Goal: Contribute content: Contribute content

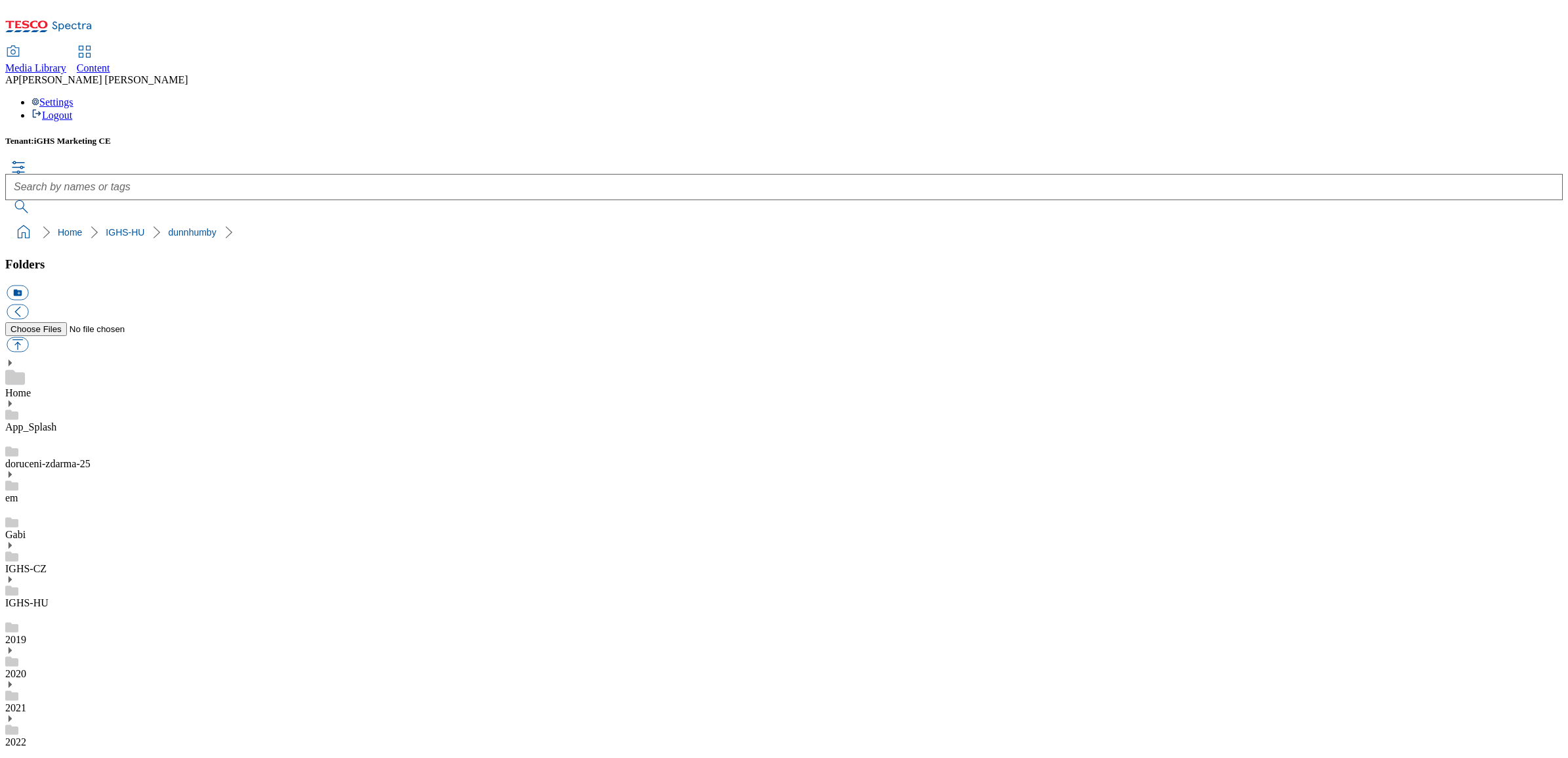
scroll to position [410, 0]
drag, startPoint x: 0, startPoint y: 0, endPoint x: 312, endPoint y: 26, distance: 313.1
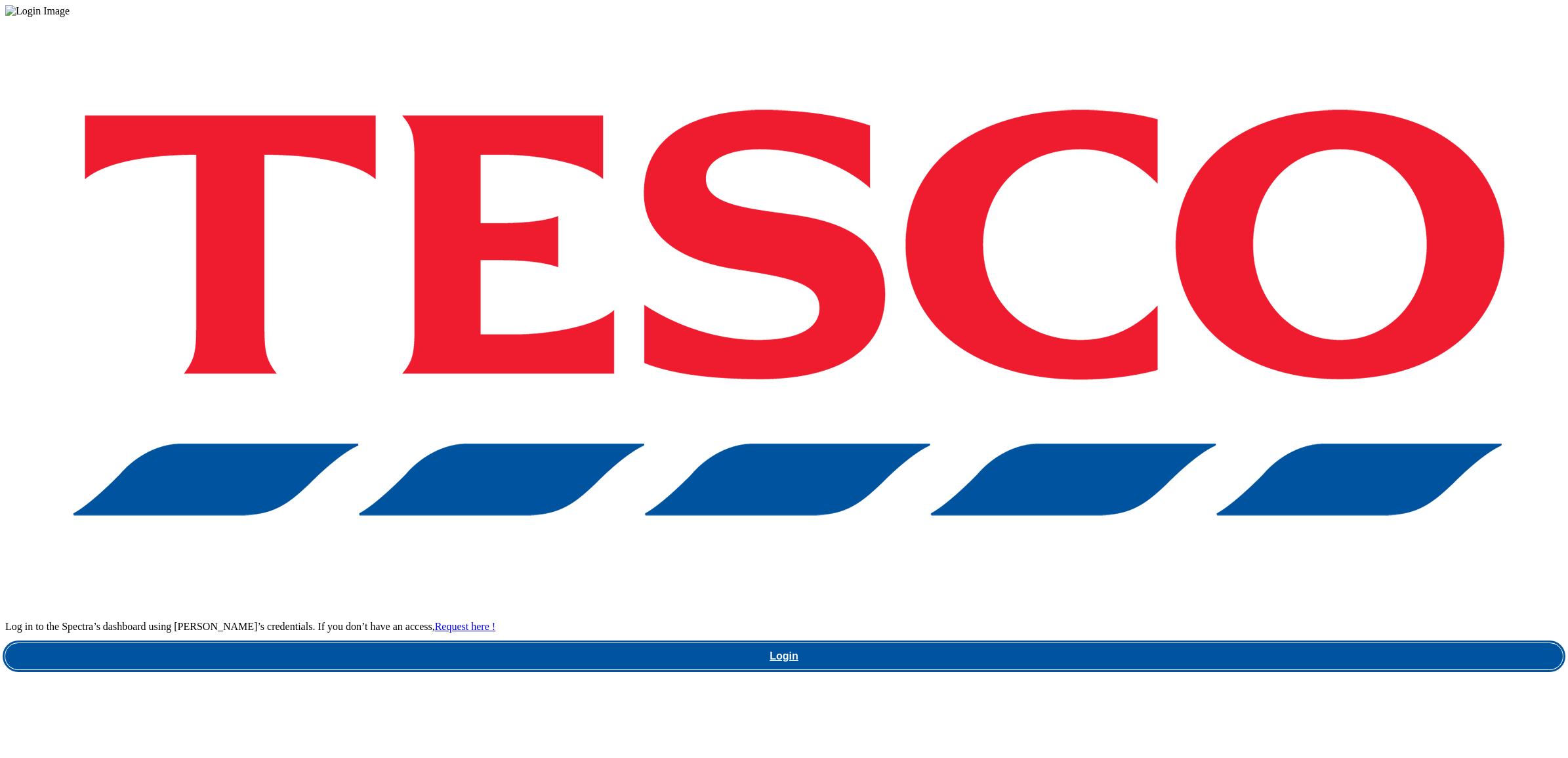
click at [1183, 643] on link "Login" at bounding box center [784, 656] width 1558 height 26
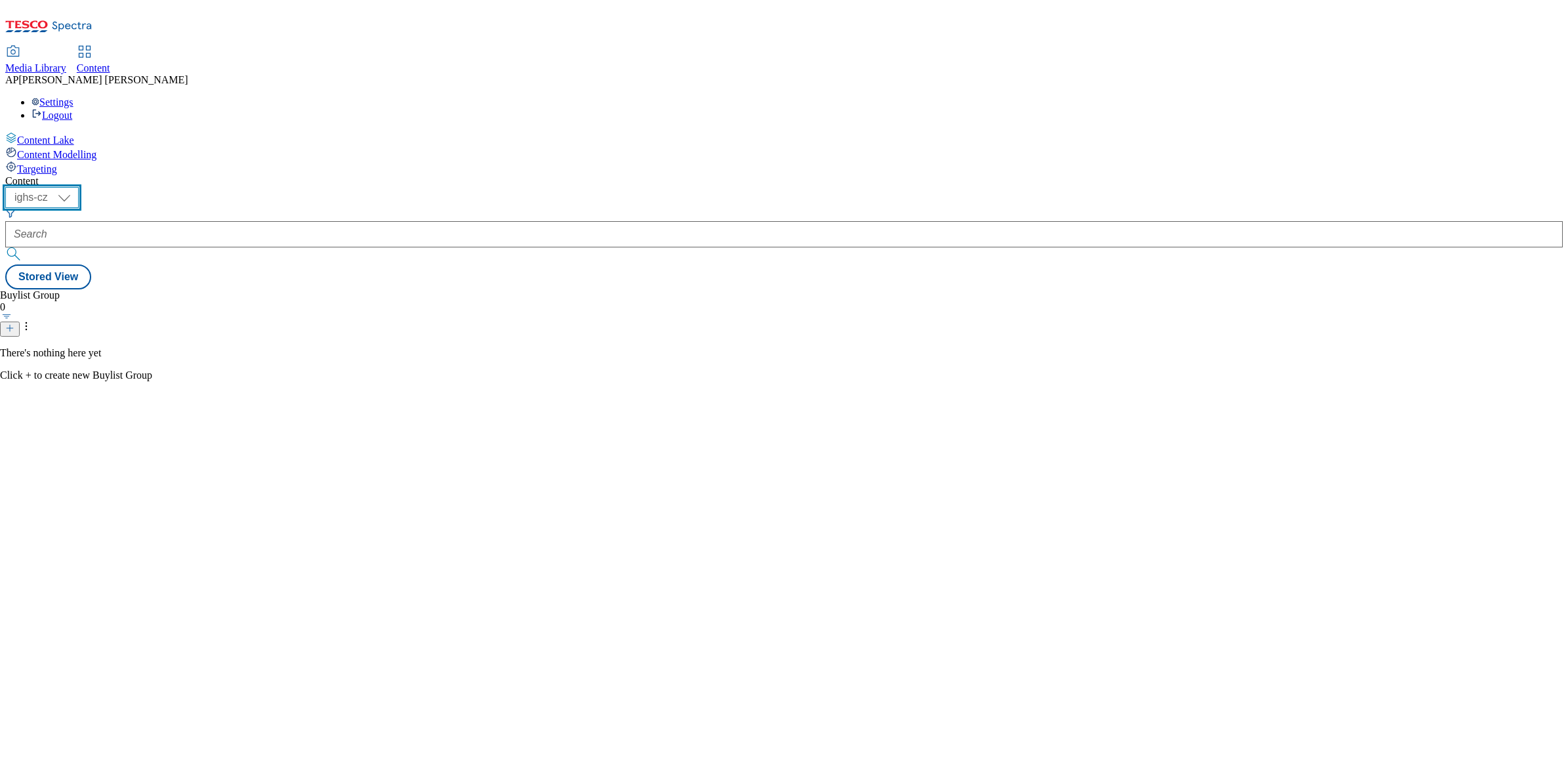
click at [79, 187] on select "ighs-cz ighs-hu ighs-sk" at bounding box center [42, 198] width 74 height 21
select select "ighs-hu"
click at [79, 187] on select "ighs-cz ighs-hu ighs-sk" at bounding box center [42, 198] width 74 height 21
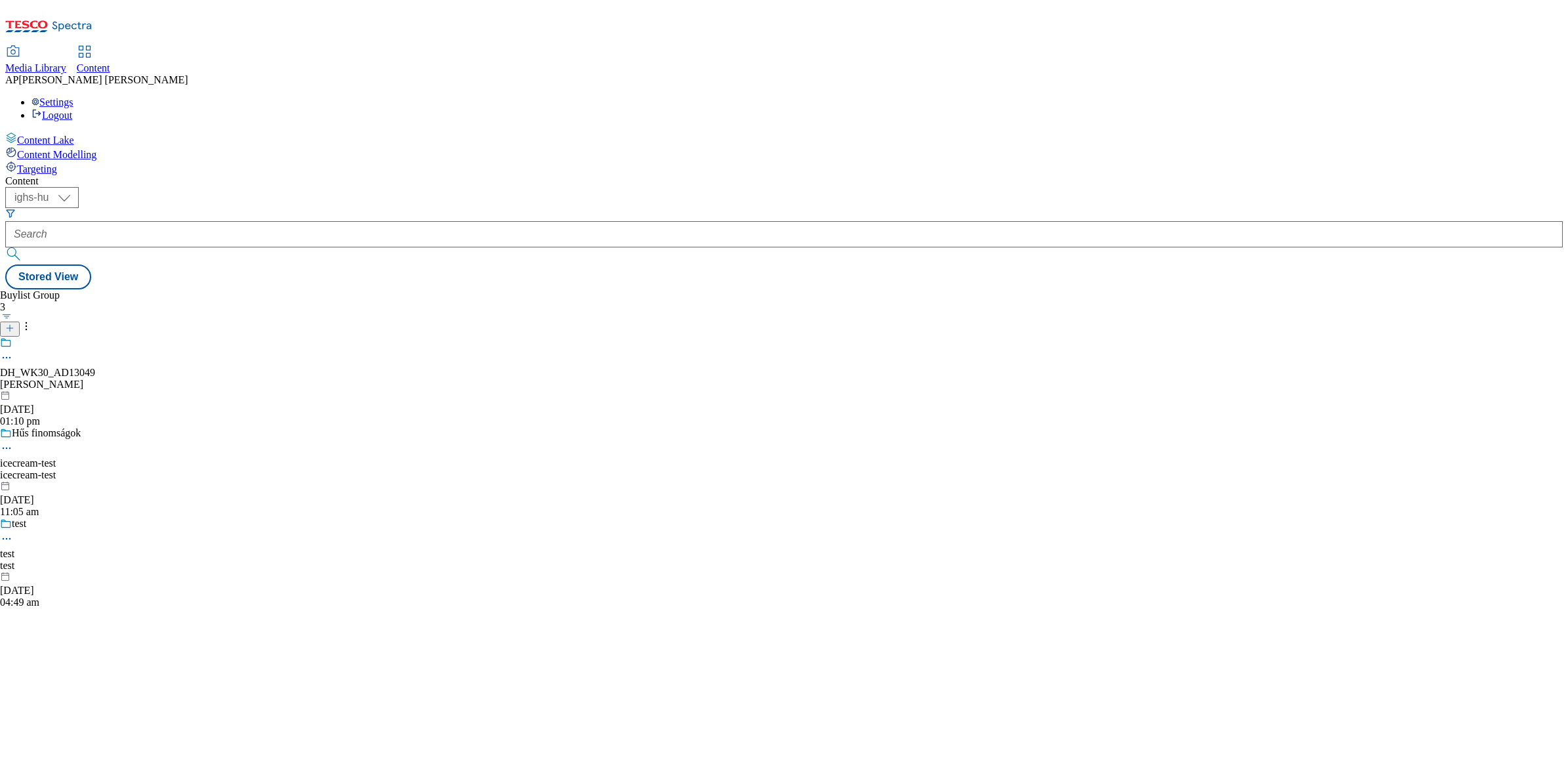
click at [14, 324] on icon at bounding box center [9, 328] width 9 height 9
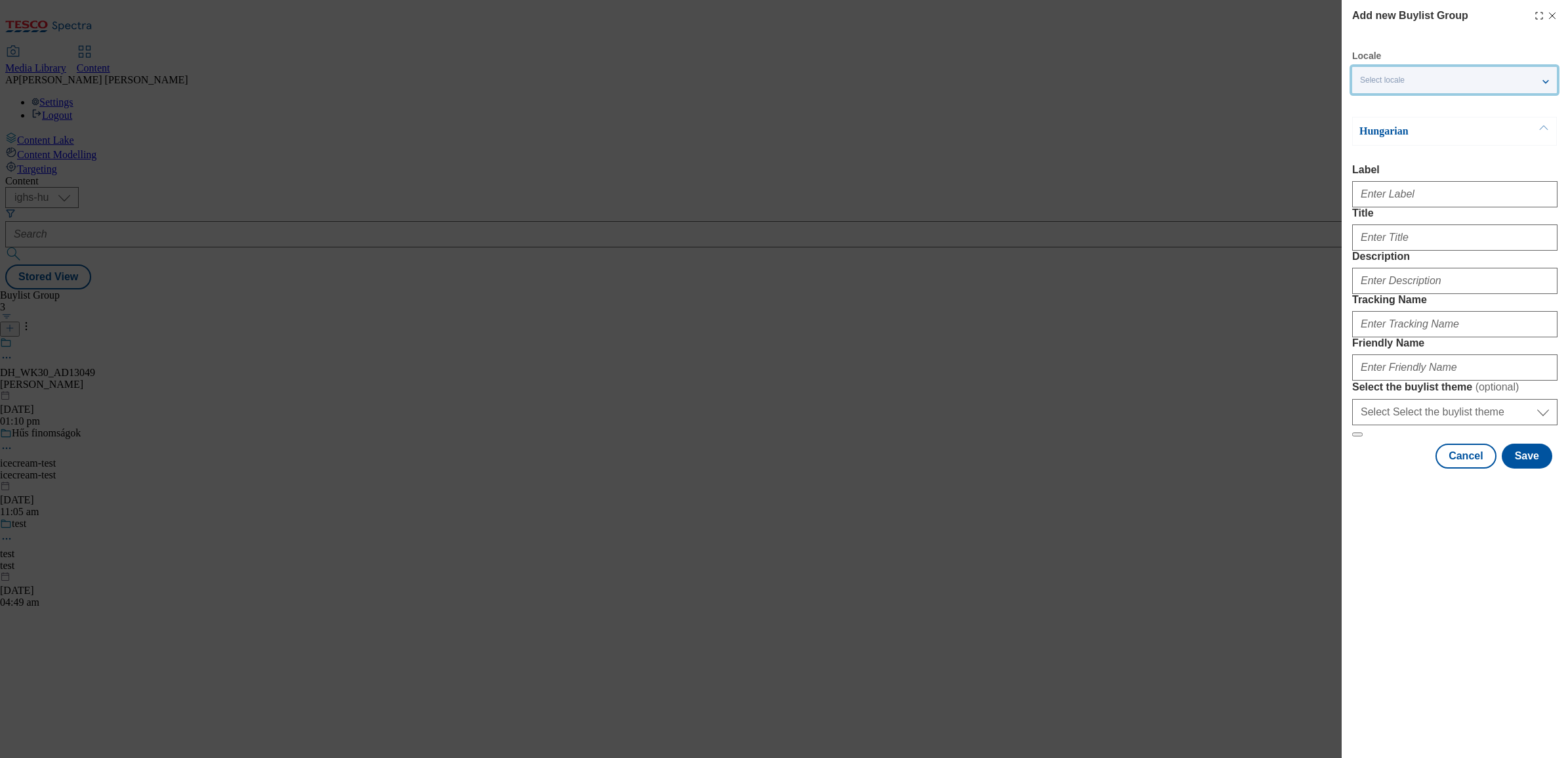
click at [1409, 80] on div "Select locale" at bounding box center [1455, 79] width 205 height 26
click at [1366, 138] on input "English" at bounding box center [1368, 135] width 16 height 16
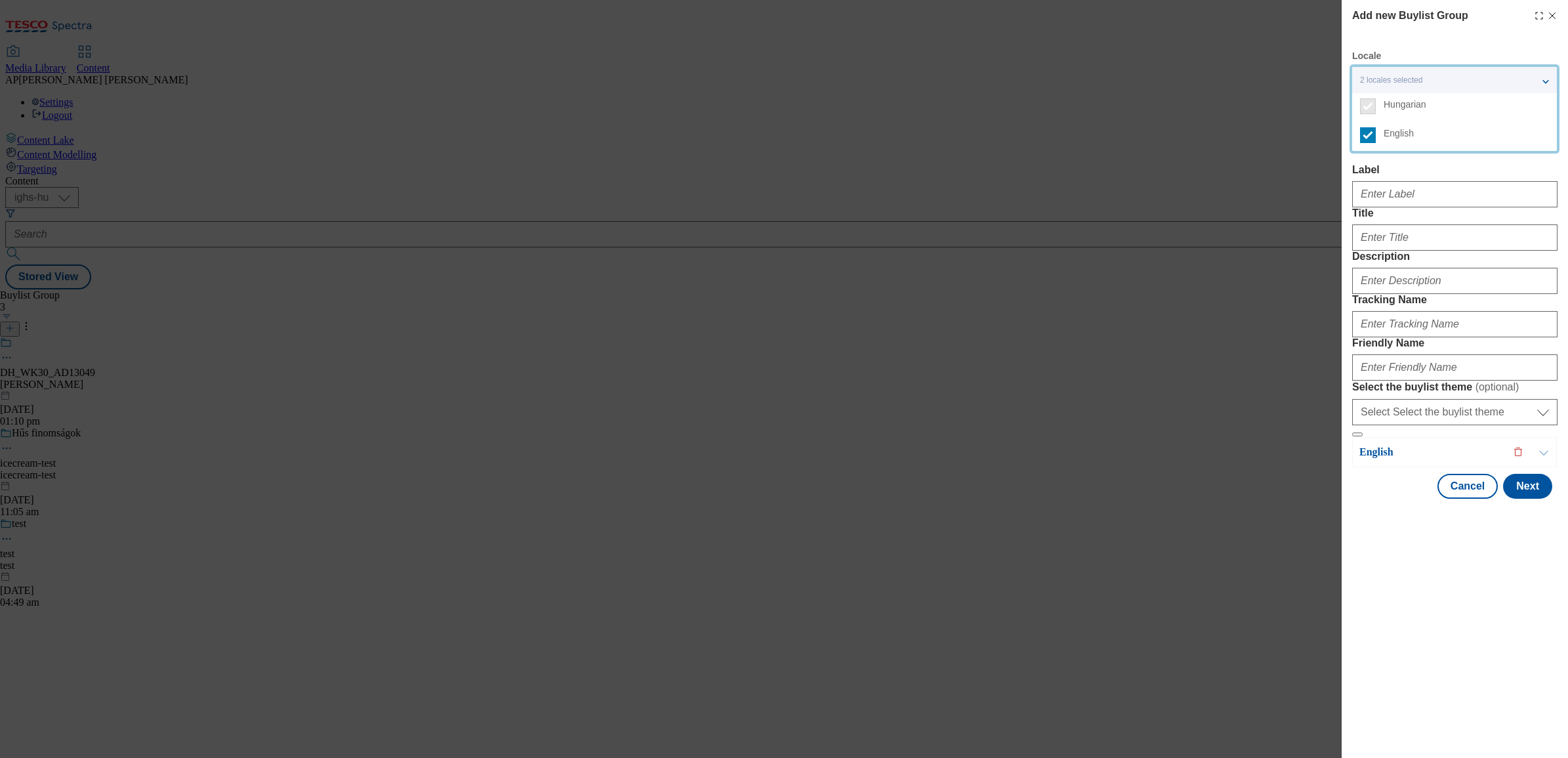
click at [1421, 43] on div "Add new Buylist Group Locale 2 locales selected Hungarian English Hungarian Lab…" at bounding box center [1455, 253] width 205 height 491
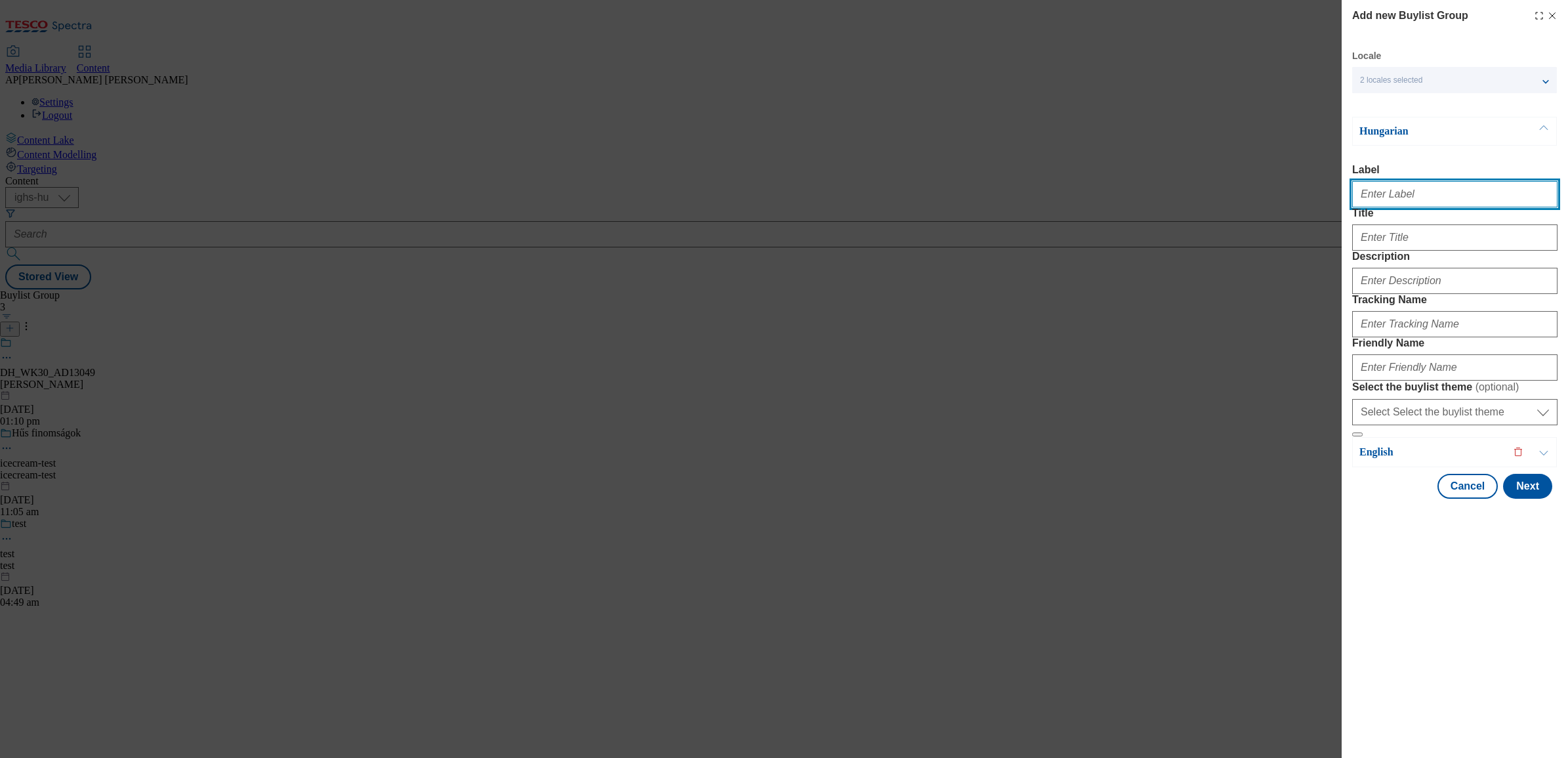
click at [1395, 201] on input "Label" at bounding box center [1455, 194] width 205 height 26
paste input "DH_WK29_AD12746"
type input "DH_WK29_AD12746"
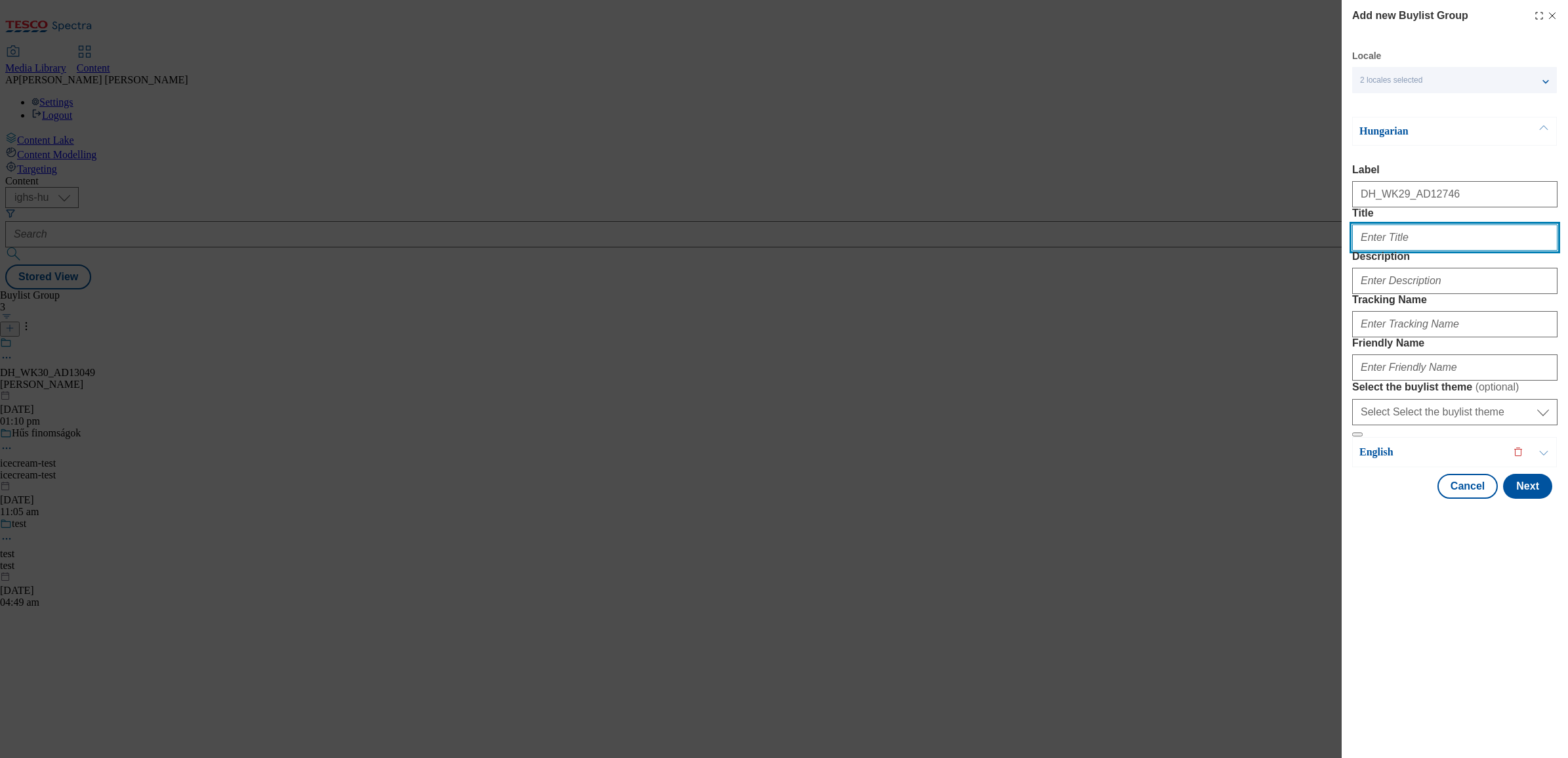
click at [1367, 251] on input "Title" at bounding box center [1455, 237] width 205 height 26
click at [1405, 251] on input "Title" at bounding box center [1455, 237] width 205 height 26
paste input "Vásárolj PURINA állateledelt a Tesco-ban és nyerj!"
type input "Vásárolj PURINA állateledelt a Tesco-ban és nyerj!"
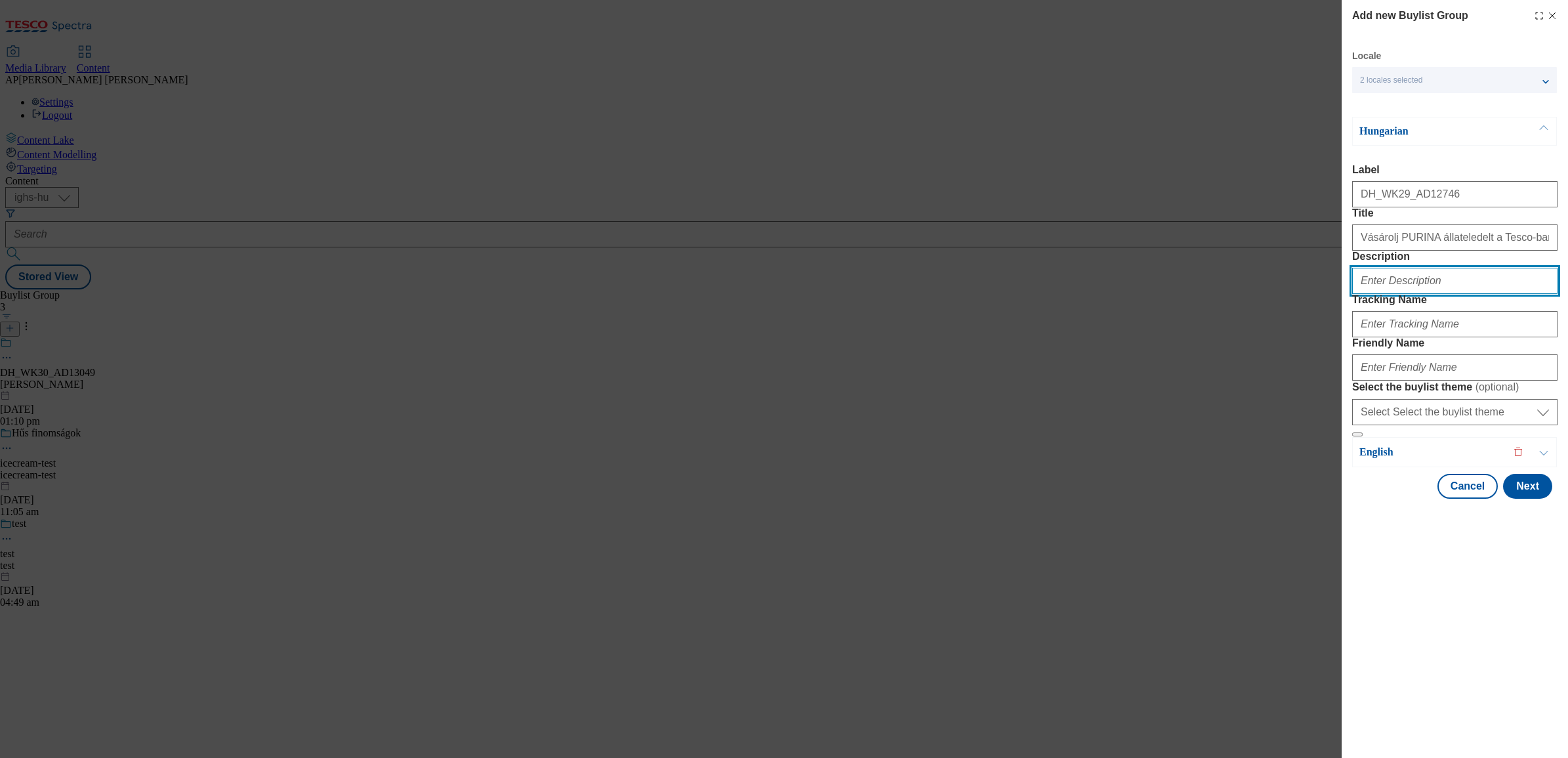
click at [1386, 294] on input "Description" at bounding box center [1455, 281] width 205 height 26
click at [1409, 294] on input "Description" at bounding box center [1455, 281] width 205 height 26
paste input "Pet"
type input "Pet"
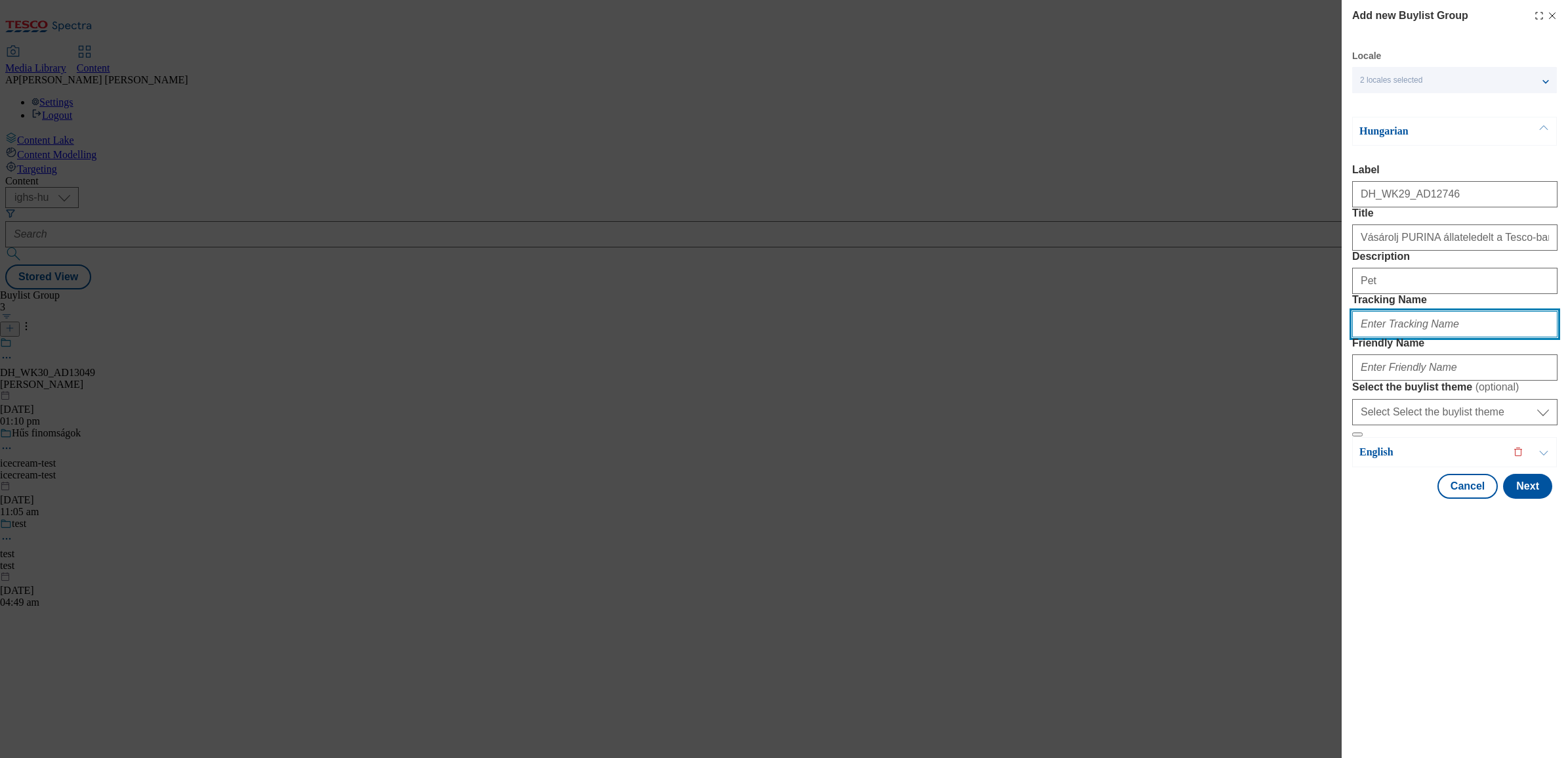
click at [1402, 337] on input "Tracking Name" at bounding box center [1455, 324] width 205 height 26
click at [1392, 337] on input "Tracking Name" at bounding box center [1455, 324] width 205 height 26
paste input "DH_HU_AD12746_BH"
type input "DH_HU_AD12746_BH"
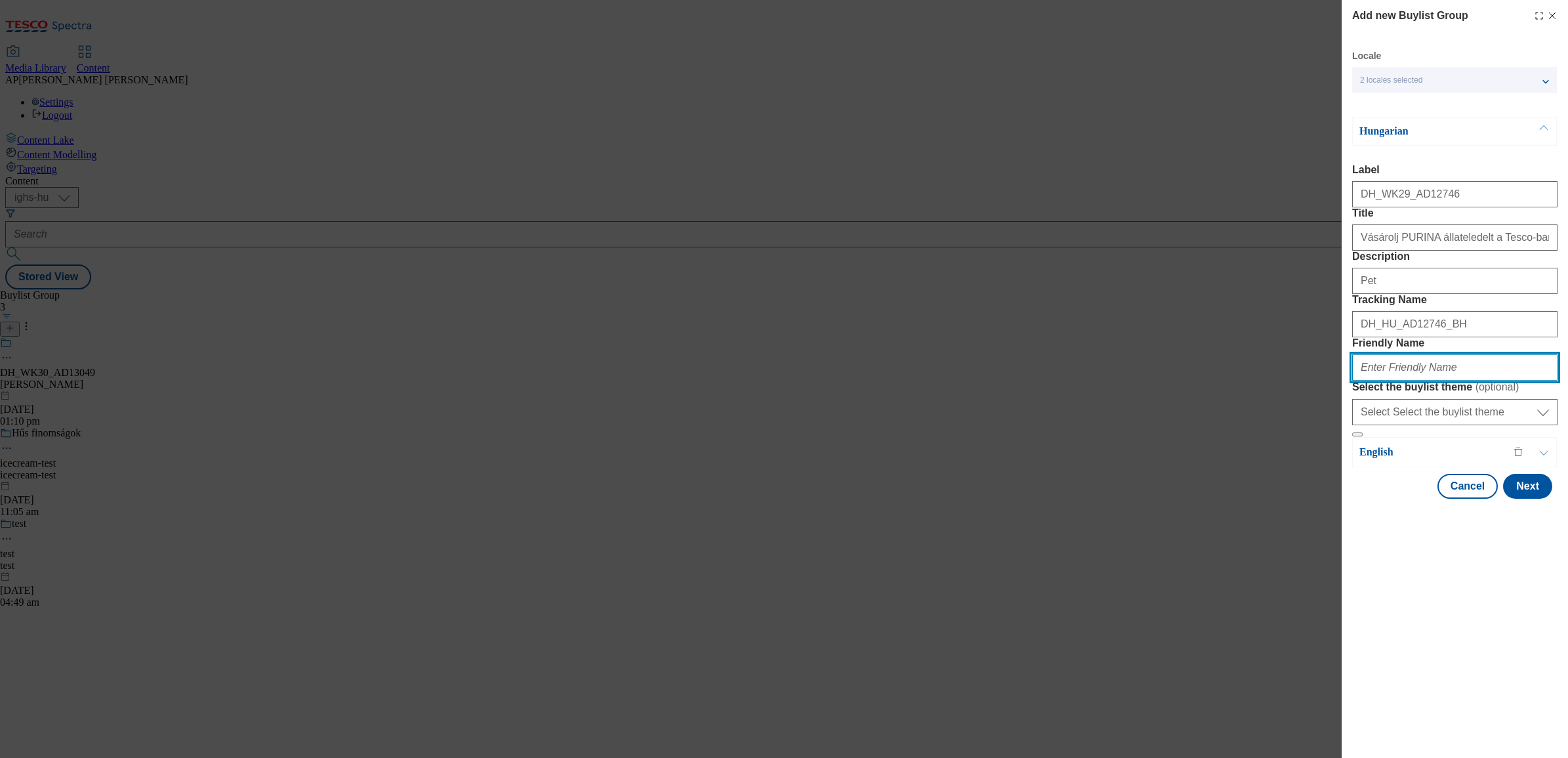
click at [1404, 380] on input "Friendly Name" at bounding box center [1455, 367] width 205 height 26
paste input "nestle"
type input "nestle"
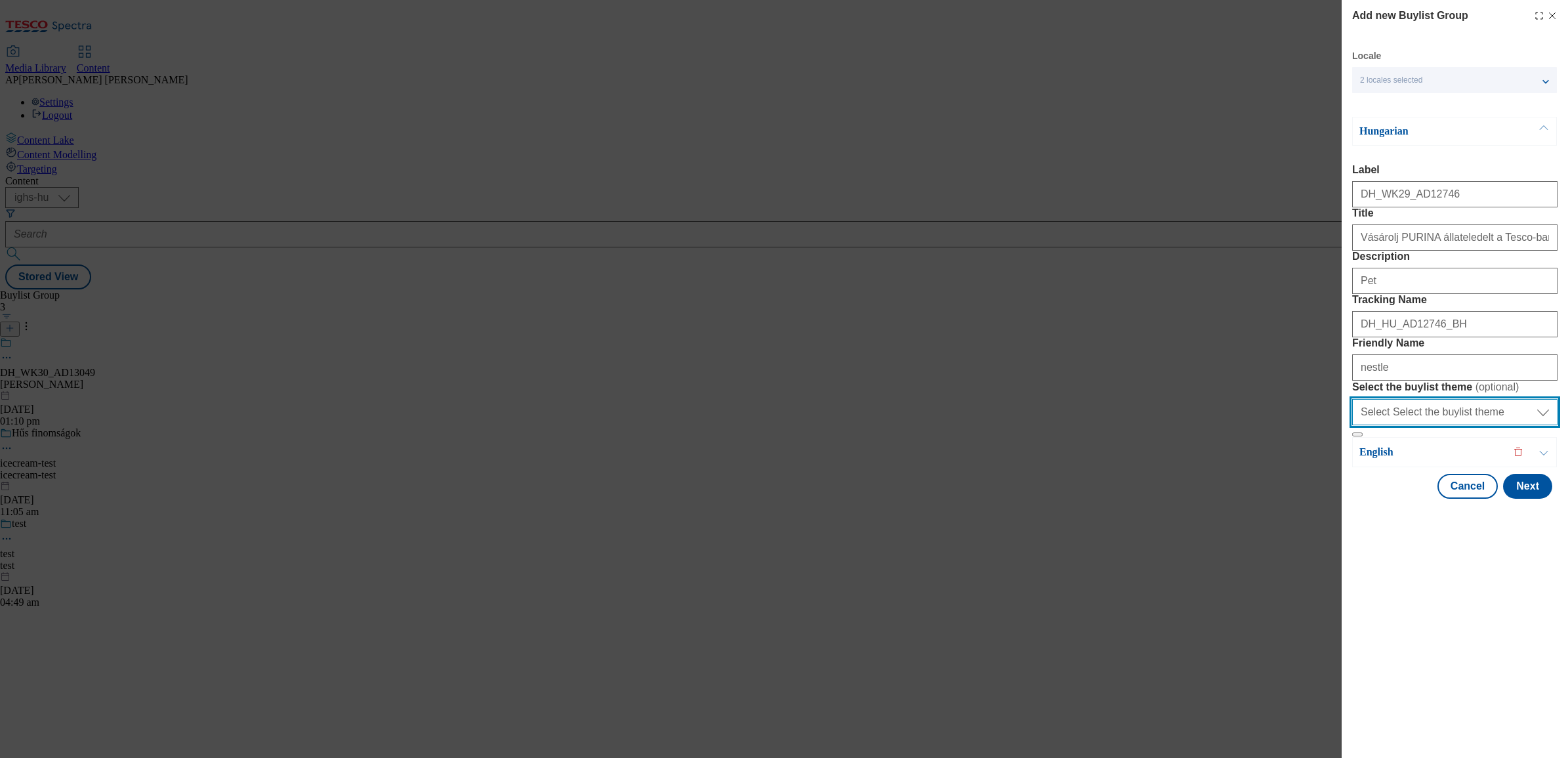
click at [1397, 425] on select "Select Select the buylist theme default fandf" at bounding box center [1455, 412] width 205 height 26
click at [1290, 533] on div "Add new Buylist Group Locale 2 locales selected Hungarian English Hungarian Lab…" at bounding box center [784, 379] width 1568 height 758
click at [1544, 466] on button "Modal" at bounding box center [1544, 452] width 25 height 29
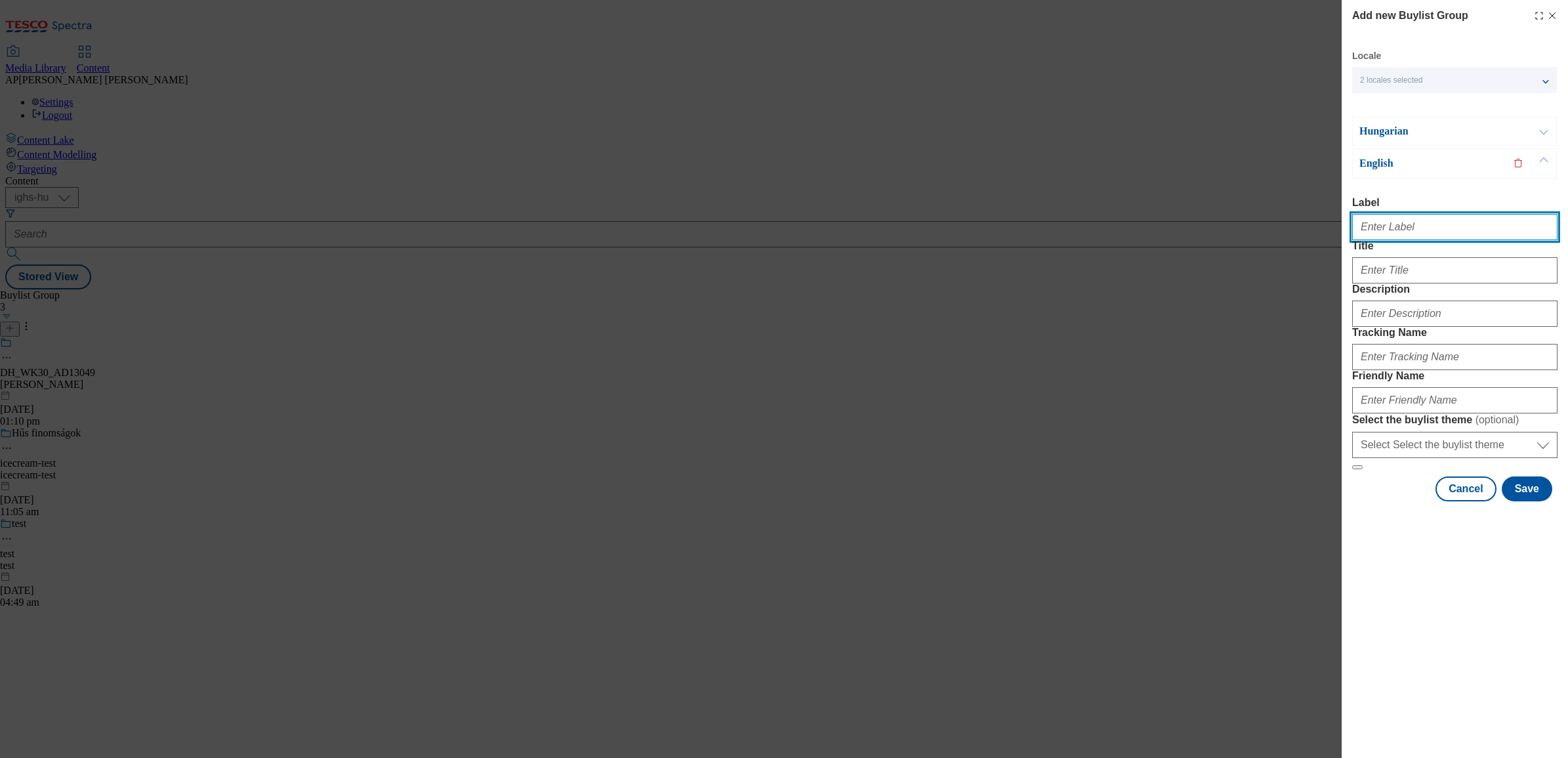
click at [1389, 227] on input "Label" at bounding box center [1455, 227] width 205 height 26
paste input "DH_WK29_AD12746"
type input "DH_WK29_AD12746"
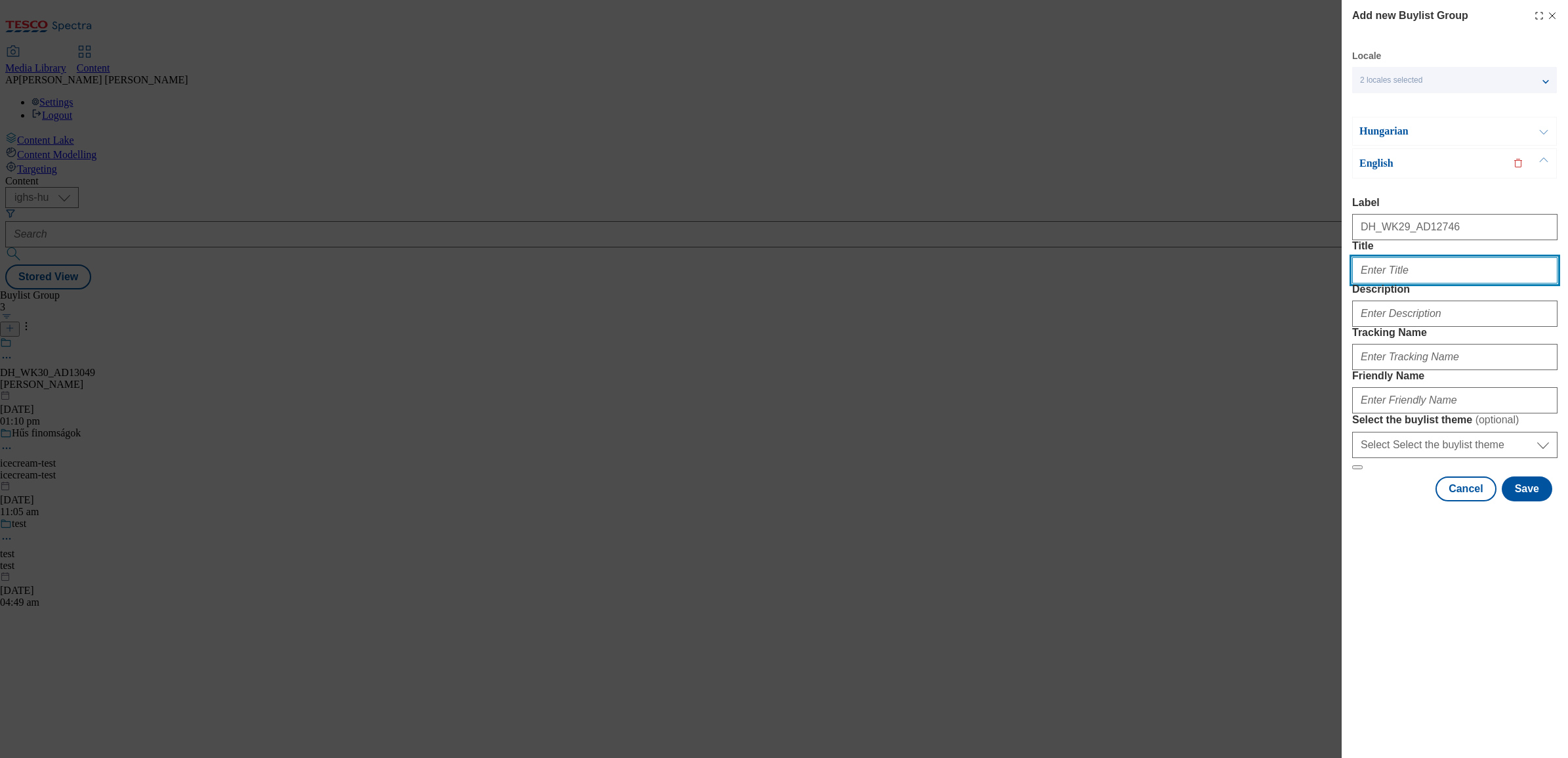
click at [1399, 283] on input "Title" at bounding box center [1455, 270] width 205 height 26
click at [1415, 283] on input "Title" at bounding box center [1455, 270] width 205 height 26
paste input "Buy PURINA petfood in Tesco and win!"
type input "Buy PURINA petfood in Tesco and win!"
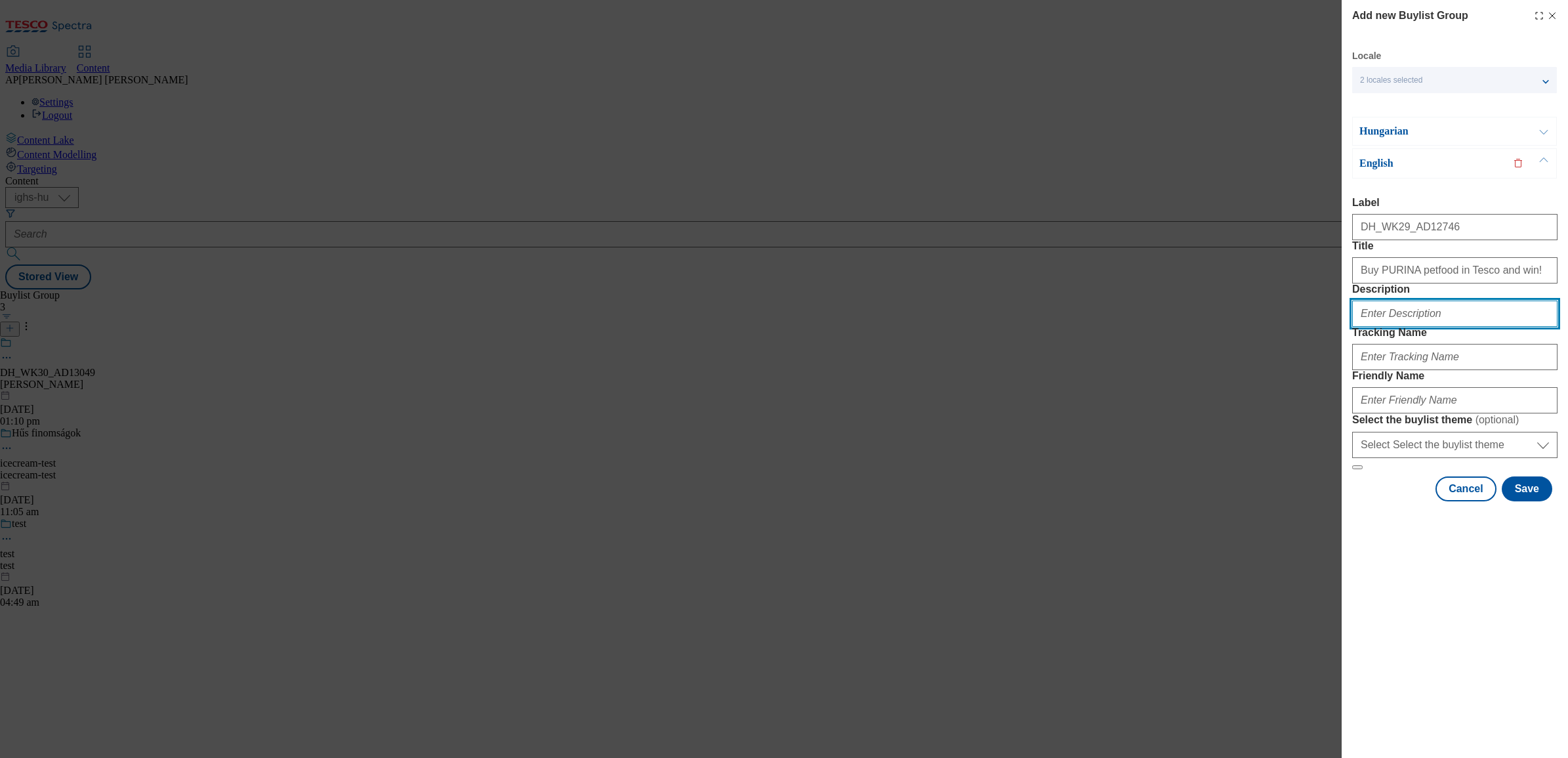
click at [1439, 327] on input "Description" at bounding box center [1455, 313] width 205 height 26
paste input "Pet"
type input "Pet"
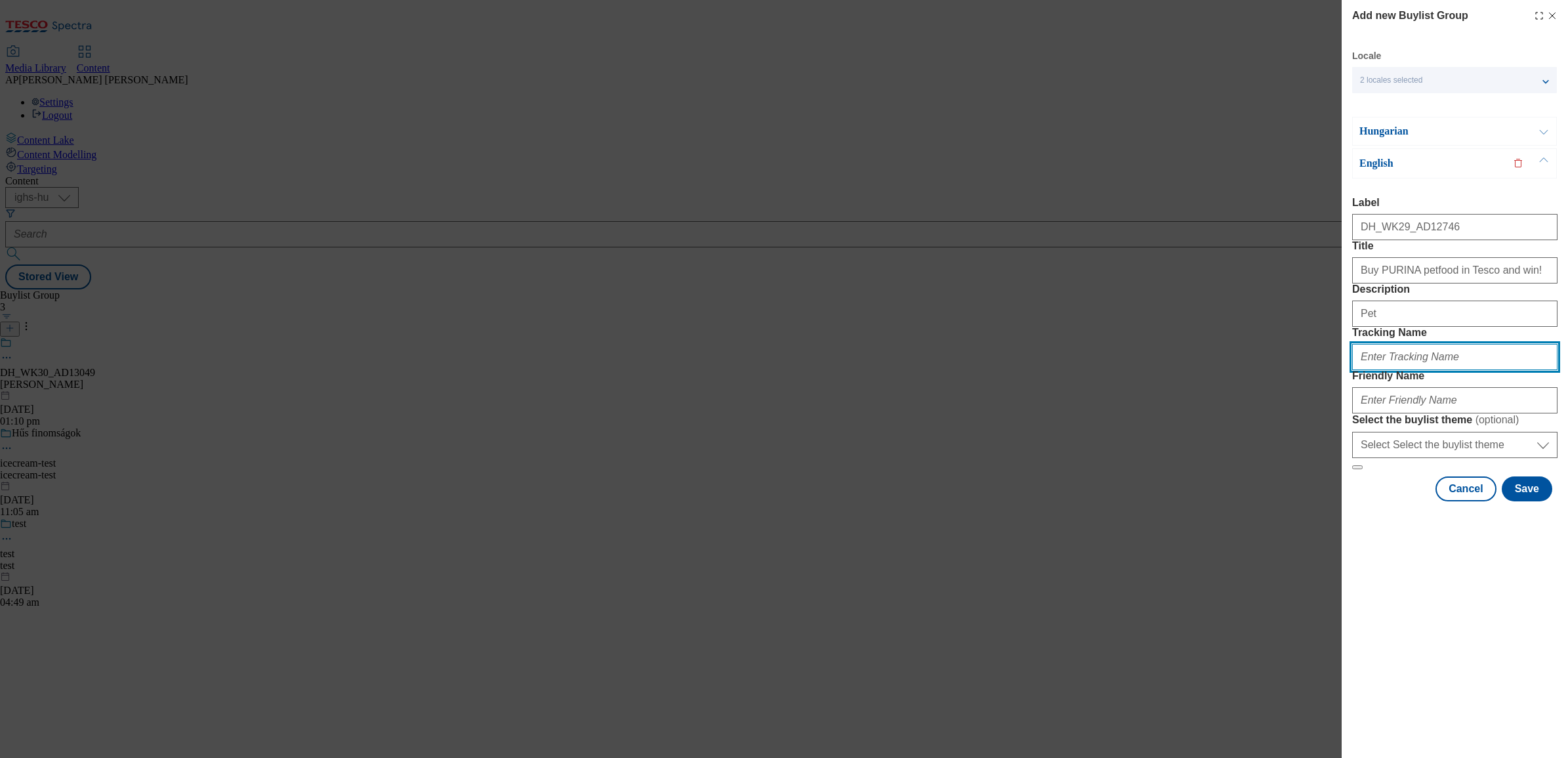
click at [1425, 370] on input "Tracking Name" at bounding box center [1455, 356] width 205 height 26
paste input "DH_EN_AD12746_BH"
type input "DH_EN_AD12746_BH"
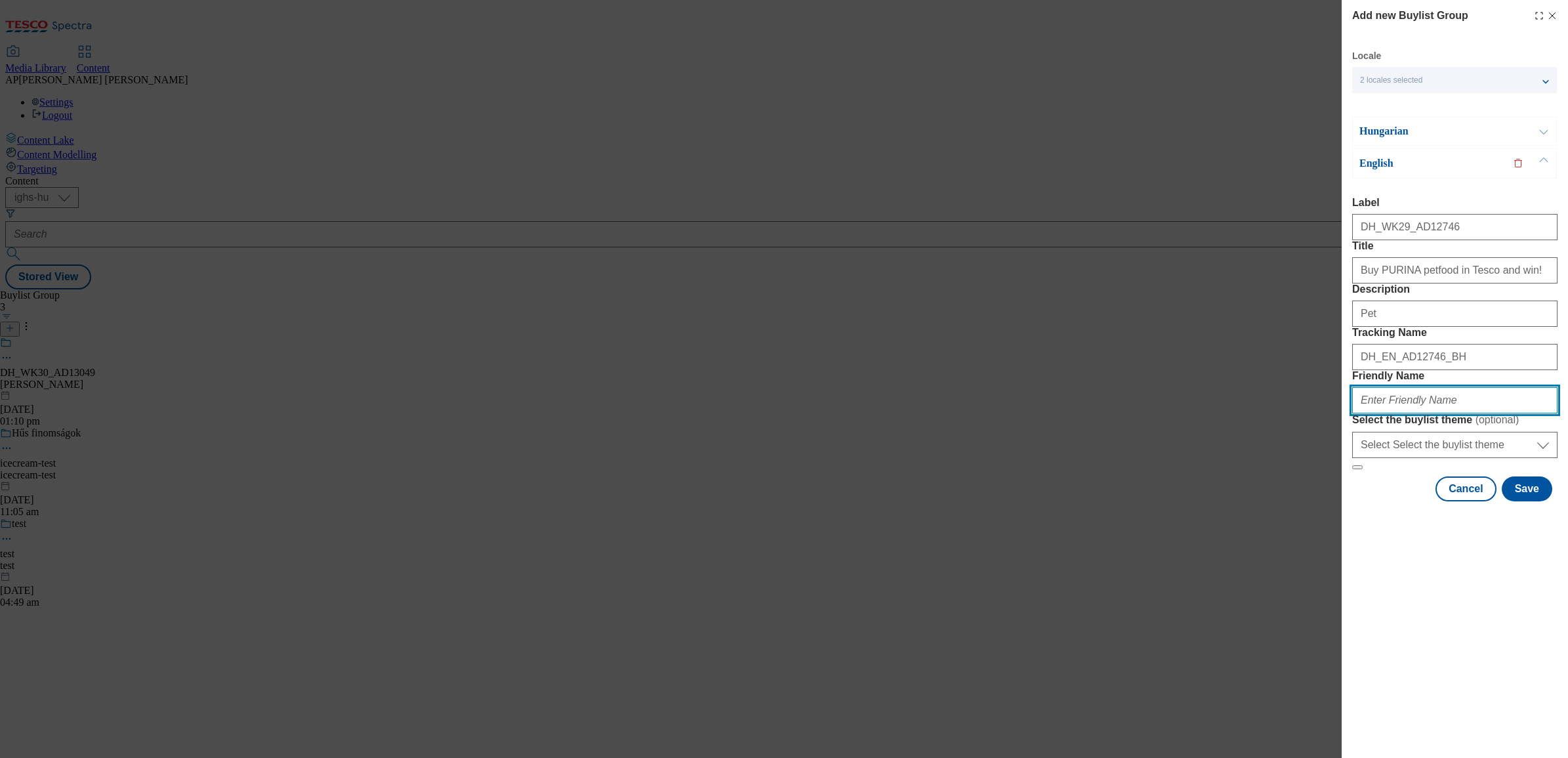
click at [1389, 413] on input "Friendly Name" at bounding box center [1455, 400] width 205 height 26
paste input "nestle"
type input "nestle"
click at [1524, 502] on button "Save" at bounding box center [1527, 488] width 50 height 25
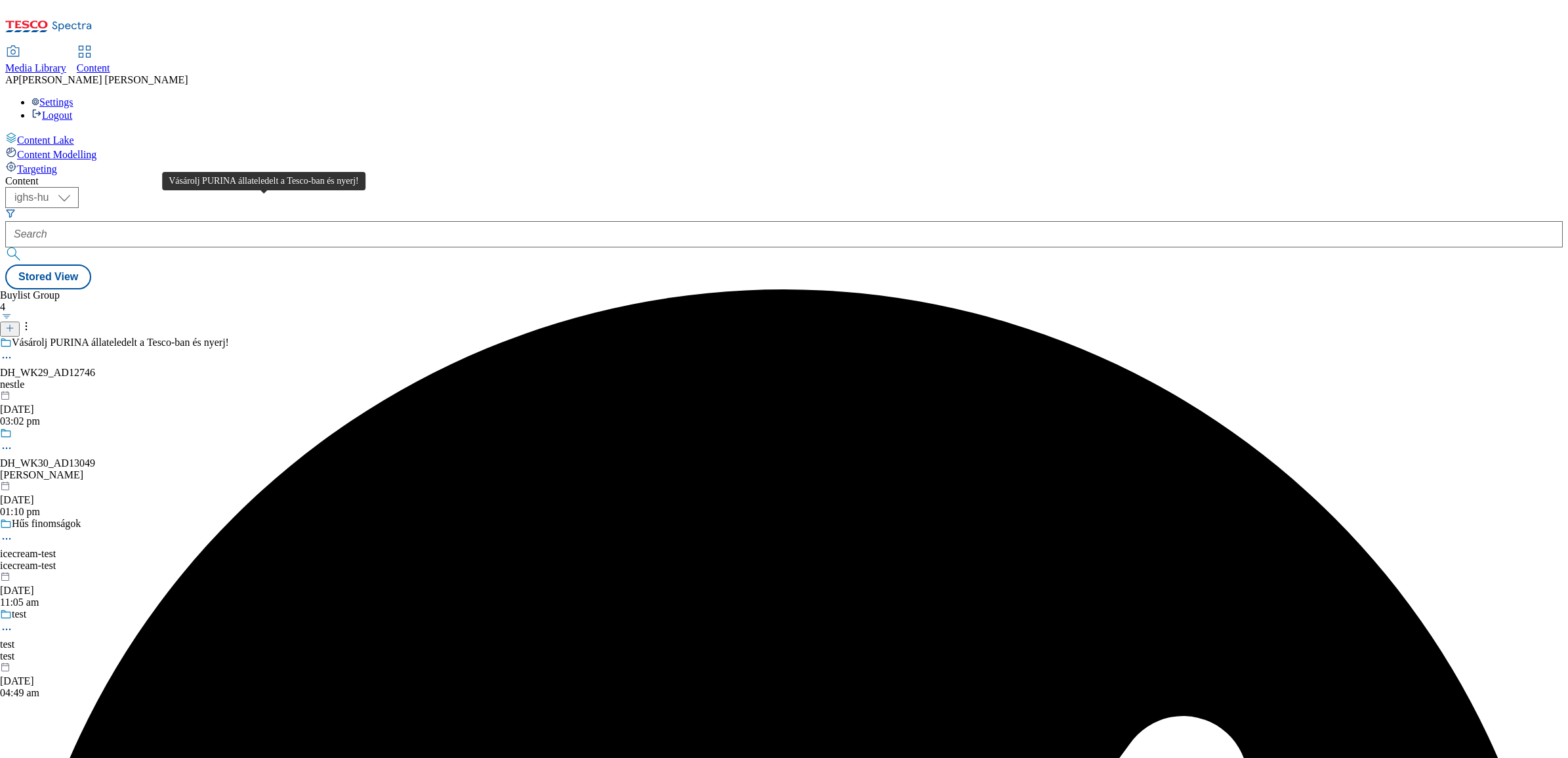
click at [229, 336] on div "Vásárolj PURINA állateledelt a Tesco-ban és nyerj!" at bounding box center [120, 342] width 218 height 12
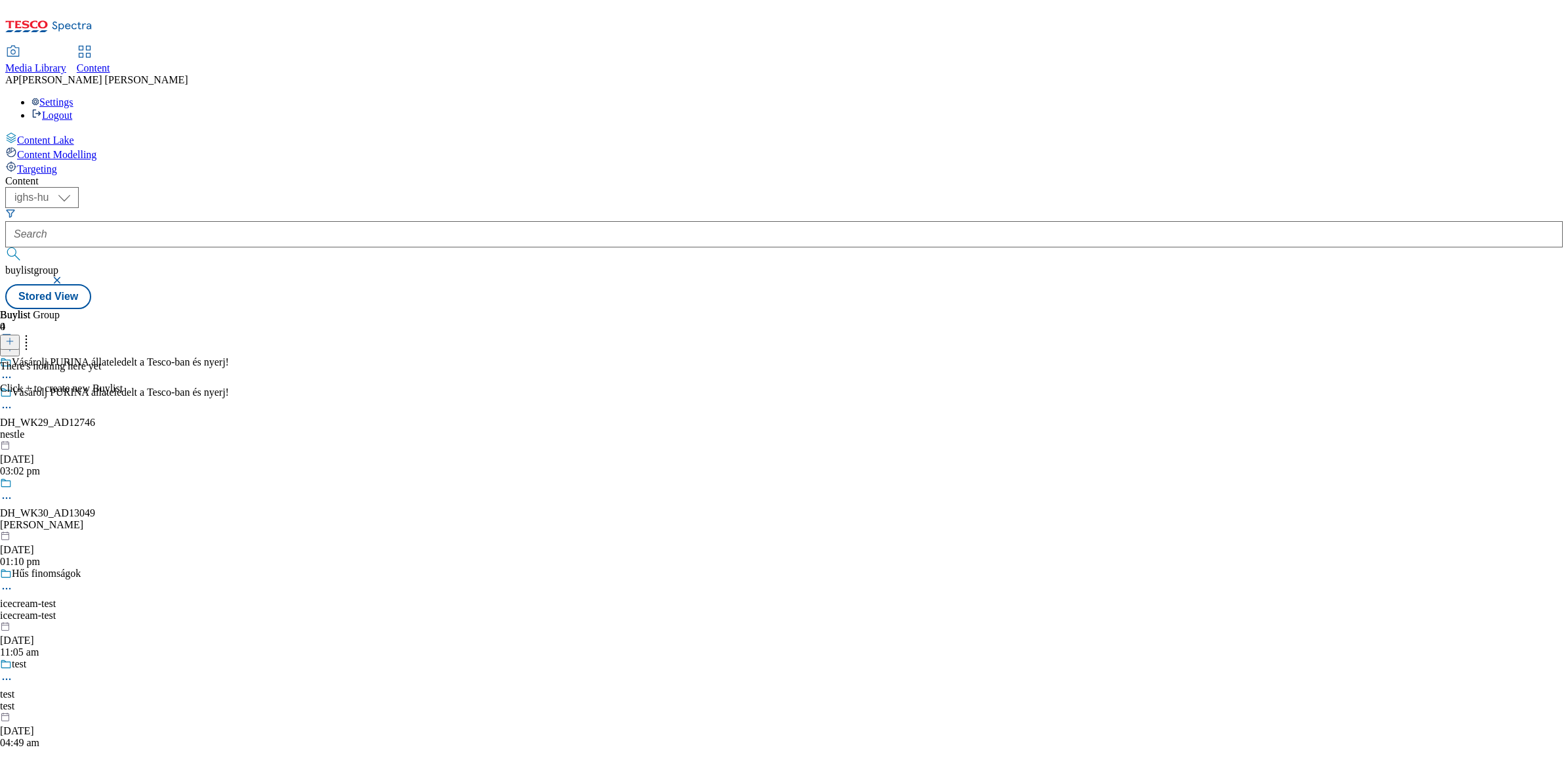
click at [14, 336] on icon at bounding box center [9, 341] width 9 height 9
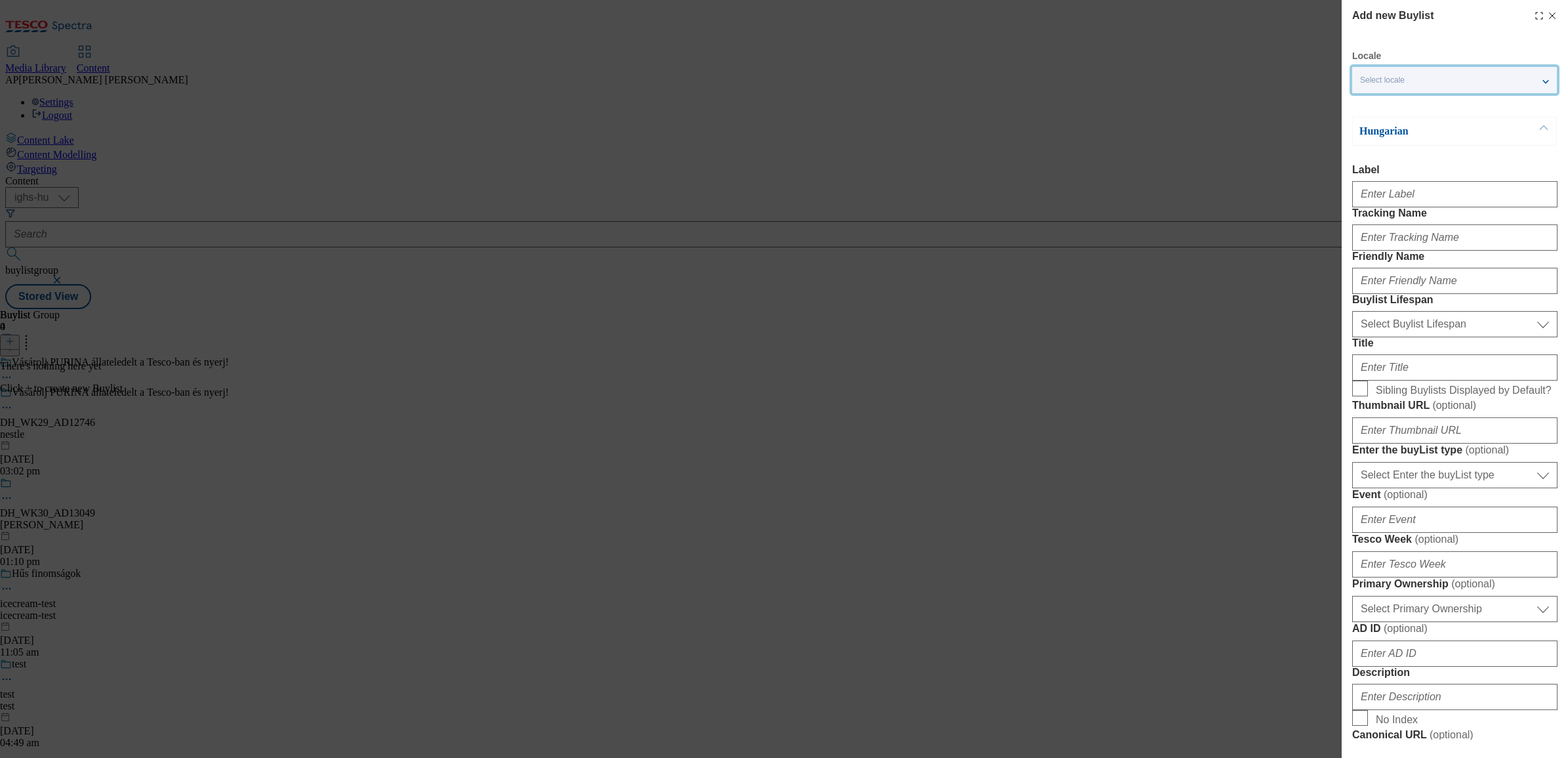
click at [1493, 86] on div "Select locale" at bounding box center [1455, 79] width 205 height 26
click at [1366, 133] on input "English" at bounding box center [1368, 135] width 16 height 16
click at [1268, 227] on div "Add new Buylist Locale 2 locales selected Hungarian English Hungarian Label Tra…" at bounding box center [784, 379] width 1568 height 758
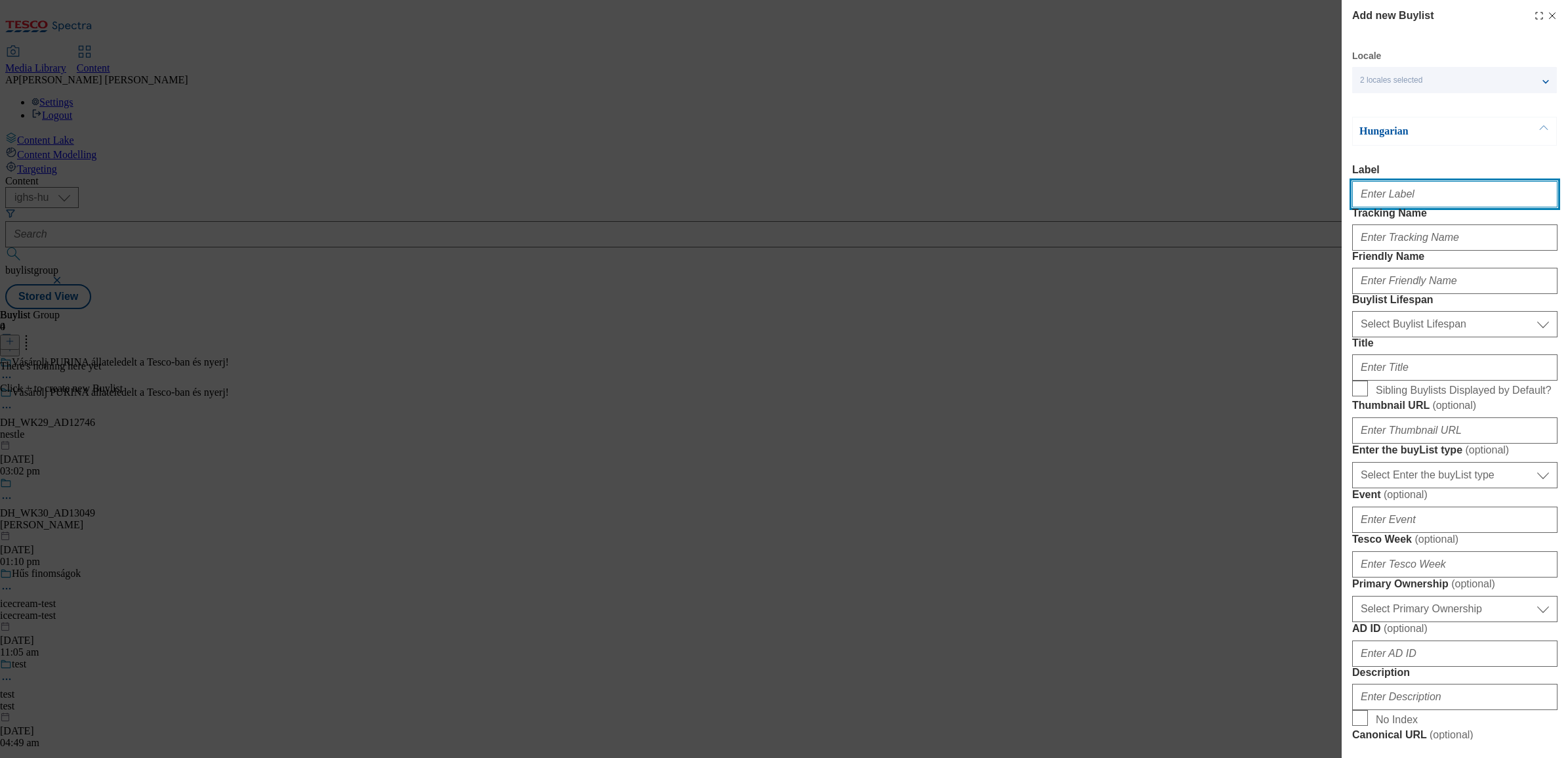
click at [1393, 194] on input "Label" at bounding box center [1455, 194] width 205 height 26
paste input "DH_WK29_AD12746"
type input "DH_WK29_AD12746"
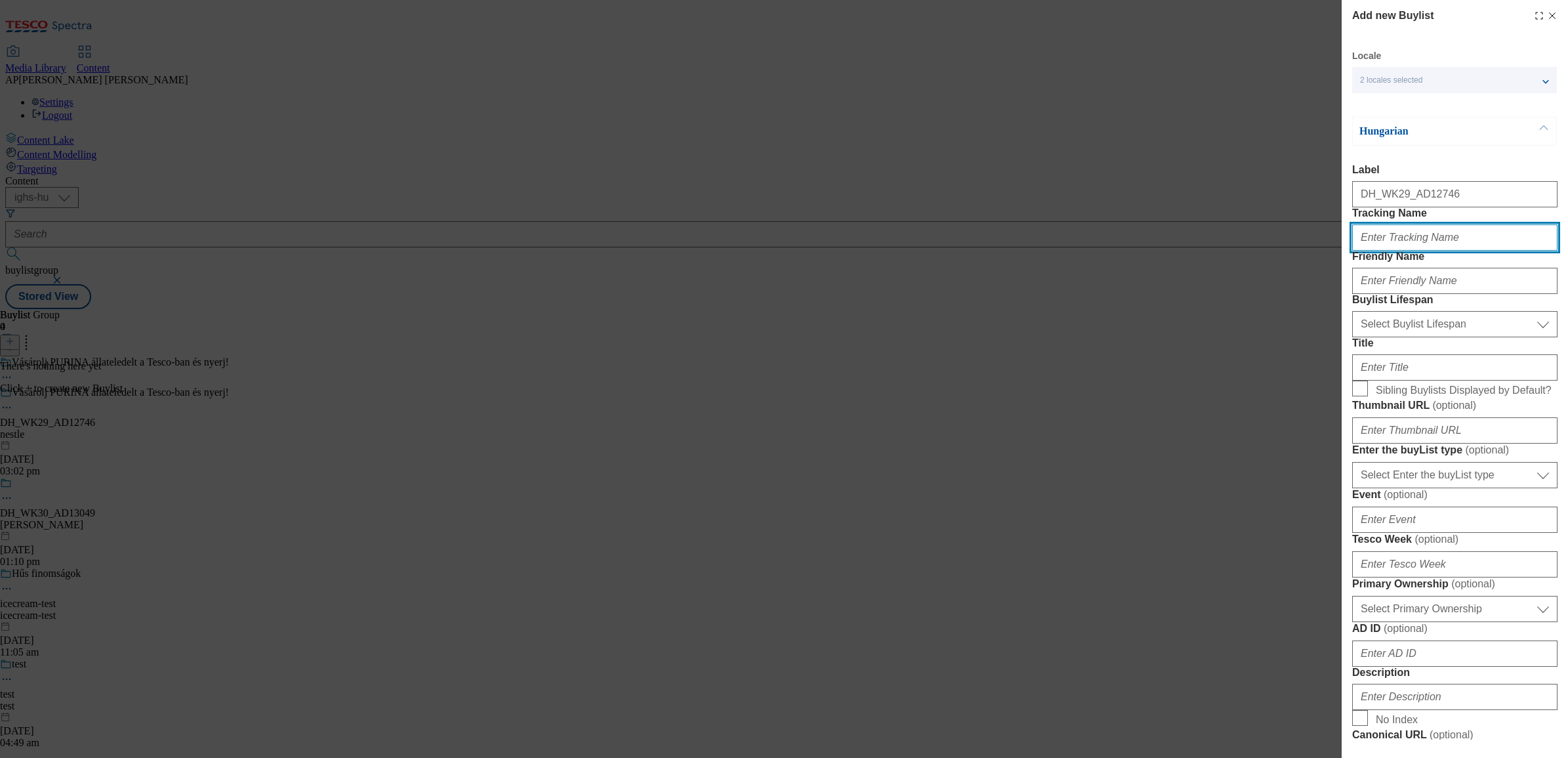
click at [1380, 251] on input "Tracking Name" at bounding box center [1455, 237] width 205 height 26
click at [1392, 251] on input "Tracking Name" at bounding box center [1455, 237] width 205 height 26
paste input "DH_HU_AD12746_BH"
type input "DH_HU_AD12746_BH"
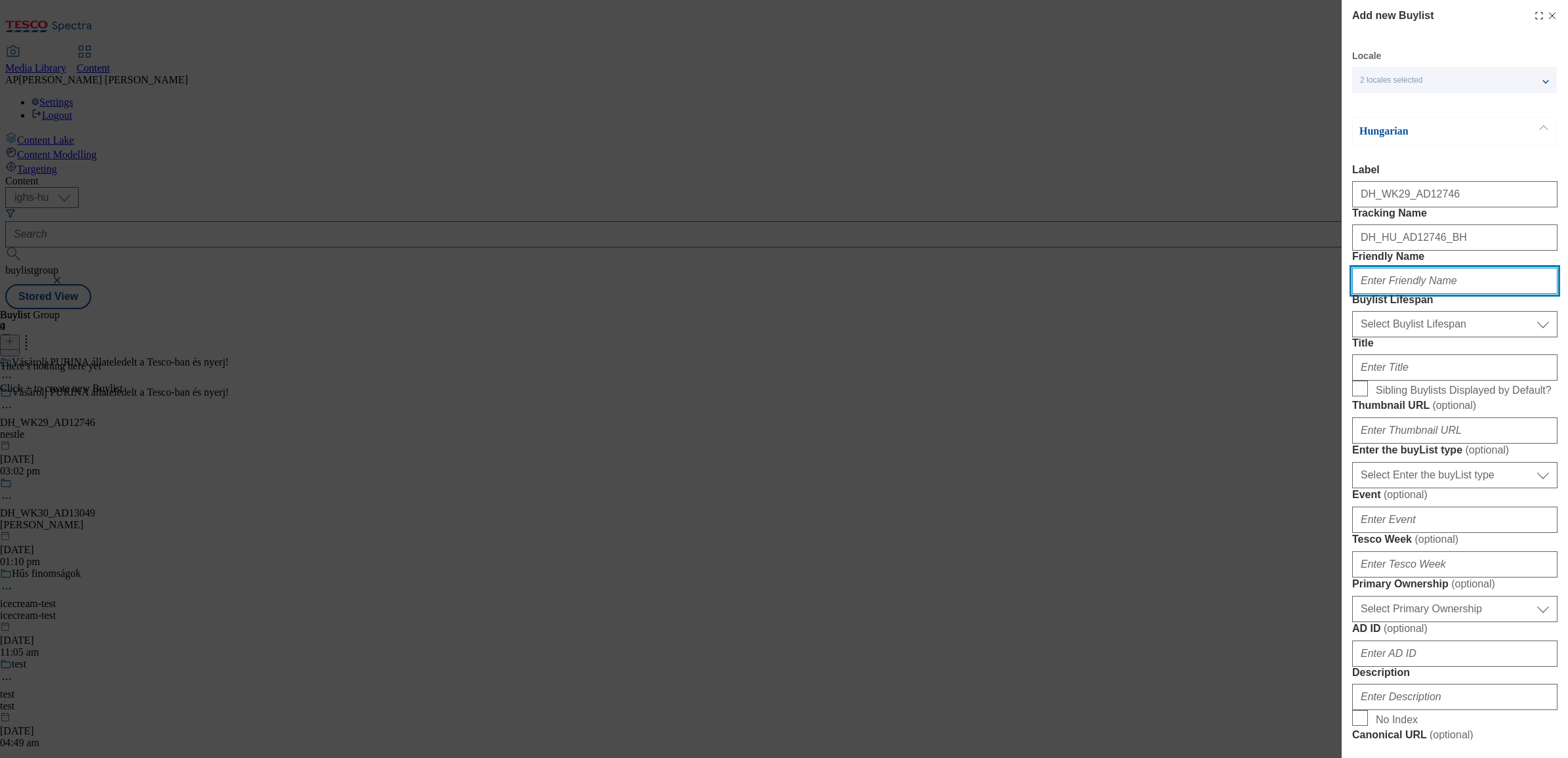
drag, startPoint x: 1389, startPoint y: 334, endPoint x: 1373, endPoint y: 336, distance: 16.1
click at [1389, 294] on input "Friendly Name" at bounding box center [1455, 281] width 205 height 26
click at [1427, 294] on input "Friendly Name" at bounding box center [1455, 281] width 205 height 26
paste input "pet"
type input "pet"
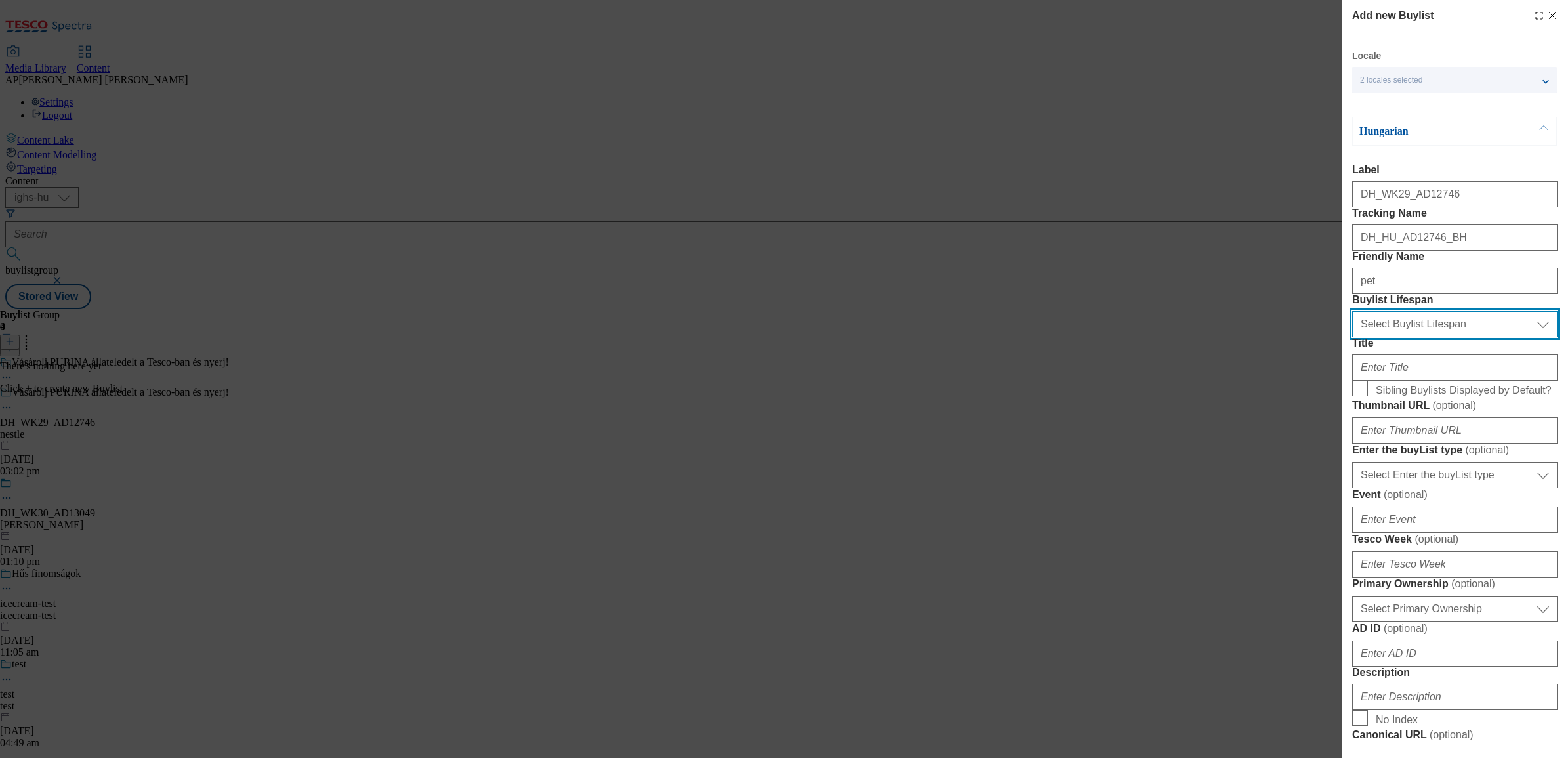
click at [1412, 337] on select "Select Buylist Lifespan evergreen seasonal tactical" at bounding box center [1455, 324] width 205 height 26
select select "seasonal"
click at [1353, 337] on select "Select Buylist Lifespan evergreen seasonal tactical" at bounding box center [1455, 324] width 205 height 26
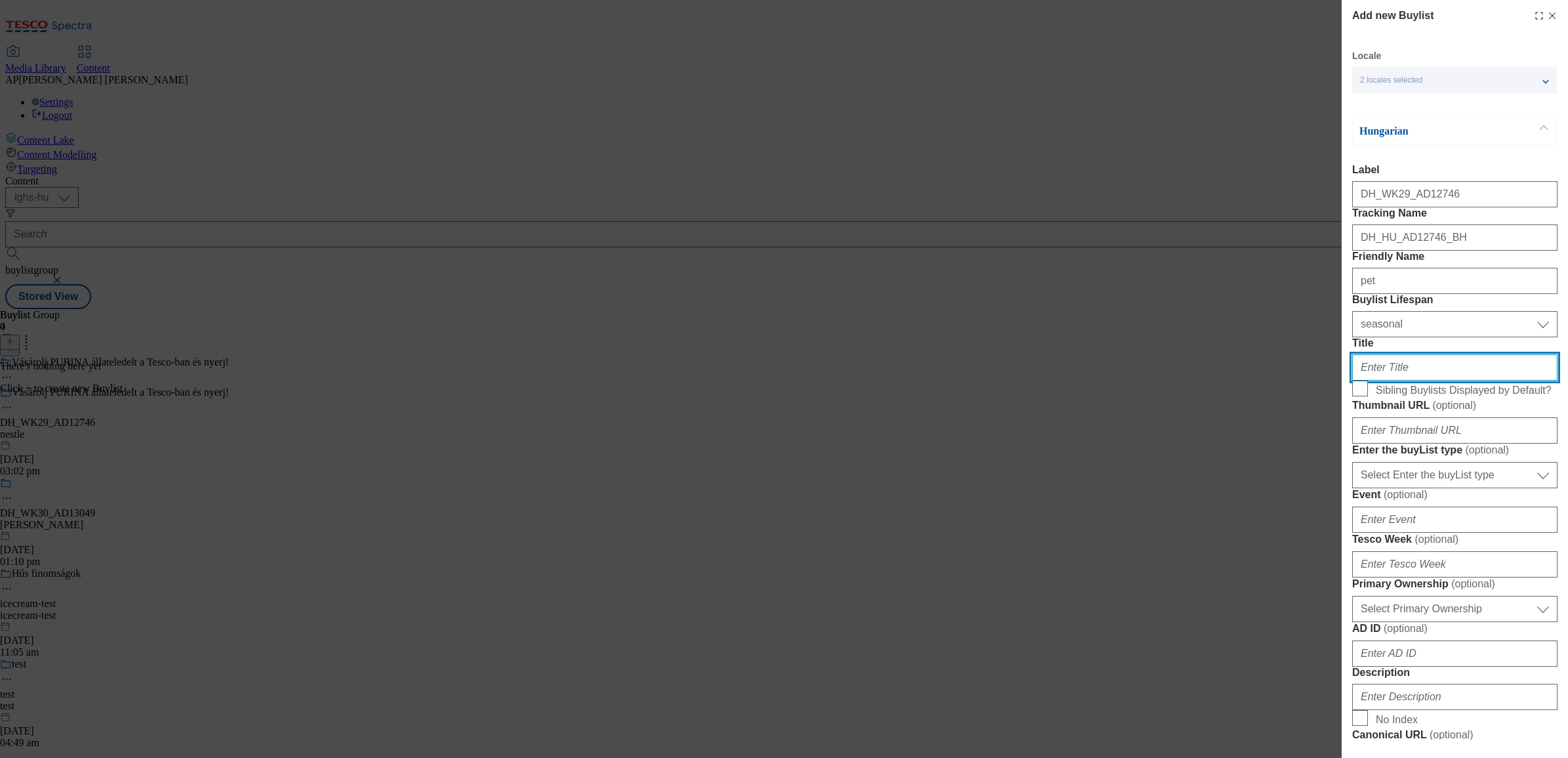
click at [1403, 380] on input "Title" at bounding box center [1455, 367] width 205 height 26
paste input "További információk www.nyerjanestlevel.hu/allatokvilagnapja"
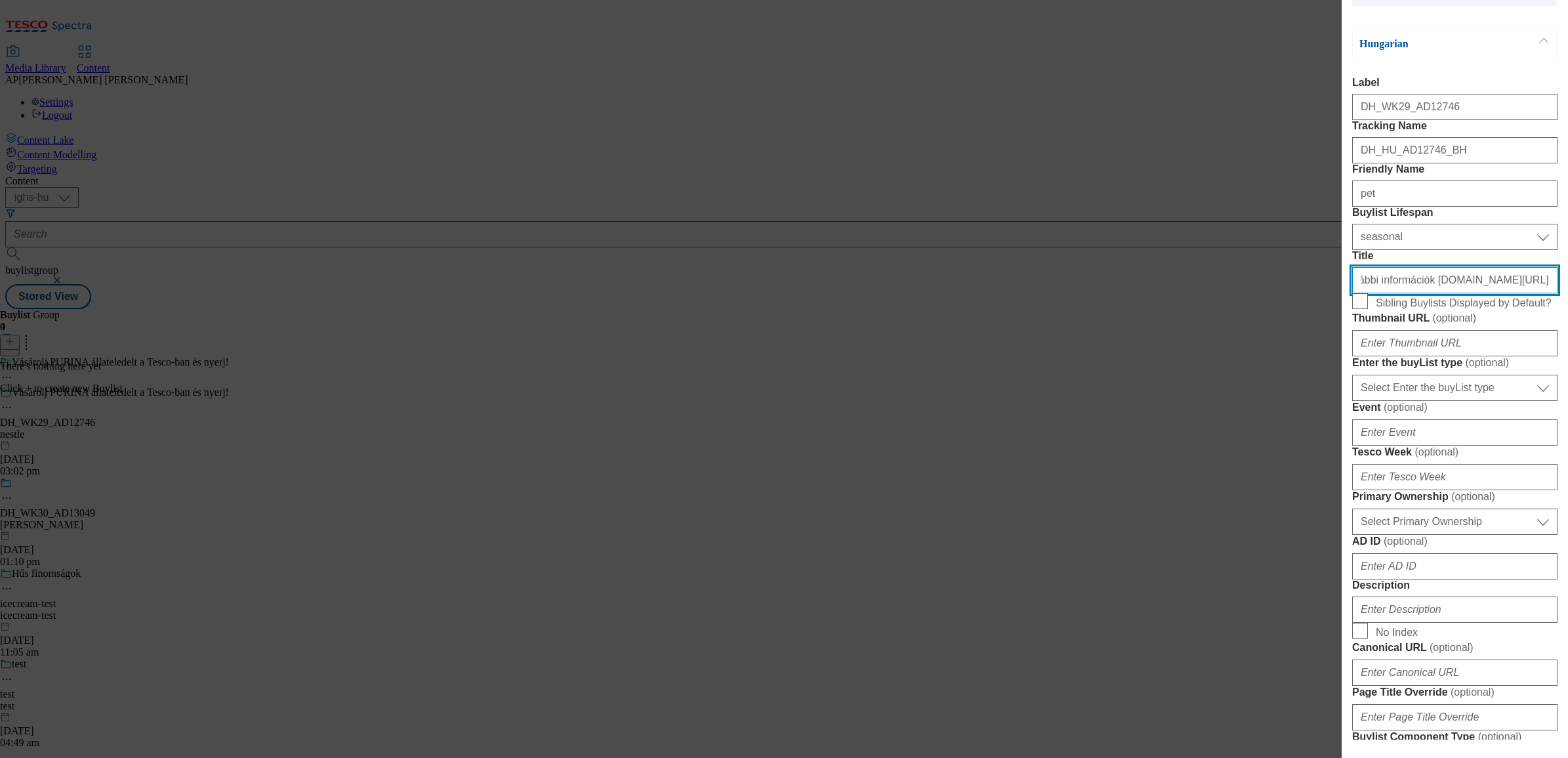
scroll to position [164, 0]
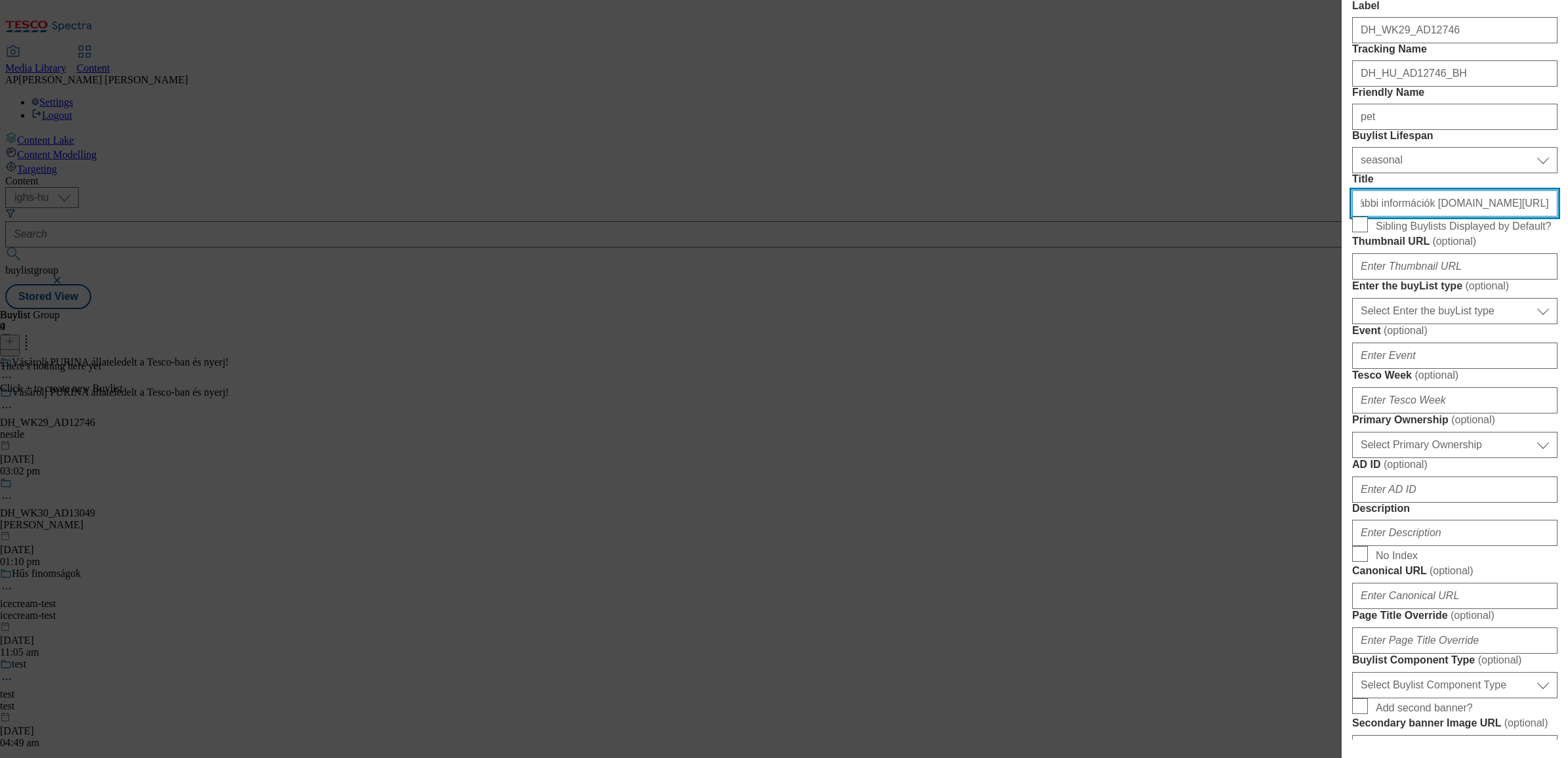
type input "További információk www.nyerjanestlevel.hu/allatokvilagnapja"
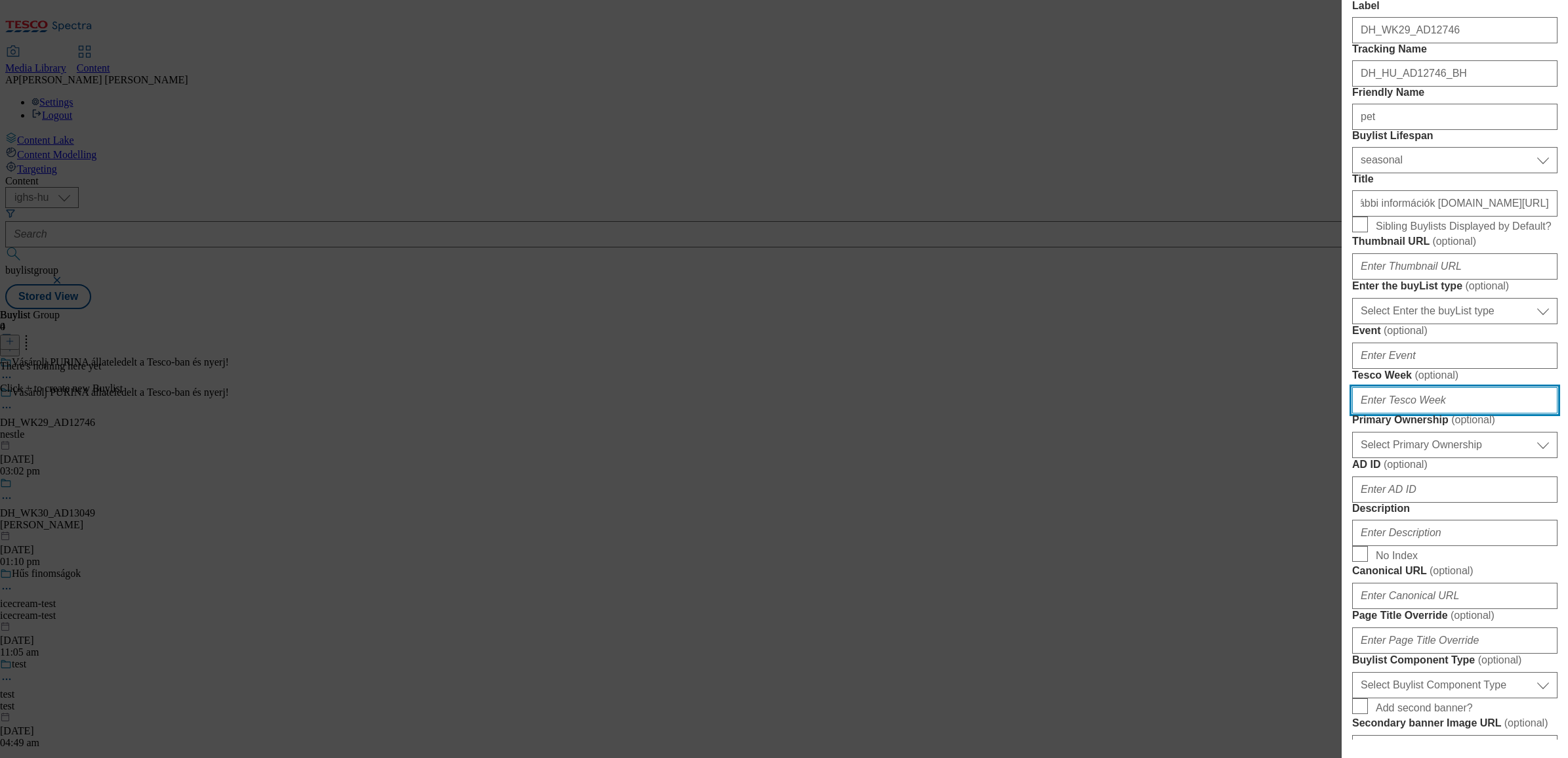
click at [1389, 413] on input "Tesco Week ( optional )" at bounding box center [1455, 400] width 205 height 26
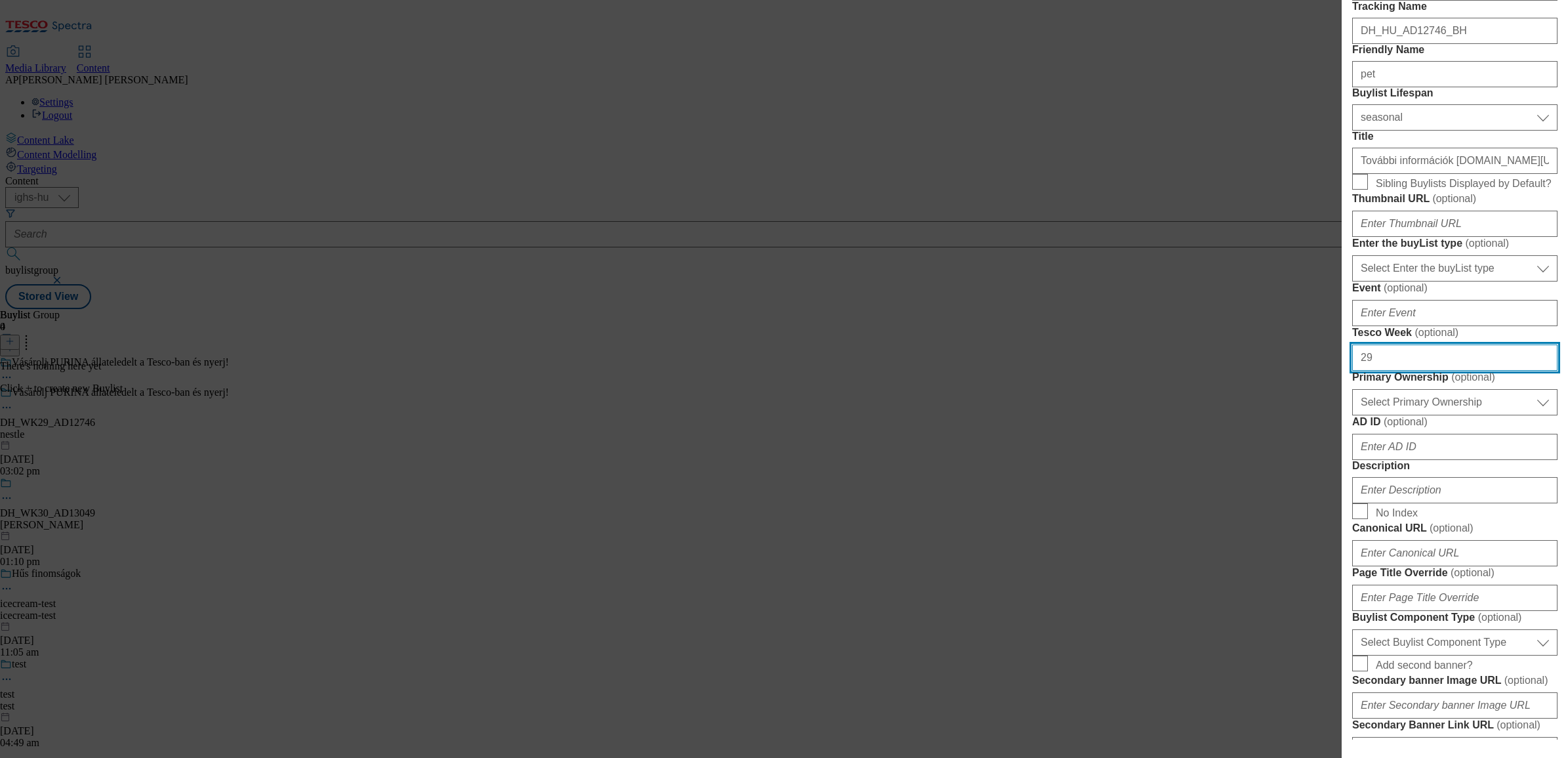
scroll to position [246, 0]
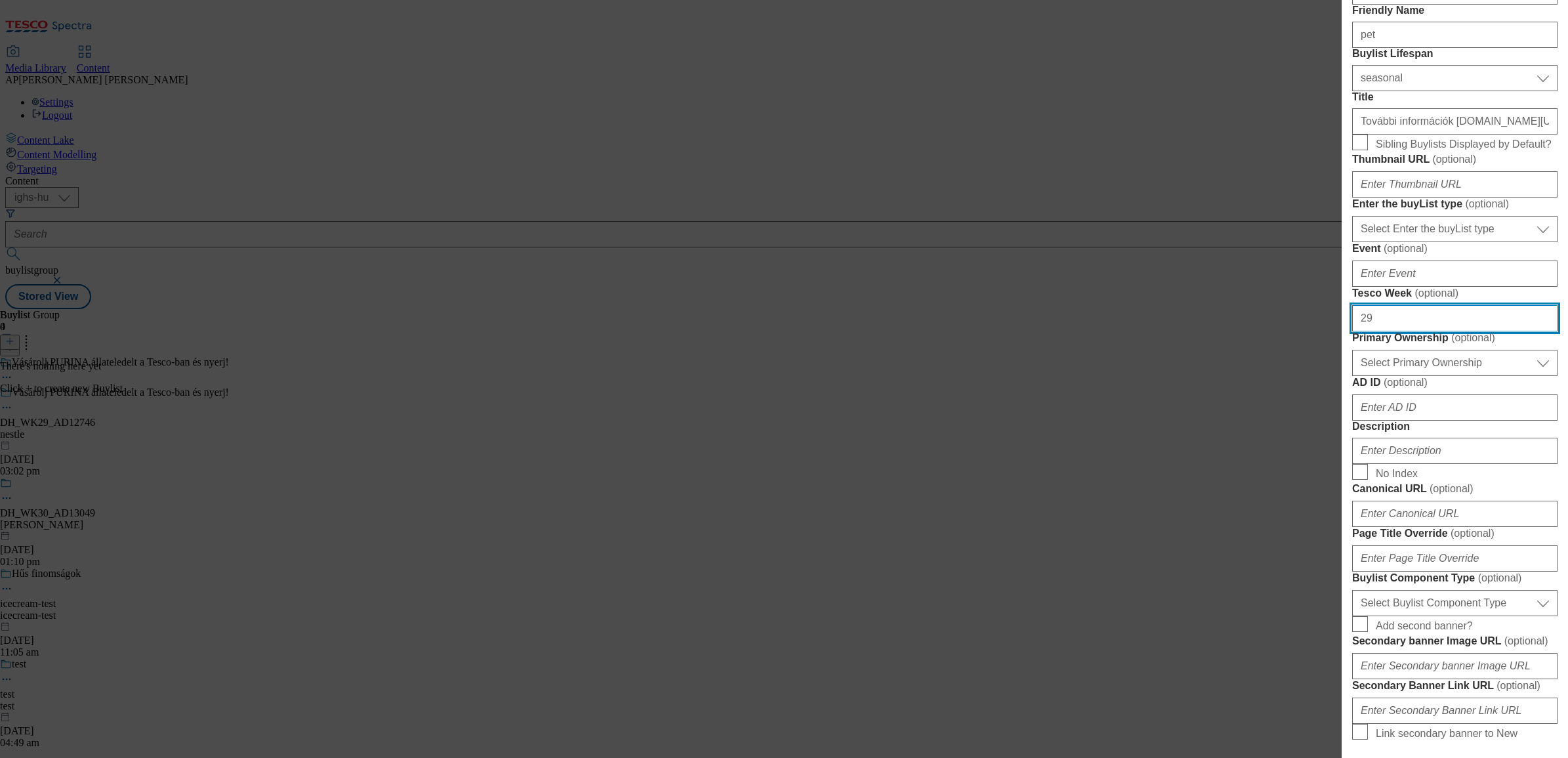
type input "29"
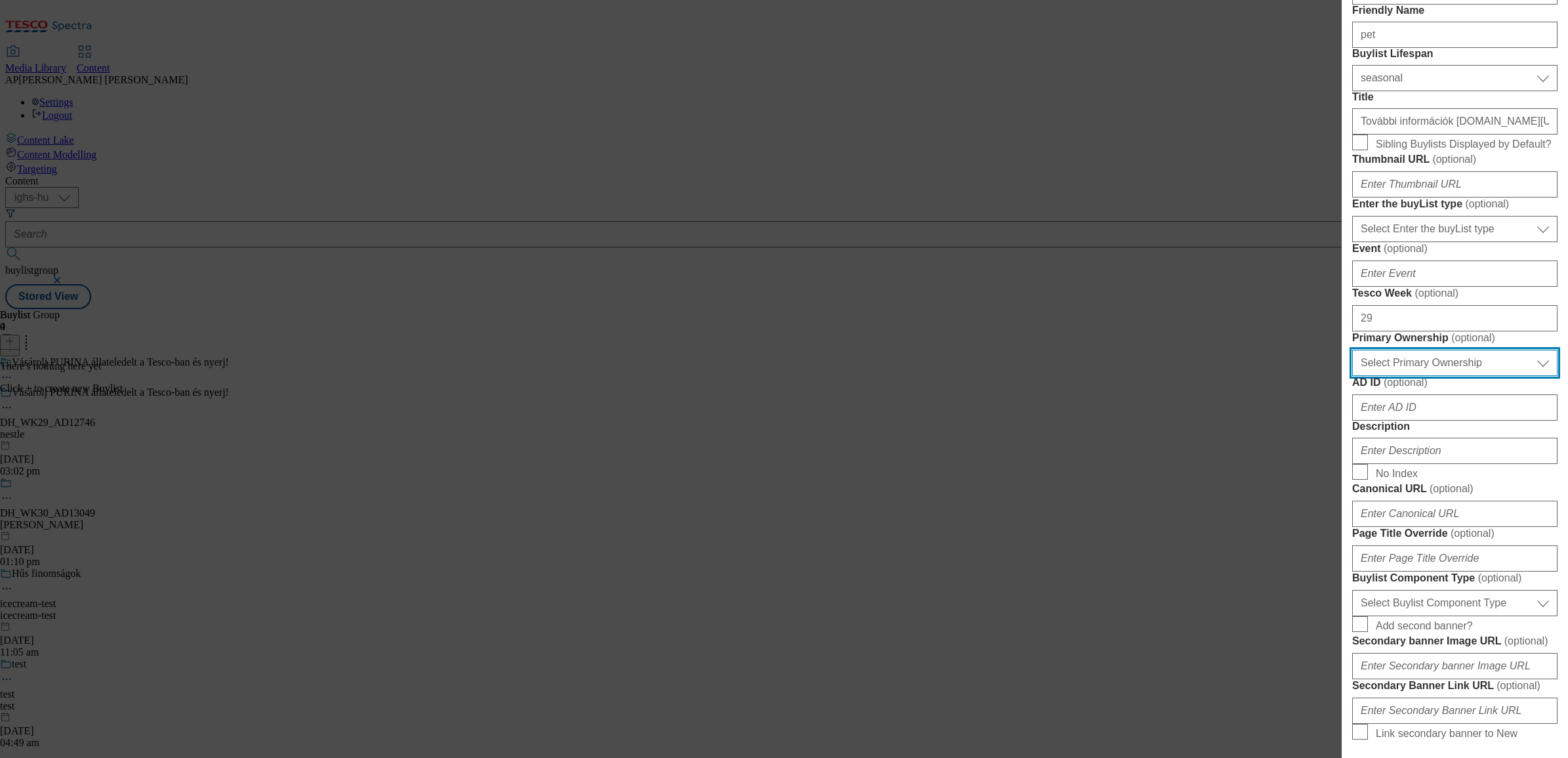
click at [1385, 376] on select "Select Primary Ownership tesco dunnhumby" at bounding box center [1455, 363] width 205 height 26
select select "dunnhumby"
click at [1353, 376] on select "Select Primary Ownership tesco dunnhumby" at bounding box center [1455, 363] width 205 height 26
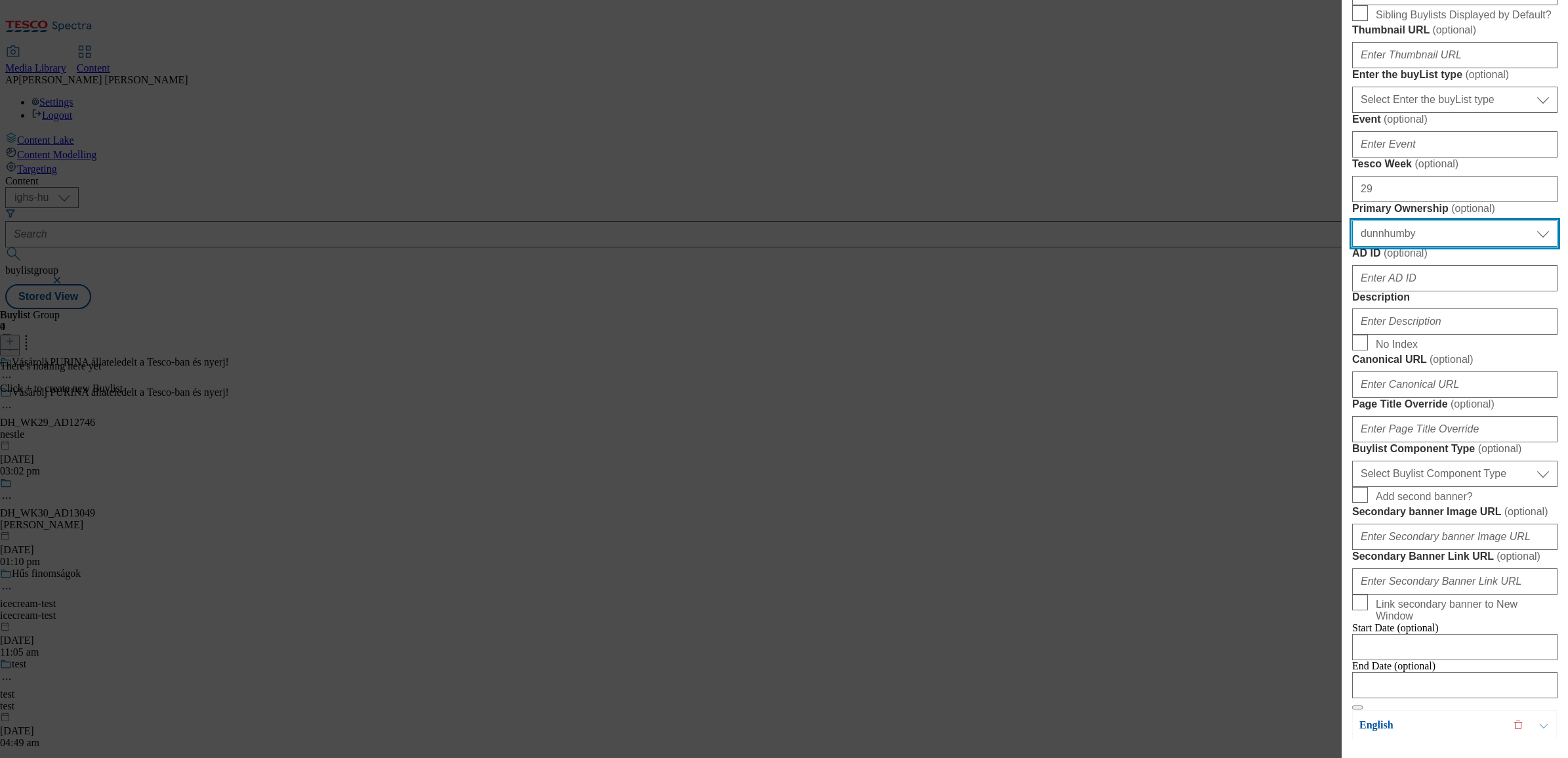
scroll to position [492, 0]
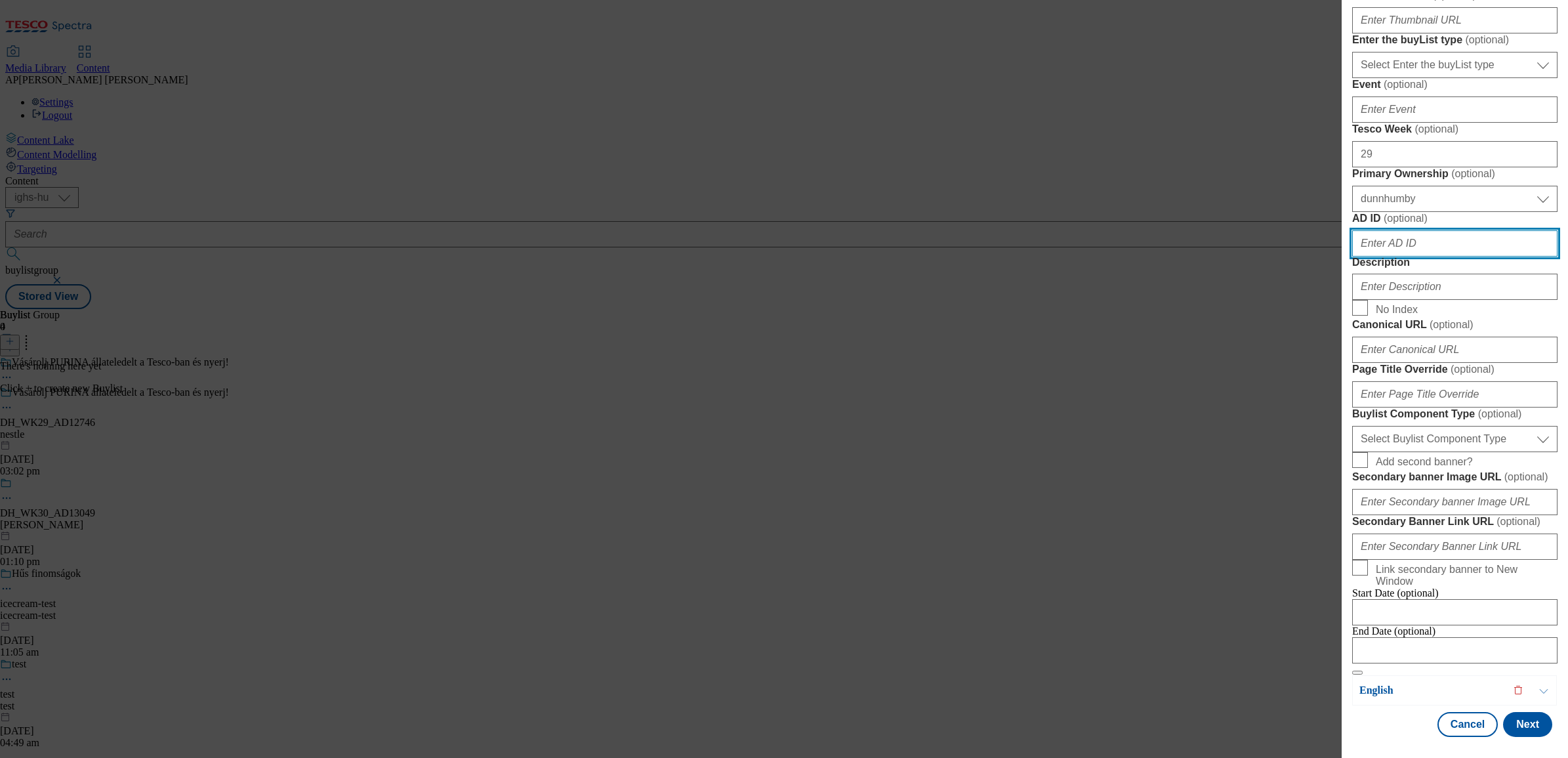
click at [1409, 256] on input "AD ID ( optional )" at bounding box center [1455, 243] width 205 height 26
paste input "12746"
type input "12746"
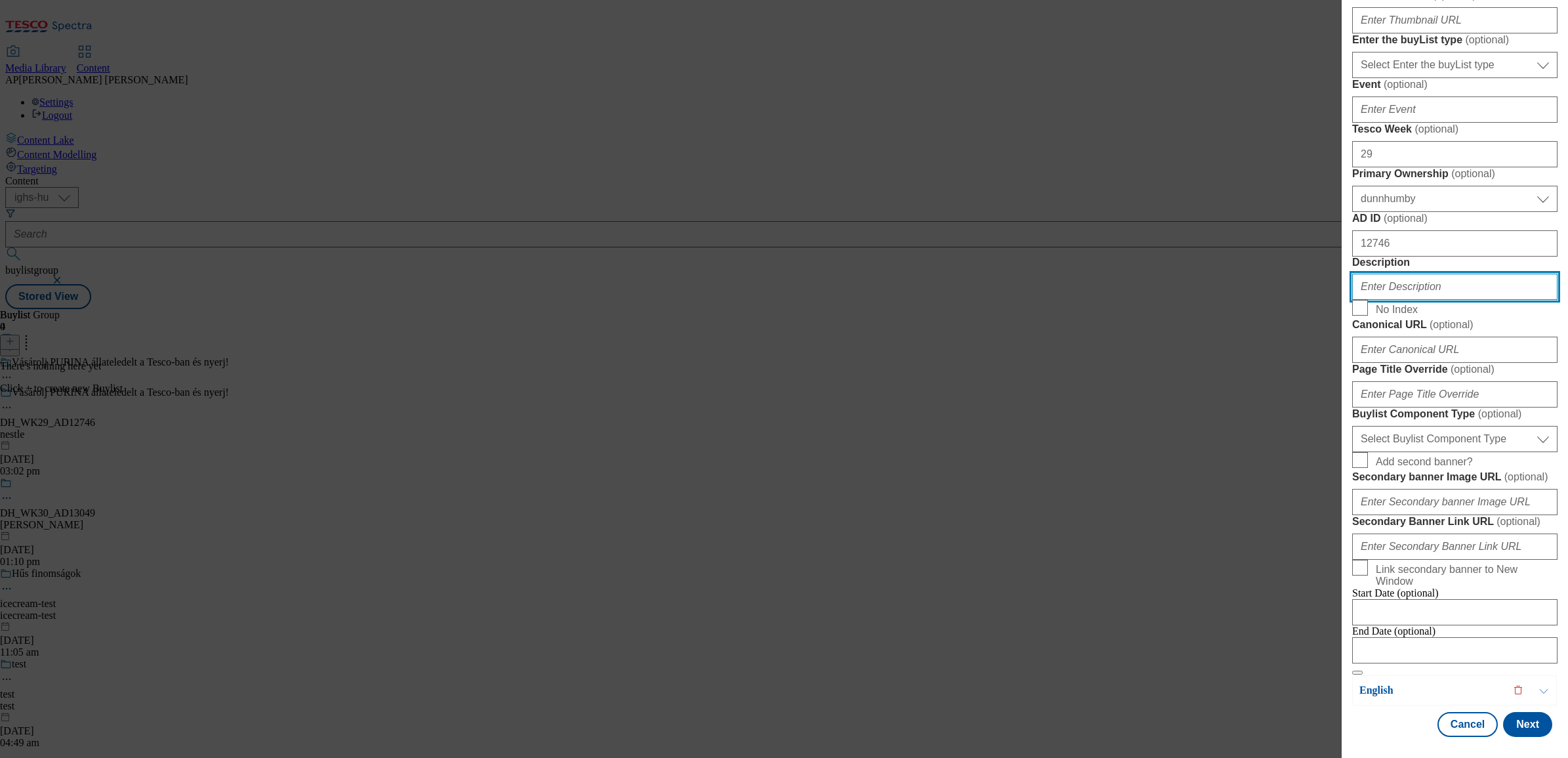
click at [1467, 300] on input "Description" at bounding box center [1455, 286] width 205 height 26
paste input "Pet"
type input "Pet"
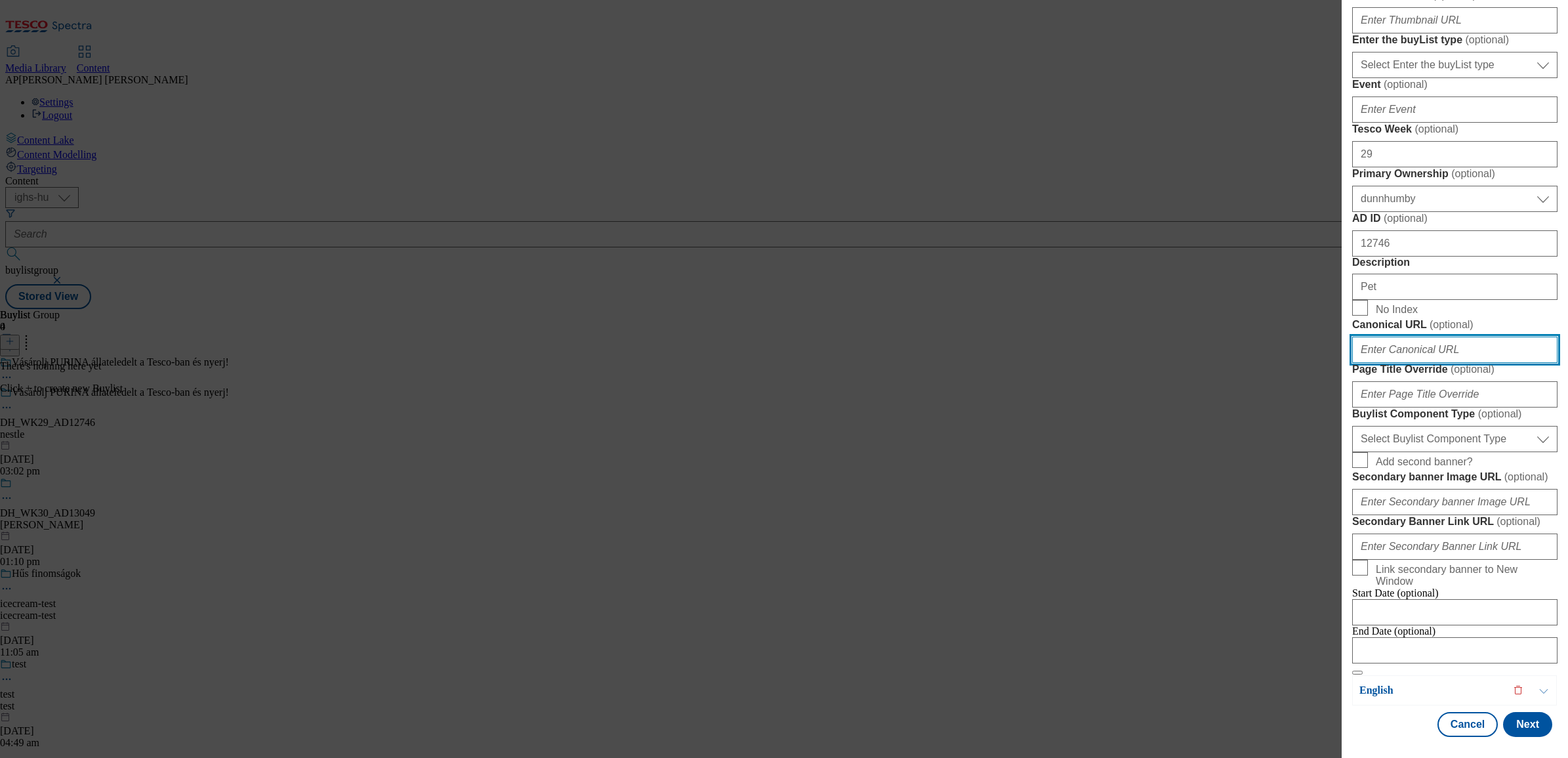
drag, startPoint x: 1409, startPoint y: 483, endPoint x: 1399, endPoint y: 486, distance: 10.4
click at [1401, 363] on input "Canonical URL ( optional )" at bounding box center [1455, 349] width 205 height 26
paste input "www.nyerjanestlevel.hu/allatokvilagnapja"
type input "www.nyerjanestlevel.hu/allatokvilagnapja"
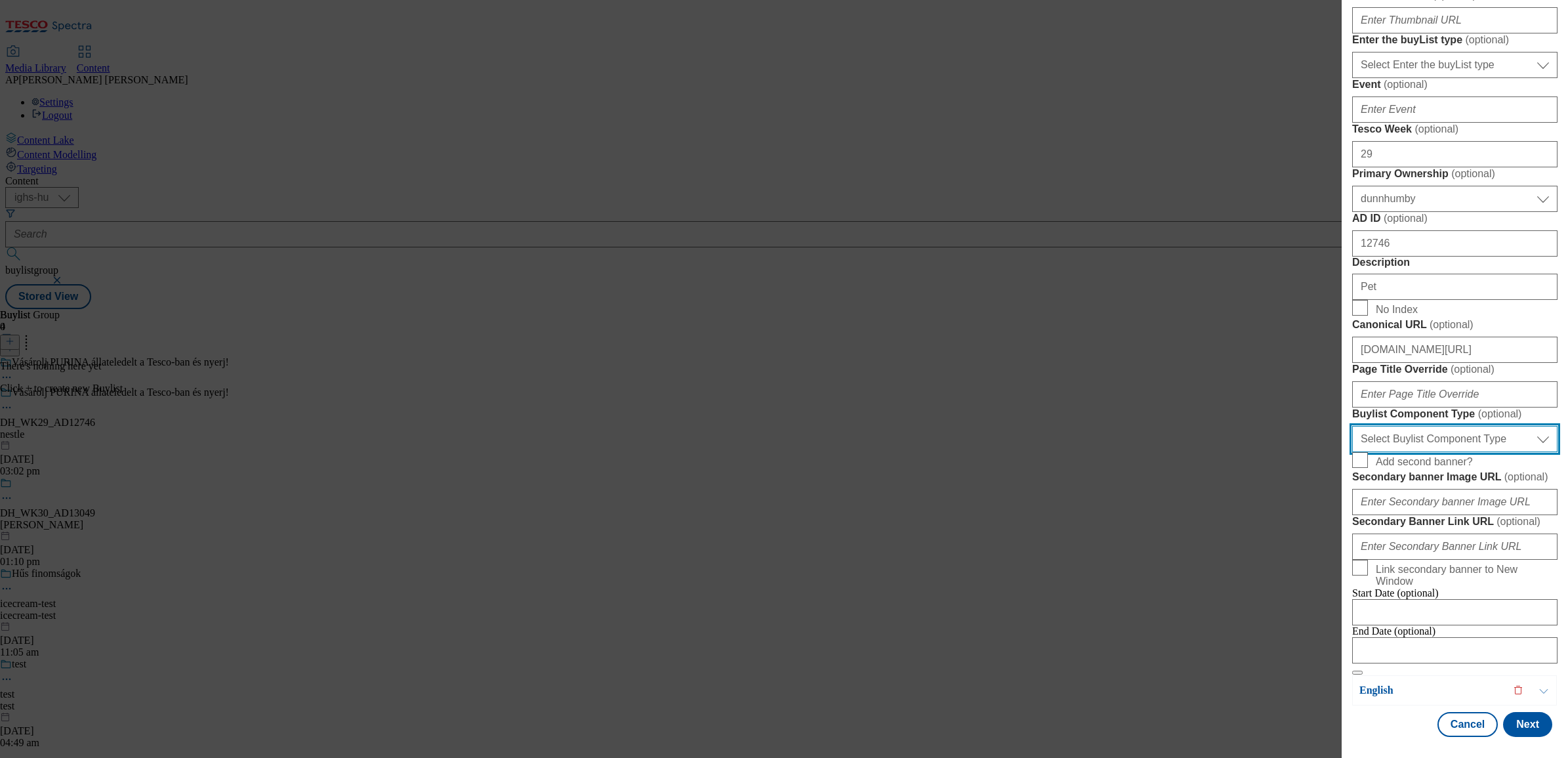
click at [1465, 451] on select "Select Buylist Component Type Banner Competition Header Meal" at bounding box center [1455, 439] width 205 height 26
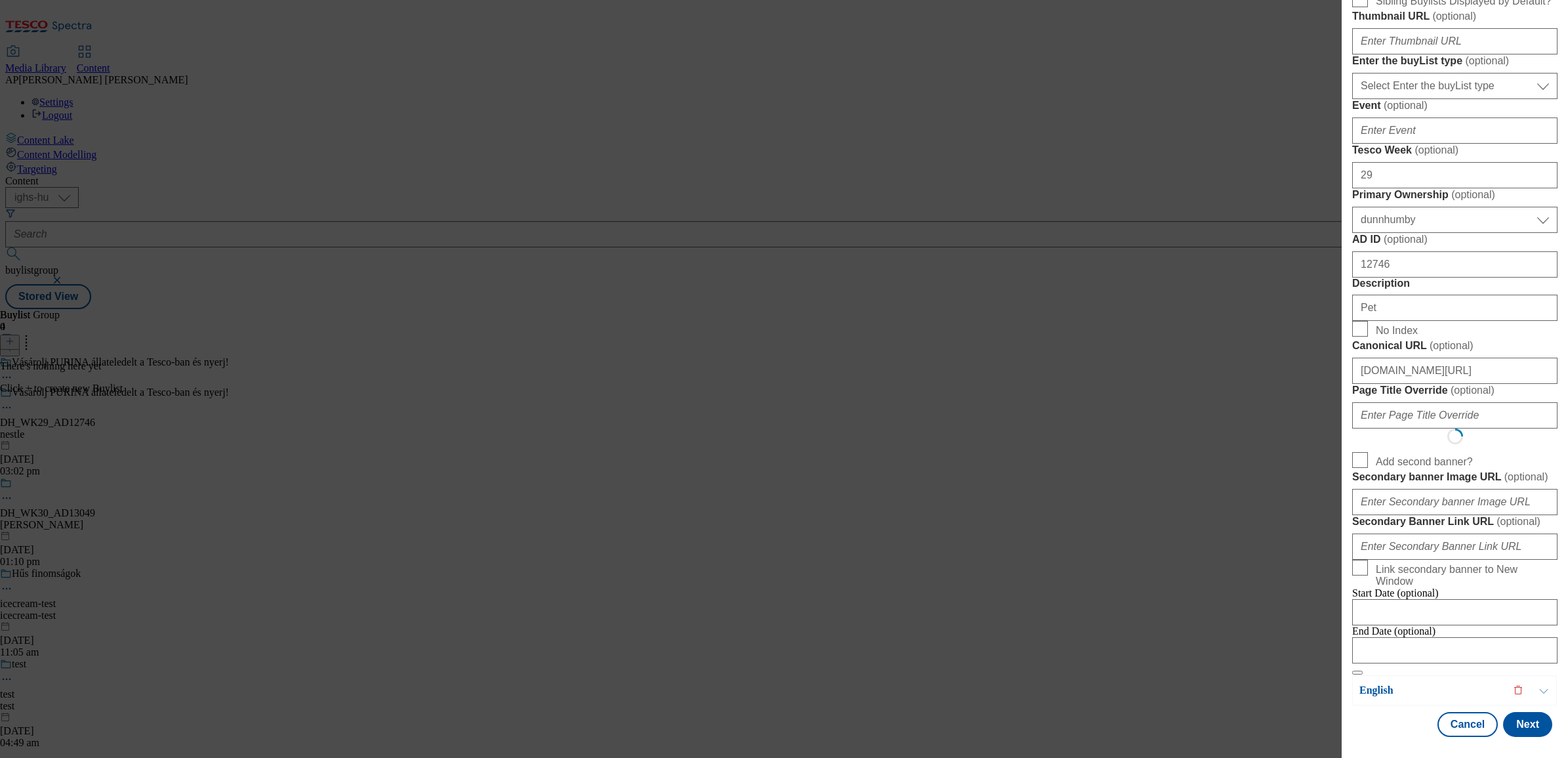
scroll to position [0, 0]
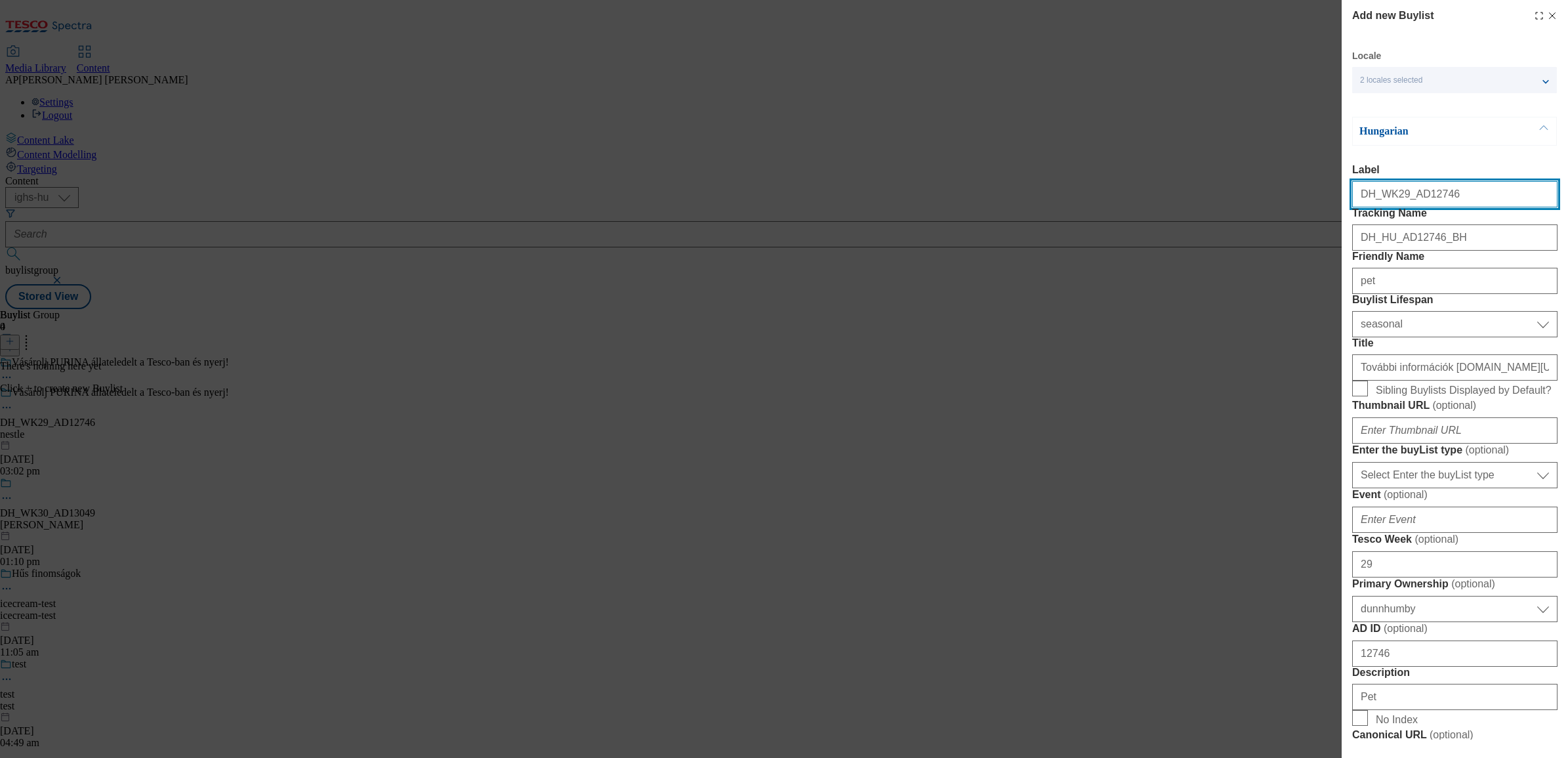
select select "Banner"
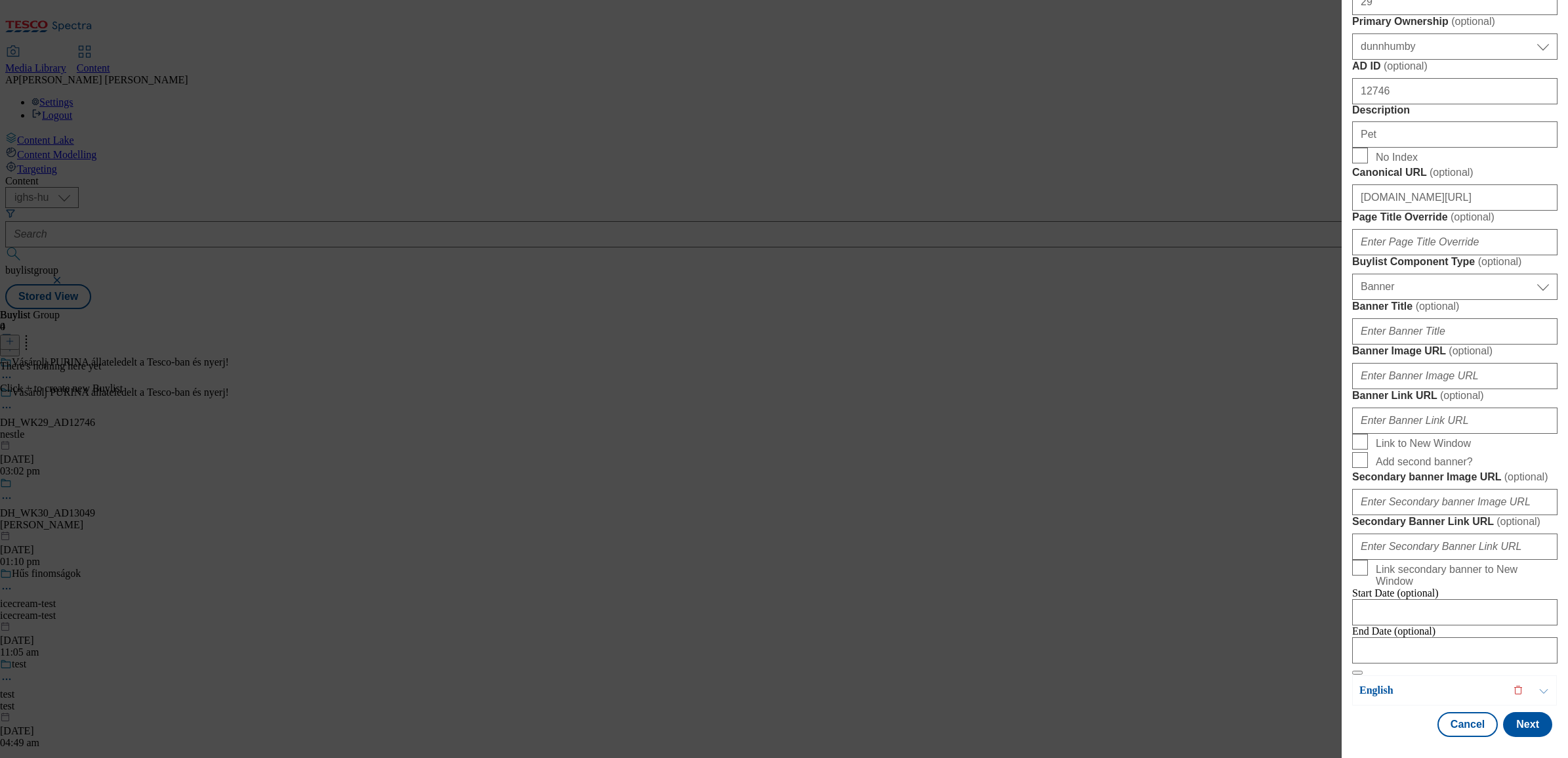
scroll to position [820, 0]
click at [1478, 389] on input "Banner Image URL ( optional )" at bounding box center [1455, 375] width 205 height 26
click at [1370, 389] on input "Banner Image URL ( optional )" at bounding box center [1455, 375] width 205 height 26
paste input "https://digitalcontent.api.tesco.com/v2/media/ighs-ce-mktg/b657f7c8-c246-4e42-a…"
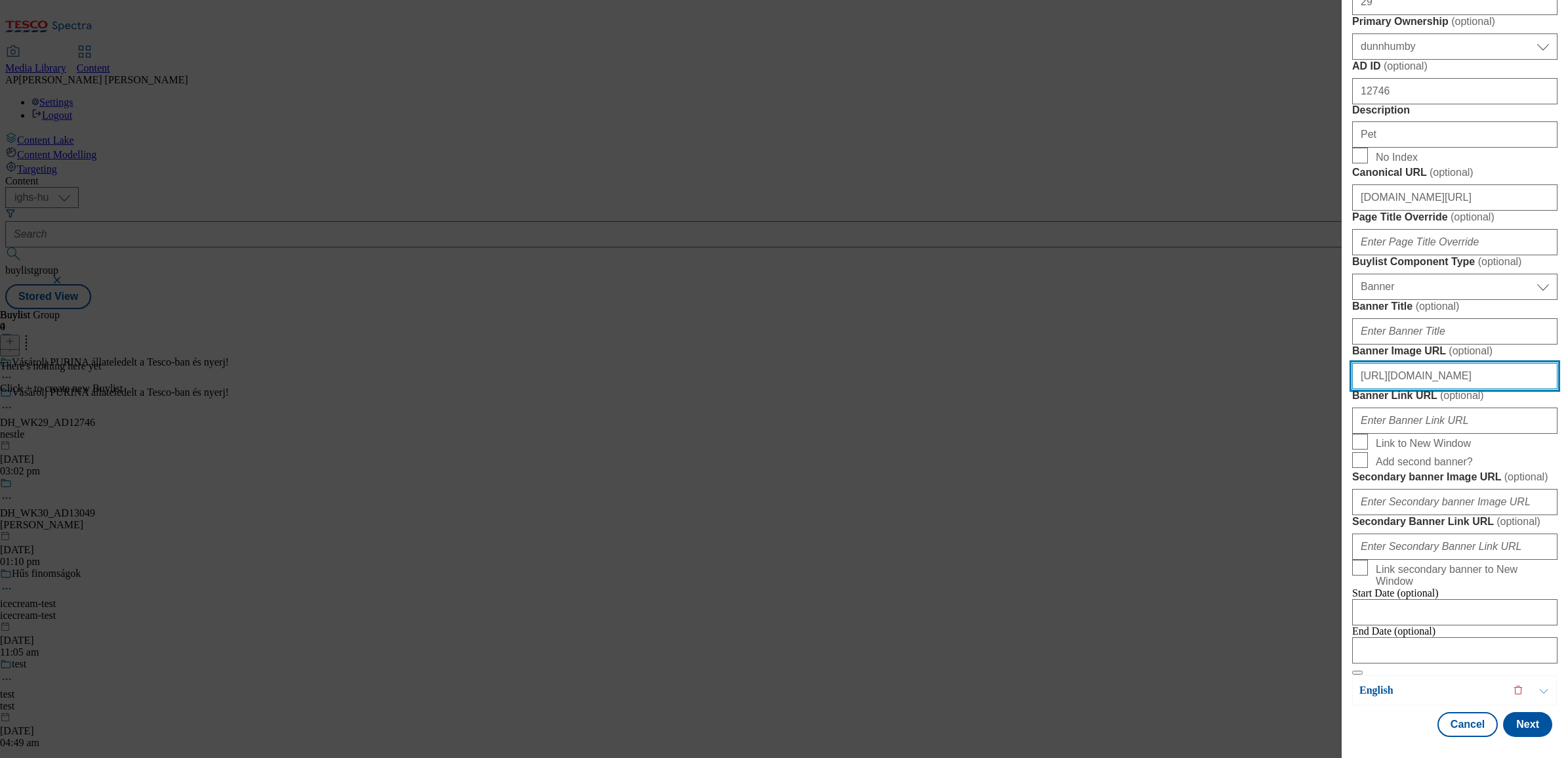
type input "https://digitalcontent.api.tesco.com/v2/media/ighs-ce-mktg/b657f7c8-c246-4e42-a…"
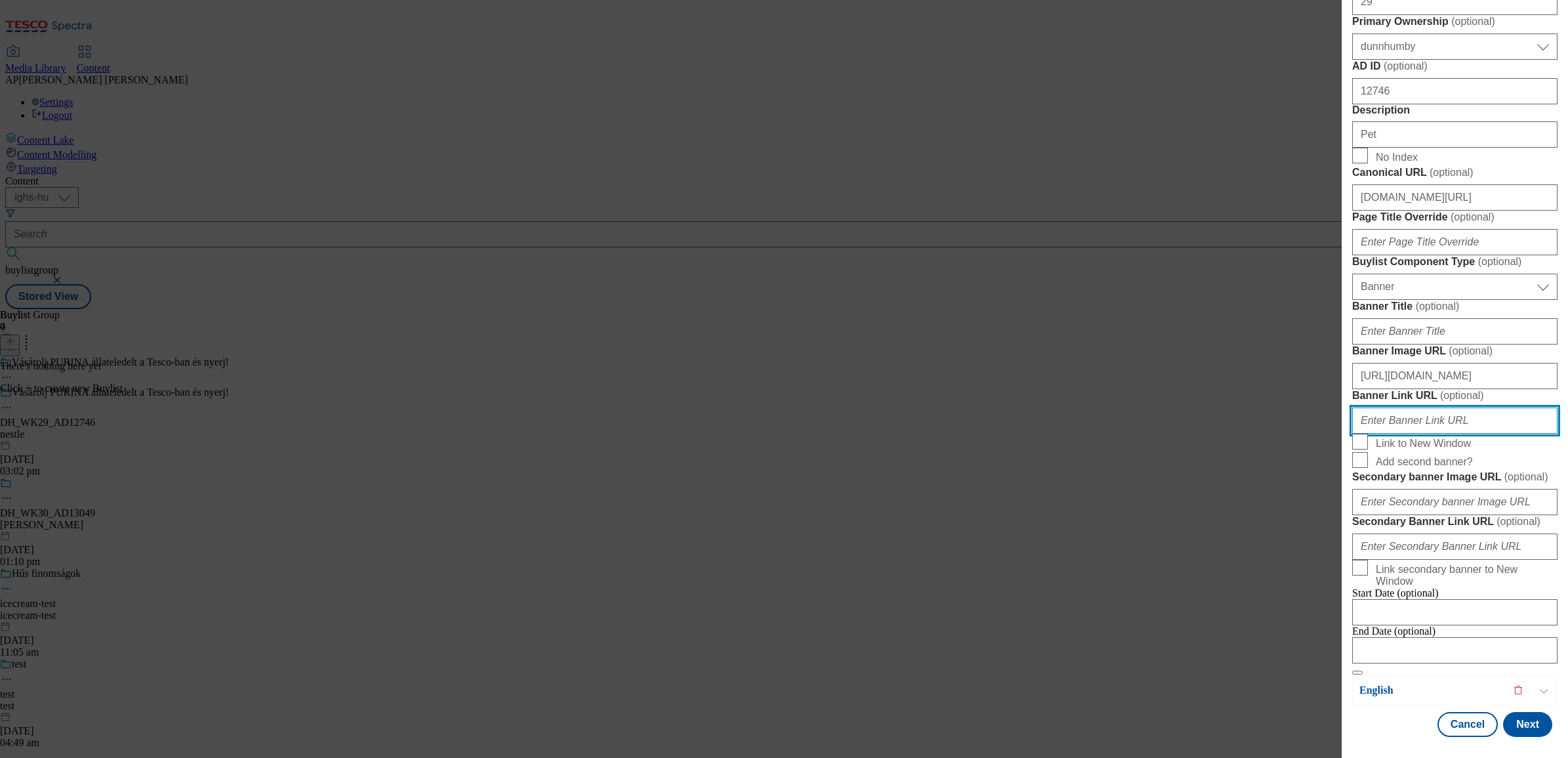
click at [1398, 434] on input "Banner Link URL ( optional )" at bounding box center [1455, 420] width 205 height 26
click at [1438, 434] on input "Banner Link URL ( optional )" at bounding box center [1455, 420] width 205 height 26
paste input "www.nyerjanestlevel.hu/allatokvilagnapja"
type input "www.nyerjanestlevel.hu/allatokvilagnapja"
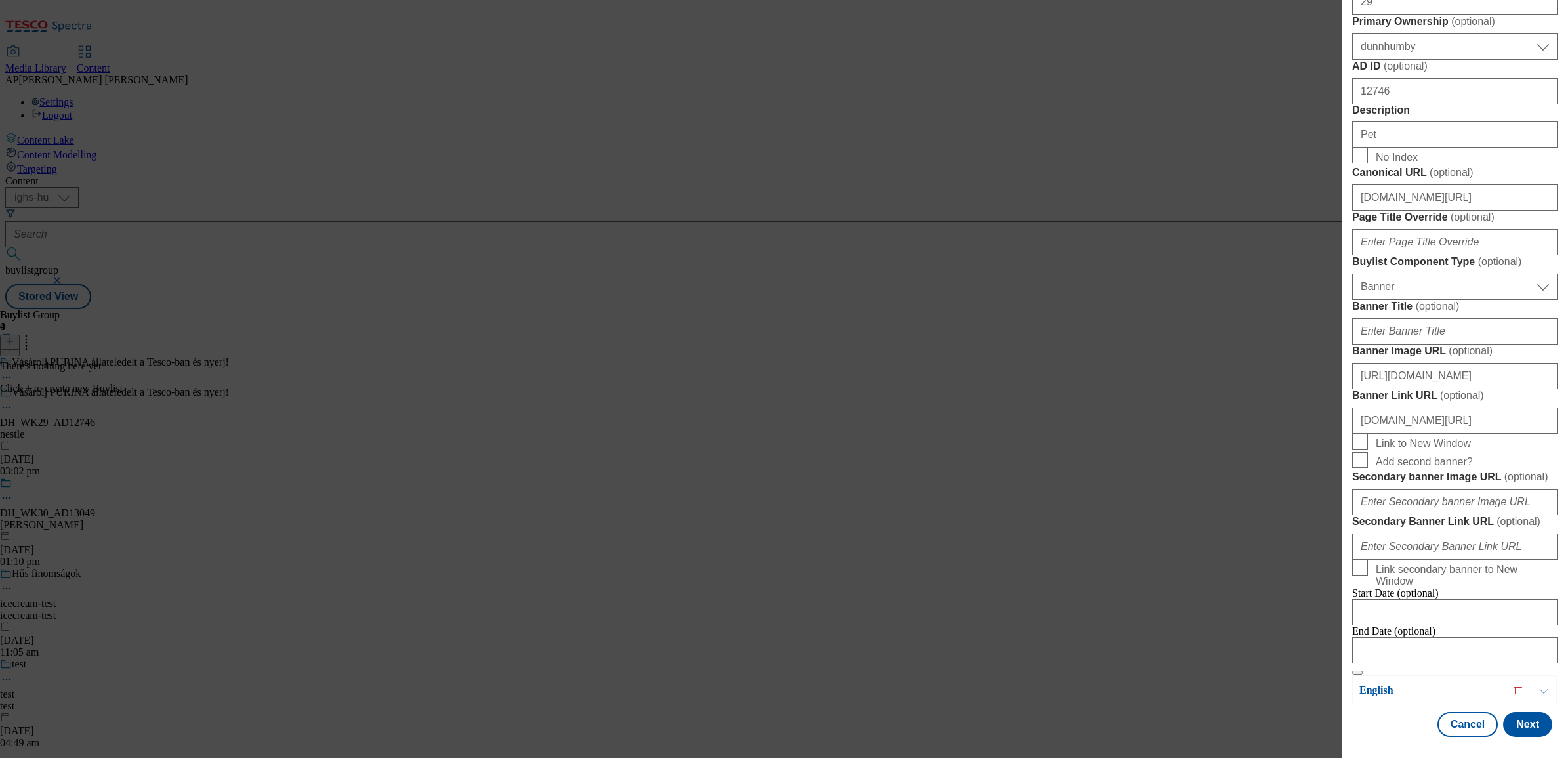
click at [1191, 621] on div "Add new Buylist Locale 2 locales selected Hungarian English Hungarian Label DH_…" at bounding box center [784, 379] width 1568 height 758
click at [1359, 449] on input "Link to New Window" at bounding box center [1360, 441] width 16 height 16
checkbox input "true"
click at [1516, 713] on button "Next" at bounding box center [1528, 724] width 49 height 25
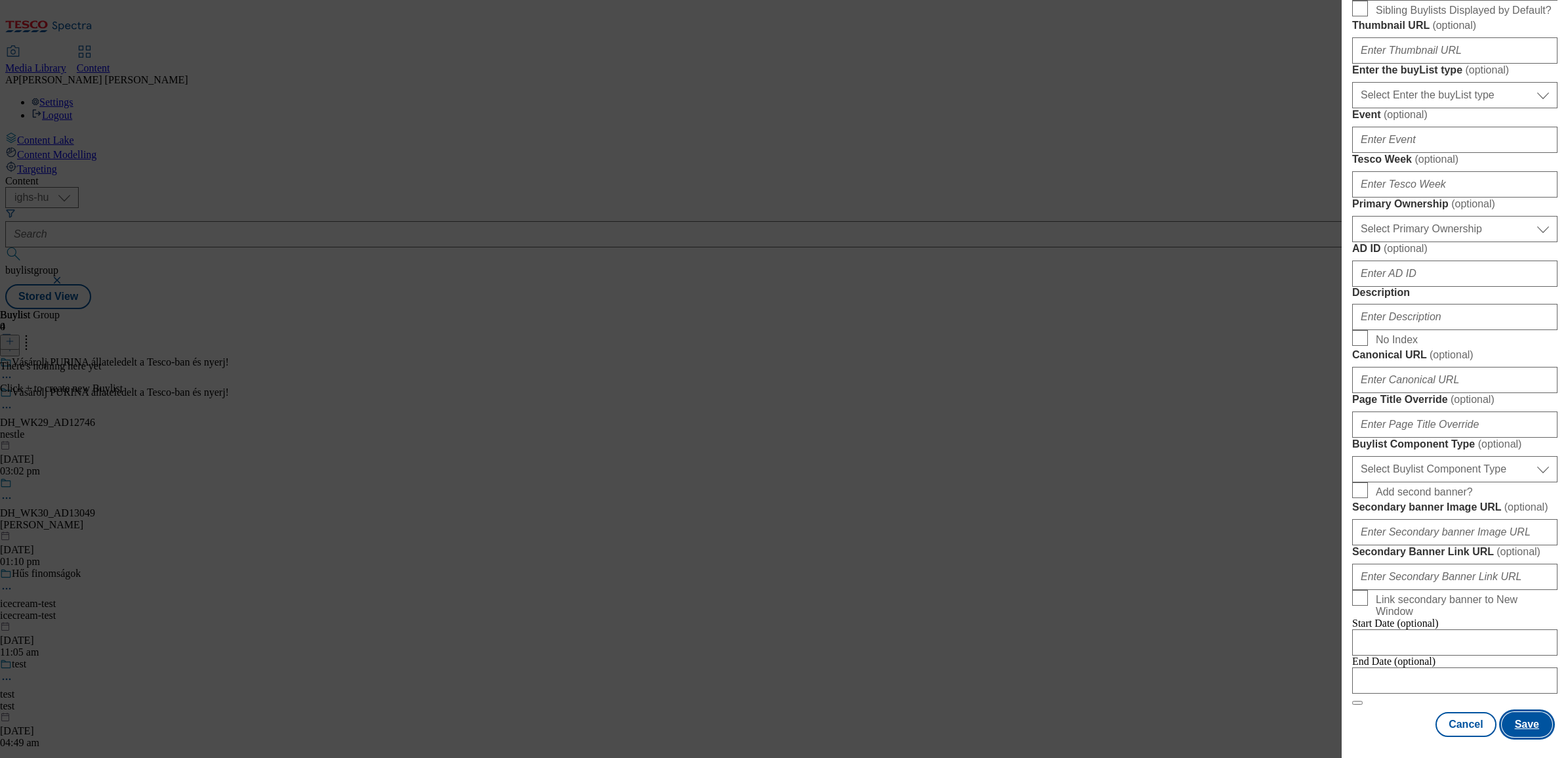
scroll to position [736, 0]
click at [1524, 482] on select "Select Buylist Component Type Banner Competition Header Meal" at bounding box center [1455, 469] width 205 height 26
select select "Banner"
click at [1353, 475] on select "Select Buylist Component Type Banner Competition Header Meal" at bounding box center [1455, 469] width 205 height 26
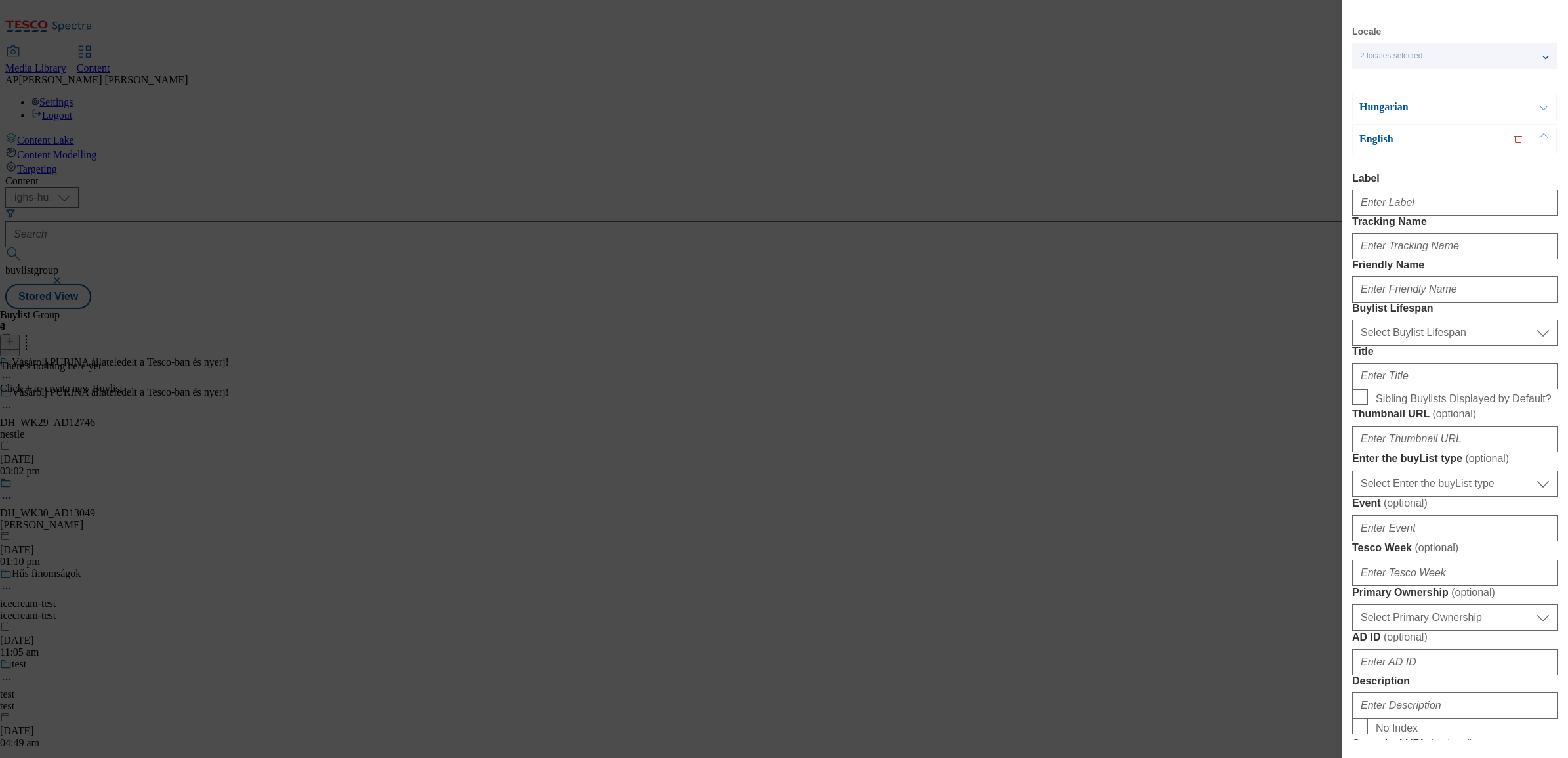
scroll to position [0, 0]
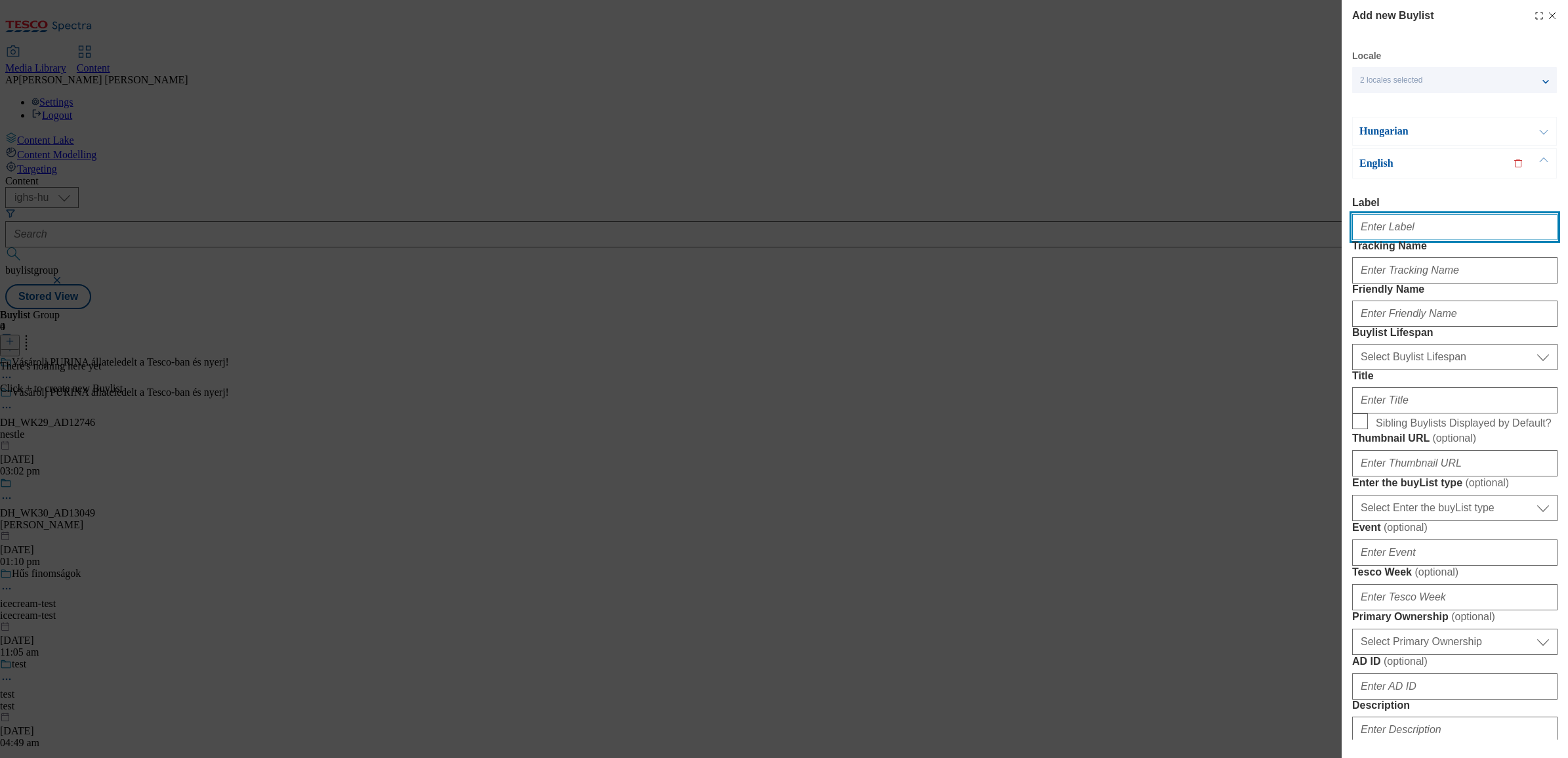
click at [1428, 230] on input "Label" at bounding box center [1455, 227] width 205 height 26
click at [1385, 221] on input "Label" at bounding box center [1455, 227] width 205 height 26
paste input "DH_WK29_AD12746"
type input "DH_WK29_AD12746"
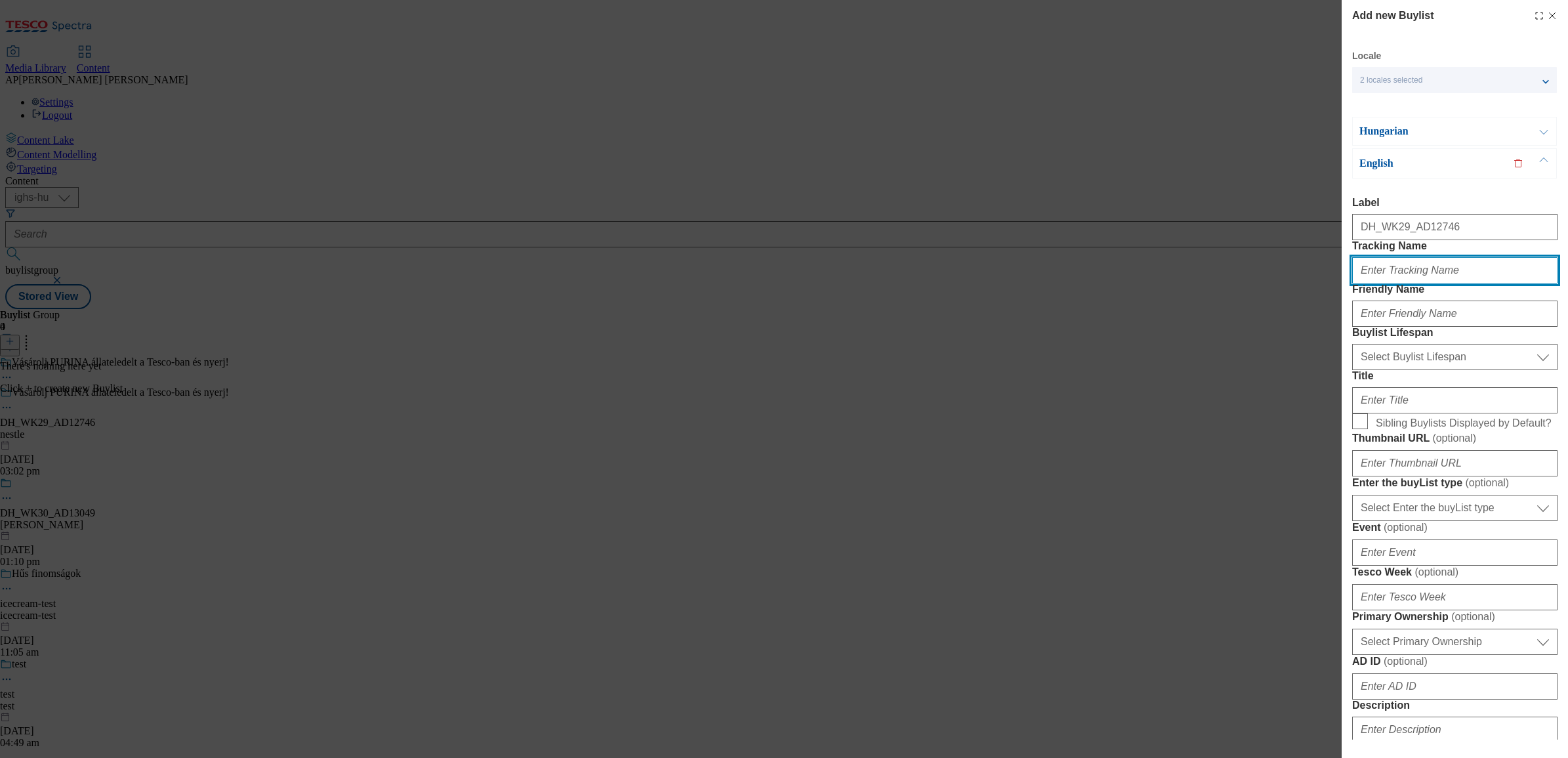
click at [1403, 283] on input "Tracking Name" at bounding box center [1455, 270] width 205 height 26
click at [1392, 283] on input "Tracking Name" at bounding box center [1455, 270] width 205 height 26
paste input "DH_EN_AD12746_BH"
type input "DH_EN_AD12746_BH"
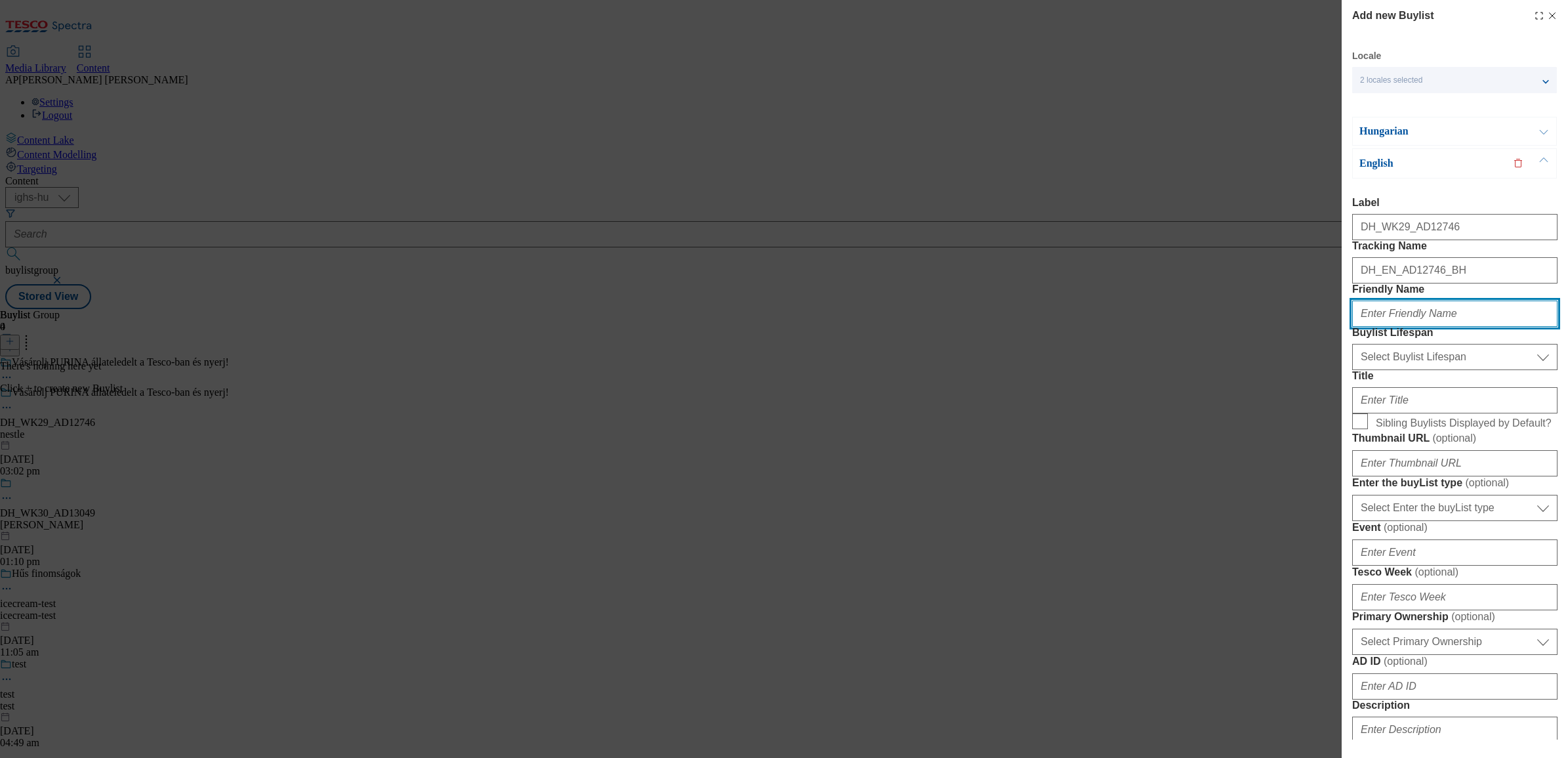
click at [1378, 327] on input "Friendly Name" at bounding box center [1455, 313] width 205 height 26
click at [1449, 327] on input "Friendly Name" at bounding box center [1455, 313] width 205 height 26
paste input "pet"
type input "pet"
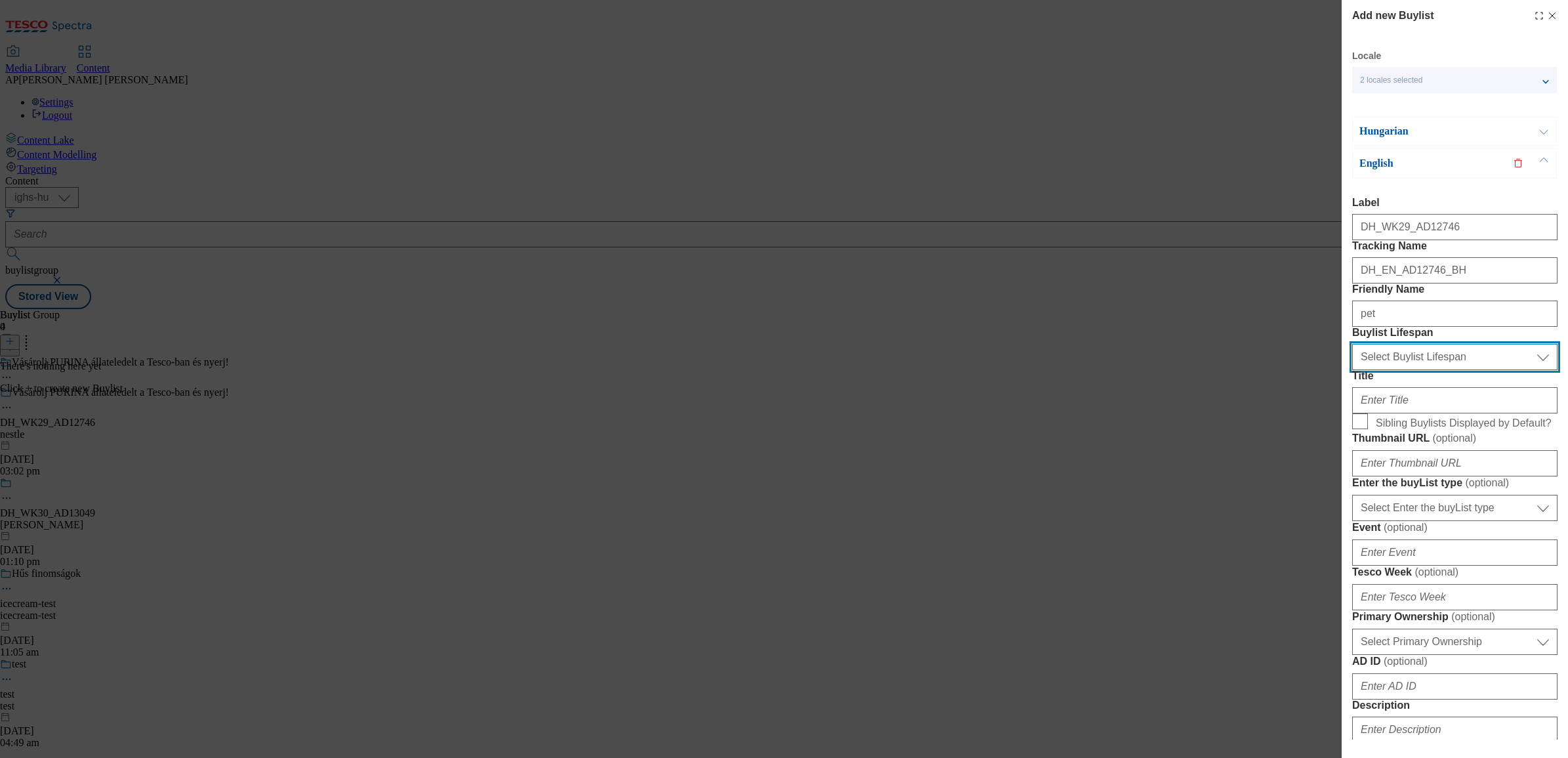
click at [1419, 370] on select "Select Buylist Lifespan evergreen seasonal tactical" at bounding box center [1455, 356] width 205 height 26
select select "seasonal"
click at [1353, 370] on select "Select Buylist Lifespan evergreen seasonal tactical" at bounding box center [1455, 356] width 205 height 26
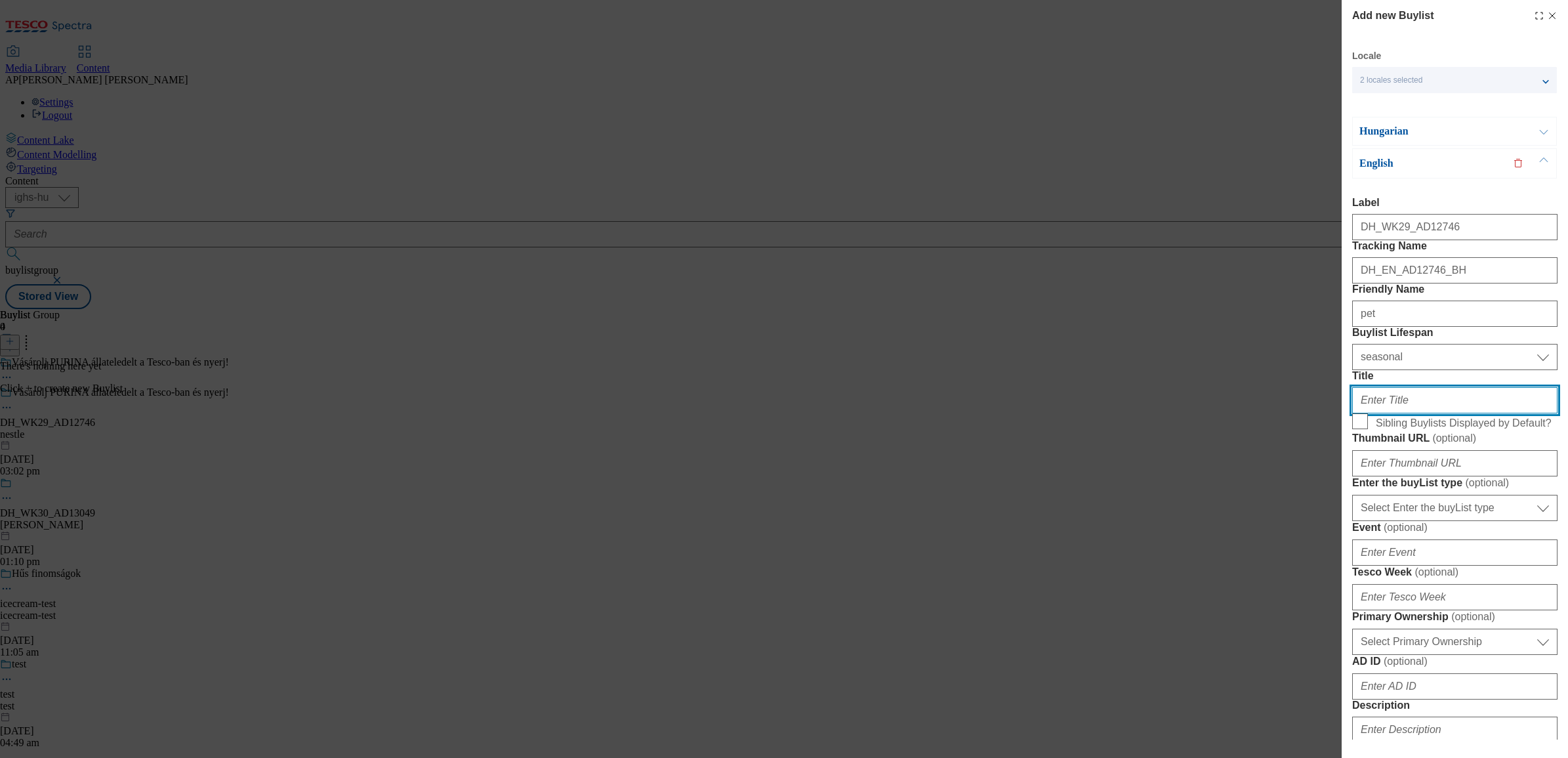
click at [1424, 413] on input "Title" at bounding box center [1455, 400] width 205 height 26
paste input "Find out more www.nyerjanestlevel.hu/allatokvilagnapja"
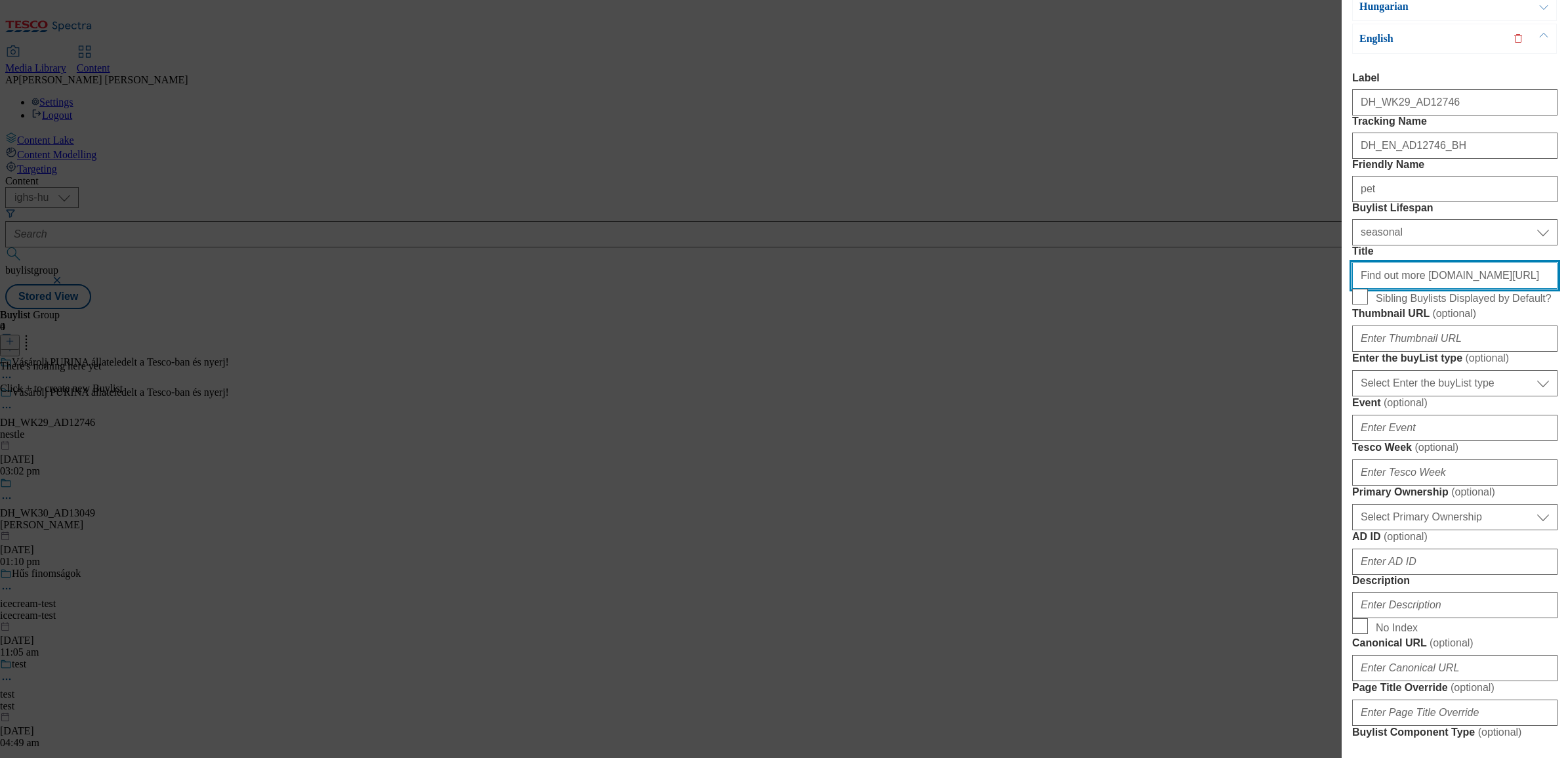
scroll to position [164, 0]
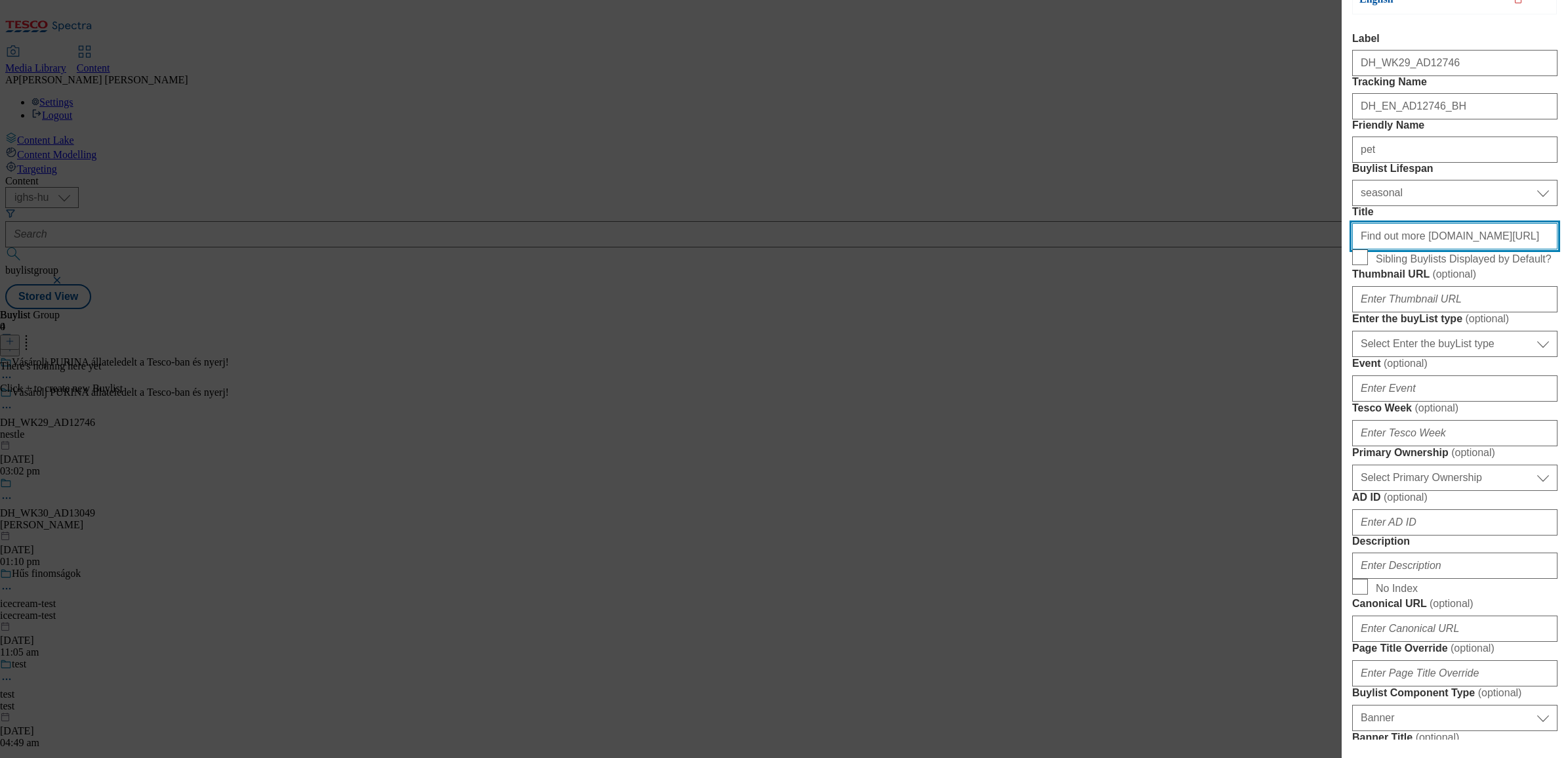
type input "Find out more www.nyerjanestlevel.hu/allatokvilagnapja"
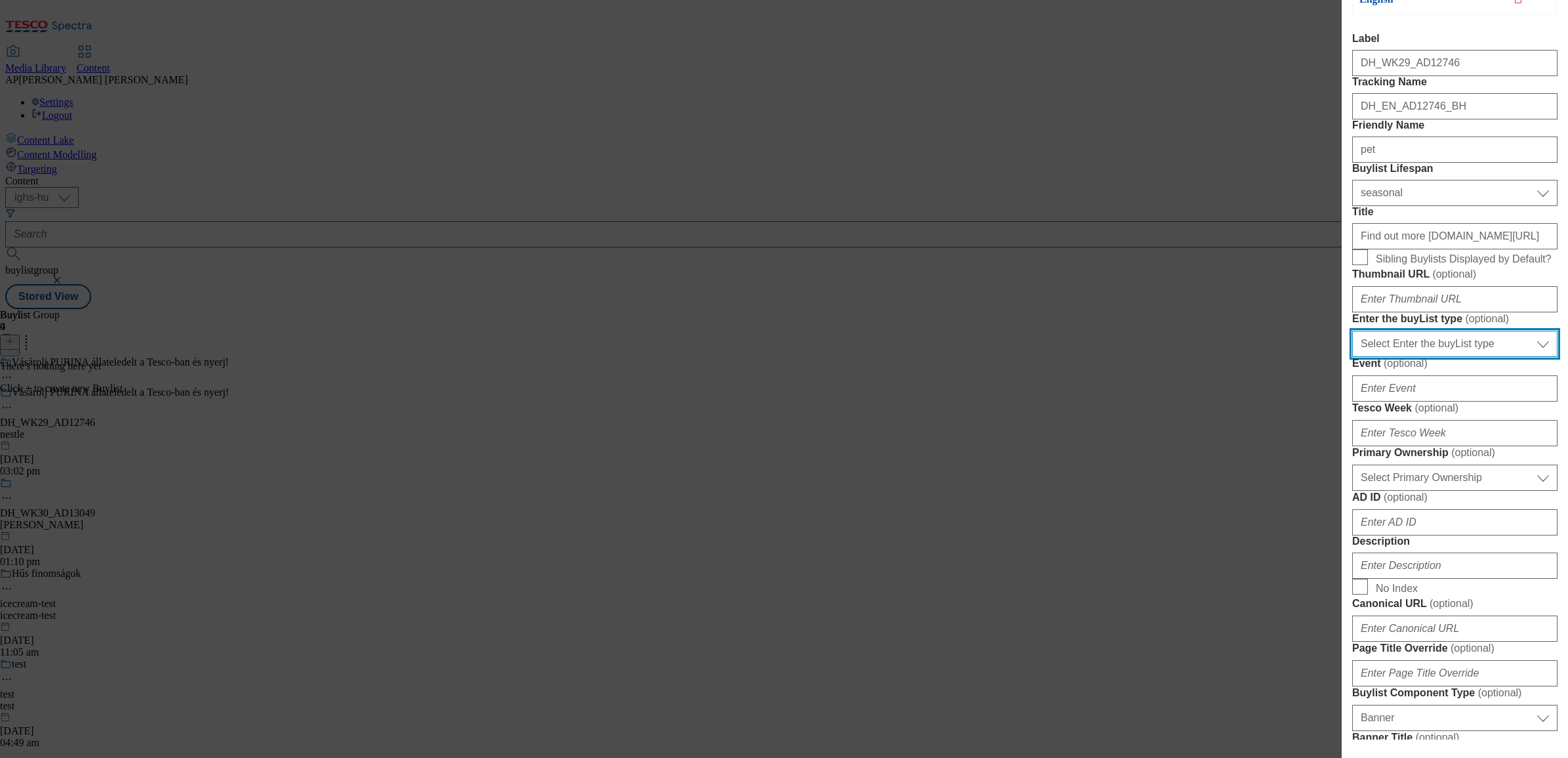
click at [1418, 357] on select "Select Enter the buyList type event supplier funded long term >4 weeks supplier…" at bounding box center [1455, 344] width 205 height 26
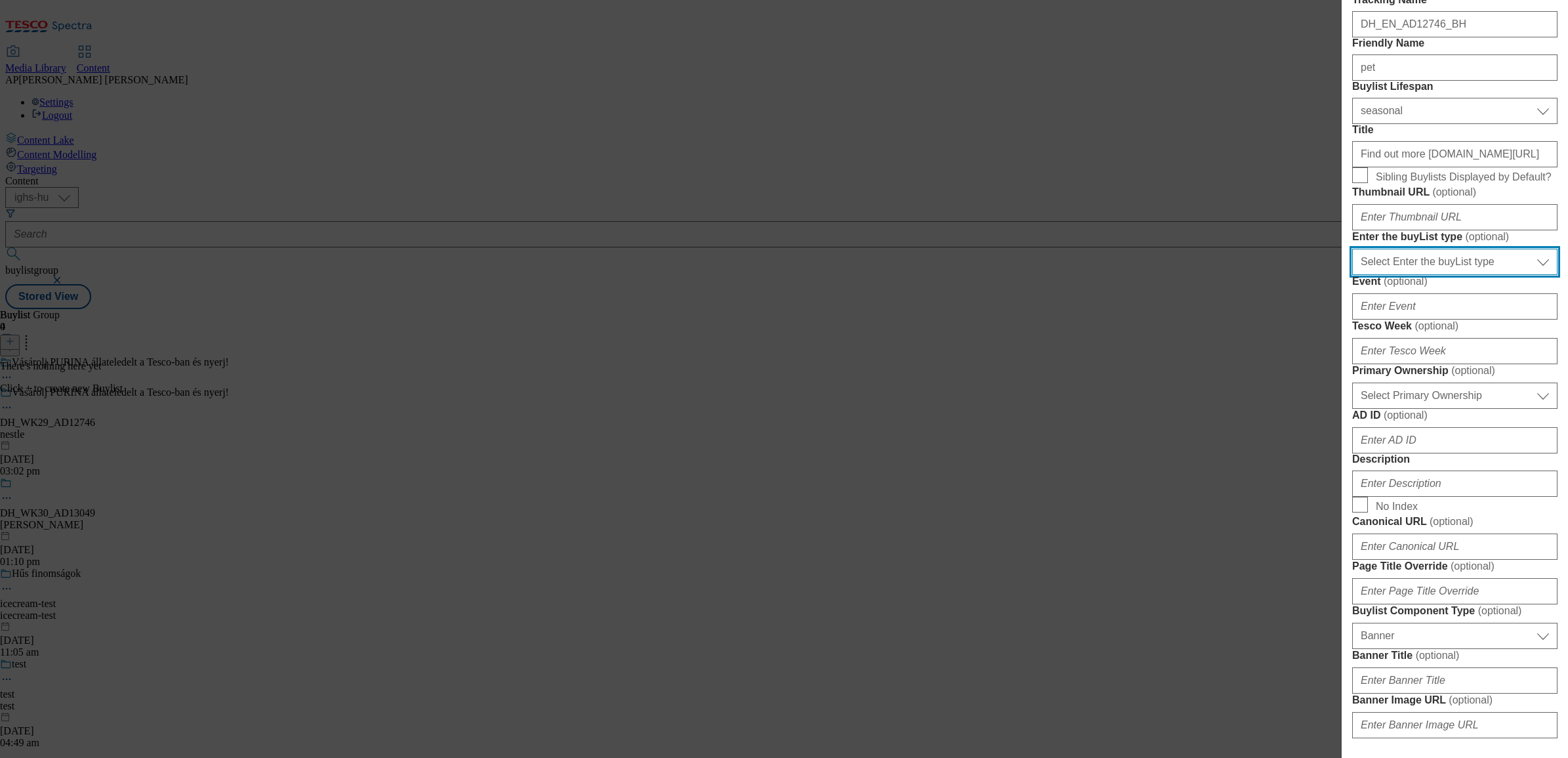
scroll to position [328, 0]
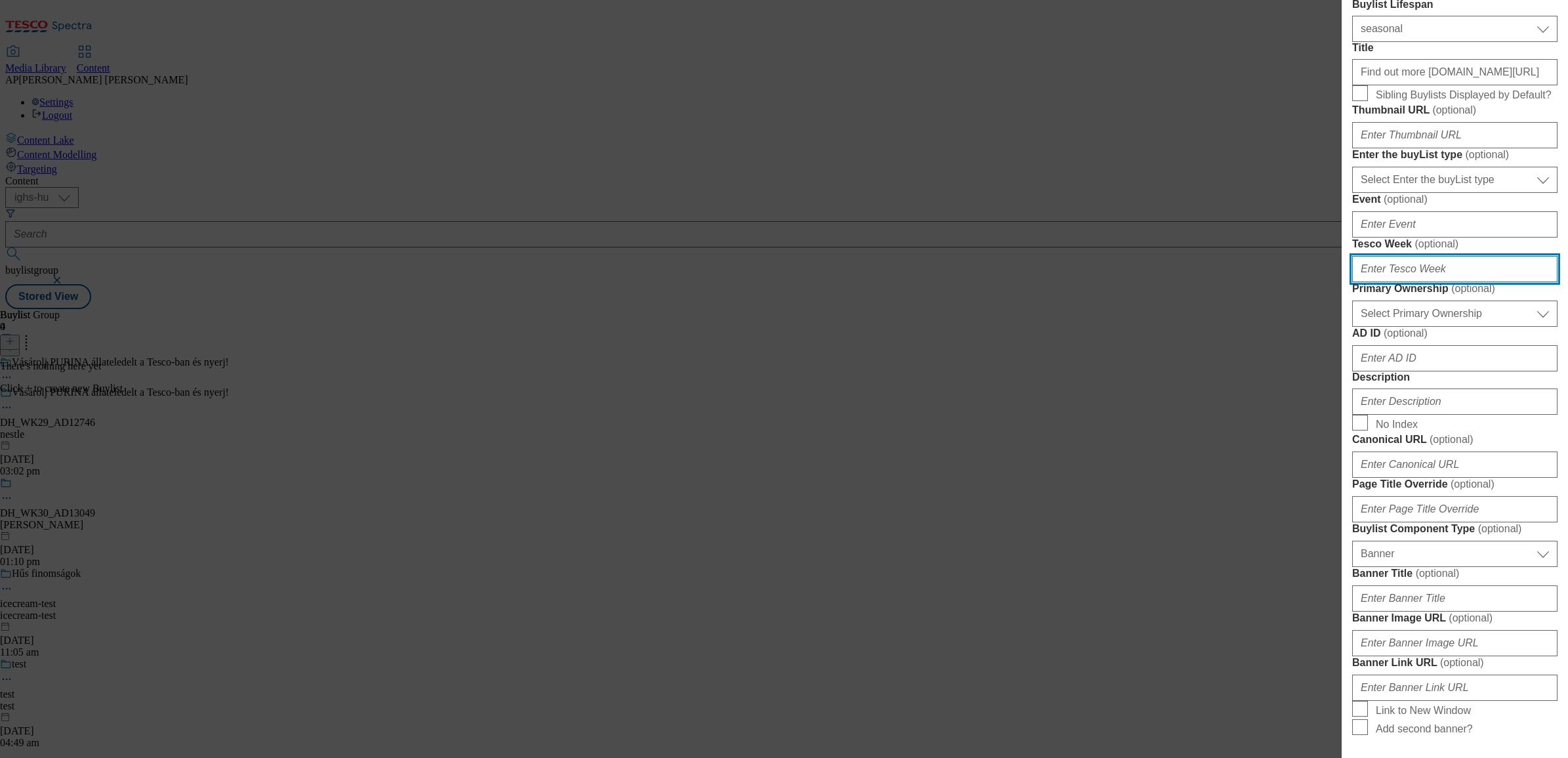
click at [1418, 282] on input "Tesco Week ( optional )" at bounding box center [1455, 268] width 205 height 26
type input "29"
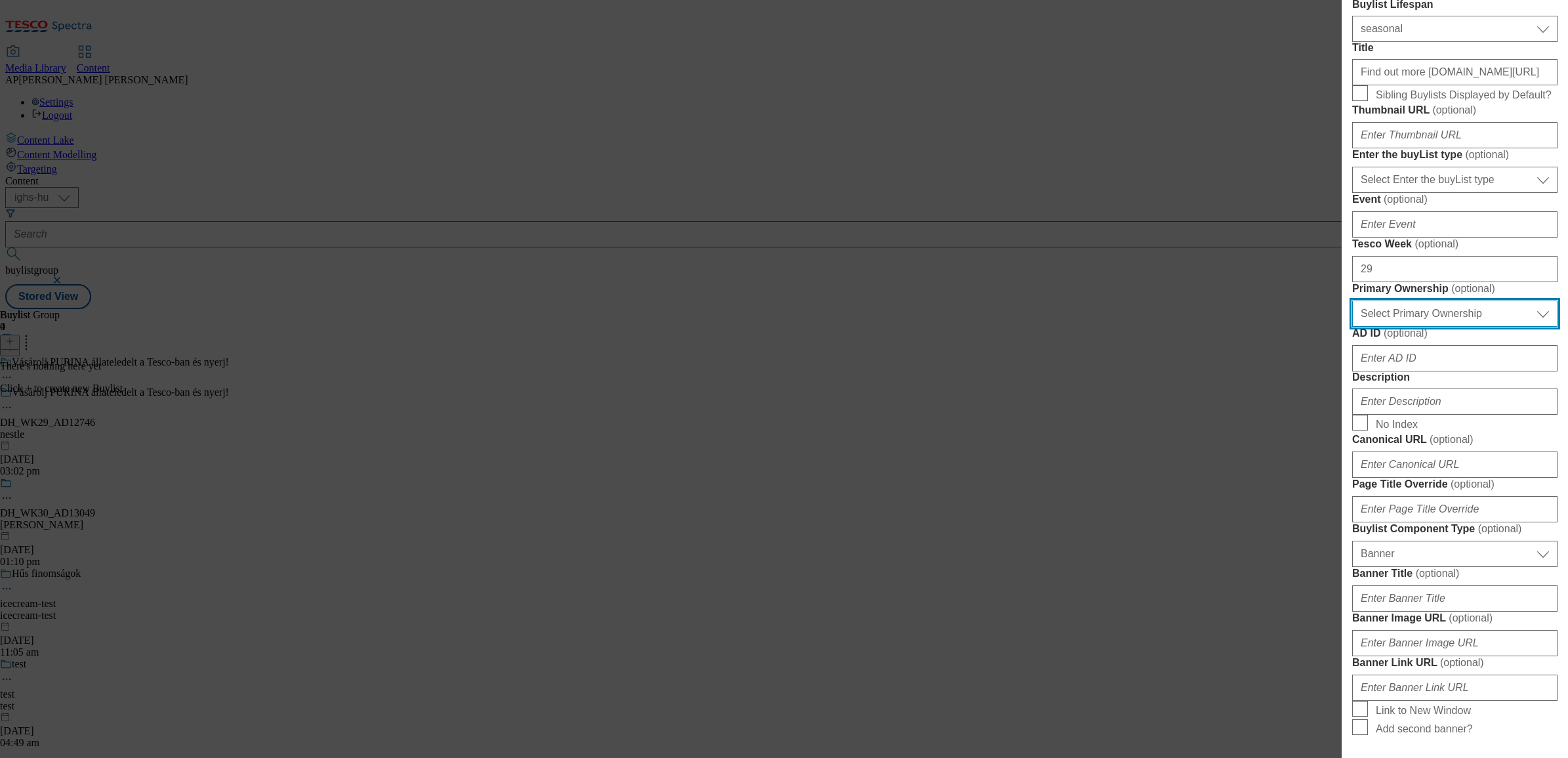
click at [1409, 327] on select "Select Primary Ownership tesco dunnhumby" at bounding box center [1455, 313] width 205 height 26
select select "dunnhumby"
click at [1353, 327] on select "Select Primary Ownership tesco dunnhumby" at bounding box center [1455, 313] width 205 height 26
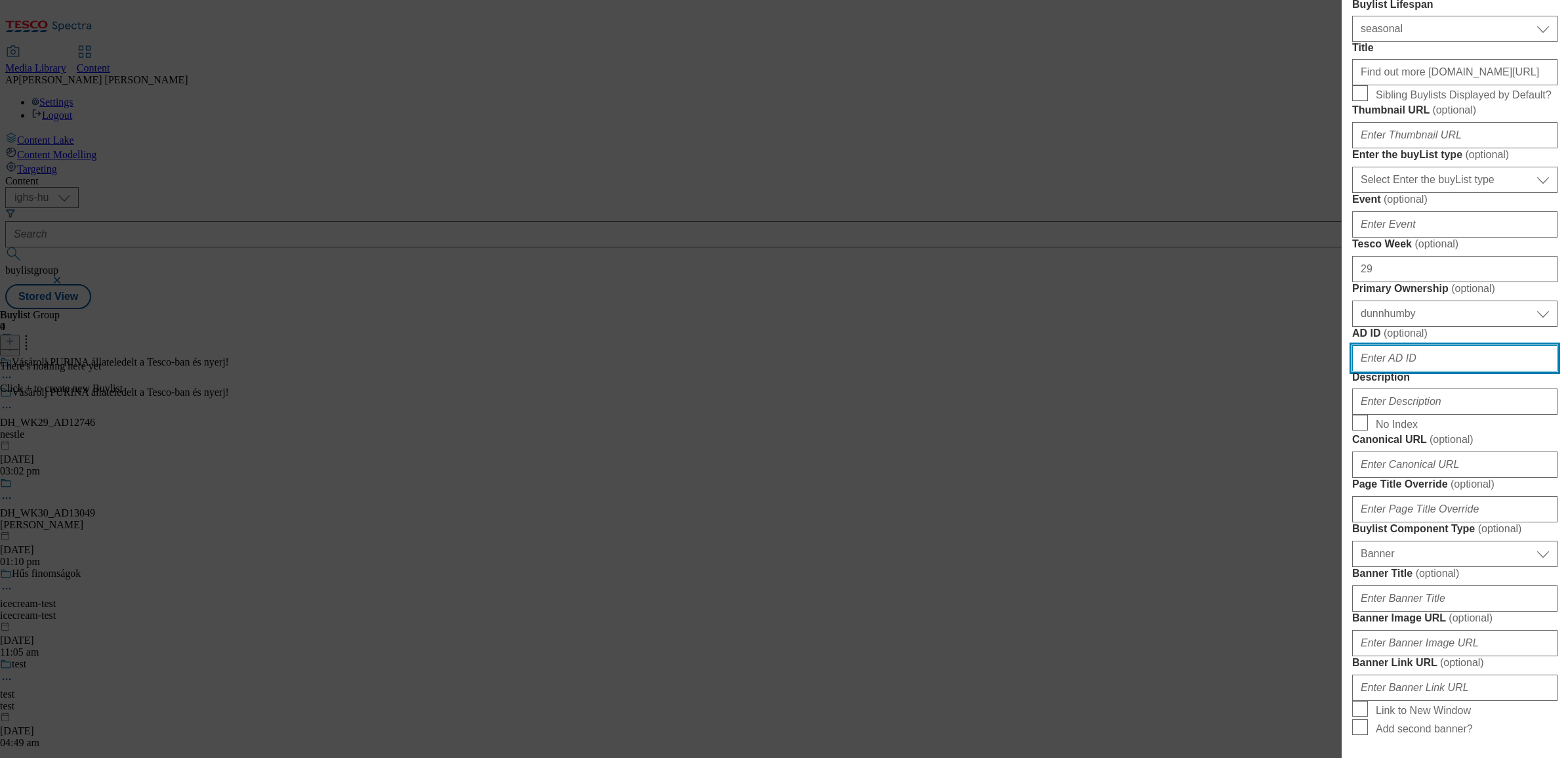
click at [1433, 371] on input "AD ID ( optional )" at bounding box center [1455, 358] width 205 height 26
paste input "12746"
type input "12746"
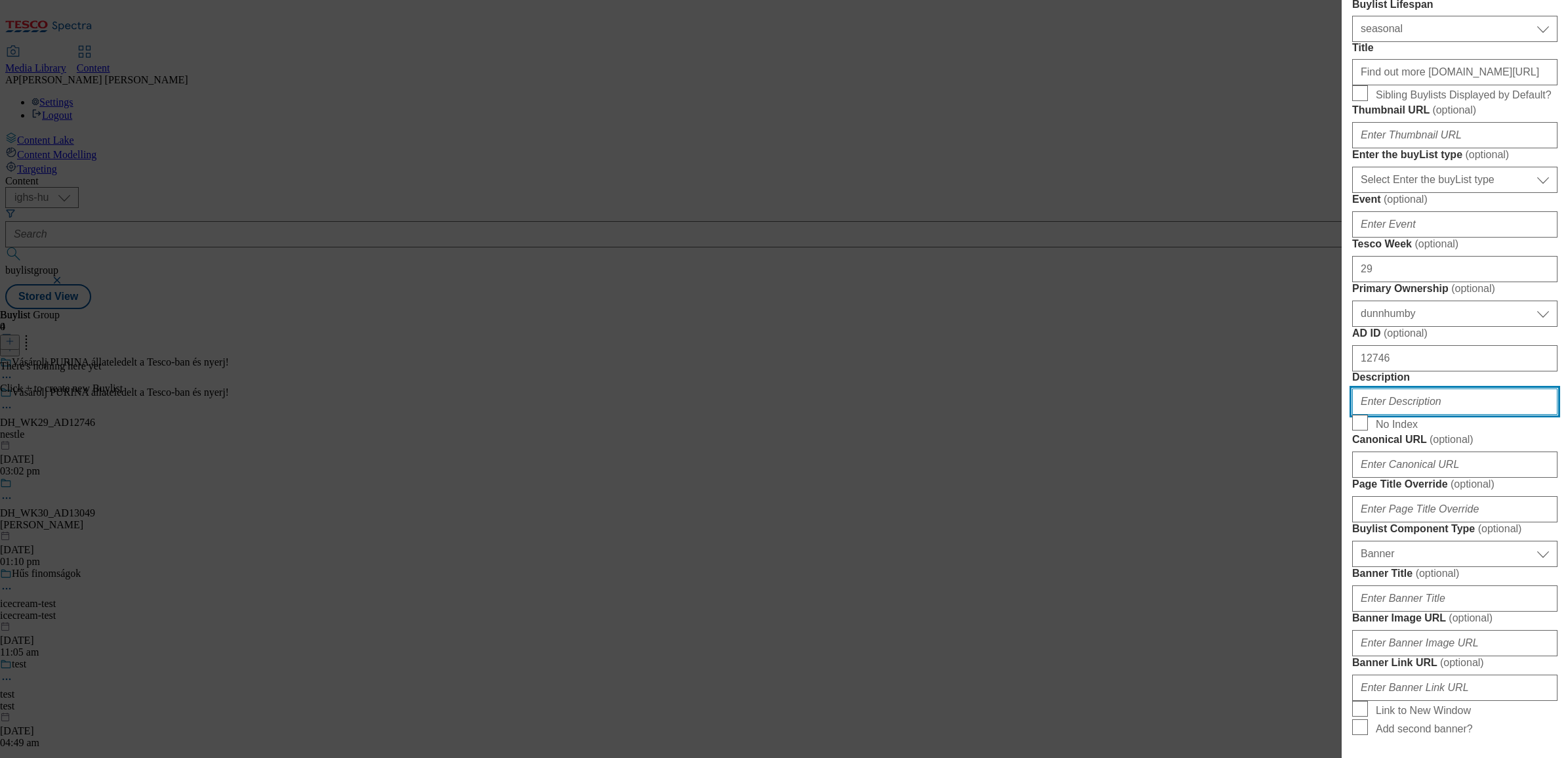
click at [1414, 414] on input "Description" at bounding box center [1455, 401] width 205 height 26
click at [1418, 414] on input "Description" at bounding box center [1455, 401] width 205 height 26
paste input "Pet"
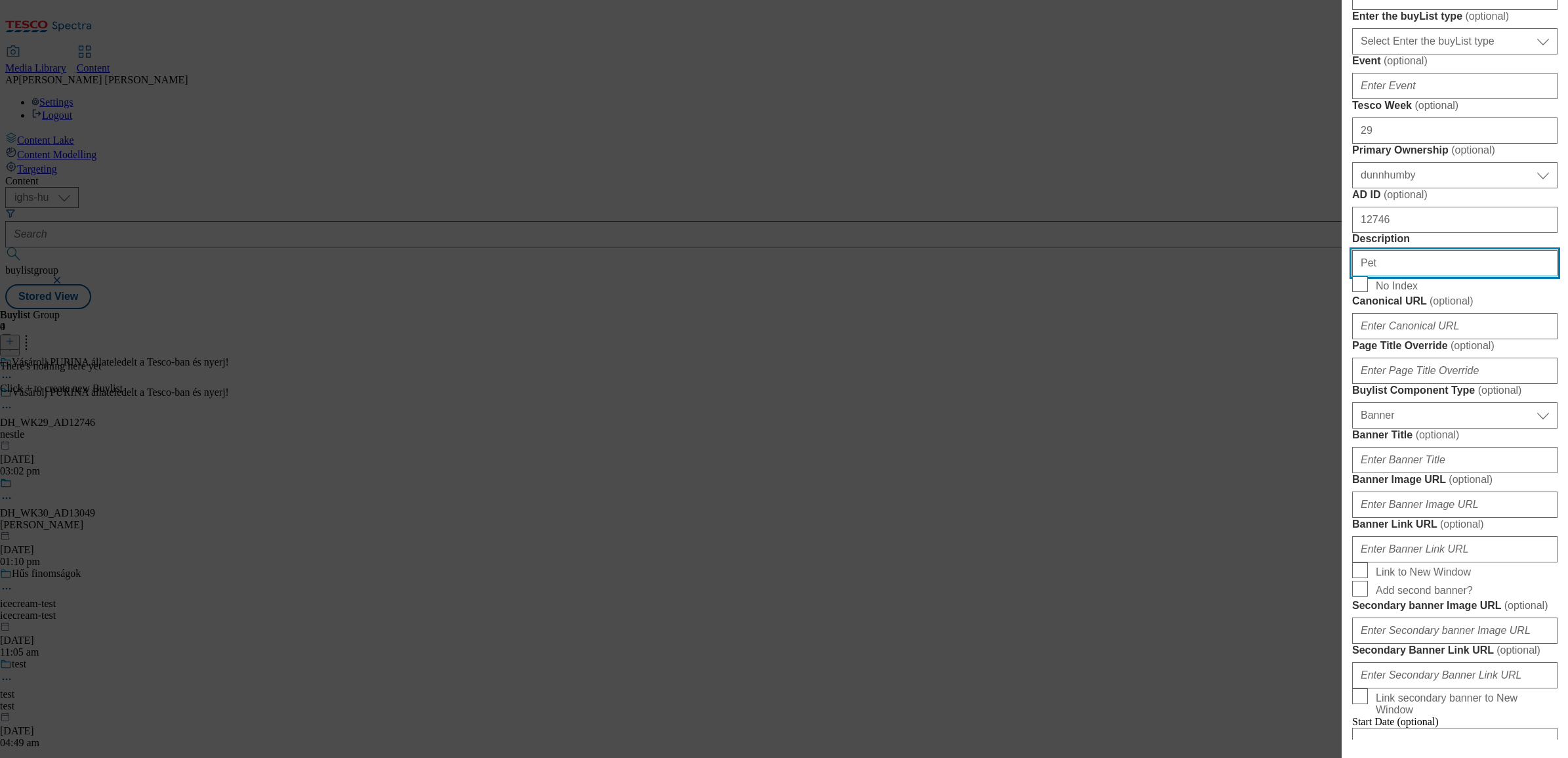
scroll to position [492, 0]
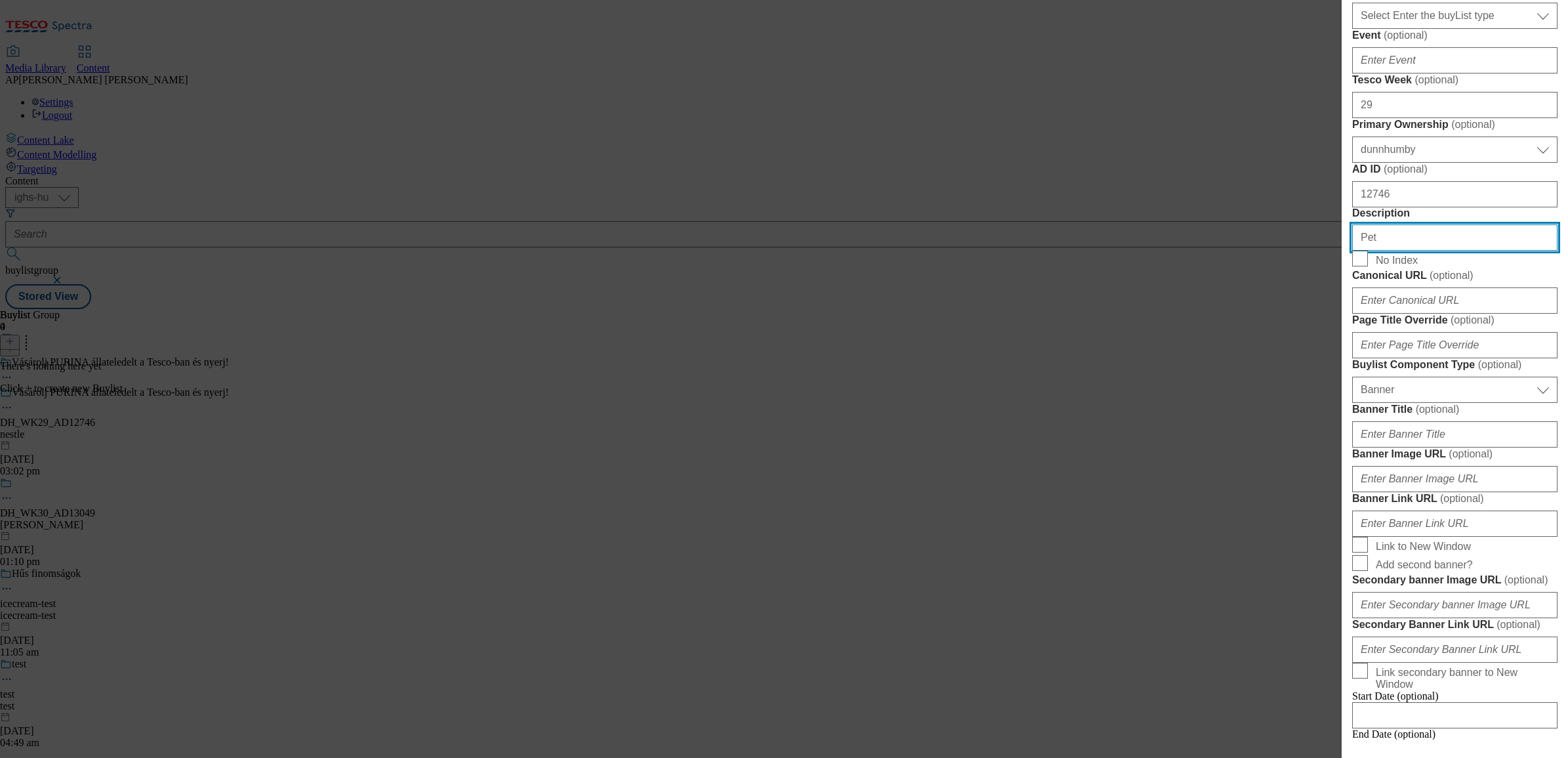
type input "Pet"
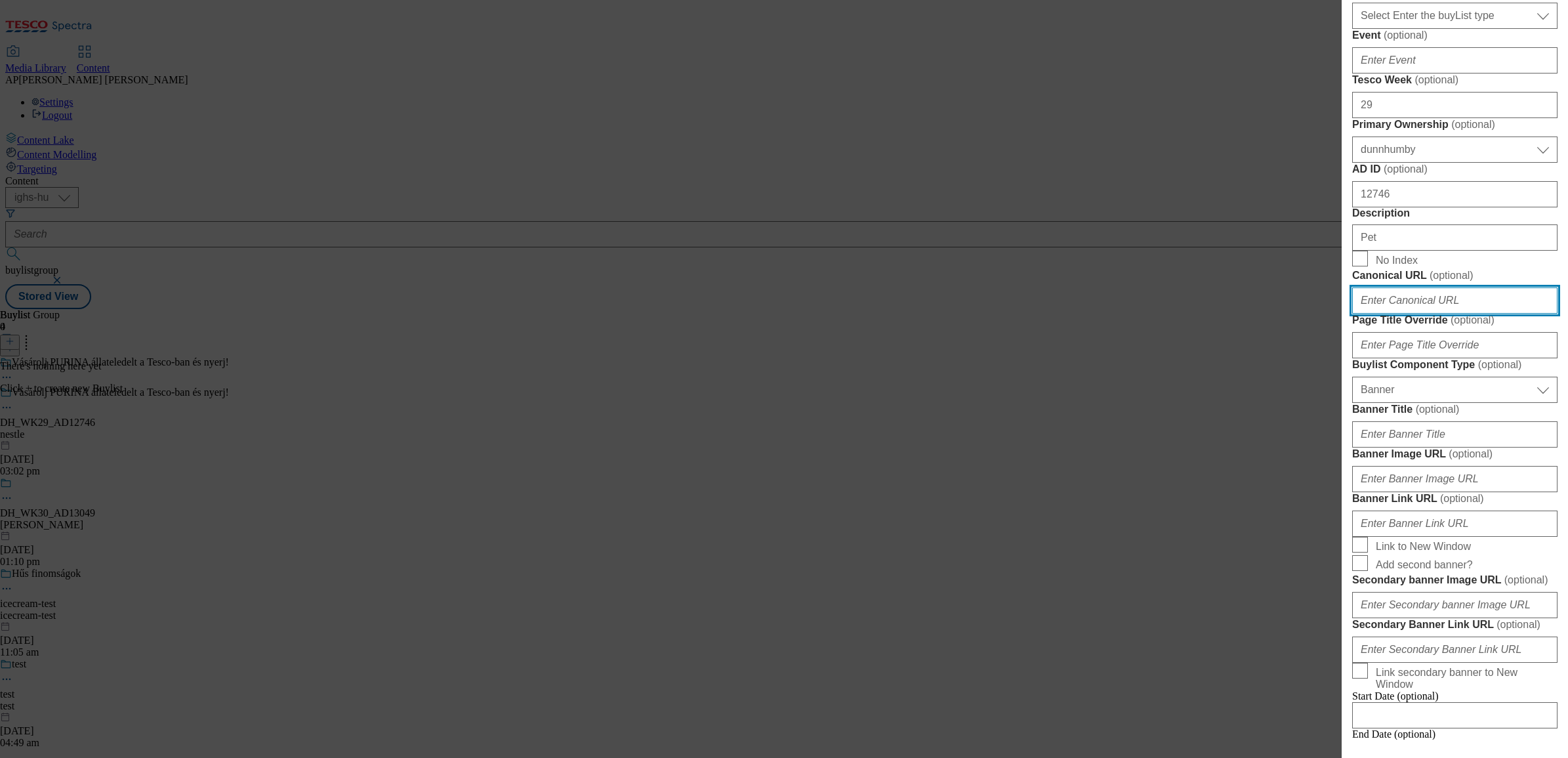
drag, startPoint x: 1412, startPoint y: 602, endPoint x: 1418, endPoint y: 616, distance: 15.2
click at [1412, 314] on input "Canonical URL ( optional )" at bounding box center [1455, 300] width 205 height 26
click at [1409, 314] on input "Canonical URL ( optional )" at bounding box center [1455, 300] width 205 height 26
paste input "www.nyerjanestlevel.hu/allatokvilagnapja"
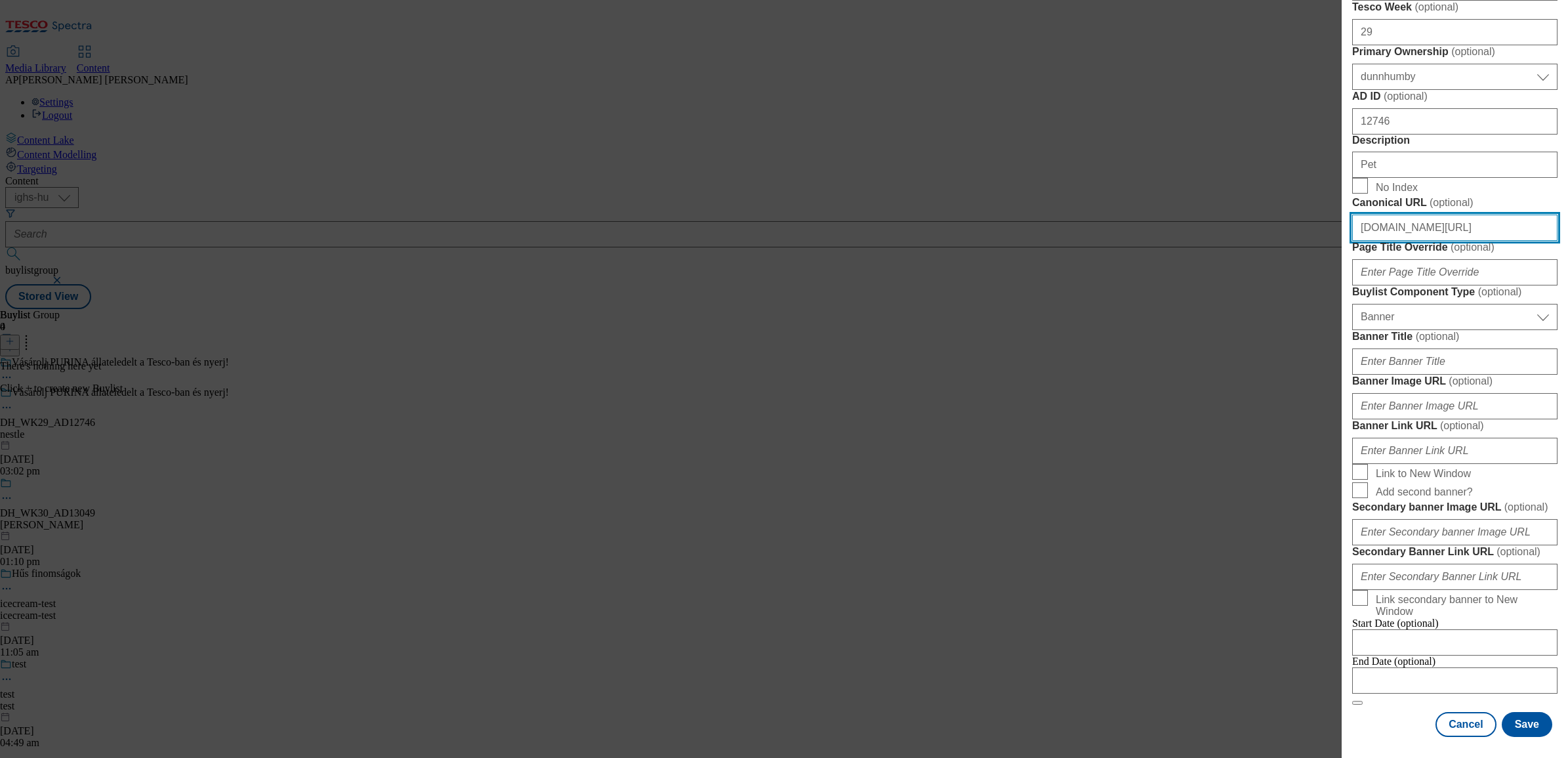
scroll to position [656, 0]
type input "www.nyerjanestlevel.hu/allatokvilagnapja"
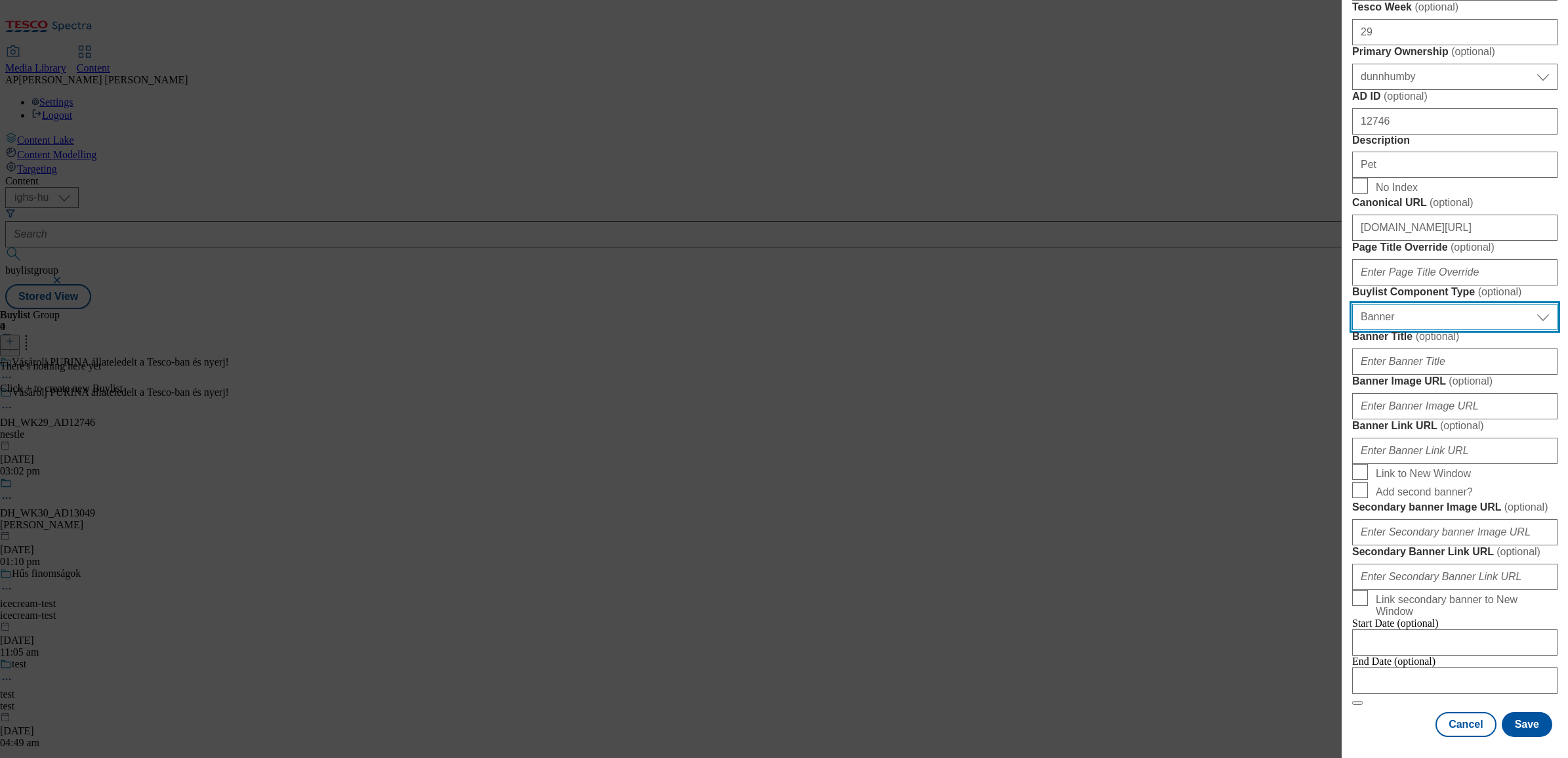
click at [1406, 330] on select "Select Buylist Component Type Banner Competition Header Meal" at bounding box center [1455, 317] width 205 height 26
click at [1421, 419] on input "Banner Image URL ( optional )" at bounding box center [1455, 406] width 205 height 26
click at [1422, 464] on input "Banner Link URL ( optional )" at bounding box center [1455, 451] width 205 height 26
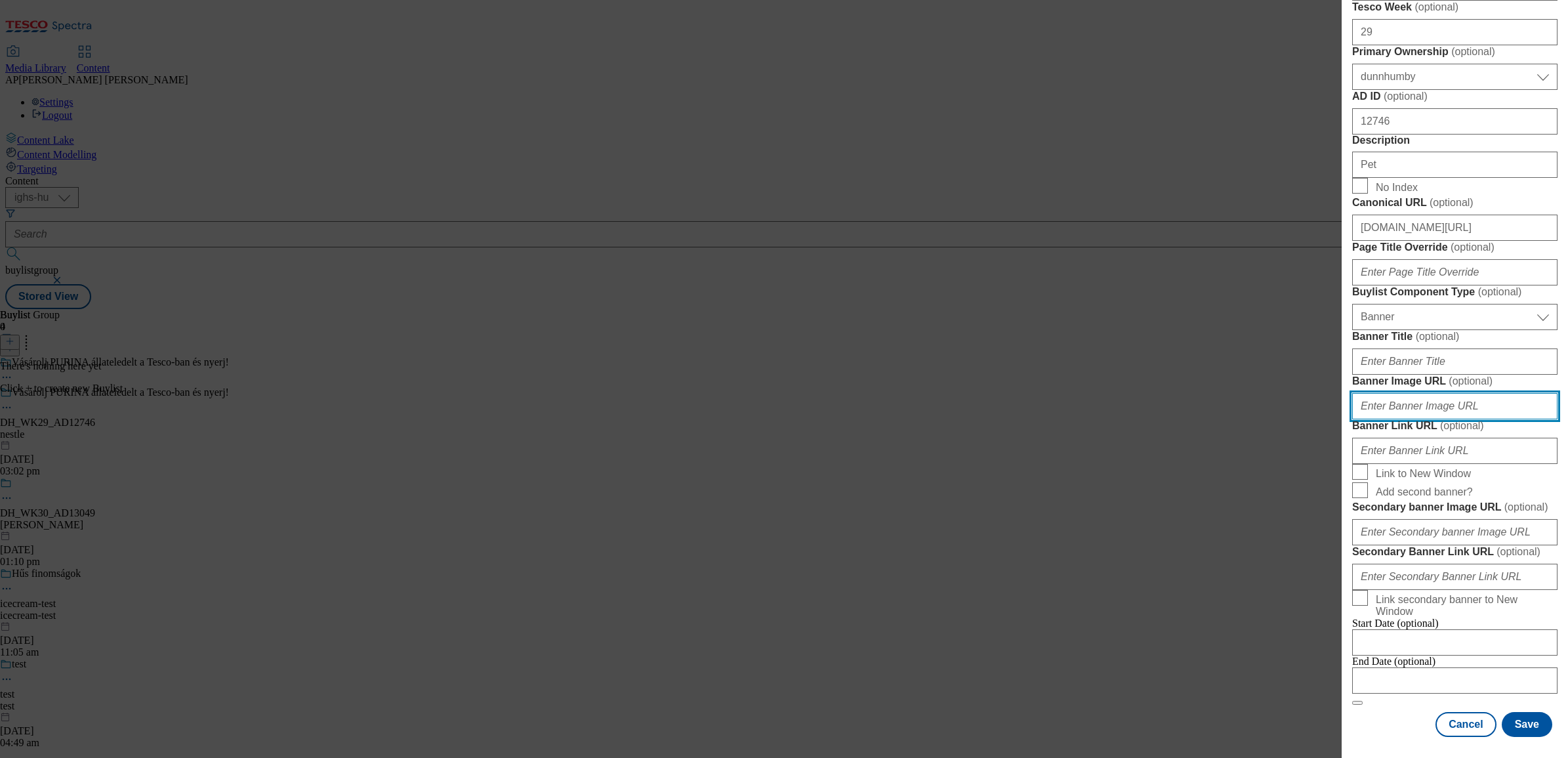
click at [1412, 419] on input "Banner Image URL ( optional )" at bounding box center [1455, 406] width 205 height 26
paste input "https://digitalcontent.api.tesco.com/v2/media/ighs-ce-mktg/13acbaa5-4525-4c9e-9…"
type input "https://digitalcontent.api.tesco.com/v2/media/ighs-ce-mktg/13acbaa5-4525-4c9e-9…"
click at [1413, 464] on input "Banner Link URL ( optional )" at bounding box center [1455, 451] width 205 height 26
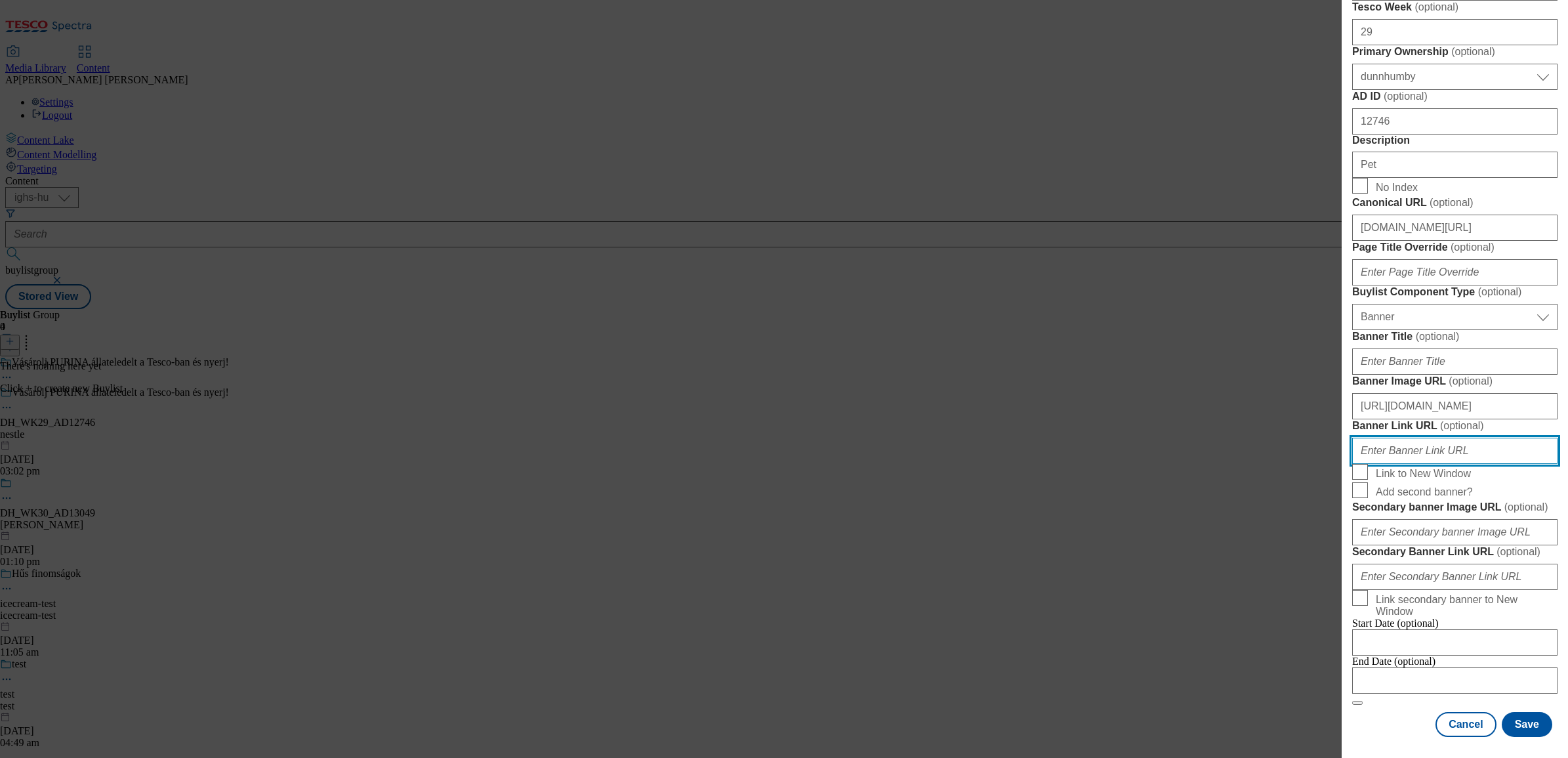
scroll to position [0, 0]
click at [1418, 464] on input "Banner Link URL ( optional )" at bounding box center [1455, 451] width 205 height 26
paste input "www.nyerjanestlevel.hu/allatokvilagnapja"
type input "www.nyerjanestlevel.hu/allatokvilagnapja"
click at [1358, 480] on input "Link to New Window" at bounding box center [1360, 472] width 16 height 16
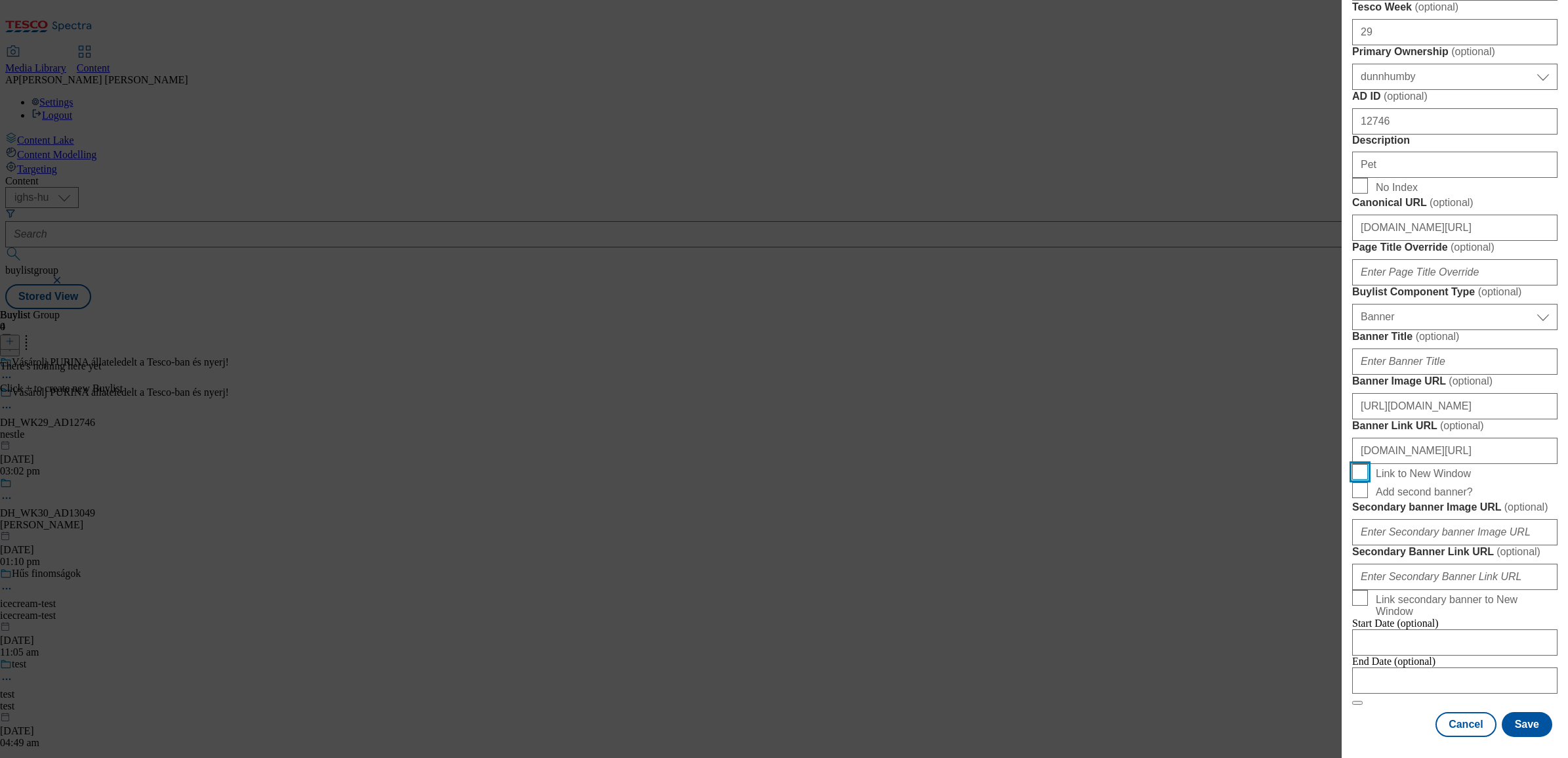
checkbox input "true"
click at [1523, 712] on button "Save" at bounding box center [1527, 724] width 50 height 25
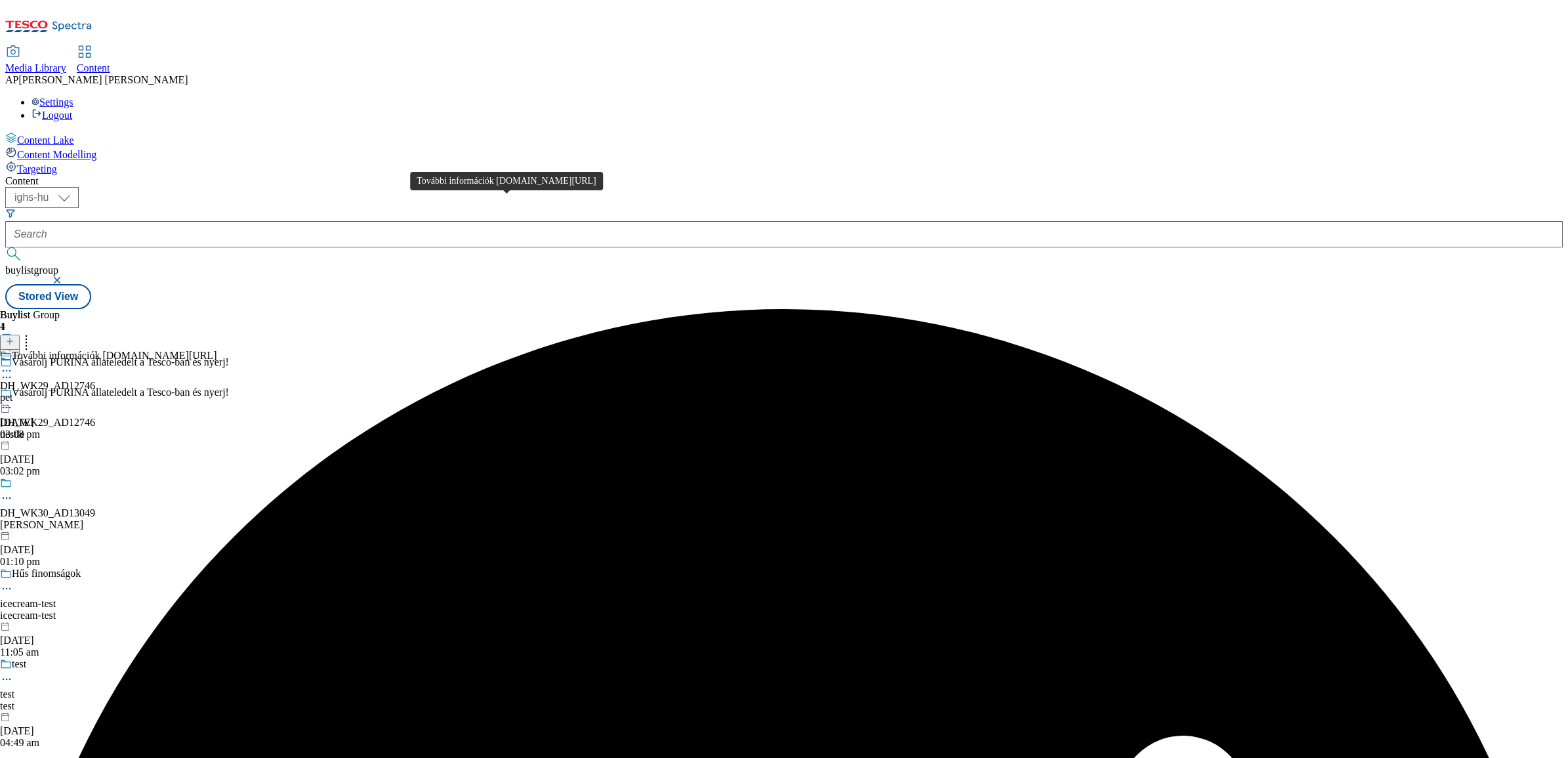
click at [218, 350] on div "További információk www.nyerjanestlevel.hu/allatokvilagnapja" at bounding box center [115, 356] width 205 height 12
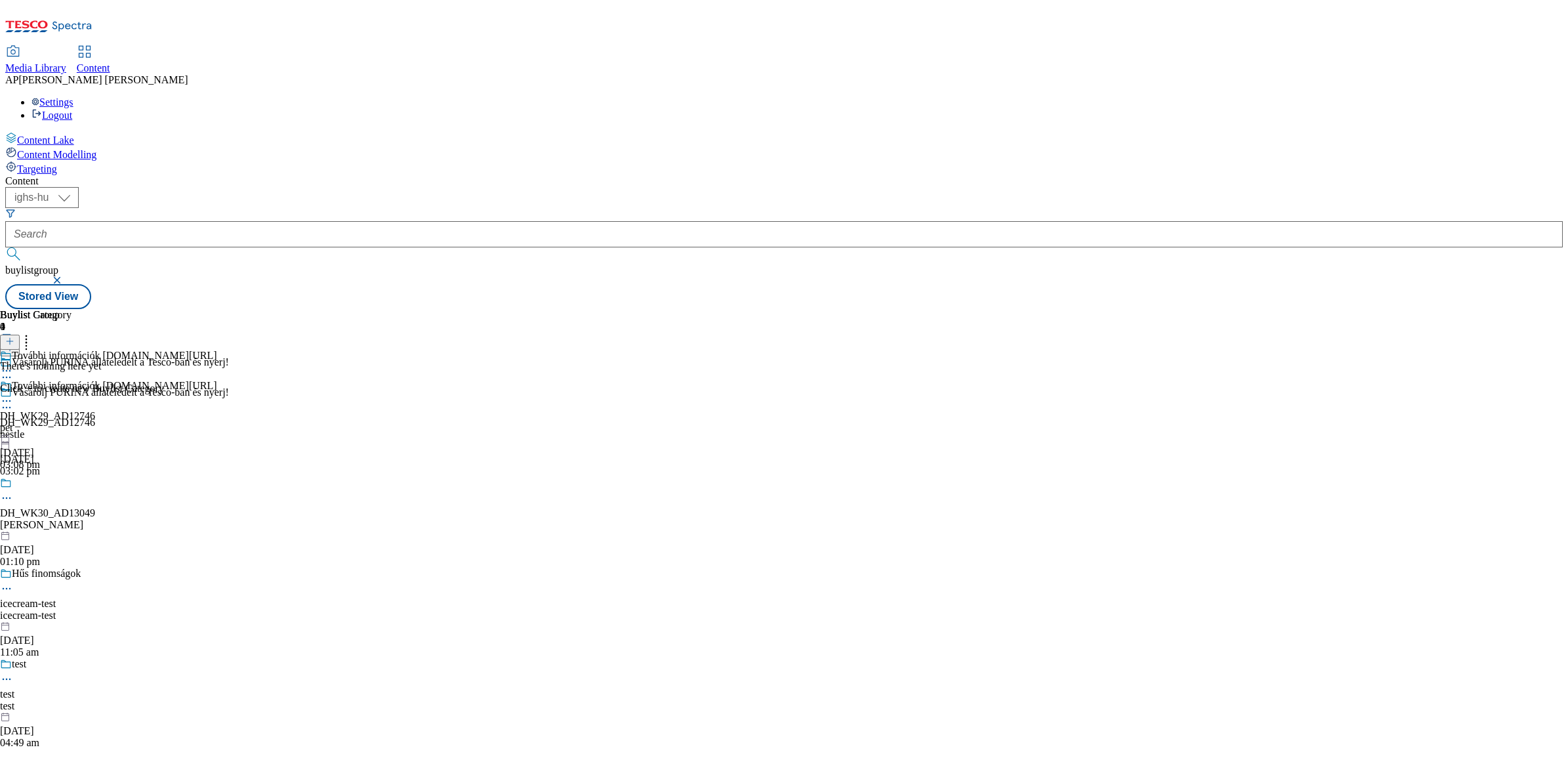
click at [14, 336] on icon at bounding box center [9, 341] width 9 height 9
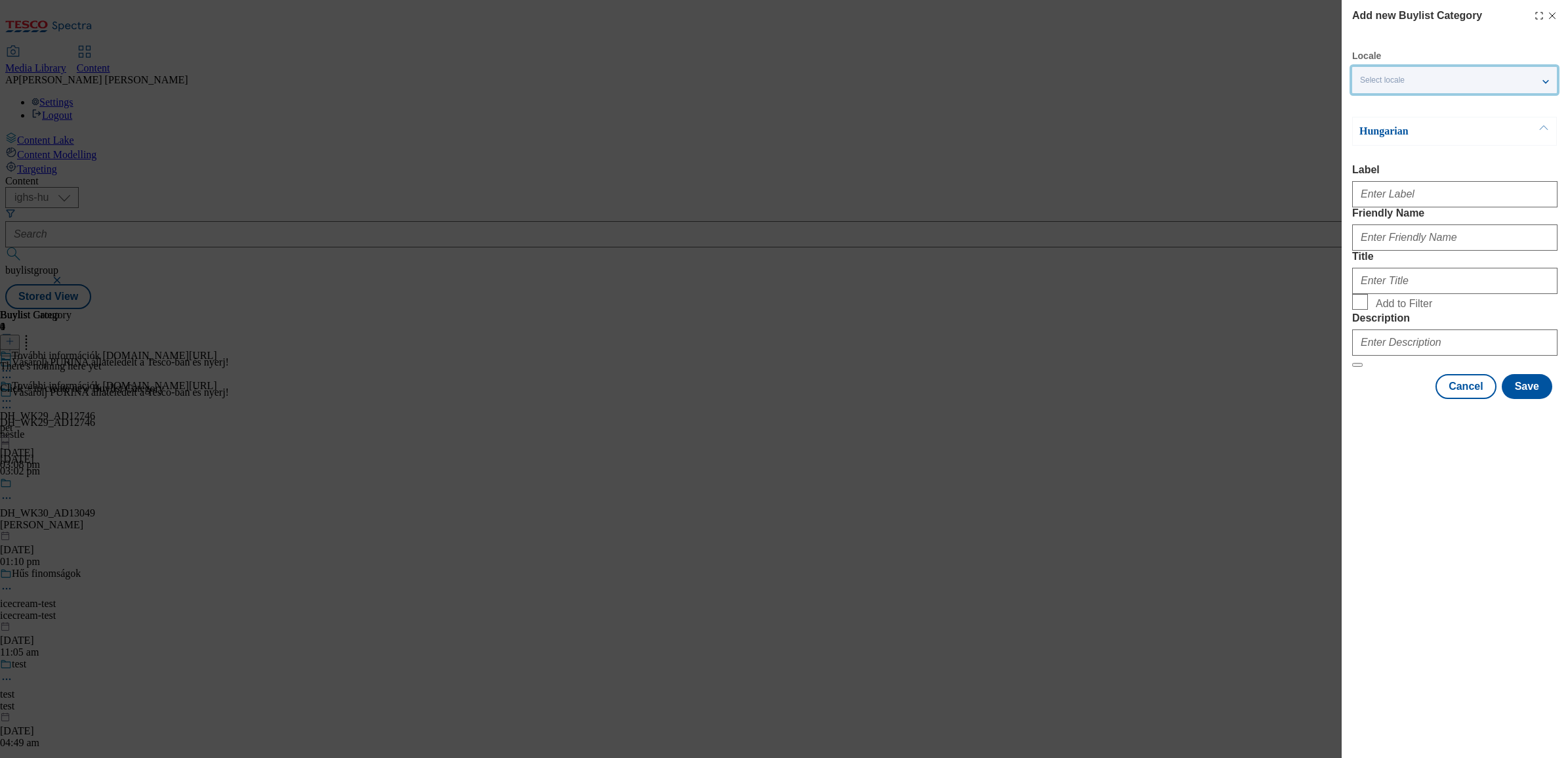
click at [1440, 79] on div "Select locale" at bounding box center [1455, 79] width 205 height 26
click at [1393, 130] on span "English" at bounding box center [1399, 133] width 30 height 7
click at [1376, 130] on input "English" at bounding box center [1368, 135] width 16 height 16
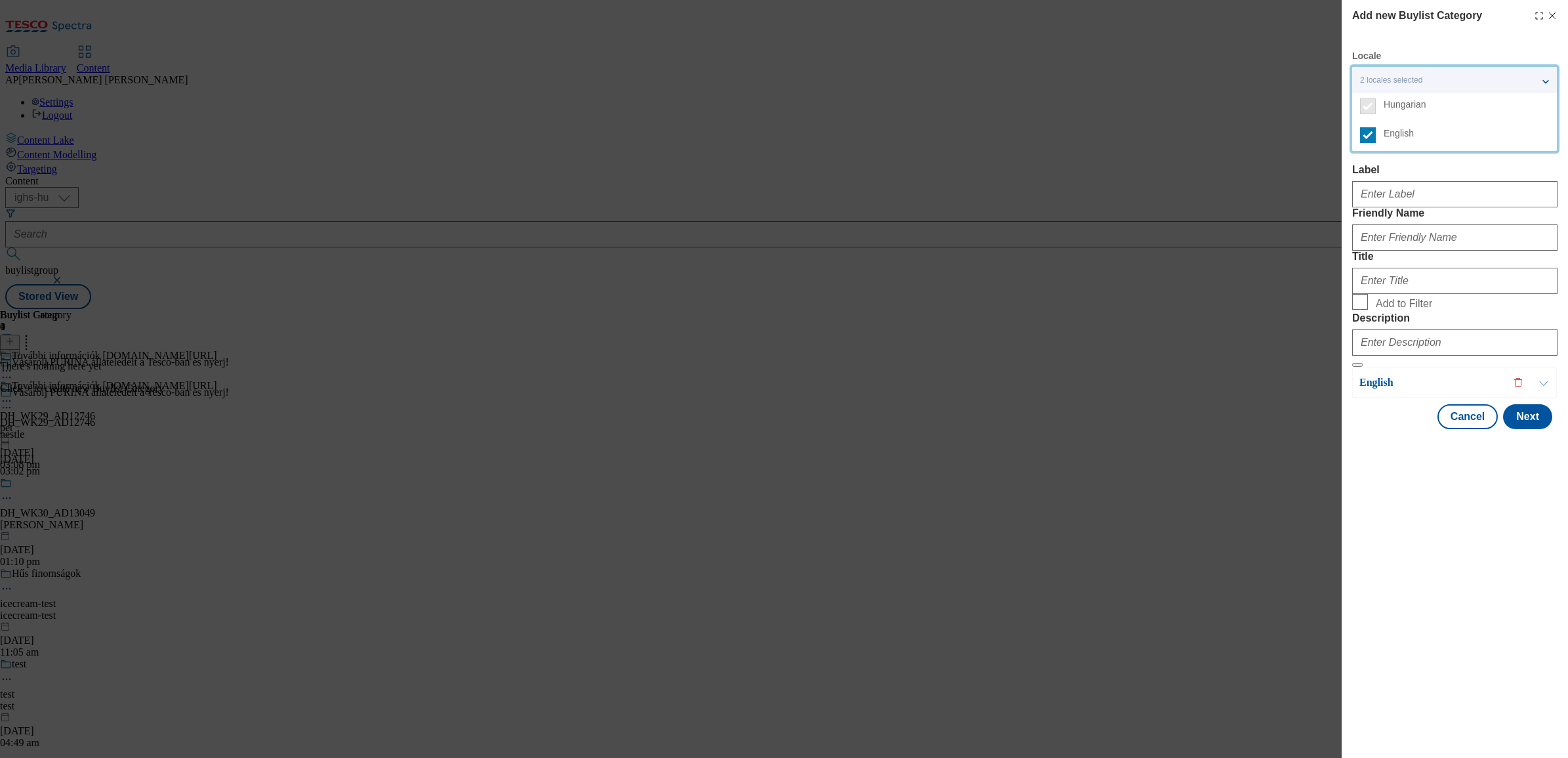
click at [1268, 168] on div "Add new Buylist Category Locale 2 locales selected Hungarian English Hungarian …" at bounding box center [784, 379] width 1568 height 758
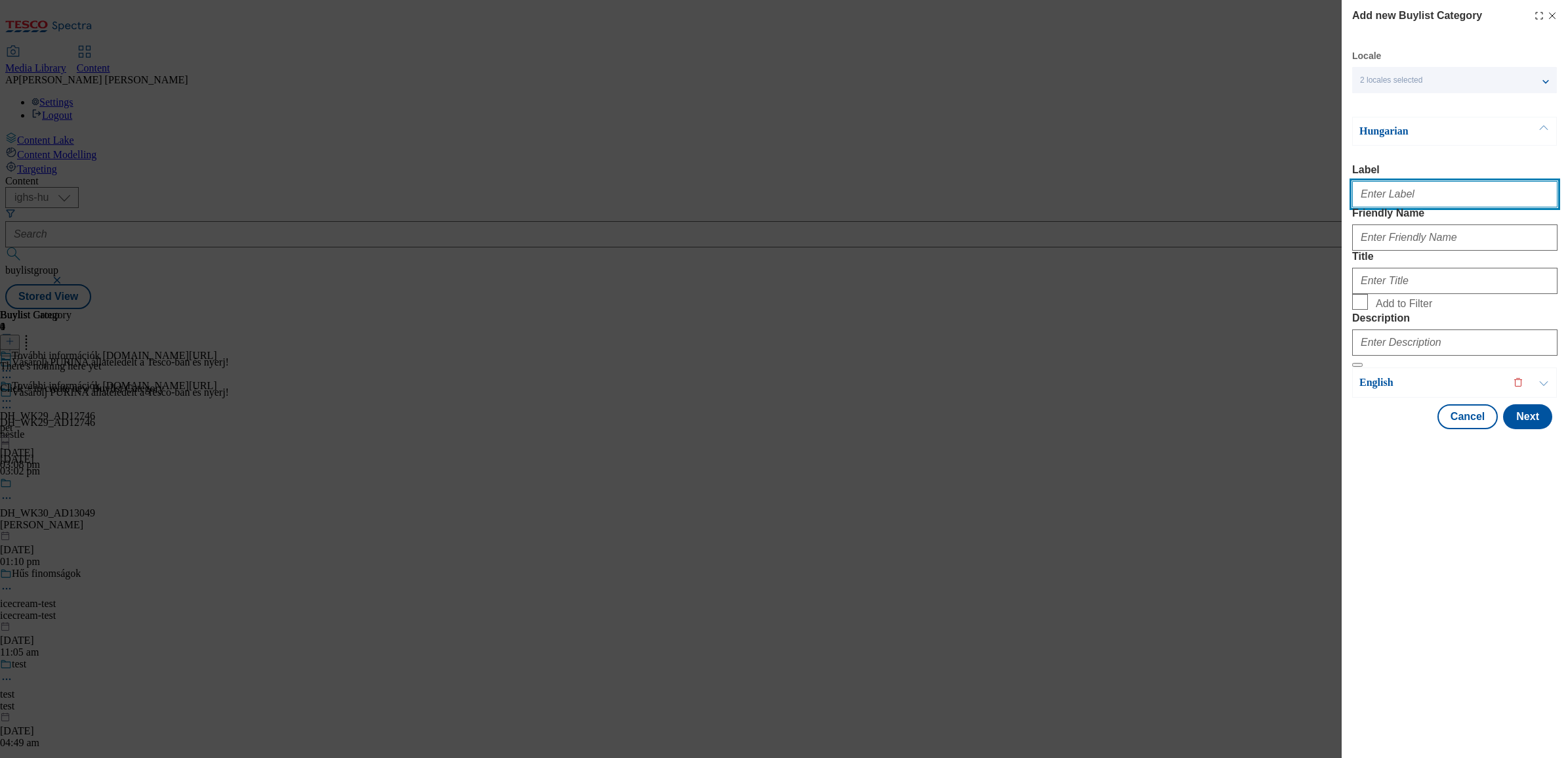
click at [1372, 197] on input "Label" at bounding box center [1455, 194] width 205 height 26
paste input "DH_WK29_AD12746"
type input "DH_WK29_AD12746"
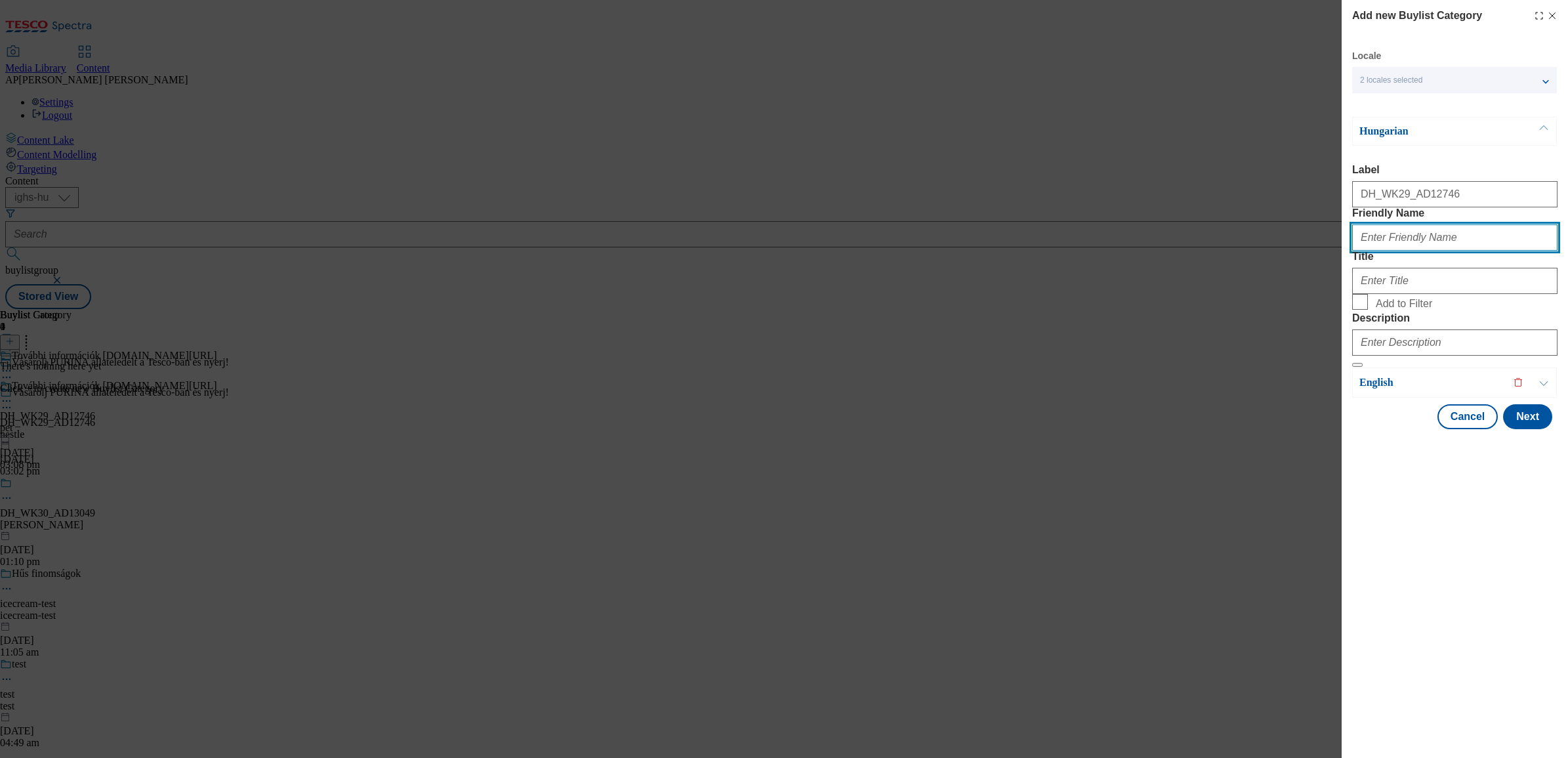
click at [1399, 251] on input "Friendly Name" at bounding box center [1455, 237] width 205 height 26
click at [1416, 251] on input "Friendly Name" at bounding box center [1455, 237] width 205 height 26
paste input "pet"
type input "pet"
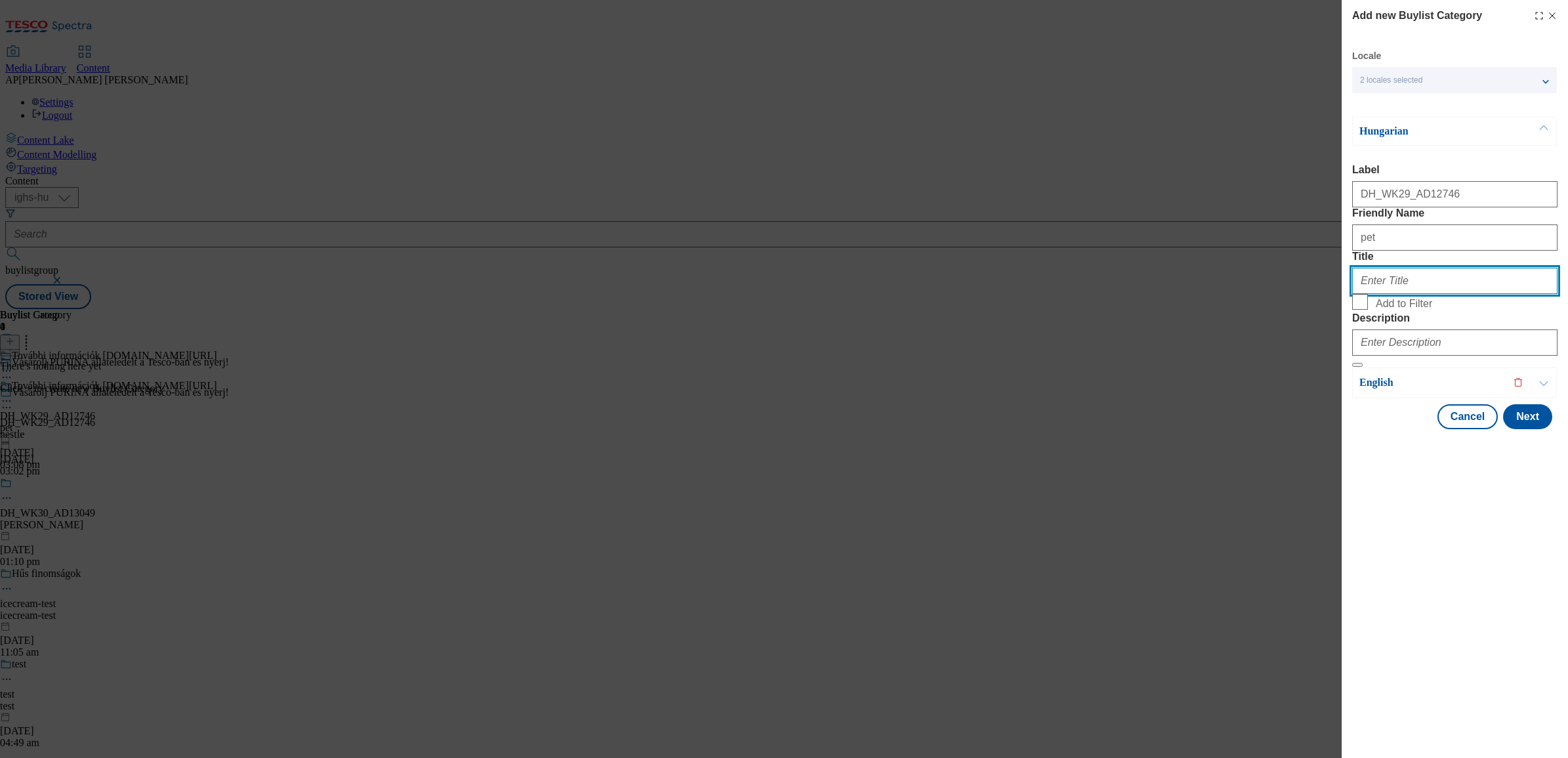
click at [1389, 294] on input "Title" at bounding box center [1455, 281] width 205 height 26
click at [1426, 294] on input "Title" at bounding box center [1455, 281] width 205 height 26
paste input "További információk www.nyerjanestlevel.hu/allatokvilagnapja"
type input "További információk www.nyerjanestlevel.hu/allatokvilagnapja"
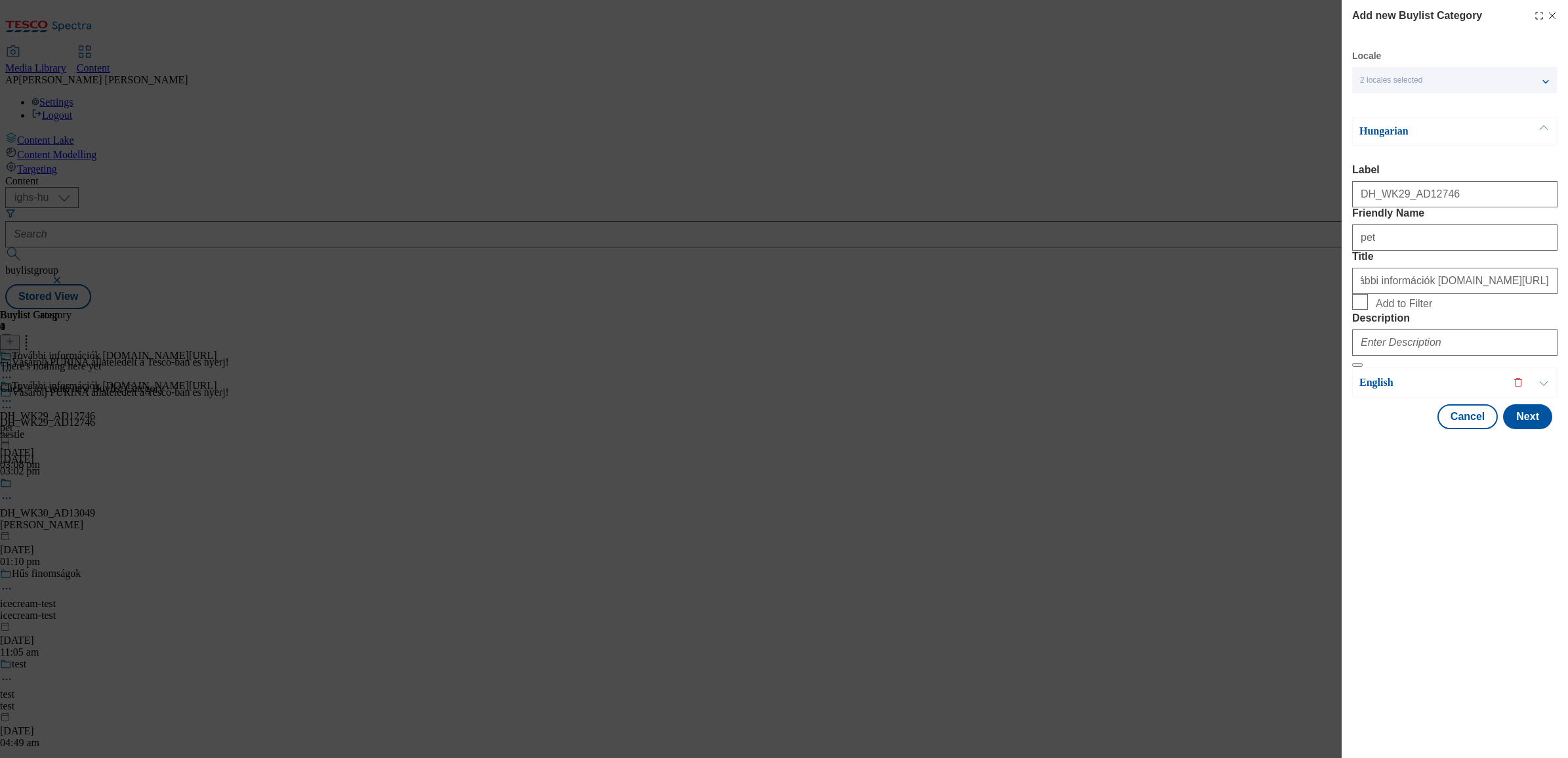
scroll to position [0, 0]
click at [1383, 356] on input "Description" at bounding box center [1455, 342] width 205 height 26
paste input "Pet"
type input "Pet"
click at [1533, 429] on button "Next" at bounding box center [1528, 417] width 49 height 25
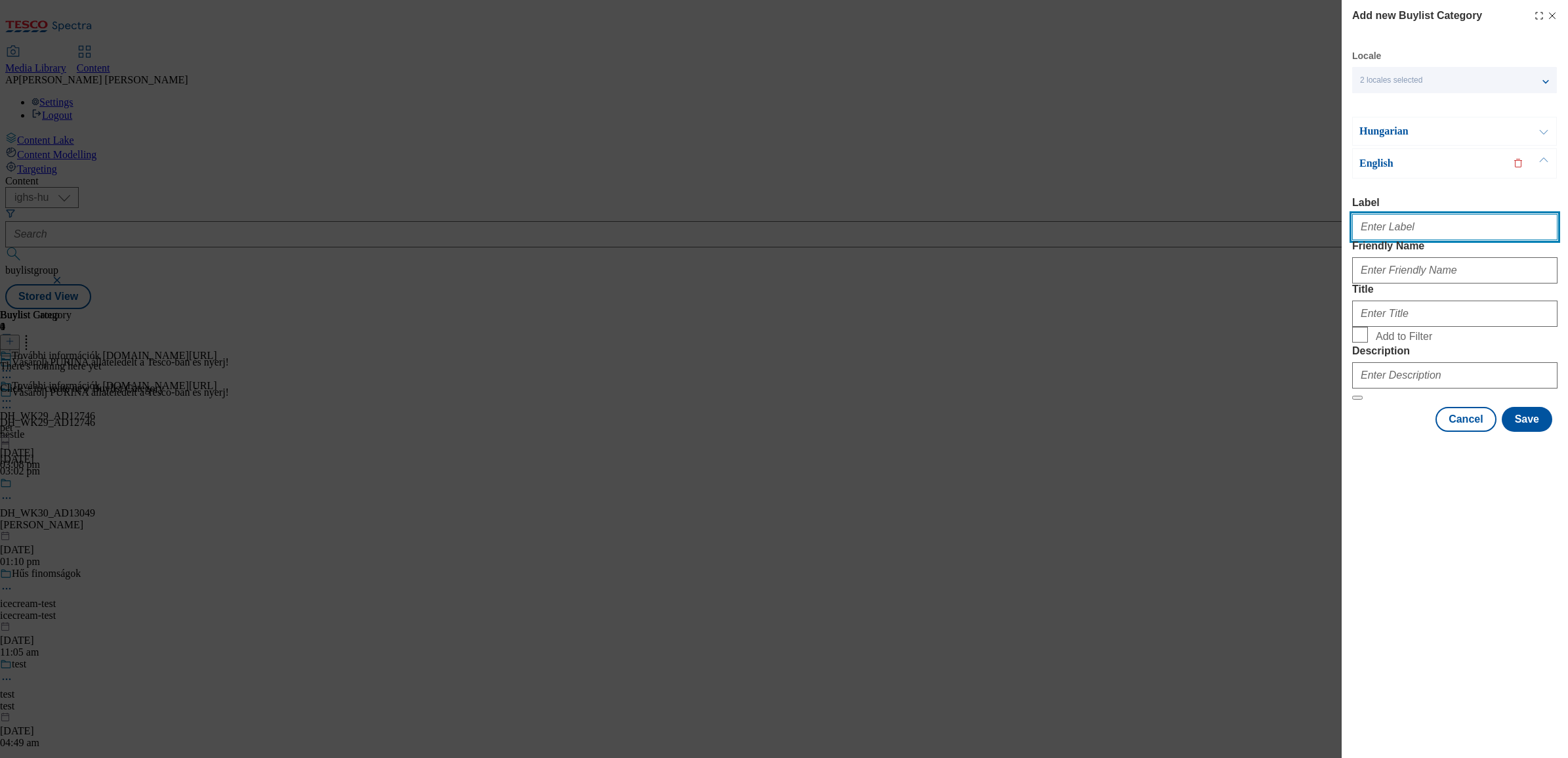
click at [1412, 230] on input "Label" at bounding box center [1455, 227] width 205 height 26
click at [1426, 228] on input "Label" at bounding box center [1455, 227] width 205 height 26
paste input "DH_WK29_AD12746"
type input "DH_WK29_AD12746"
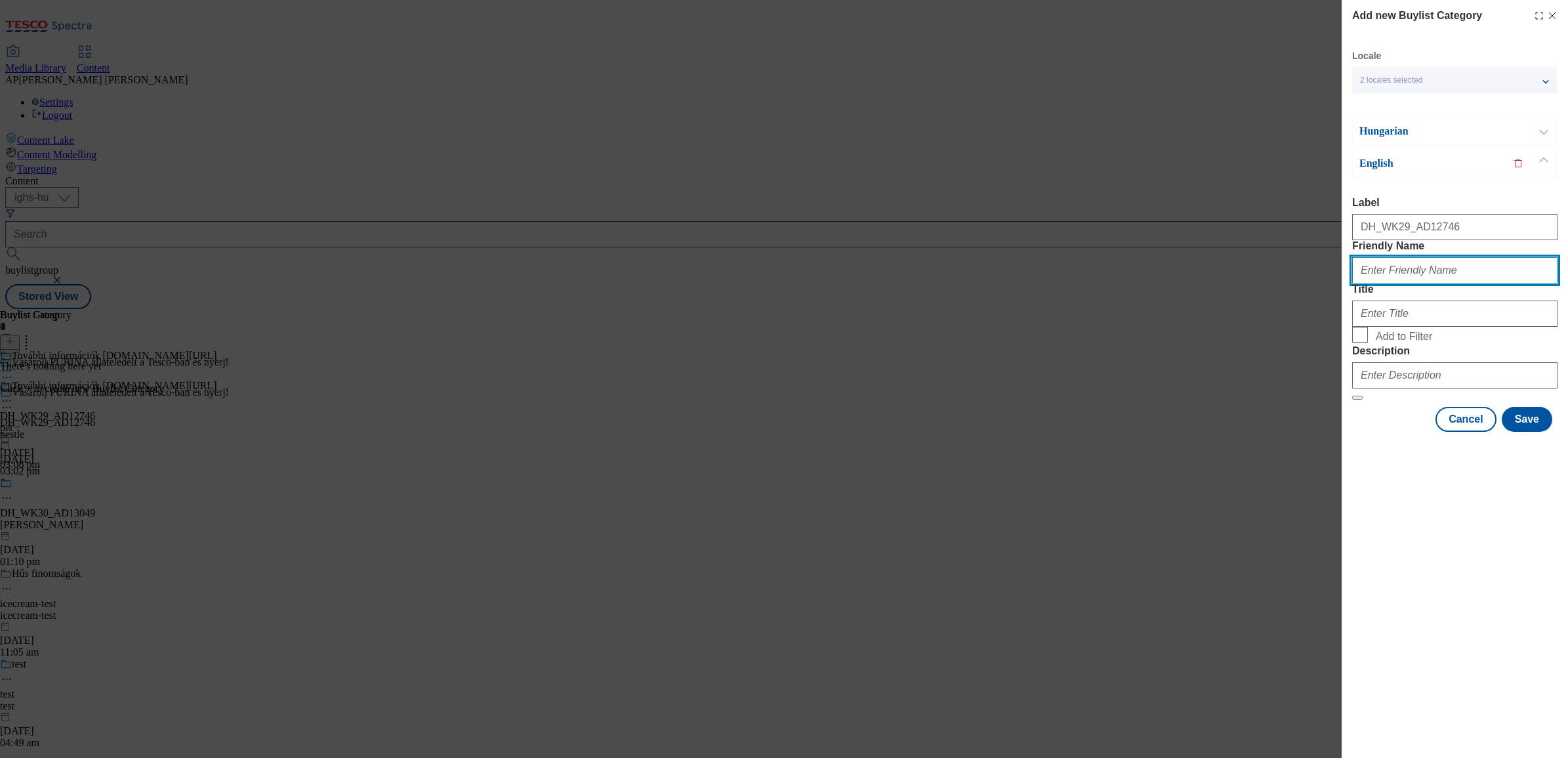
click at [1411, 283] on input "Friendly Name" at bounding box center [1455, 270] width 205 height 26
click at [1441, 283] on input "Friendly Name" at bounding box center [1455, 270] width 205 height 26
paste input "pet"
type input "pet"
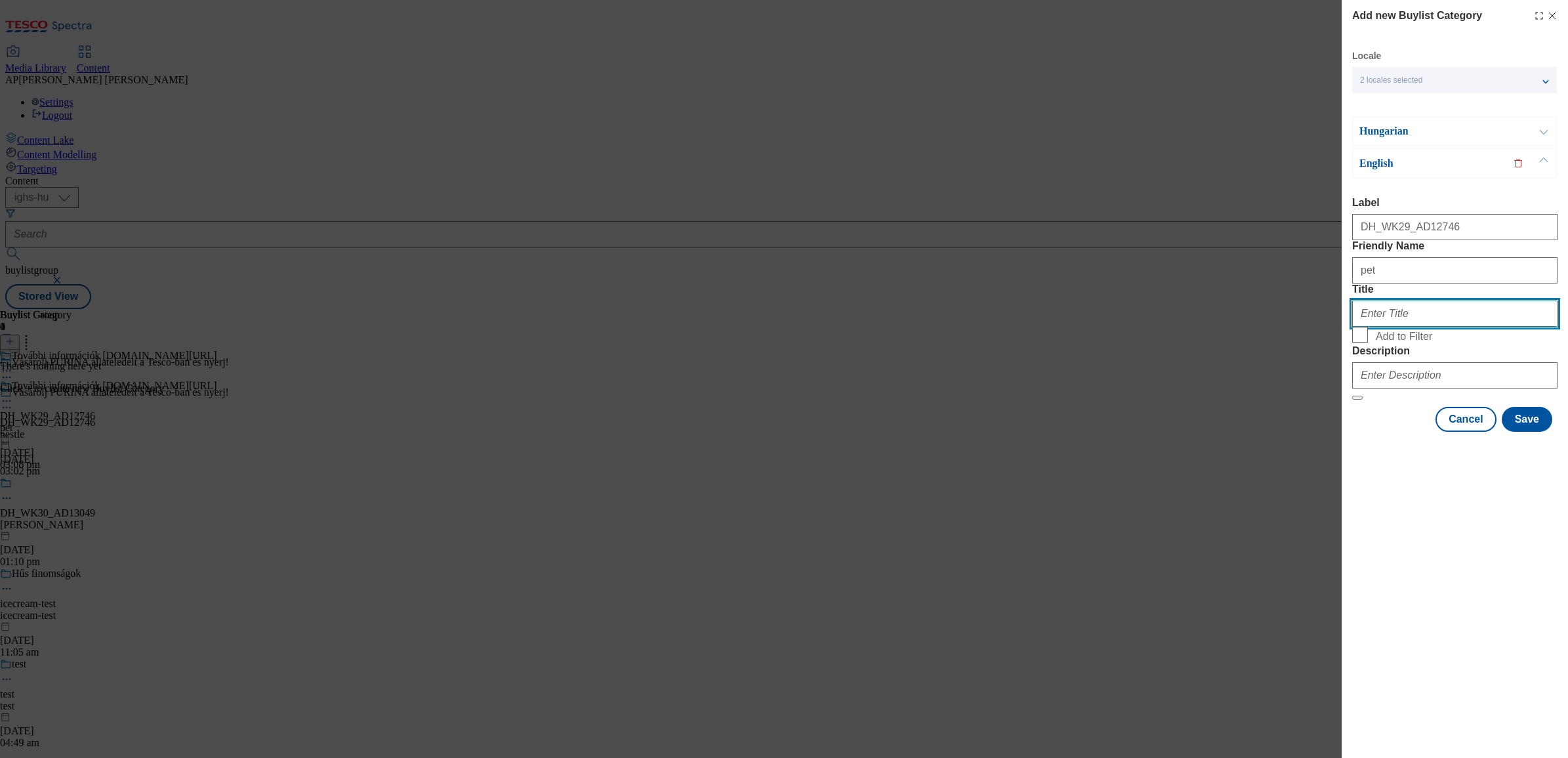
click at [1421, 327] on input "Title" at bounding box center [1455, 313] width 205 height 26
click at [1392, 327] on input "Title" at bounding box center [1455, 313] width 205 height 26
paste input "Find out more www.nyerjanestlevel.hu/allatokvilagnapja"
type input "Find out more www.nyerjanestlevel.hu/allatokvilagnapja"
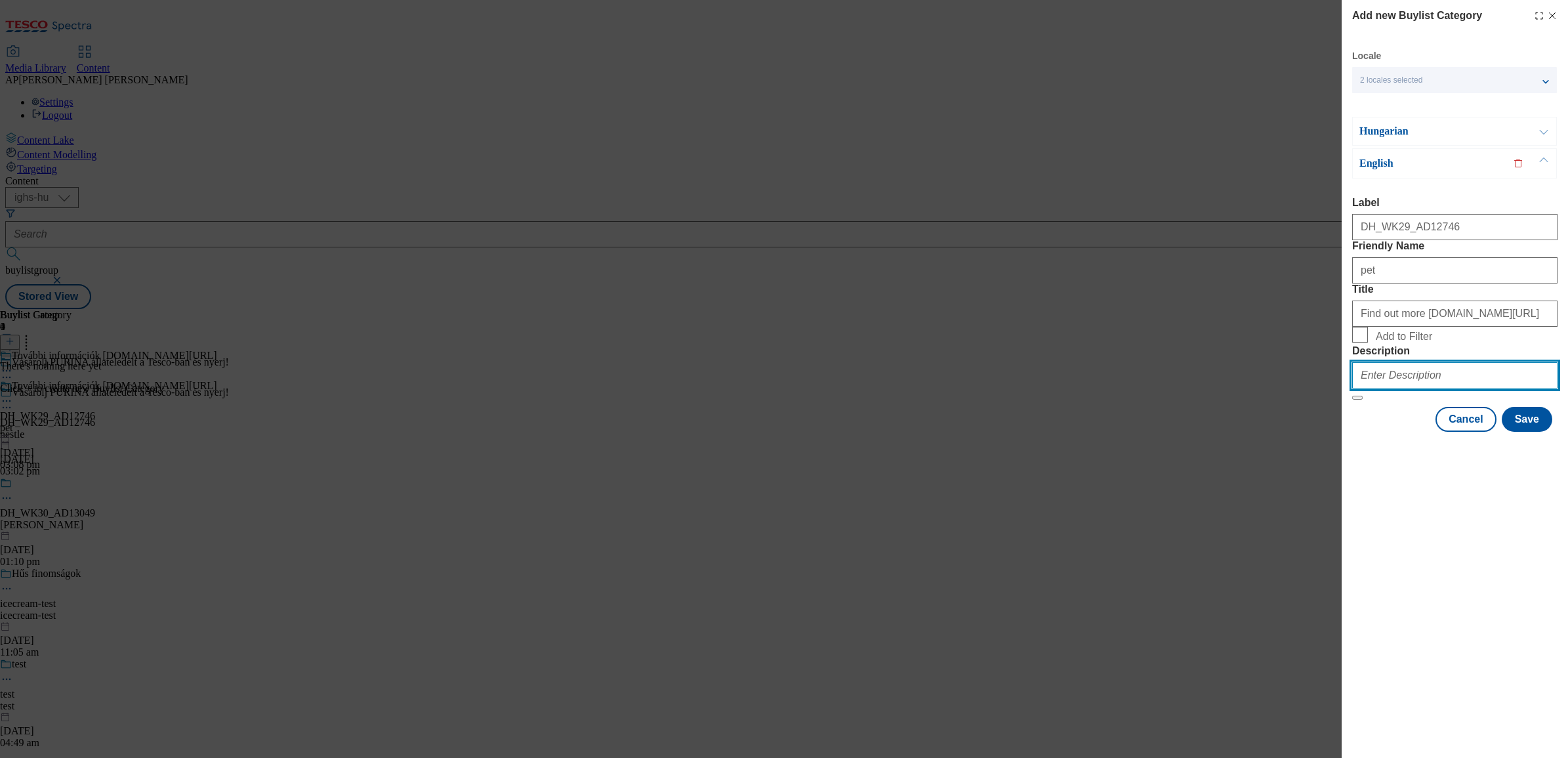
click at [1392, 388] on input "Description" at bounding box center [1455, 375] width 205 height 26
click at [1382, 388] on input "Description" at bounding box center [1455, 375] width 205 height 26
paste input "Pet"
type input "Pet"
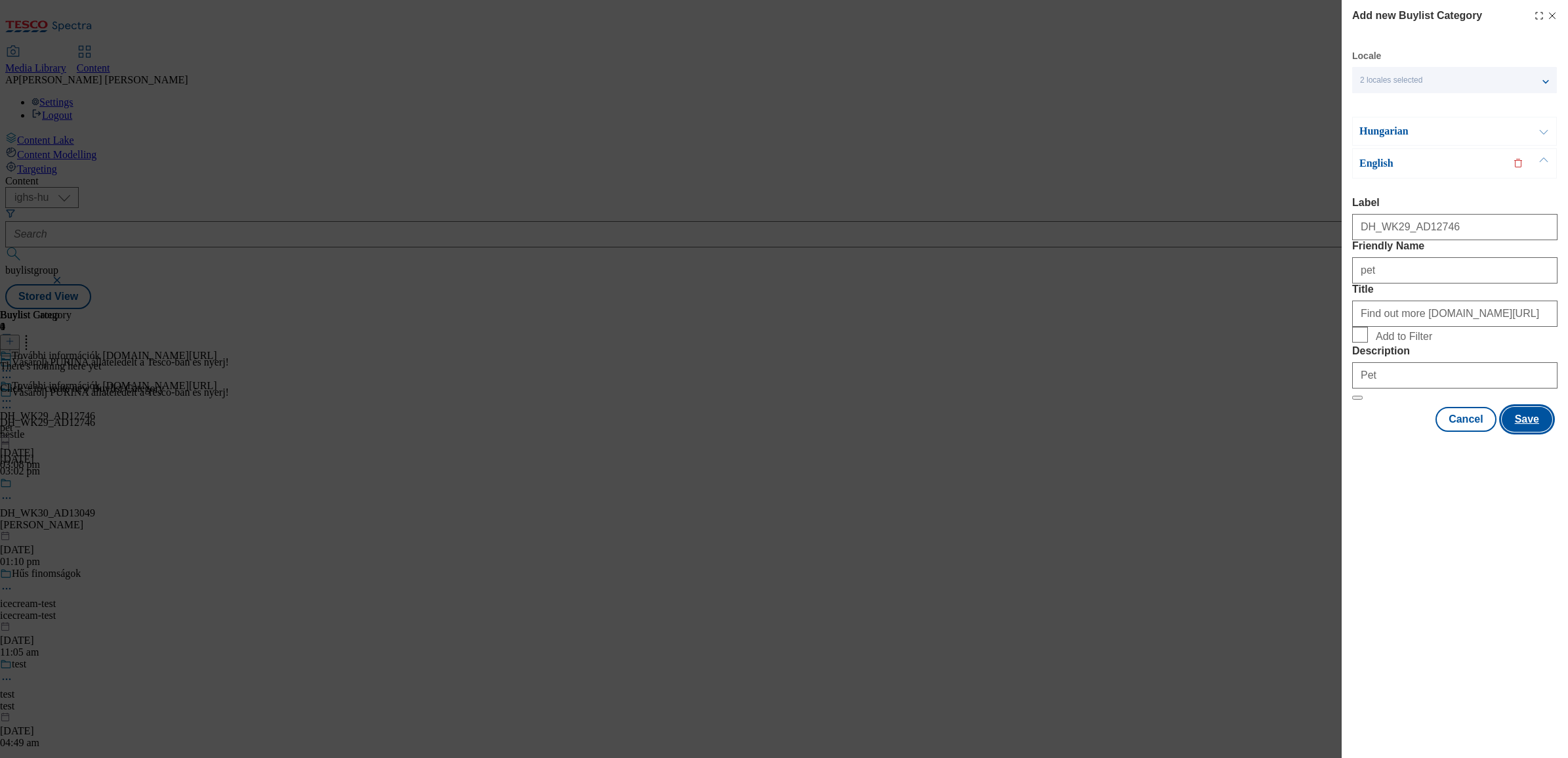
click at [1521, 431] on button "Save" at bounding box center [1527, 419] width 50 height 25
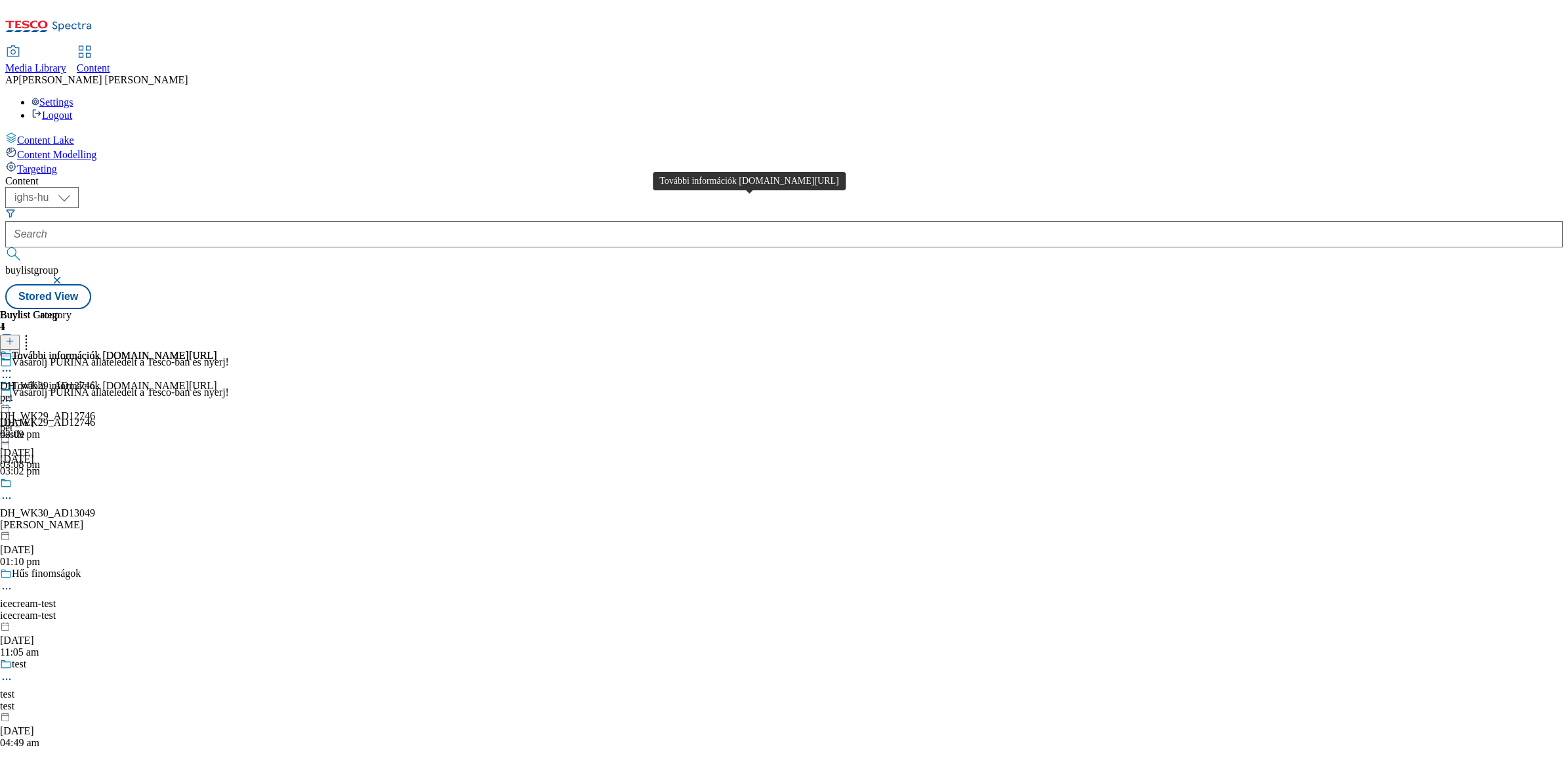
click at [218, 350] on div "További információk www.nyerjanestlevel.hu/allatokvilagnapja" at bounding box center [115, 356] width 205 height 12
click at [14, 336] on icon at bounding box center [9, 341] width 9 height 9
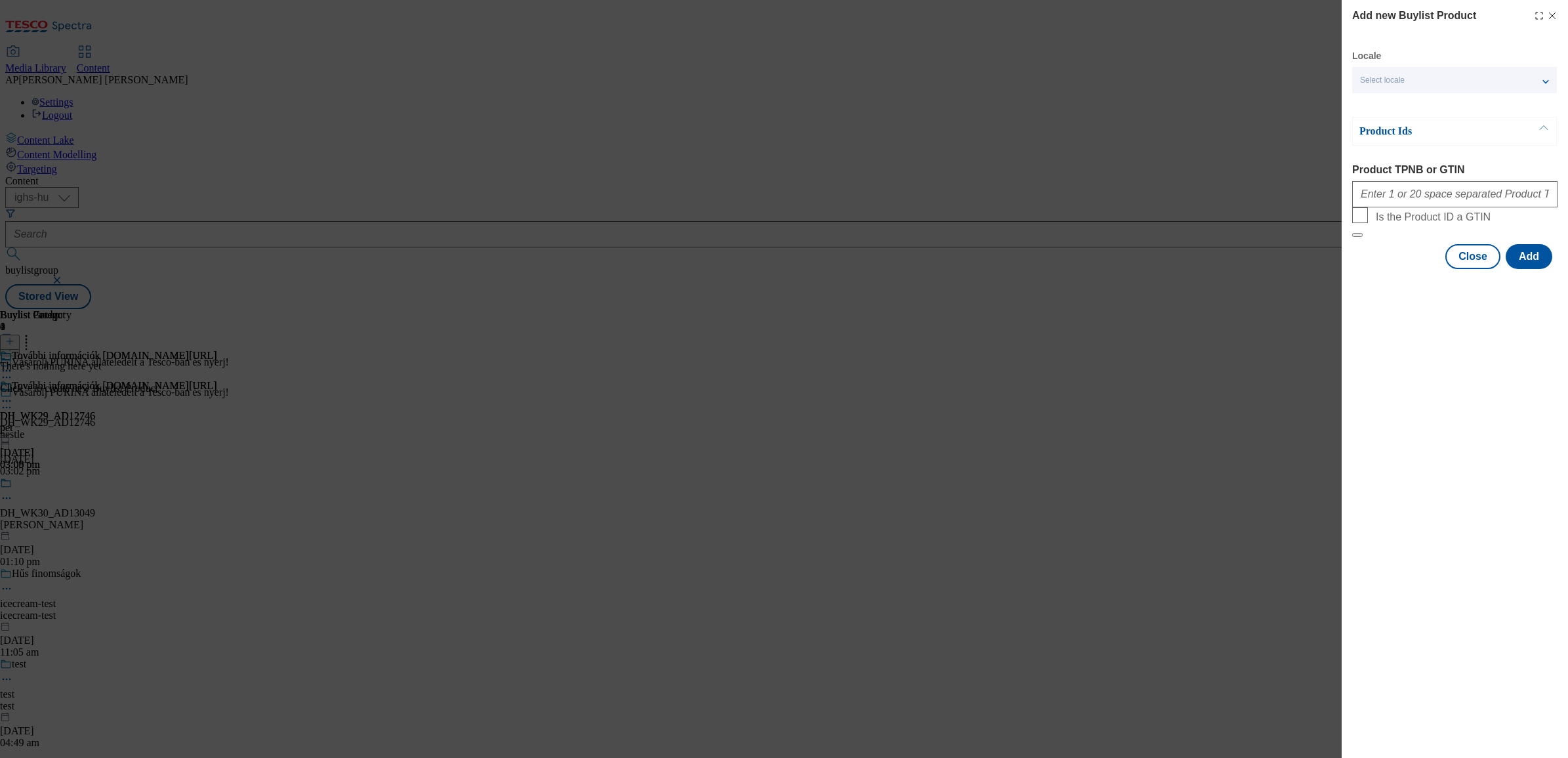
click at [1418, 77] on div "Select locale" at bounding box center [1455, 79] width 205 height 26
click at [1379, 135] on label "English" at bounding box center [1455, 136] width 205 height 29
click at [1376, 135] on input "English" at bounding box center [1368, 135] width 16 height 16
click at [1438, 332] on div "Add new Buylist Product Locale 2 locales selected Hungarian English Product Ids…" at bounding box center [1455, 379] width 227 height 758
click at [1421, 200] on input "Product TPNB or GTIN" at bounding box center [1455, 194] width 205 height 26
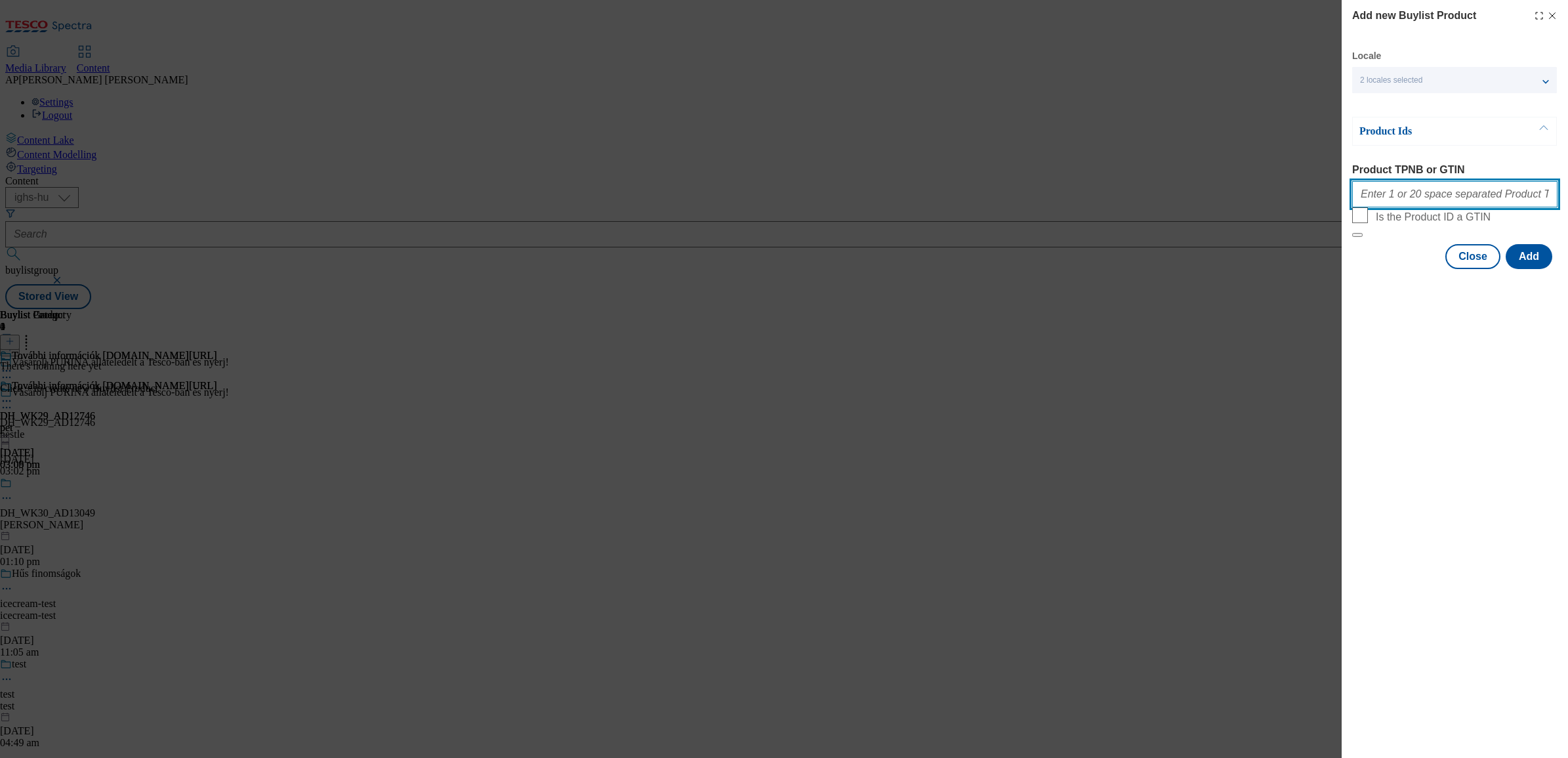
paste input "2004020304025 2004020304027 2004020314434 2005105006657 2005105494129 200400843…"
type input "2004020304025 2004020304027 2004020314434 2005105006657 2005105494129 200400843…"
click at [1537, 269] on button "Add" at bounding box center [1530, 256] width 47 height 25
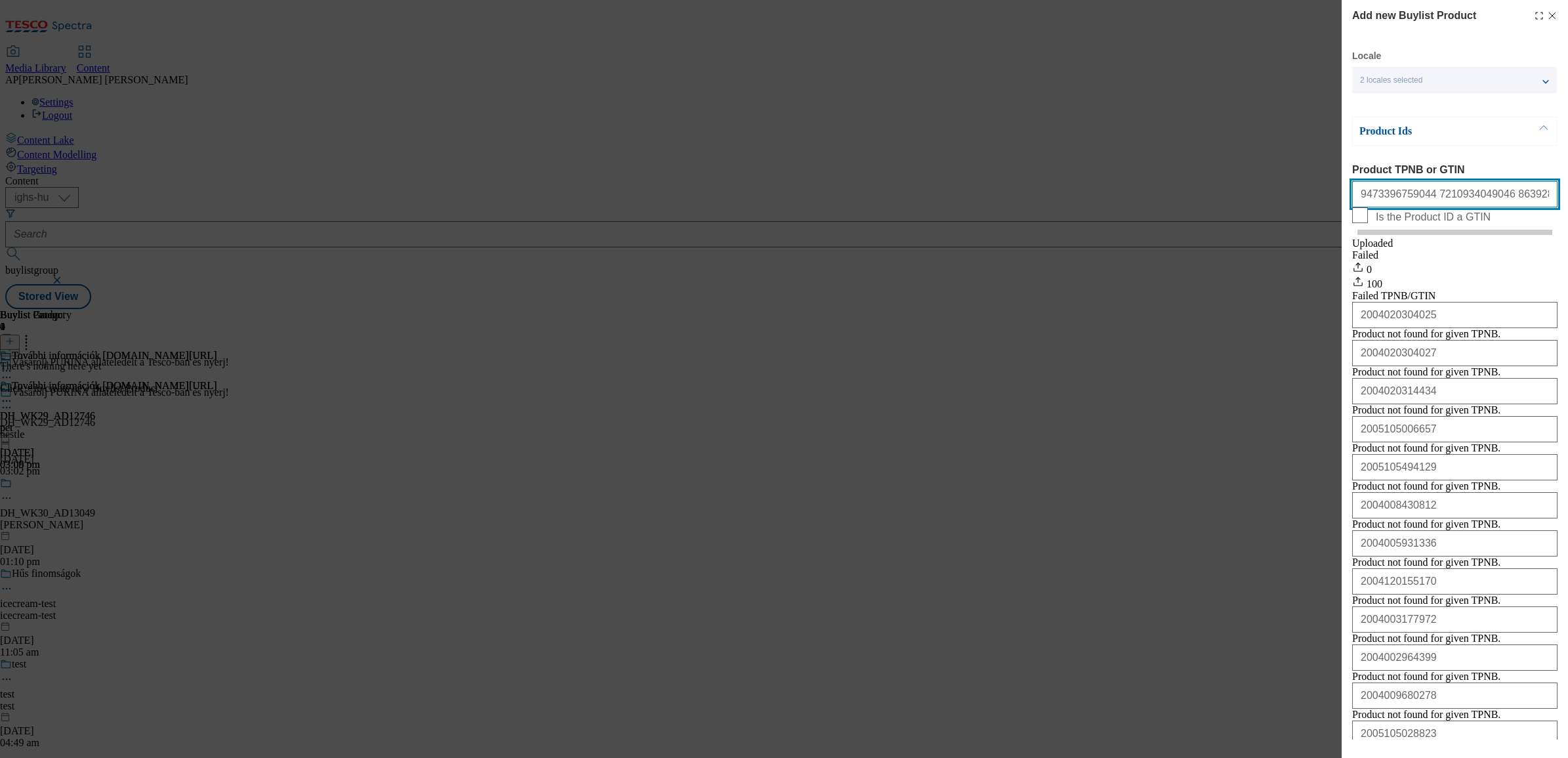
click at [1408, 193] on input "Product TPNB or GTIN" at bounding box center [1455, 194] width 205 height 26
click at [1547, 15] on icon "Modal" at bounding box center [1552, 16] width 11 height 11
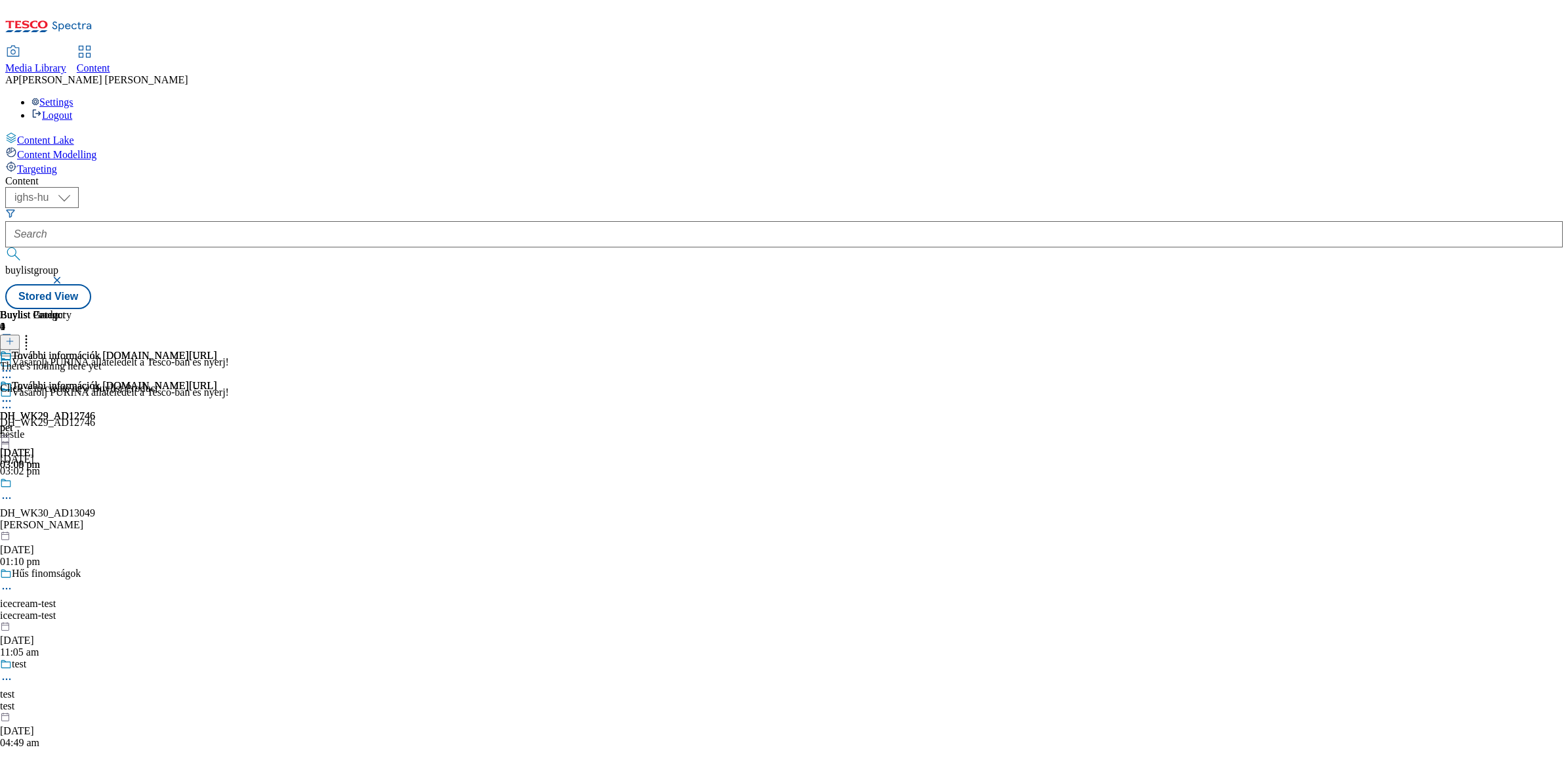
click at [14, 336] on icon at bounding box center [9, 341] width 9 height 9
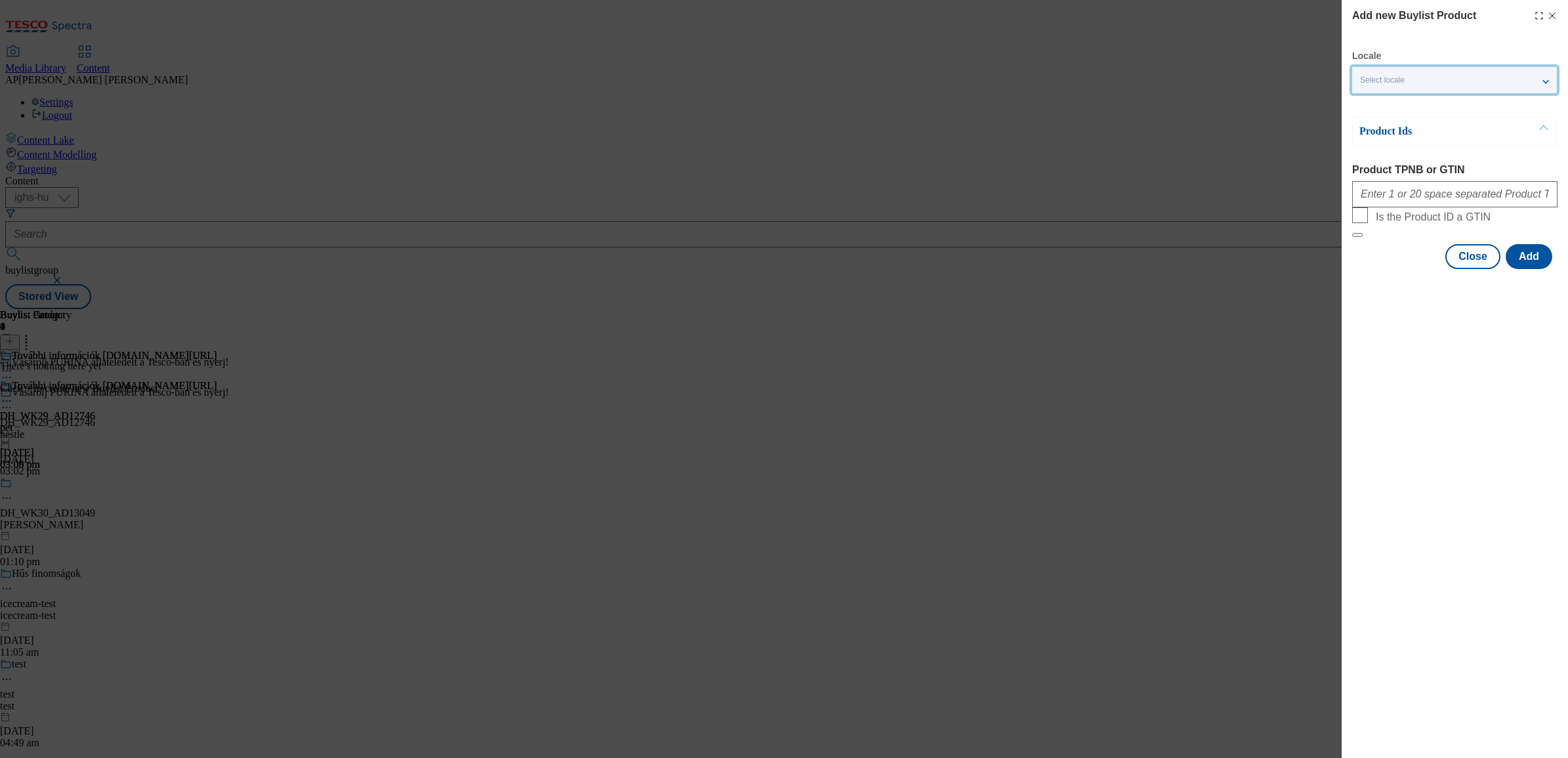
click at [1389, 69] on div "Select locale" at bounding box center [1455, 79] width 205 height 26
click at [1367, 137] on input "English" at bounding box center [1368, 135] width 16 height 16
click at [1387, 333] on div "Add new Buylist Product Locale 2 locales selected Hungarian English Product Ids…" at bounding box center [1455, 379] width 227 height 758
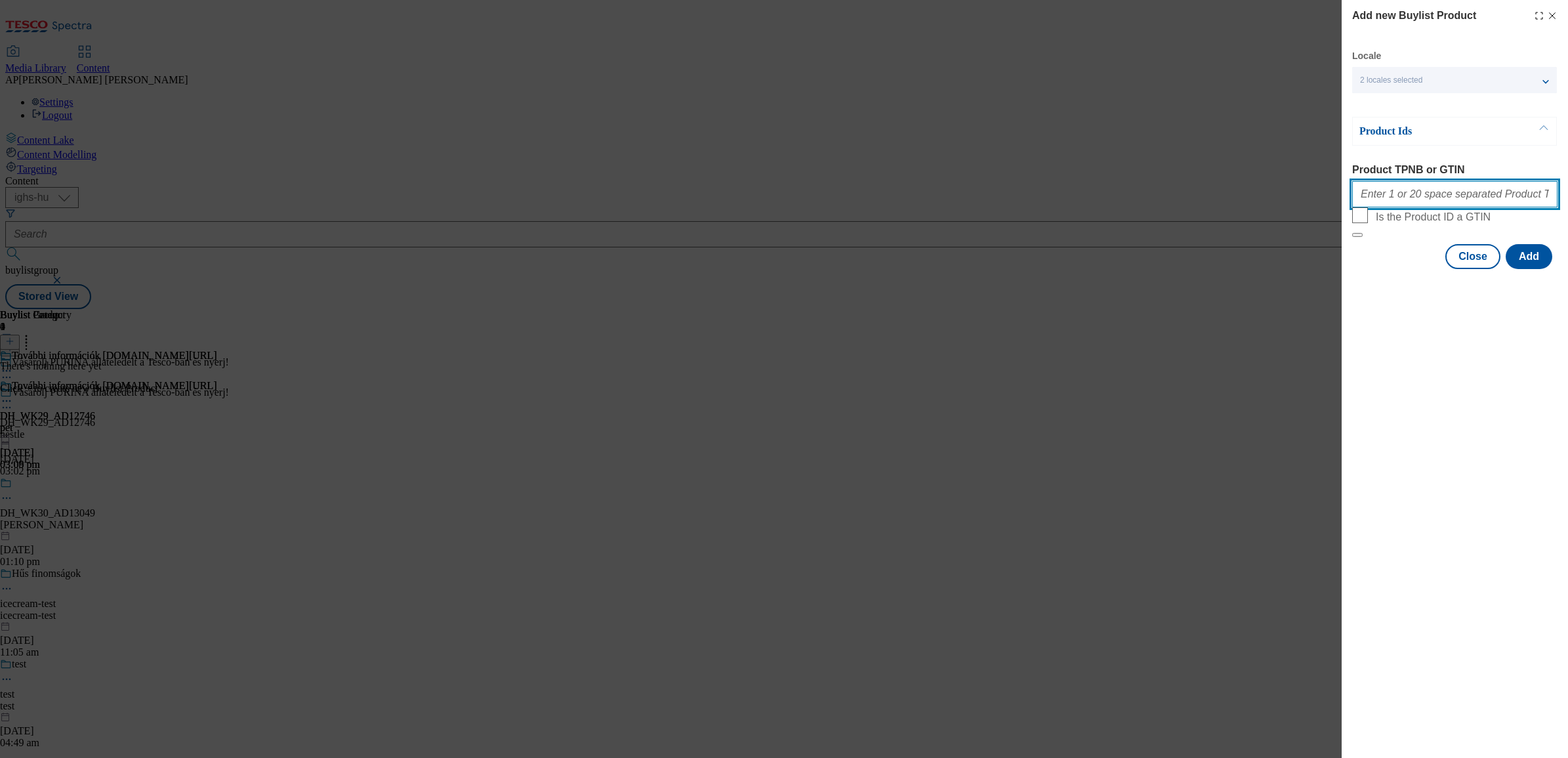
click at [1429, 200] on input "Product TPNB or GTIN" at bounding box center [1455, 194] width 205 height 26
paste input "220304025 220304027 220314434 105006657 105494129 208430812 205931336 120155170…"
type input "220304025 220304027 220314434 105006657 105494129 208430812 205931336 120155170…"
click at [1537, 269] on button "Add" at bounding box center [1530, 256] width 47 height 25
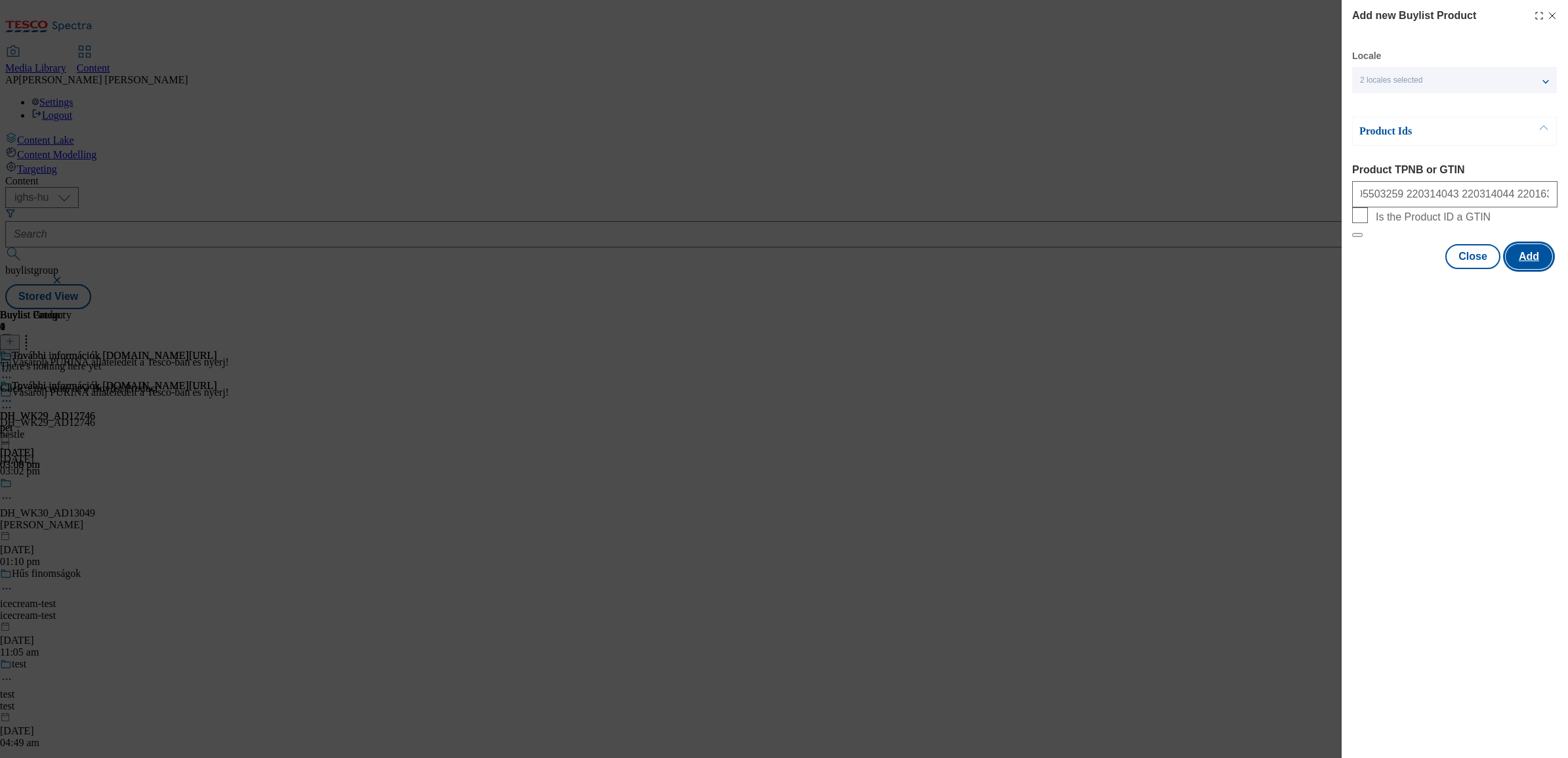
scroll to position [0, 0]
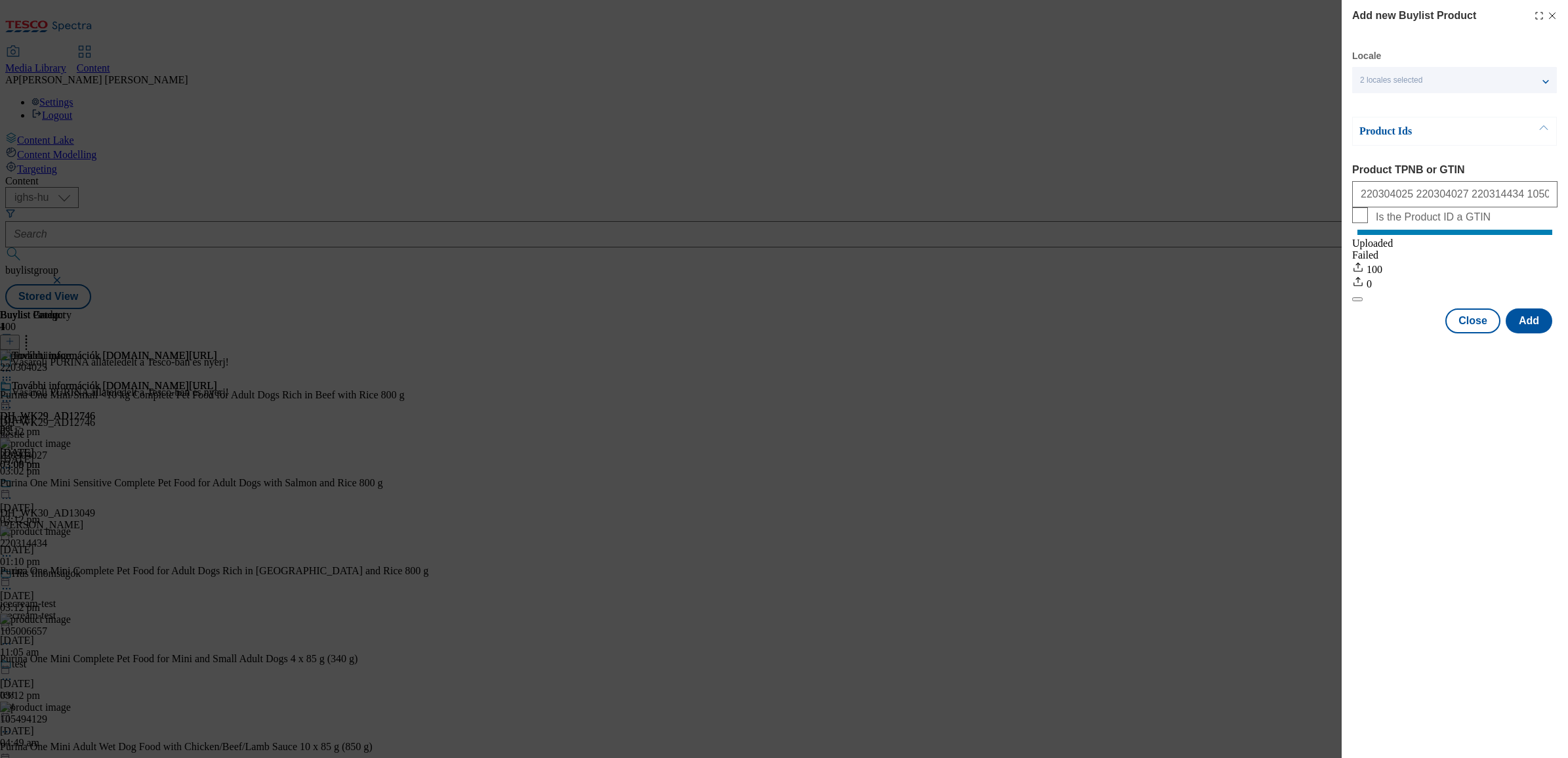
click at [1552, 18] on icon "Modal" at bounding box center [1552, 16] width 11 height 11
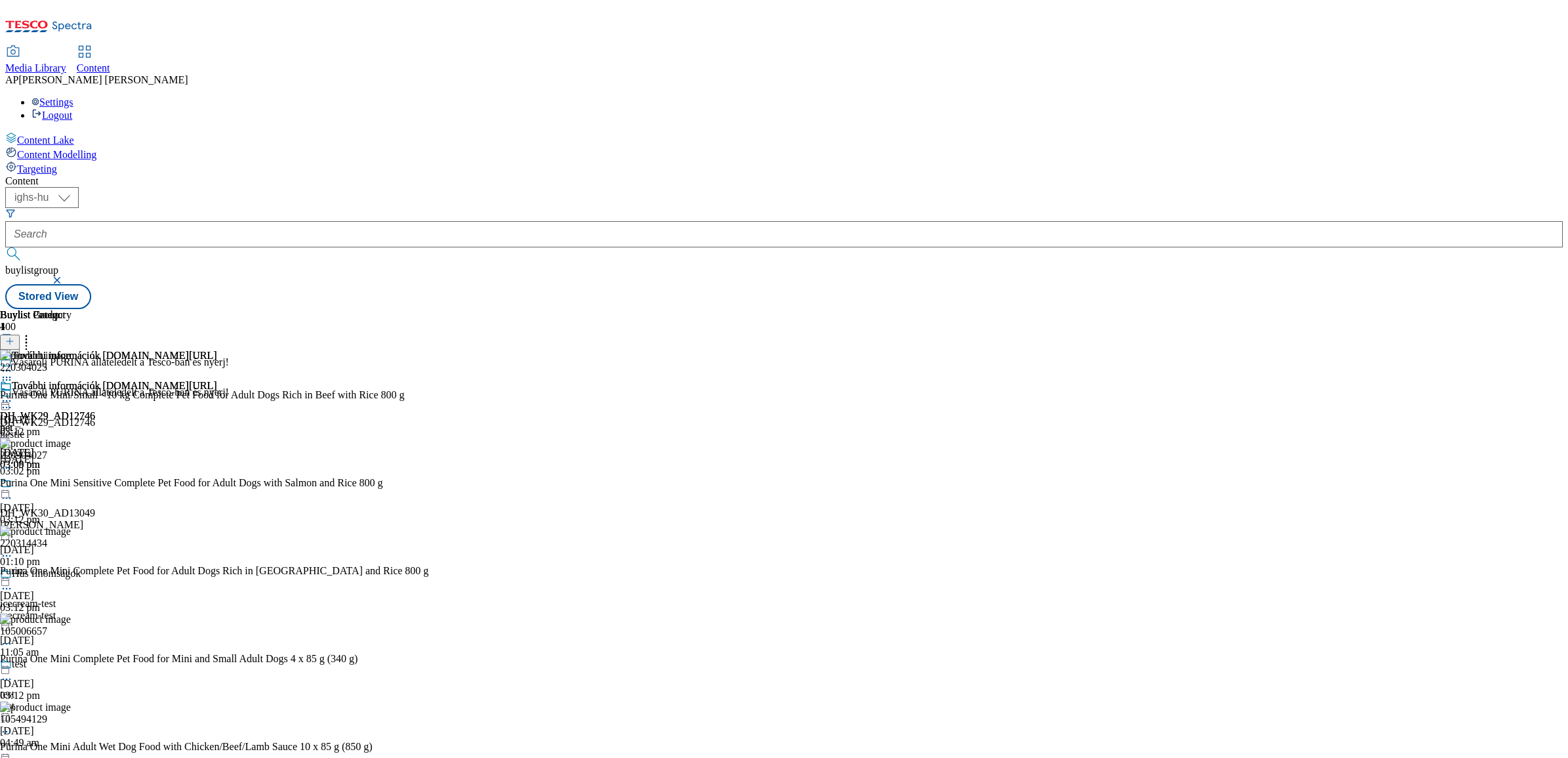
click at [13, 395] on icon at bounding box center [6, 401] width 13 height 13
click at [72, 484] on span "Preview" at bounding box center [56, 489] width 31 height 10
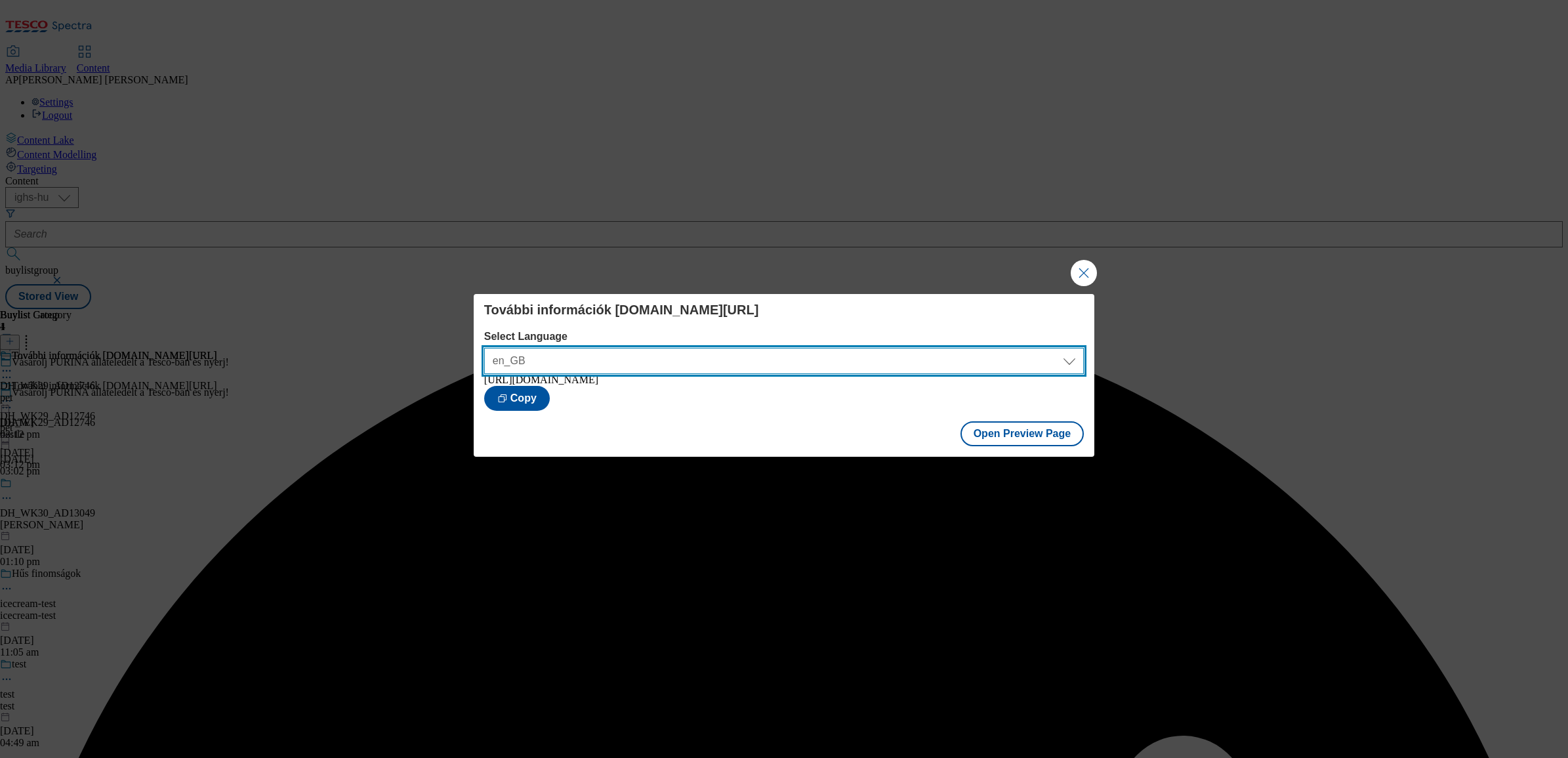
click at [983, 359] on select "en_GB hu_HU" at bounding box center [784, 361] width 599 height 26
select select "https://bevasarlas.tesco.hu/groceries/hu-HU/buylists/nestle/pet/preview"
click at [484, 348] on select "en_GB hu_HU" at bounding box center [784, 361] width 599 height 26
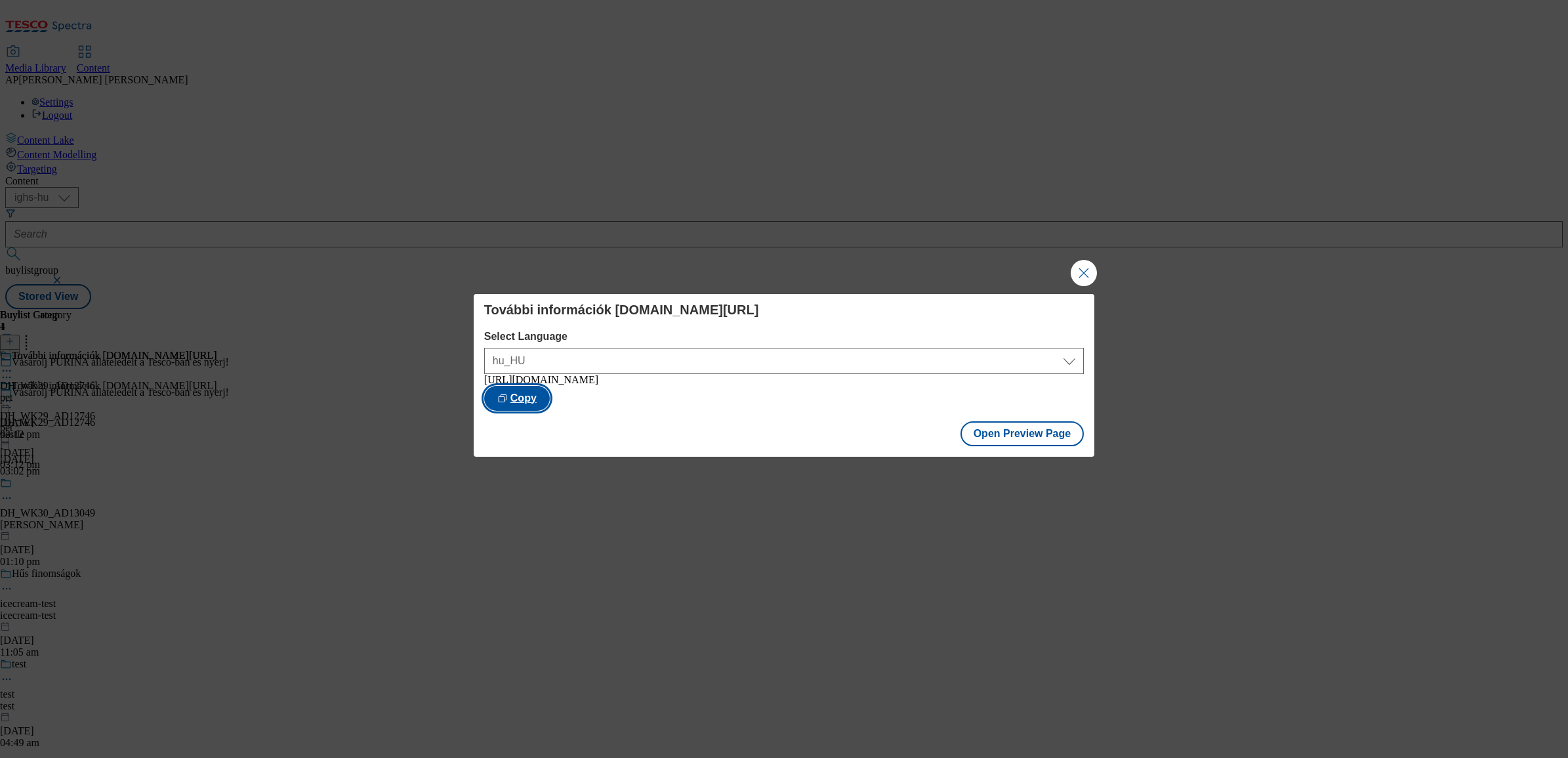
click at [550, 392] on button "Copy" at bounding box center [517, 398] width 66 height 25
click at [1087, 264] on button "Close Modal" at bounding box center [1083, 273] width 26 height 26
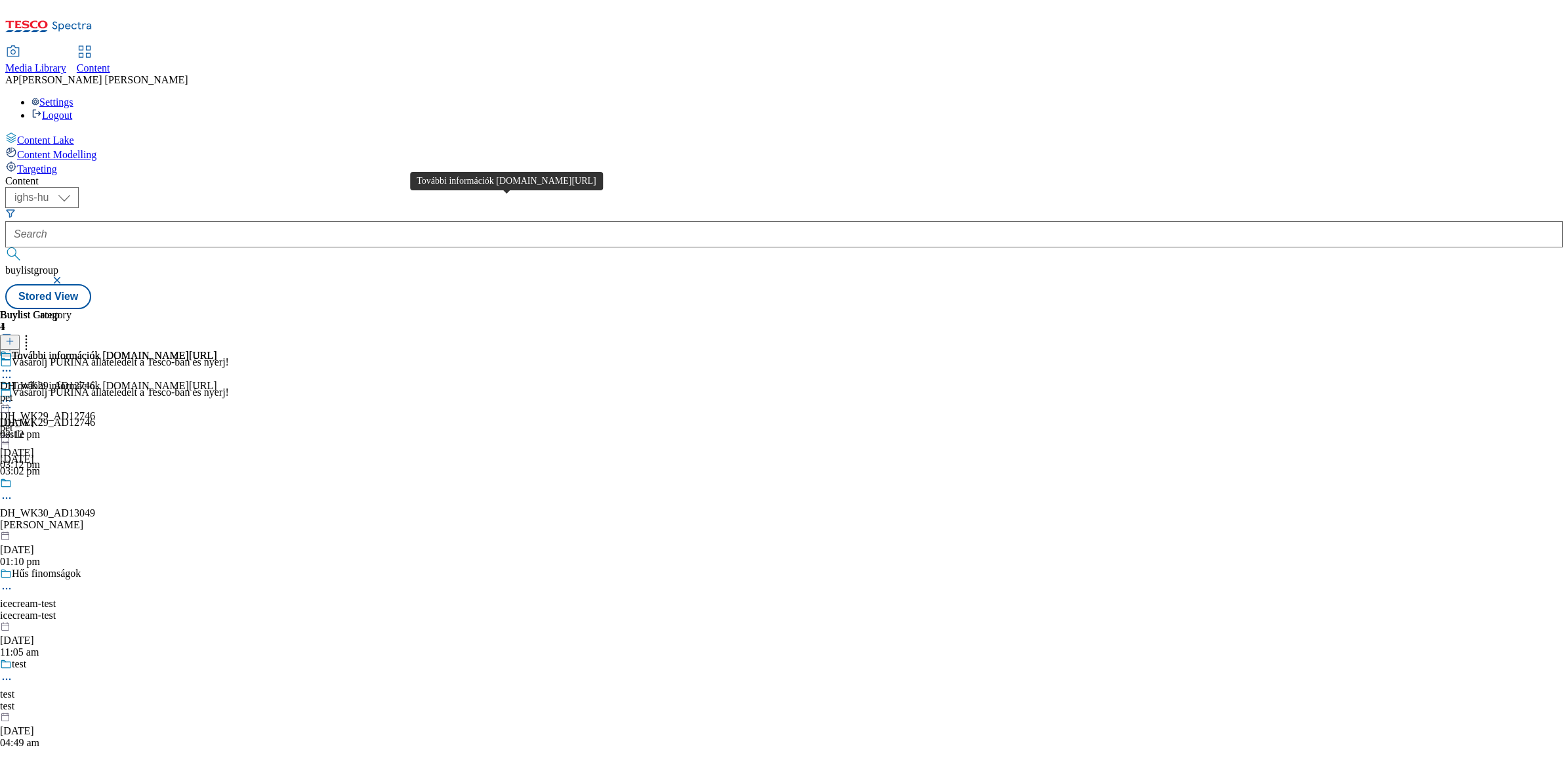
click at [218, 380] on div "További információk www.nyerjanestlevel.hu/allatokvilagnapja" at bounding box center [115, 385] width 205 height 12
click at [13, 395] on icon at bounding box center [6, 401] width 13 height 13
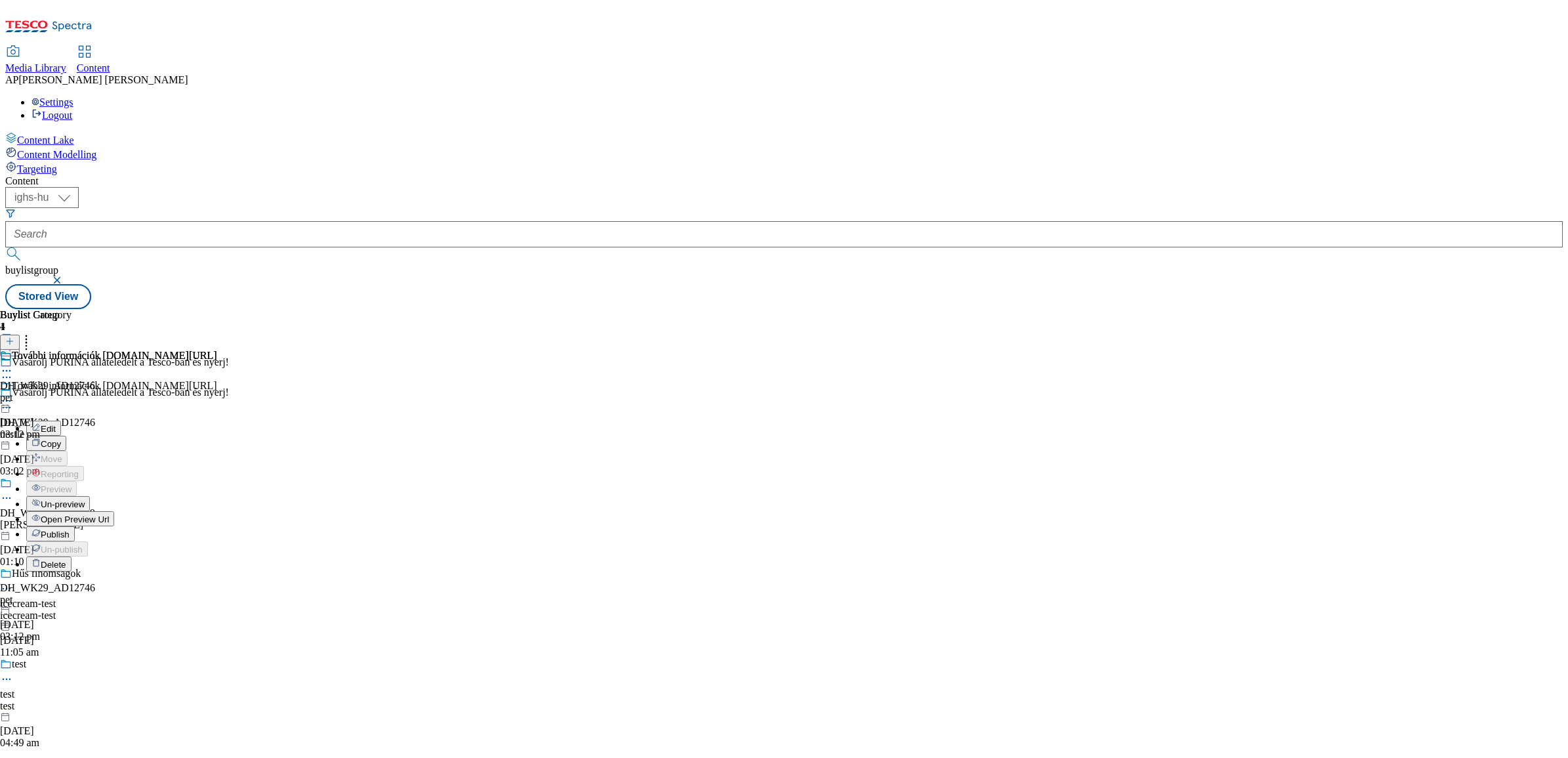
click at [56, 424] on span "Edit" at bounding box center [47, 429] width 15 height 10
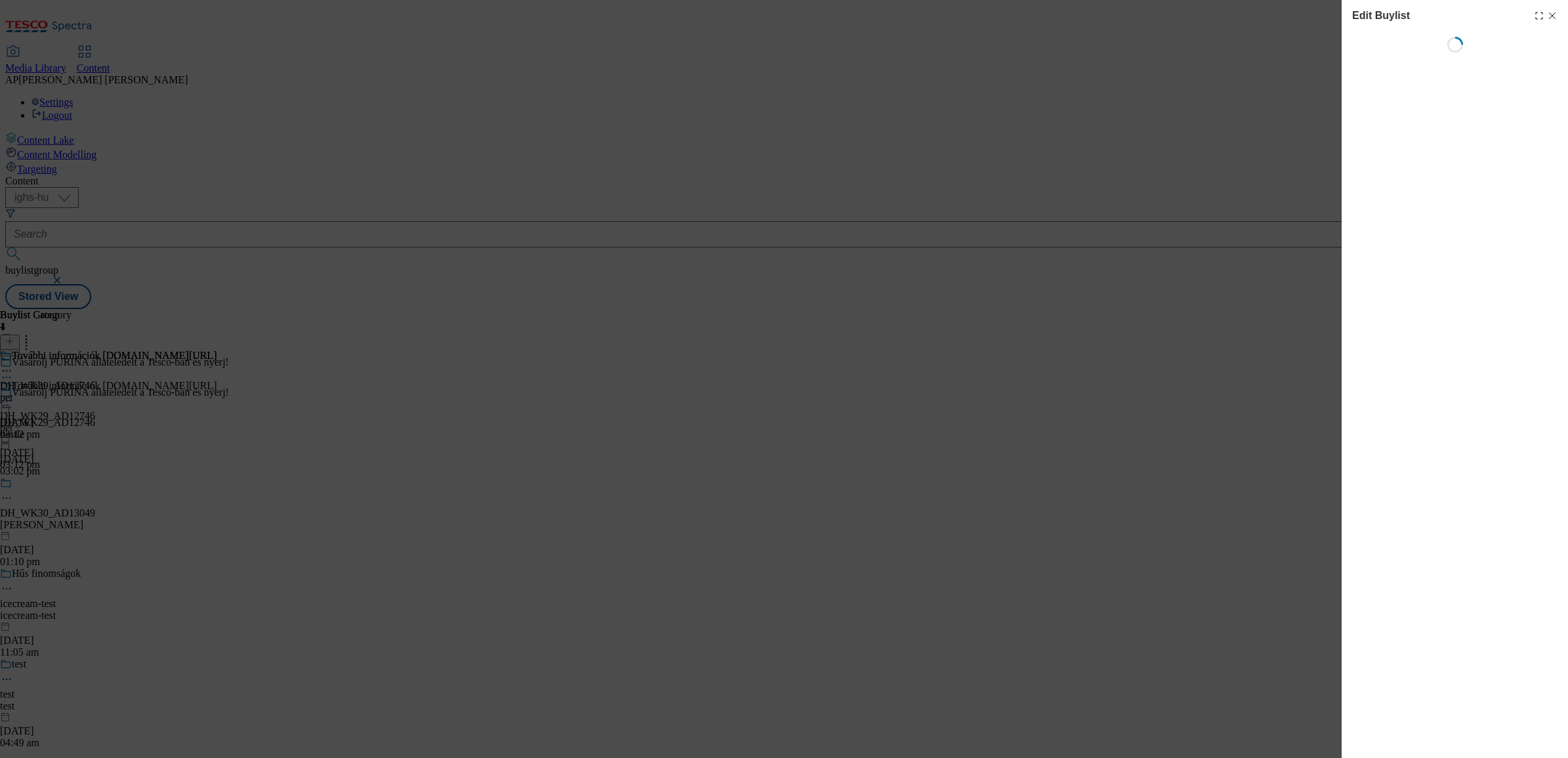
select select "seasonal"
select select "dunnhumby"
select select "Banner"
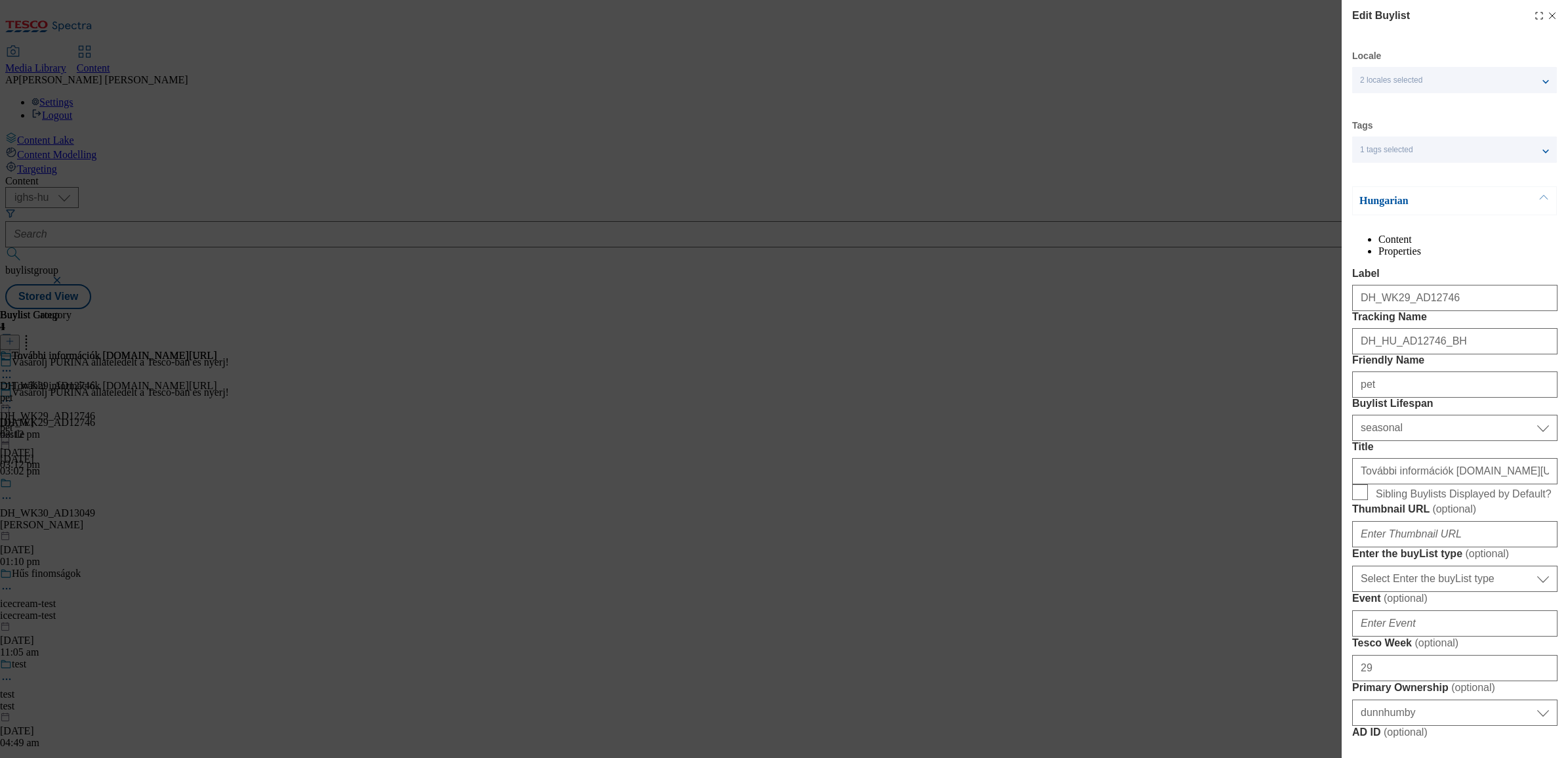
click at [1488, 253] on li "Properties" at bounding box center [1468, 251] width 179 height 12
click at [1421, 245] on li "Content" at bounding box center [1468, 239] width 179 height 12
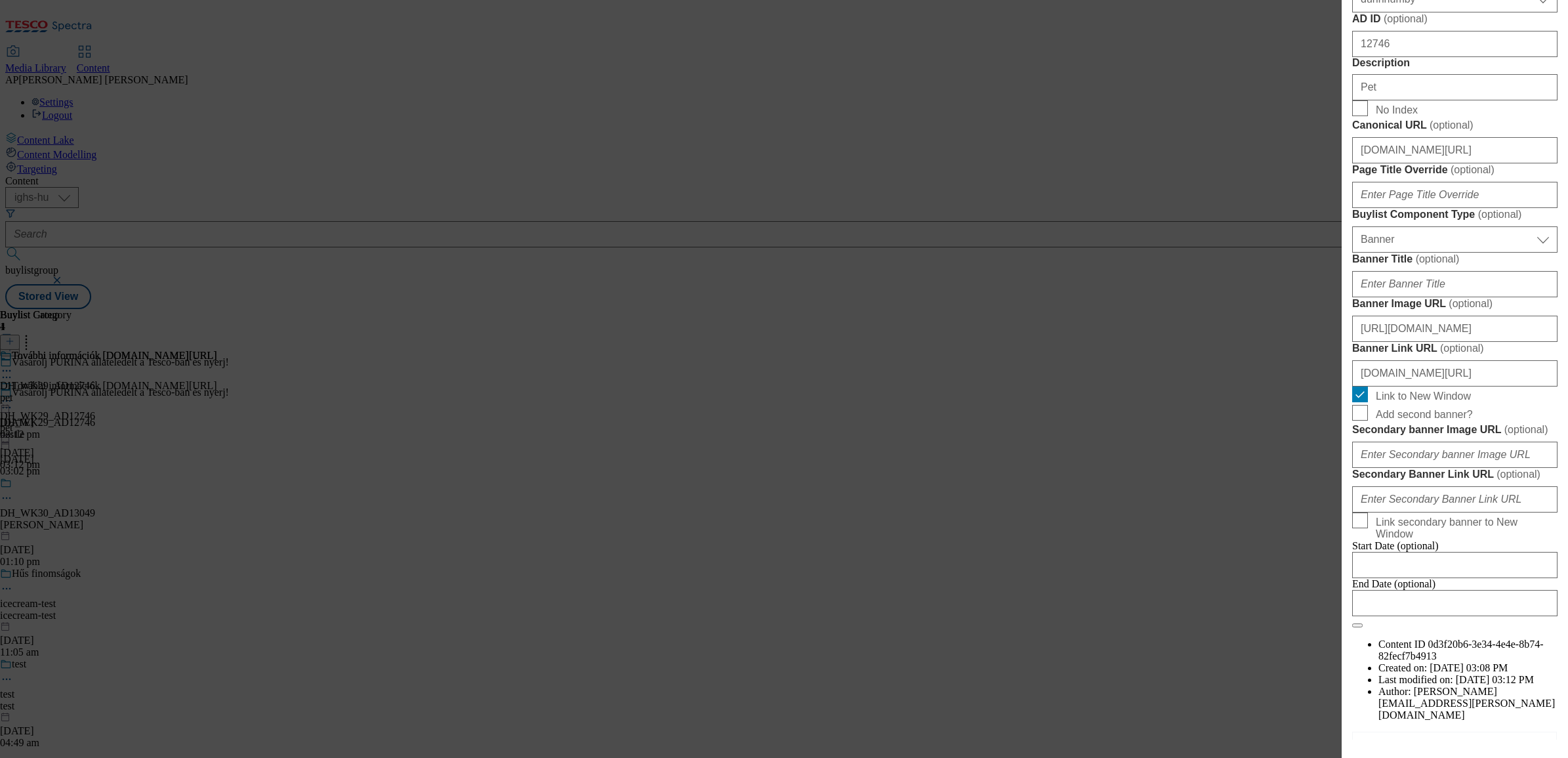
scroll to position [738, 0]
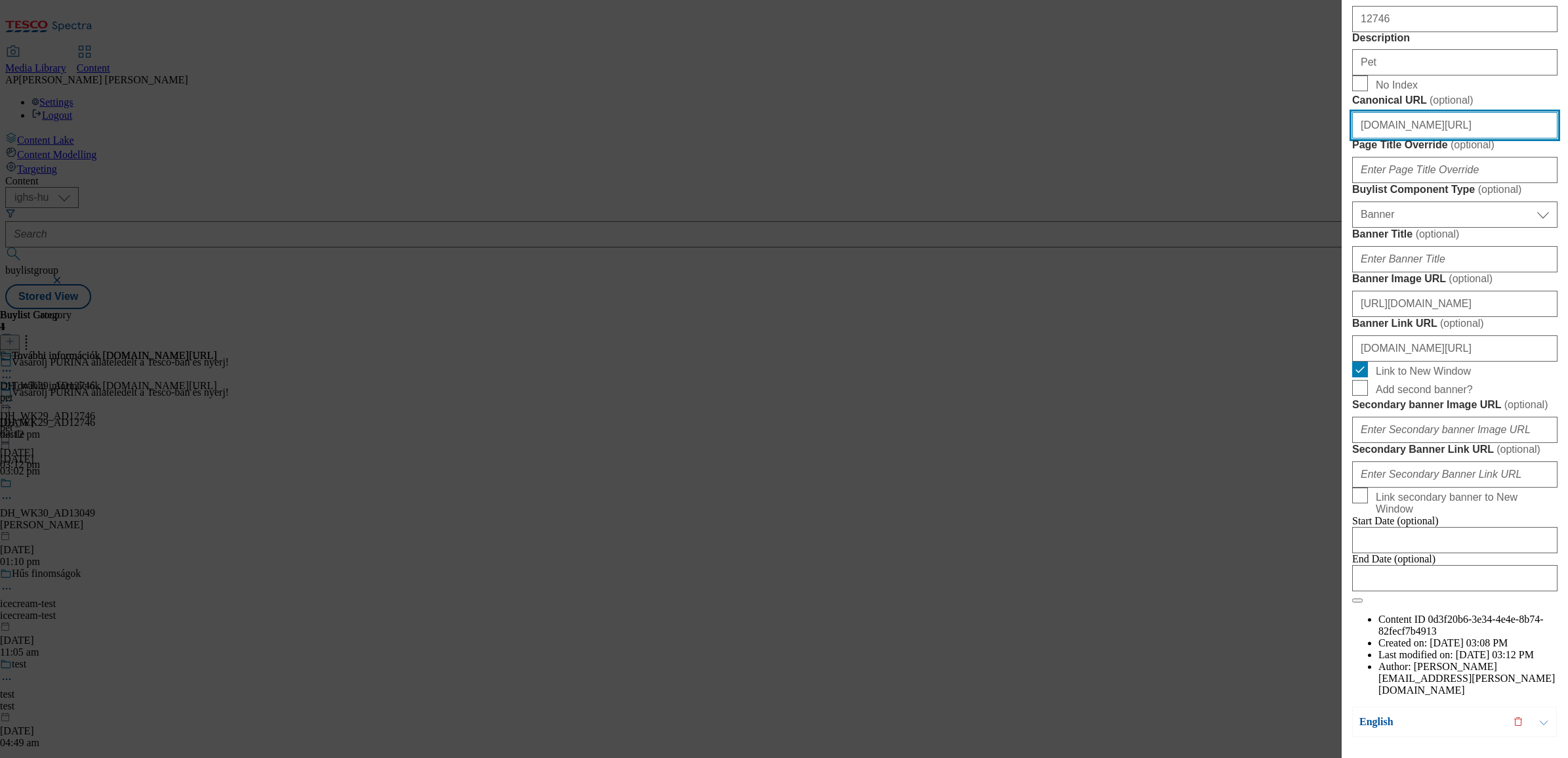
drag, startPoint x: 1445, startPoint y: 448, endPoint x: 1528, endPoint y: 453, distance: 83.2
click at [1528, 138] on input "www.nyerjanestlevel.hu/allatokvilagnapja" at bounding box center [1455, 125] width 205 height 26
type input "www.nyerjanestlevel.hu"
click at [1504, 91] on span "No Index" at bounding box center [1464, 84] width 176 height 16
click at [1368, 91] on input "No Index" at bounding box center [1360, 84] width 16 height 16
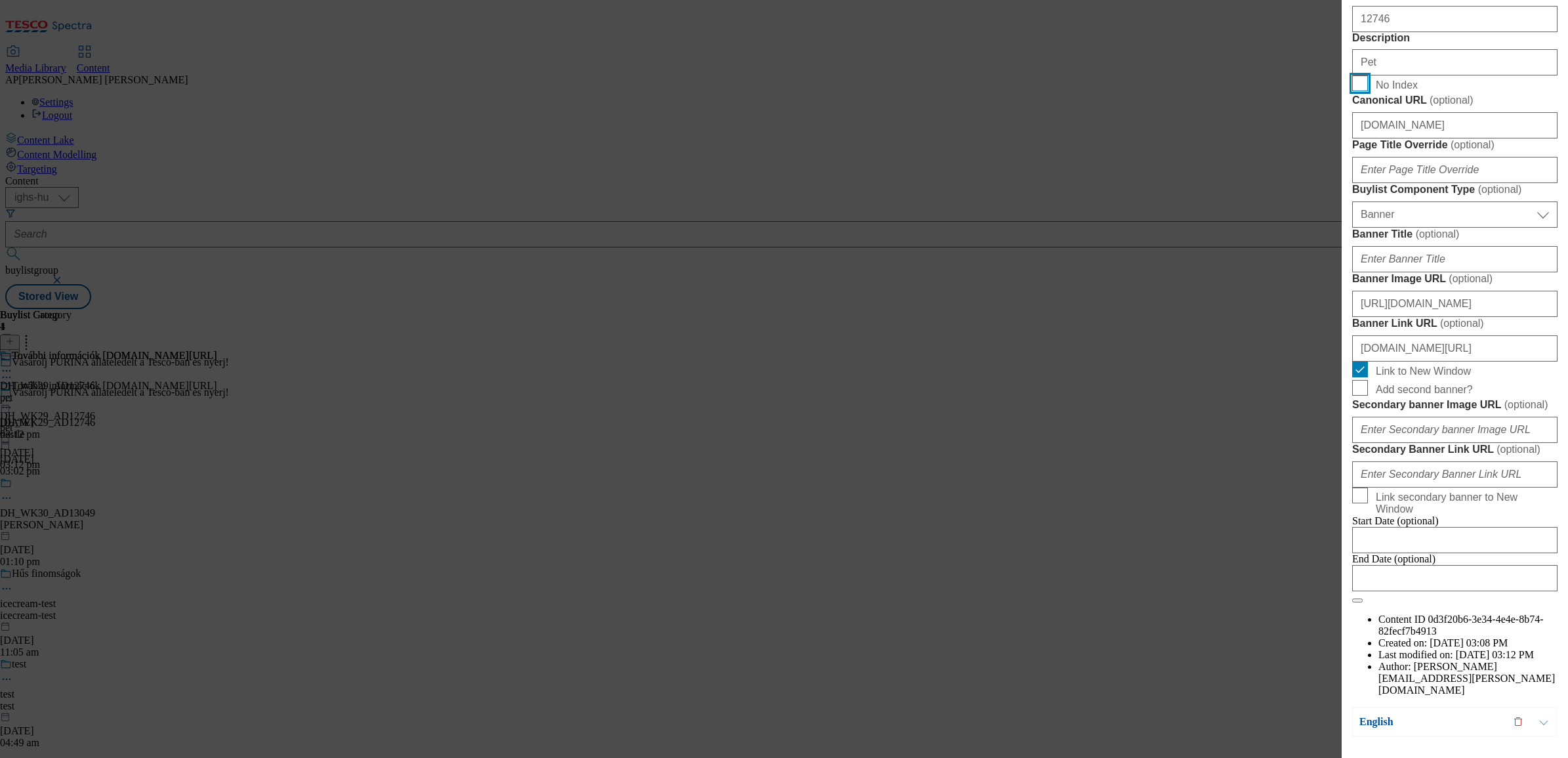
checkbox input "true"
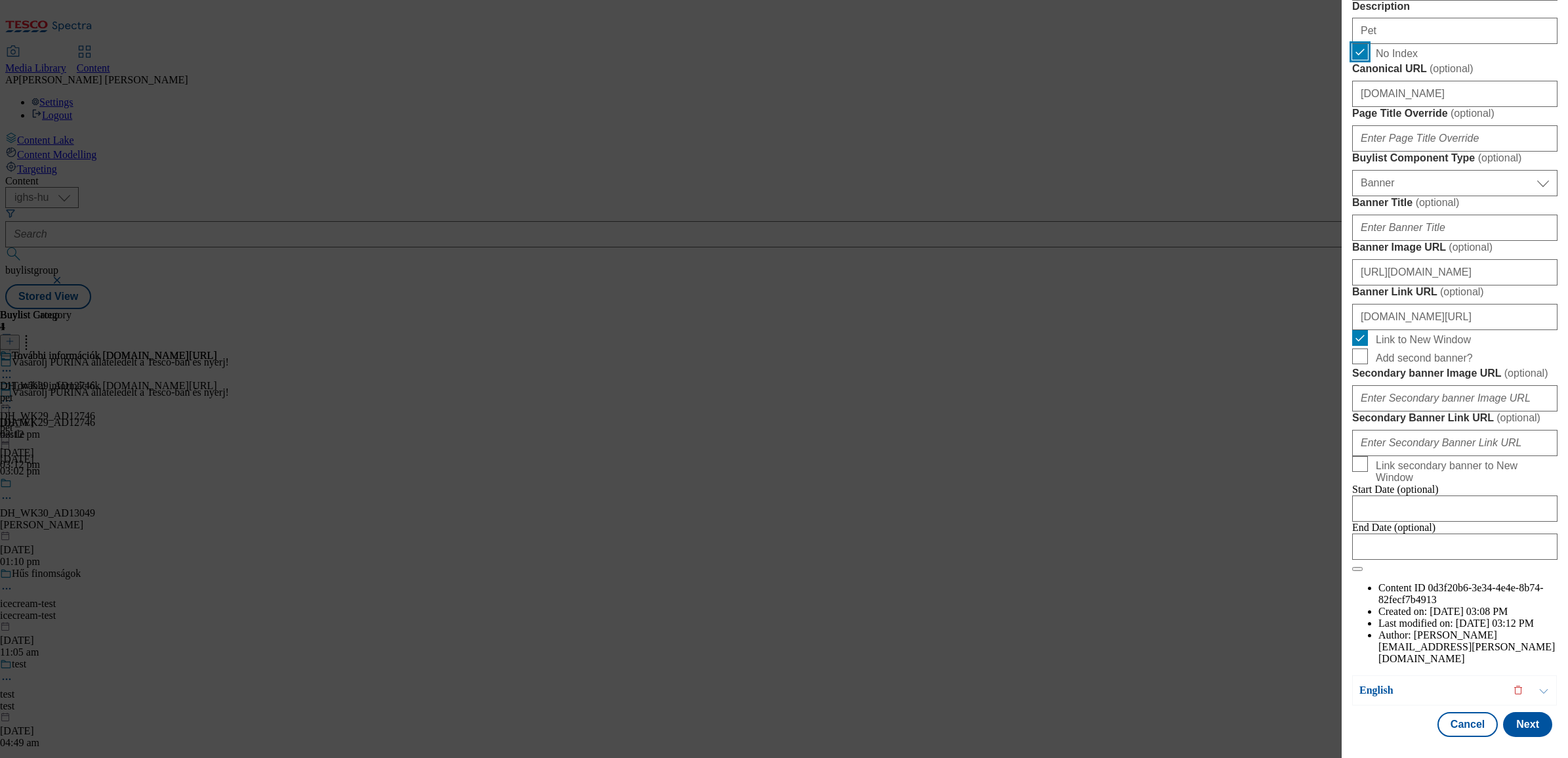
scroll to position [984, 0]
click at [1359, 330] on input "www.nyerjanestlevel.hu/allatokvilagnapja" at bounding box center [1455, 317] width 205 height 26
click at [1520, 330] on input "www.nyerjanestlevel.hu/allatokvilagnapja" at bounding box center [1455, 317] width 205 height 26
drag, startPoint x: 1533, startPoint y: 531, endPoint x: 1251, endPoint y: 503, distance: 283.4
click at [1251, 503] on div "Edit Buylist Locale 2 locales selected Hungarian English Tags 1 tags selected b…" at bounding box center [784, 379] width 1568 height 758
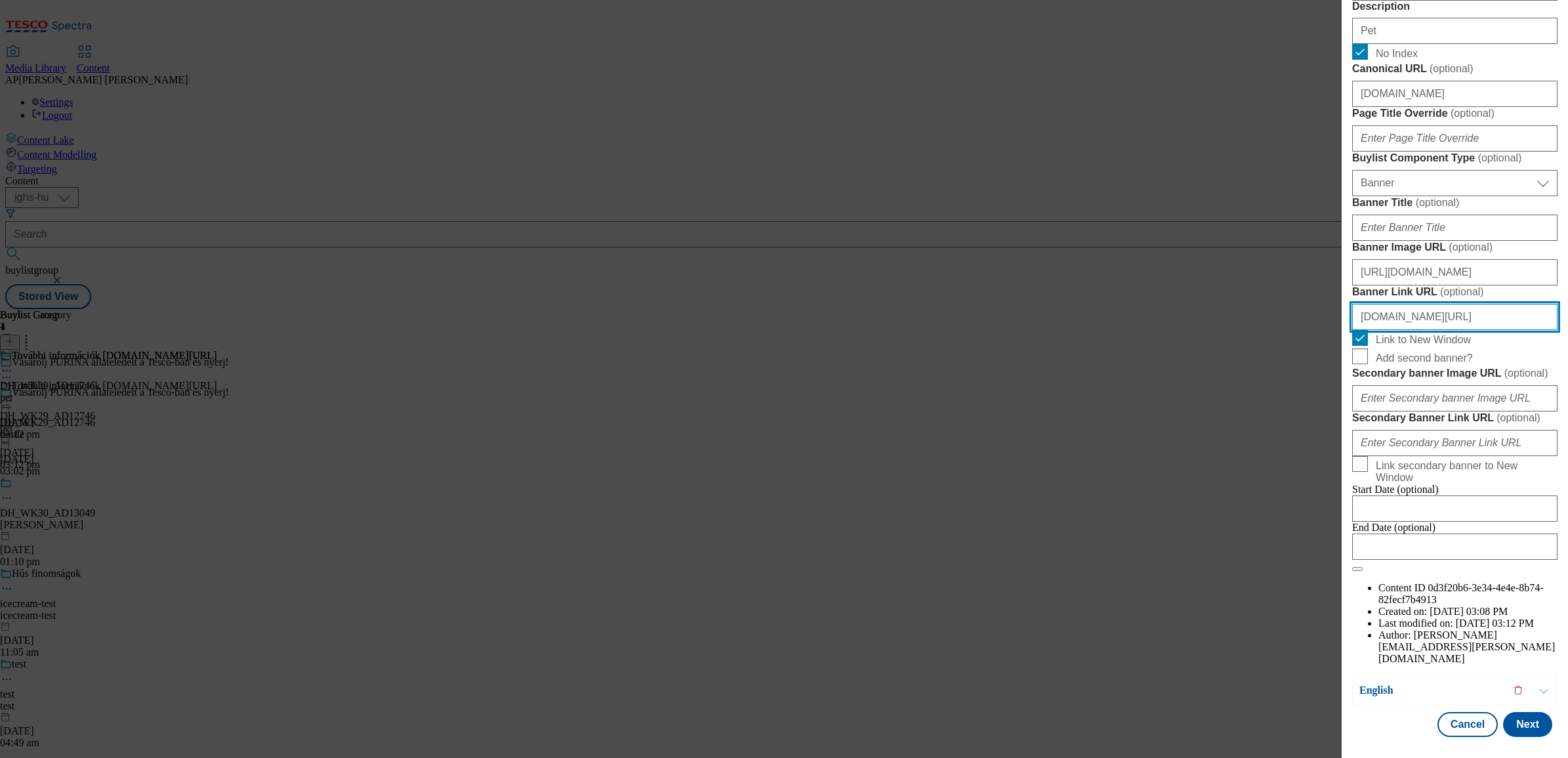
paste input "https://"
type input "https://www.nyerjanestlevel.hu/allatokvilagnapja"
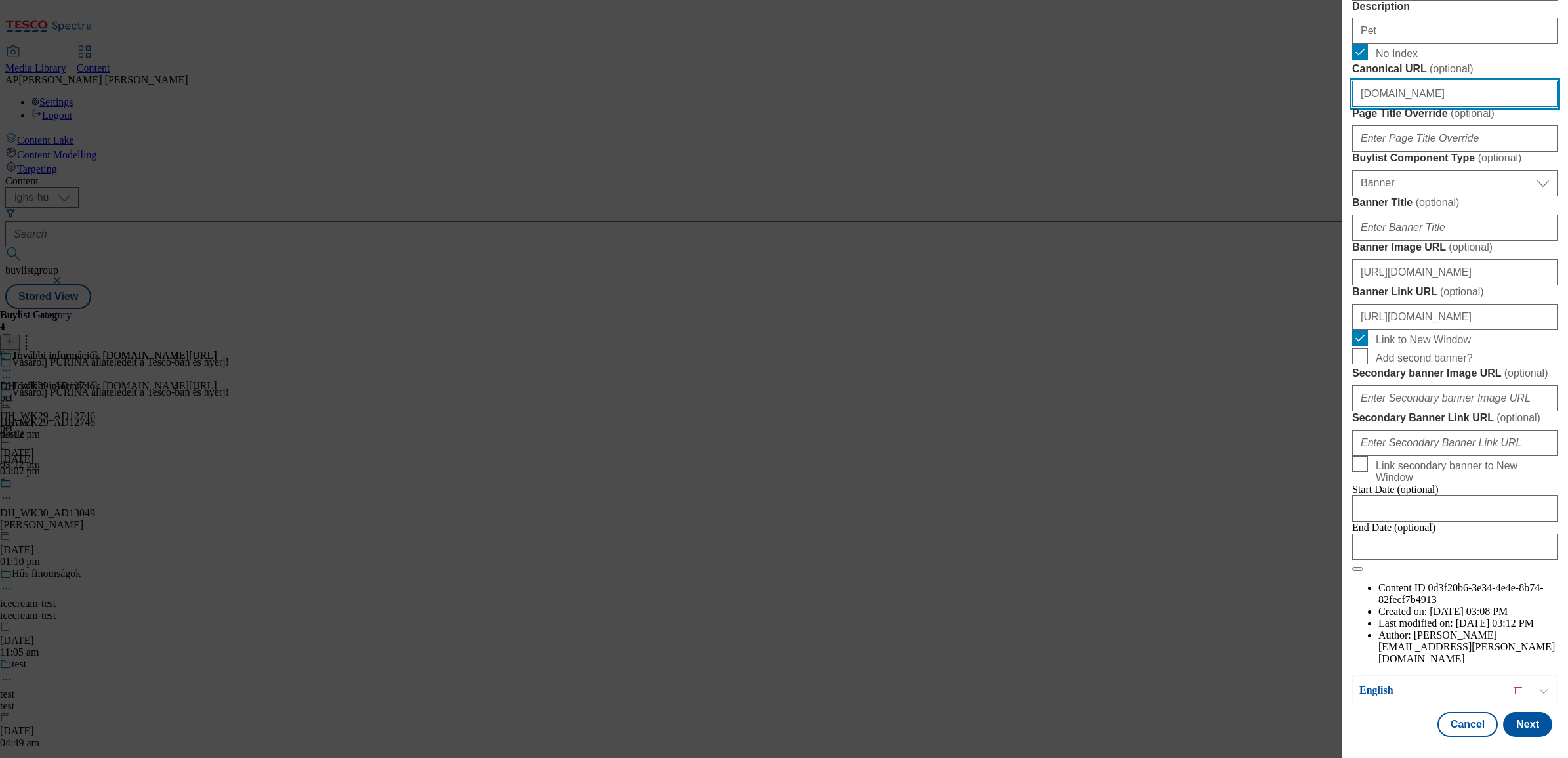
drag, startPoint x: 1487, startPoint y: 198, endPoint x: 1282, endPoint y: 192, distance: 205.1
click at [1282, 192] on div "Edit Buylist Locale 2 locales selected Hungarian English Tags 1 tags selected b…" at bounding box center [784, 379] width 1568 height 758
paste input "https://www.nyerjanestlevel.hu/allatokvilagnapja"
type input "https://www.nyerjanestlevel.hu/allatokvilagnapja"
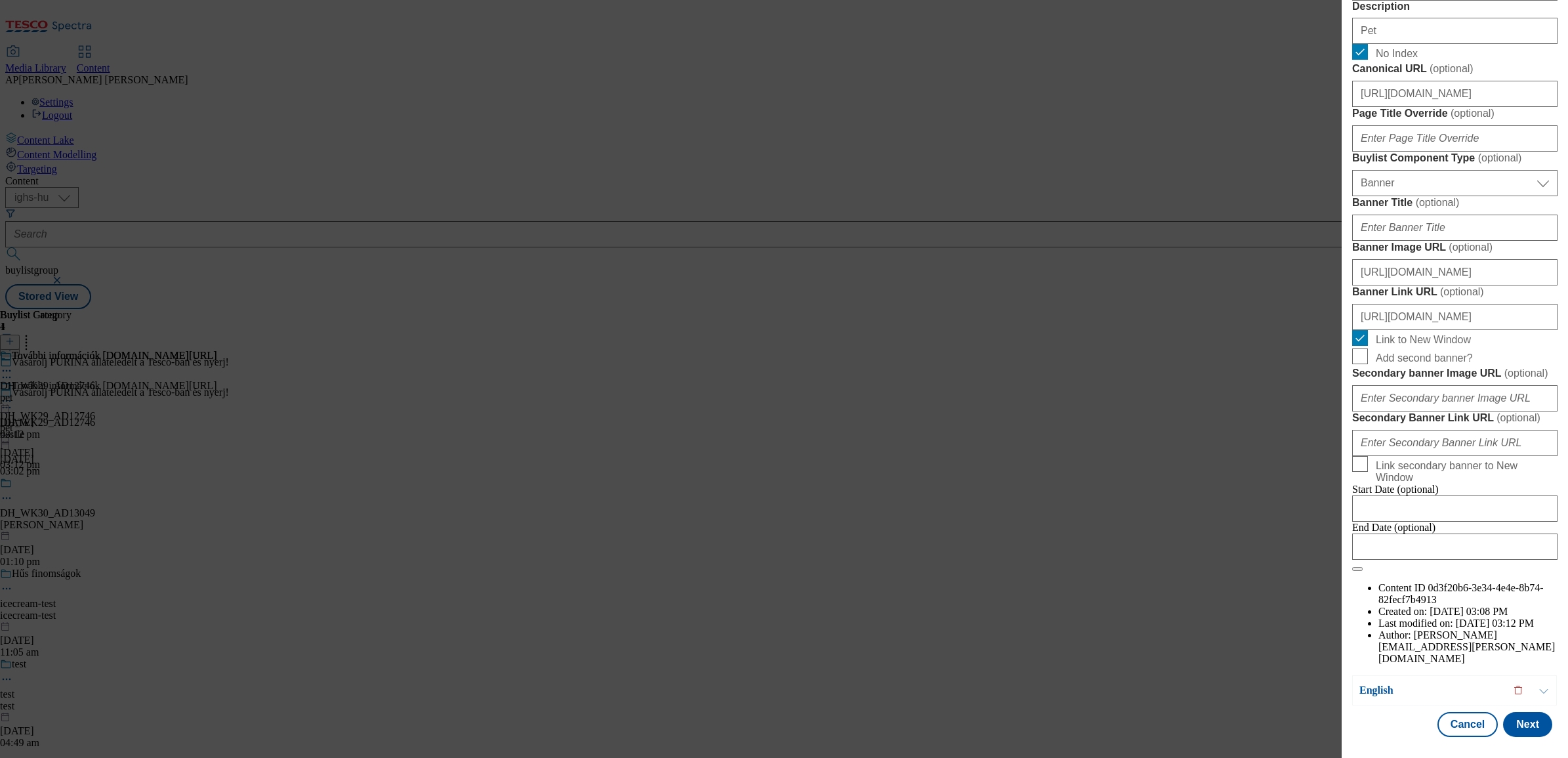
click at [1541, 676] on button "Modal" at bounding box center [1544, 690] width 25 height 29
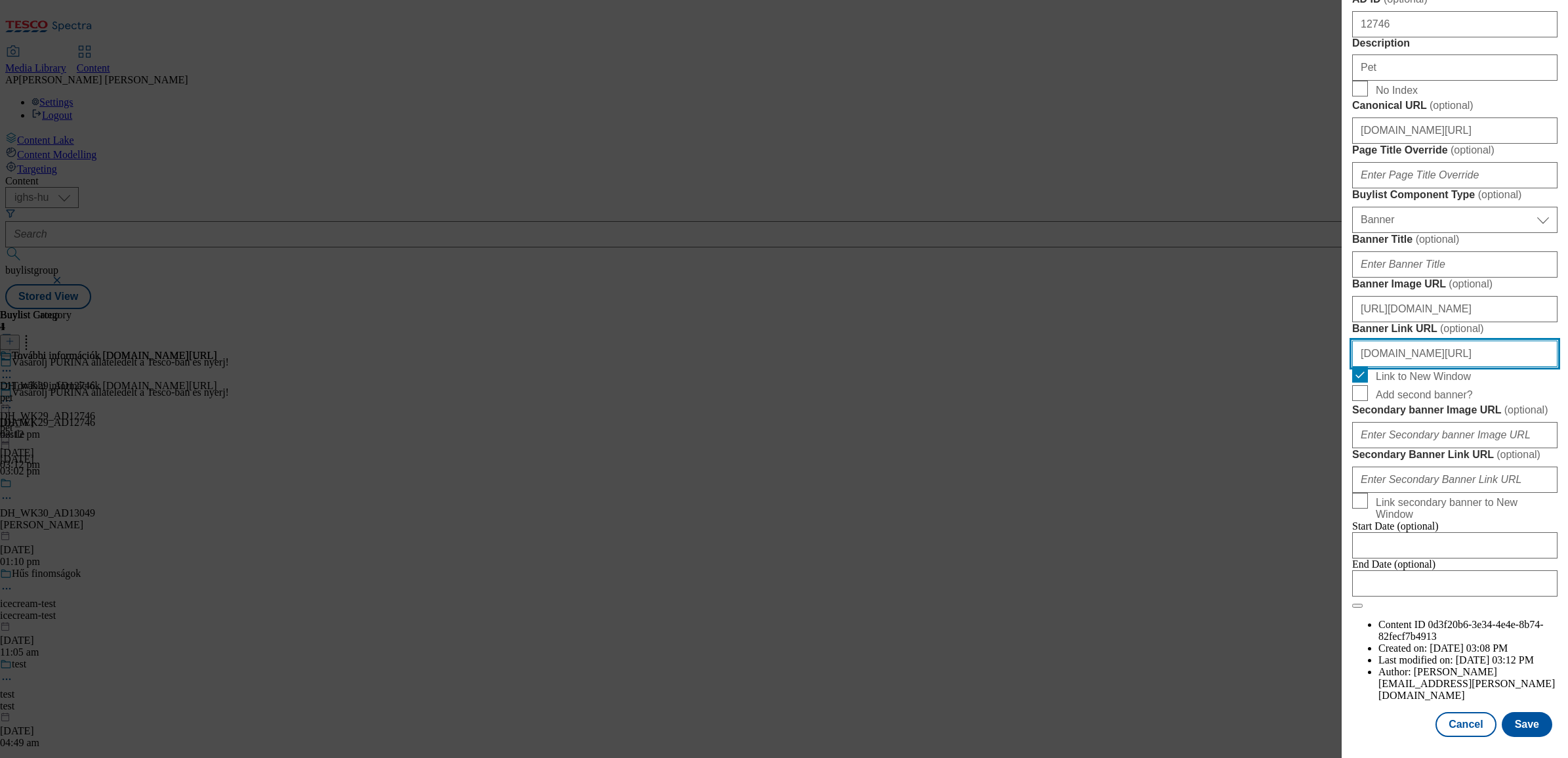
drag, startPoint x: 1514, startPoint y: 289, endPoint x: 1264, endPoint y: 273, distance: 250.5
click at [1264, 273] on div "Edit Buylist Locale 2 locales selected Hungarian English Tags 1 tags selected b…" at bounding box center [784, 379] width 1568 height 758
paste input "https://"
type input "https://www.nyerjanestlevel.hu/allatokvilagnapja"
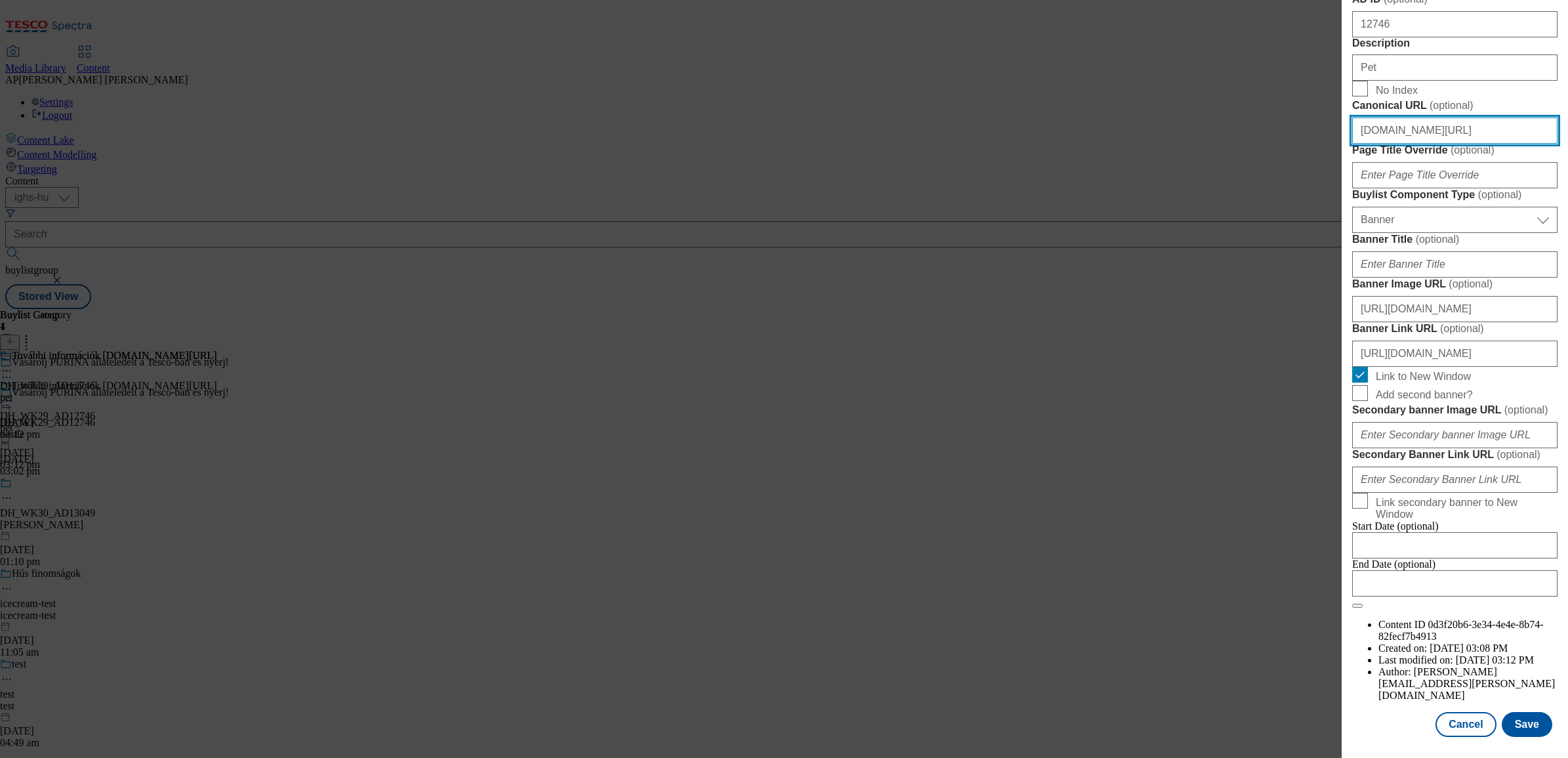
drag, startPoint x: 1524, startPoint y: 202, endPoint x: 1227, endPoint y: 194, distance: 297.1
click at [1238, 194] on div "Edit Buylist Locale 2 locales selected Hungarian English Tags 1 tags selected b…" at bounding box center [784, 379] width 1568 height 758
paste input "https://"
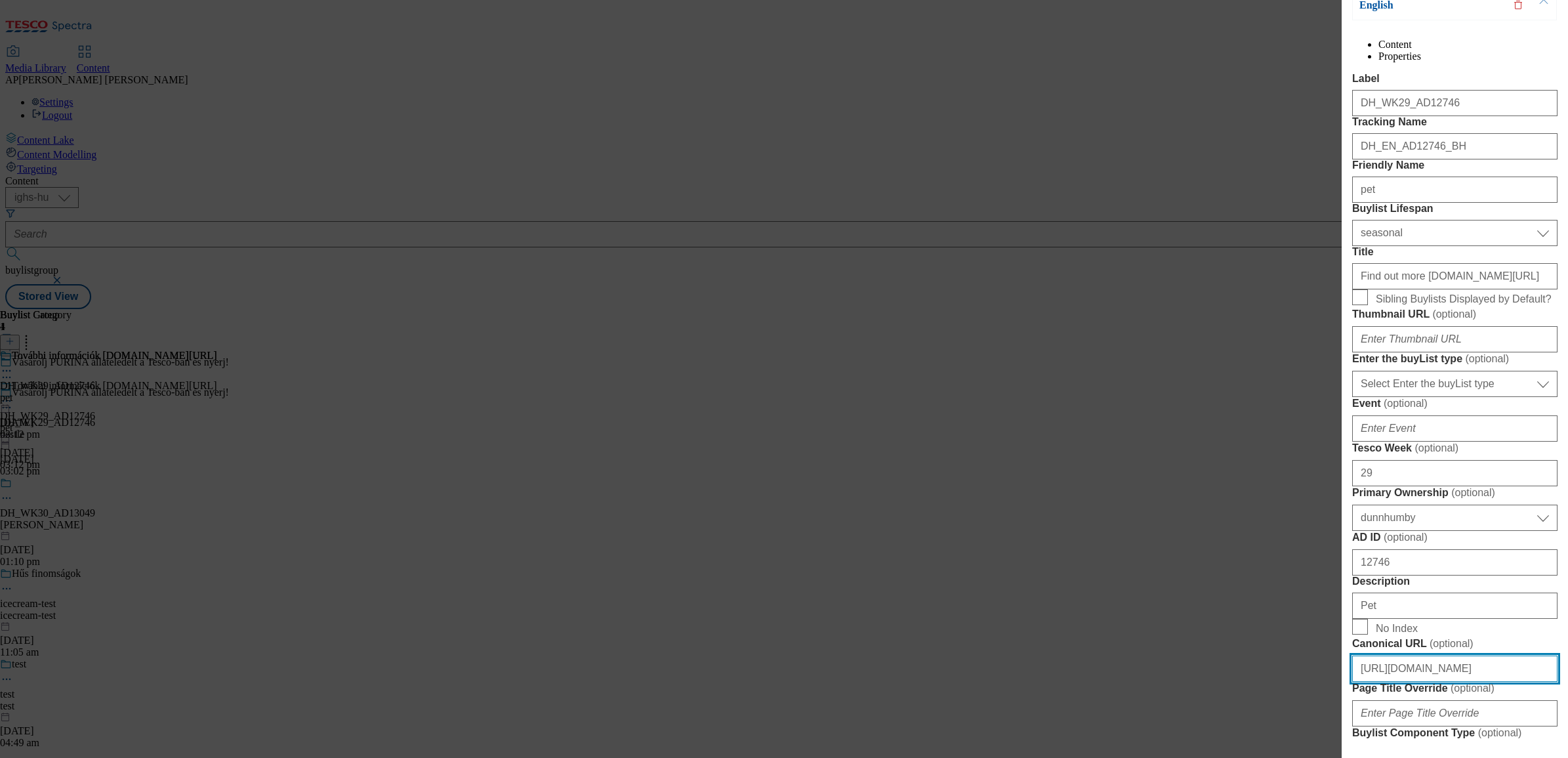
scroll to position [0, 0]
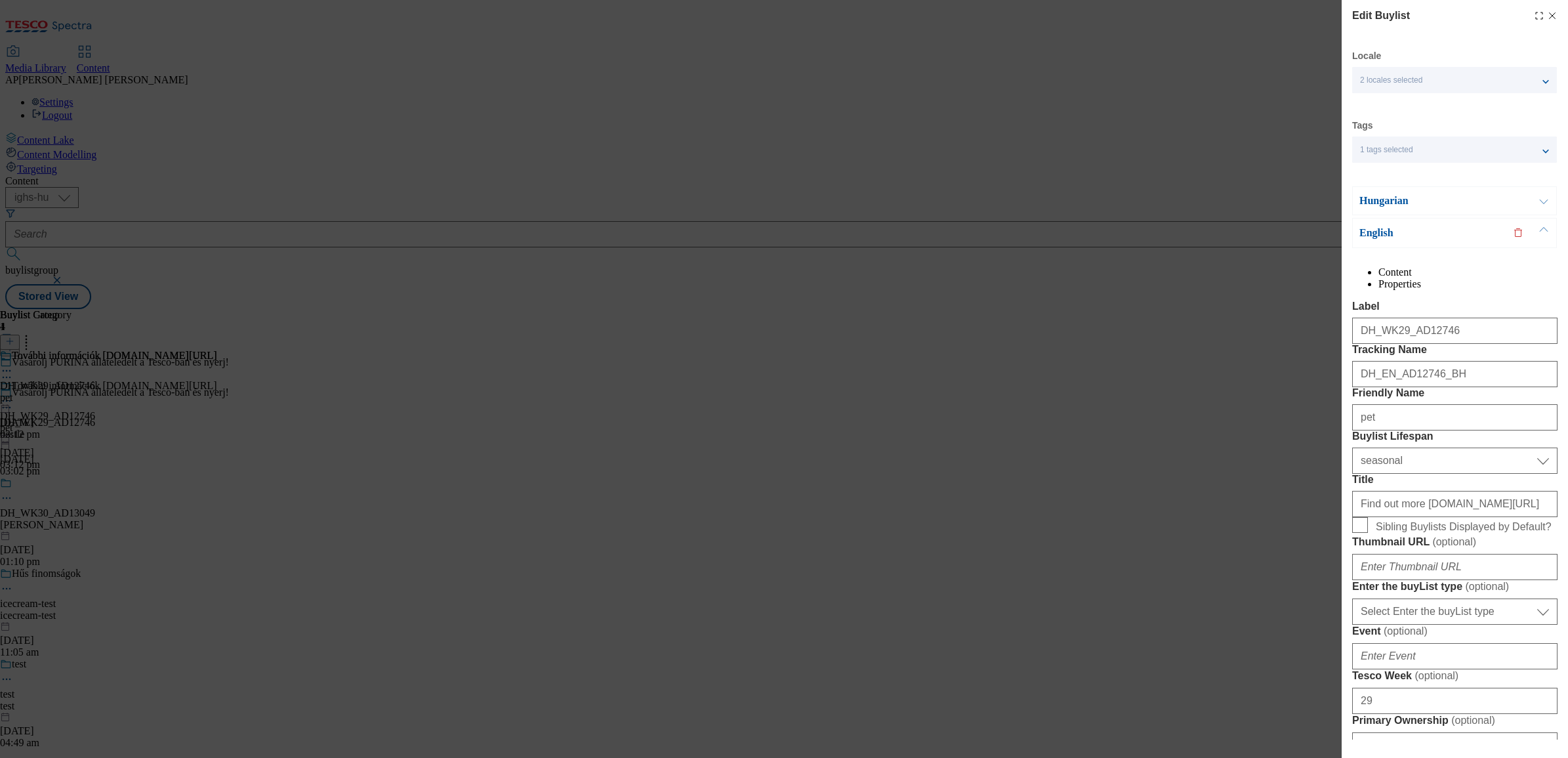
type input "https://www.nyerjanestlevel.hu/allatokvilagnapja"
click at [1542, 201] on button "Modal" at bounding box center [1544, 200] width 25 height 28
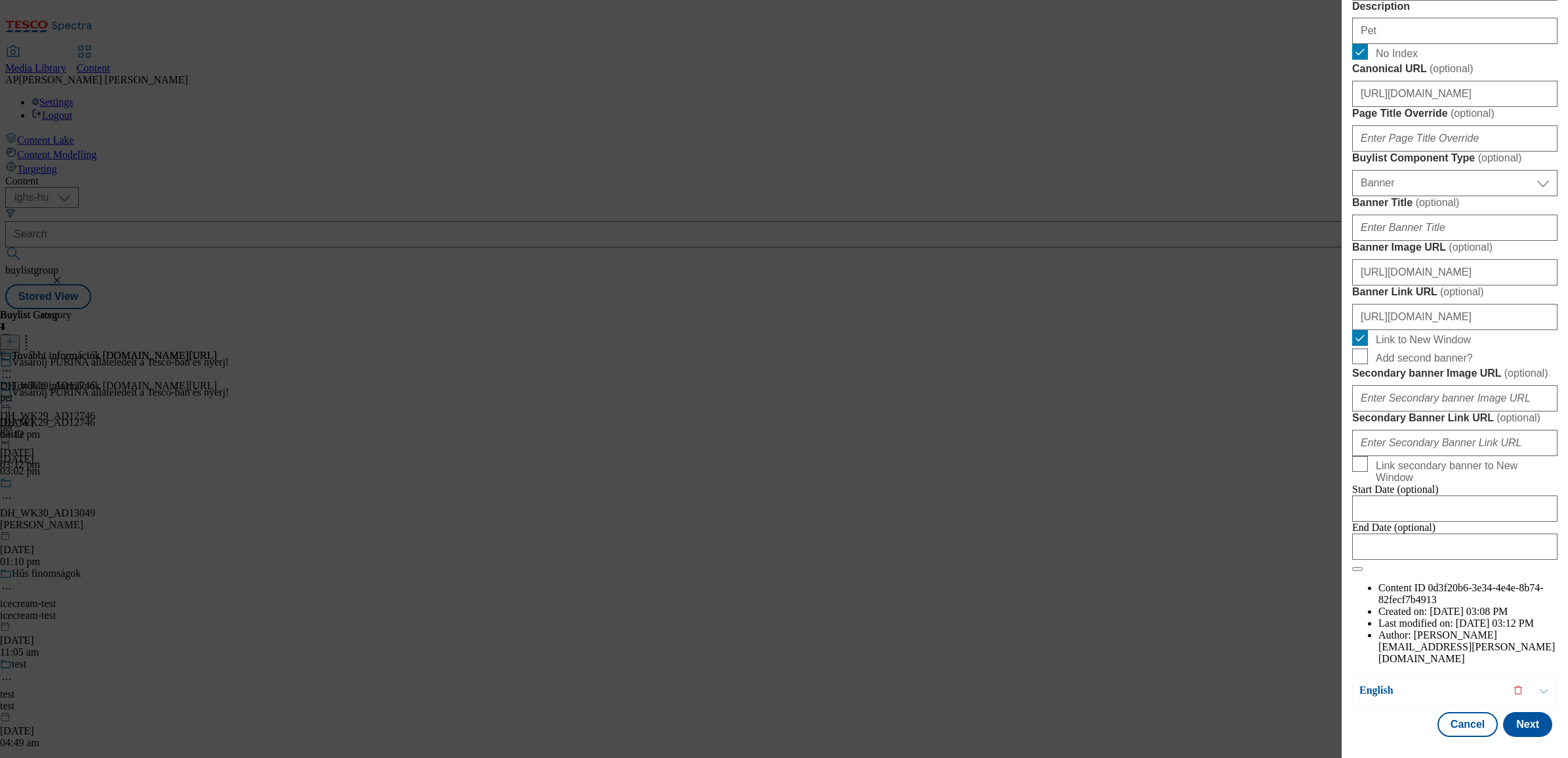
scroll to position [1262, 0]
click at [1523, 712] on button "Next" at bounding box center [1528, 724] width 49 height 25
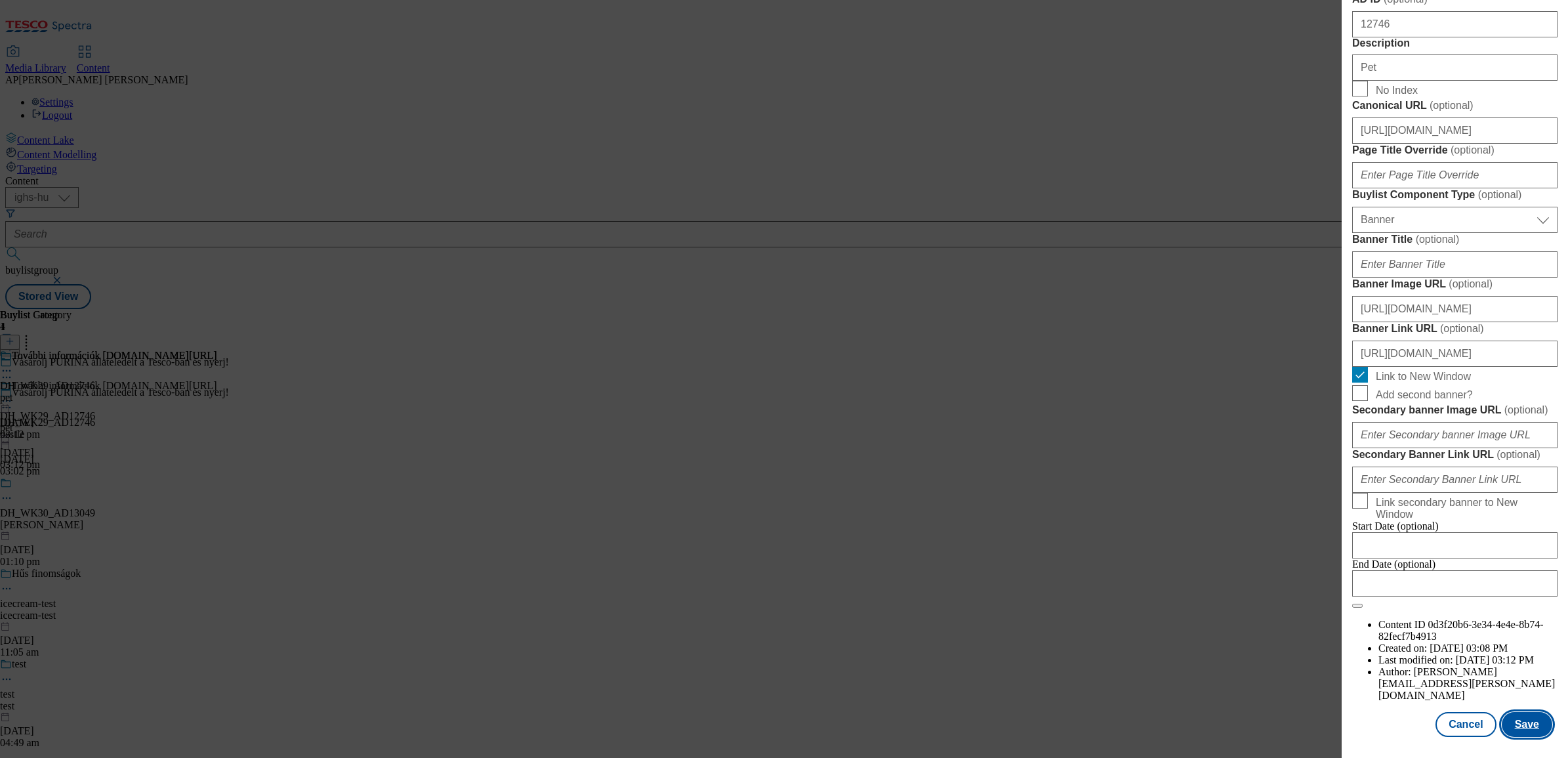
click at [1524, 713] on button "Save" at bounding box center [1527, 724] width 50 height 25
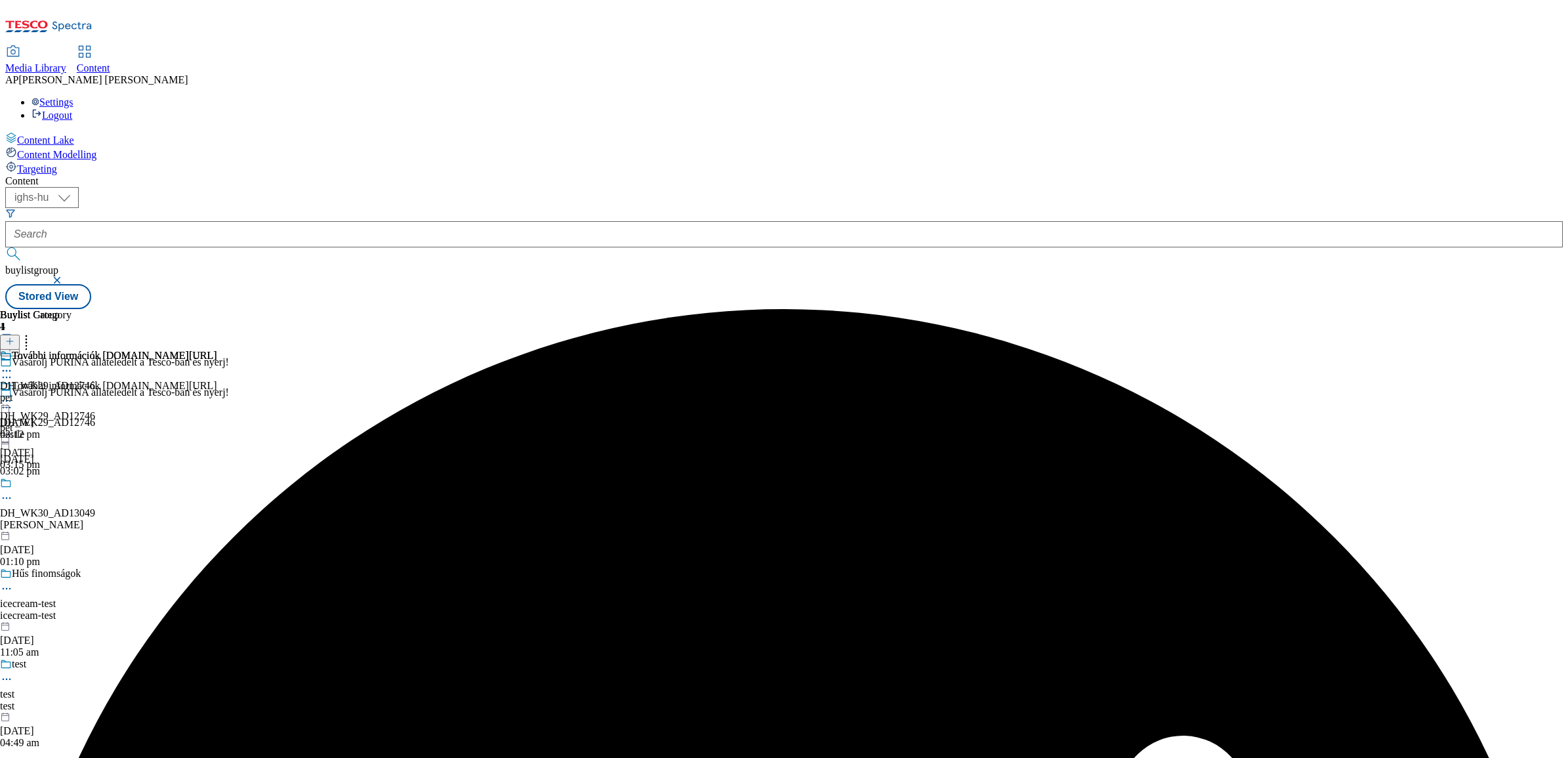
click at [13, 395] on icon at bounding box center [6, 401] width 13 height 13
click at [61, 421] on button "Edit" at bounding box center [43, 428] width 35 height 15
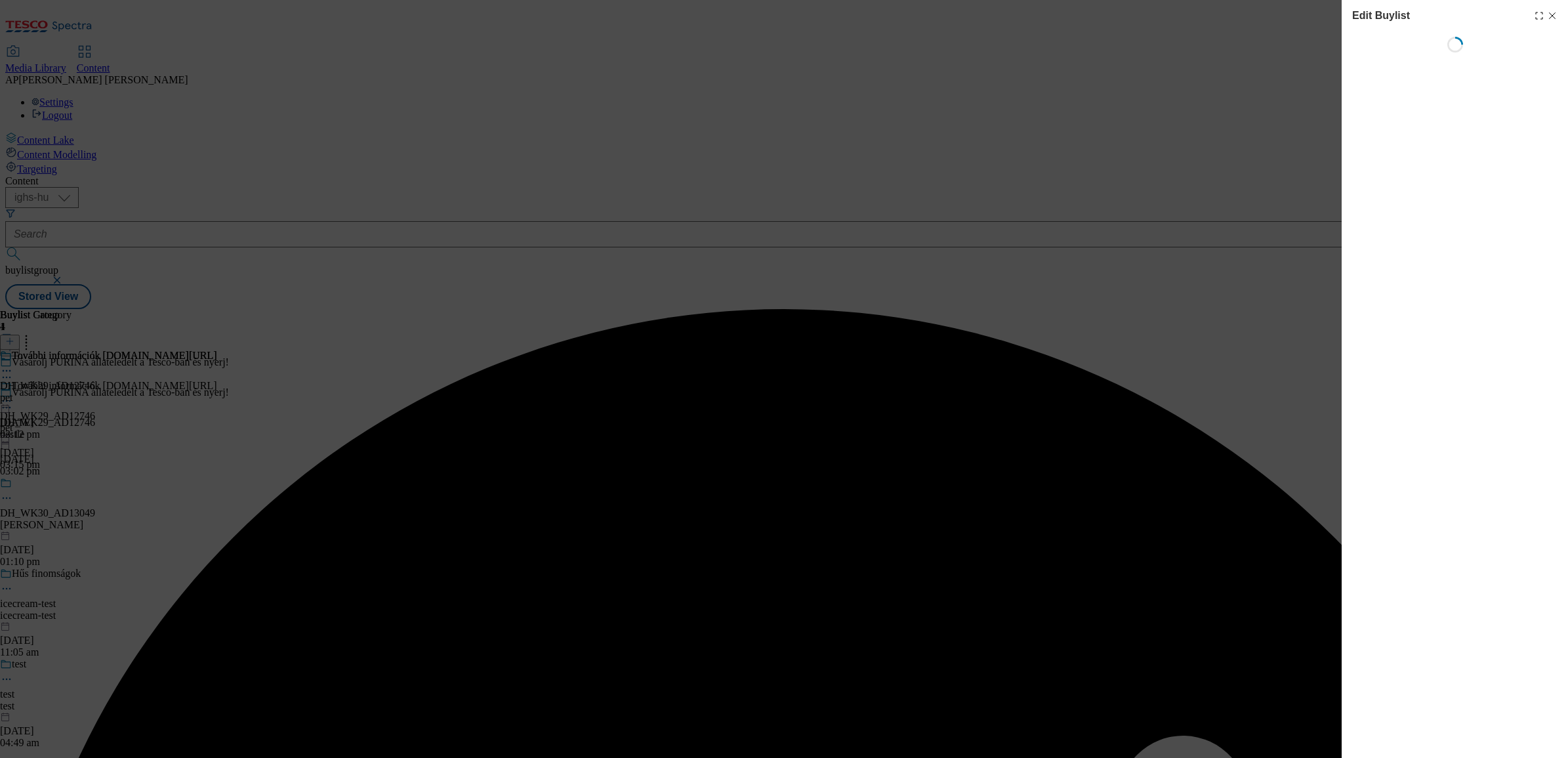
select select "seasonal"
select select "dunnhumby"
select select "Banner"
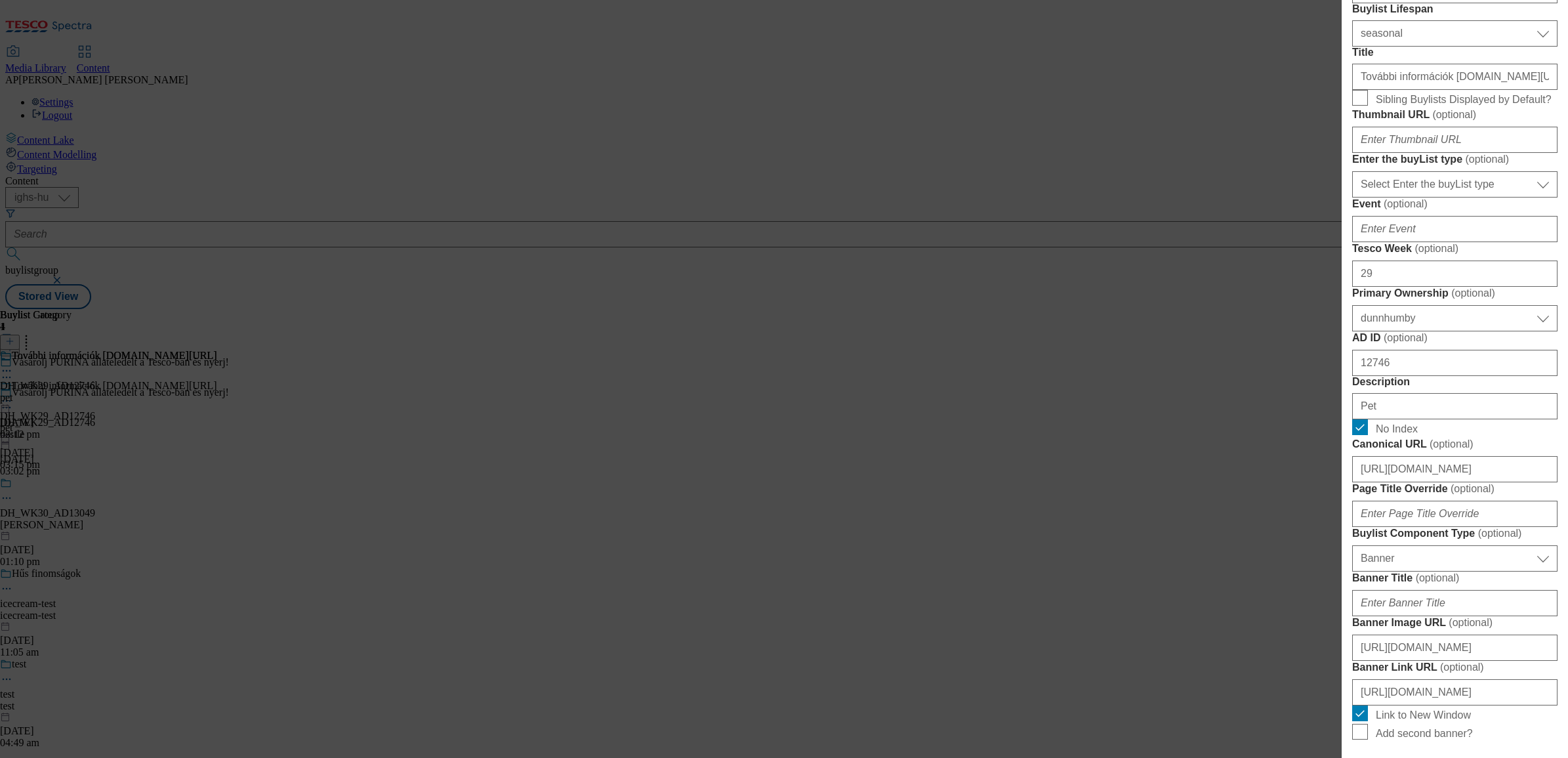
scroll to position [410, 0]
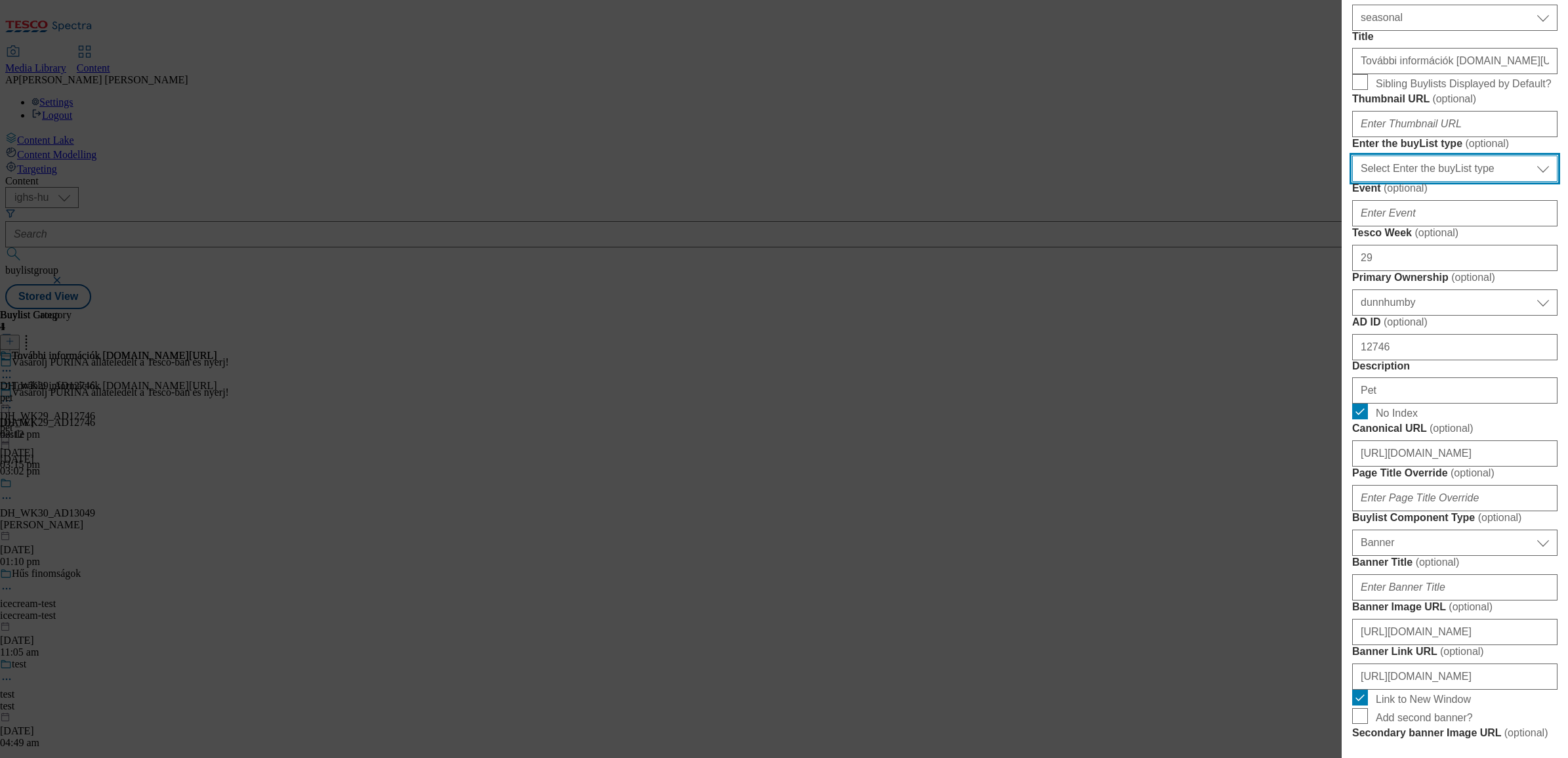
click at [1475, 182] on select "Select Enter the buyList type event supplier funded long term >4 weeks supplier…" at bounding box center [1455, 168] width 205 height 26
select select "supplier funded short term 1-3 weeks"
click at [1353, 182] on select "Select Enter the buyList type event supplier funded long term >4 weeks supplier…" at bounding box center [1455, 168] width 205 height 26
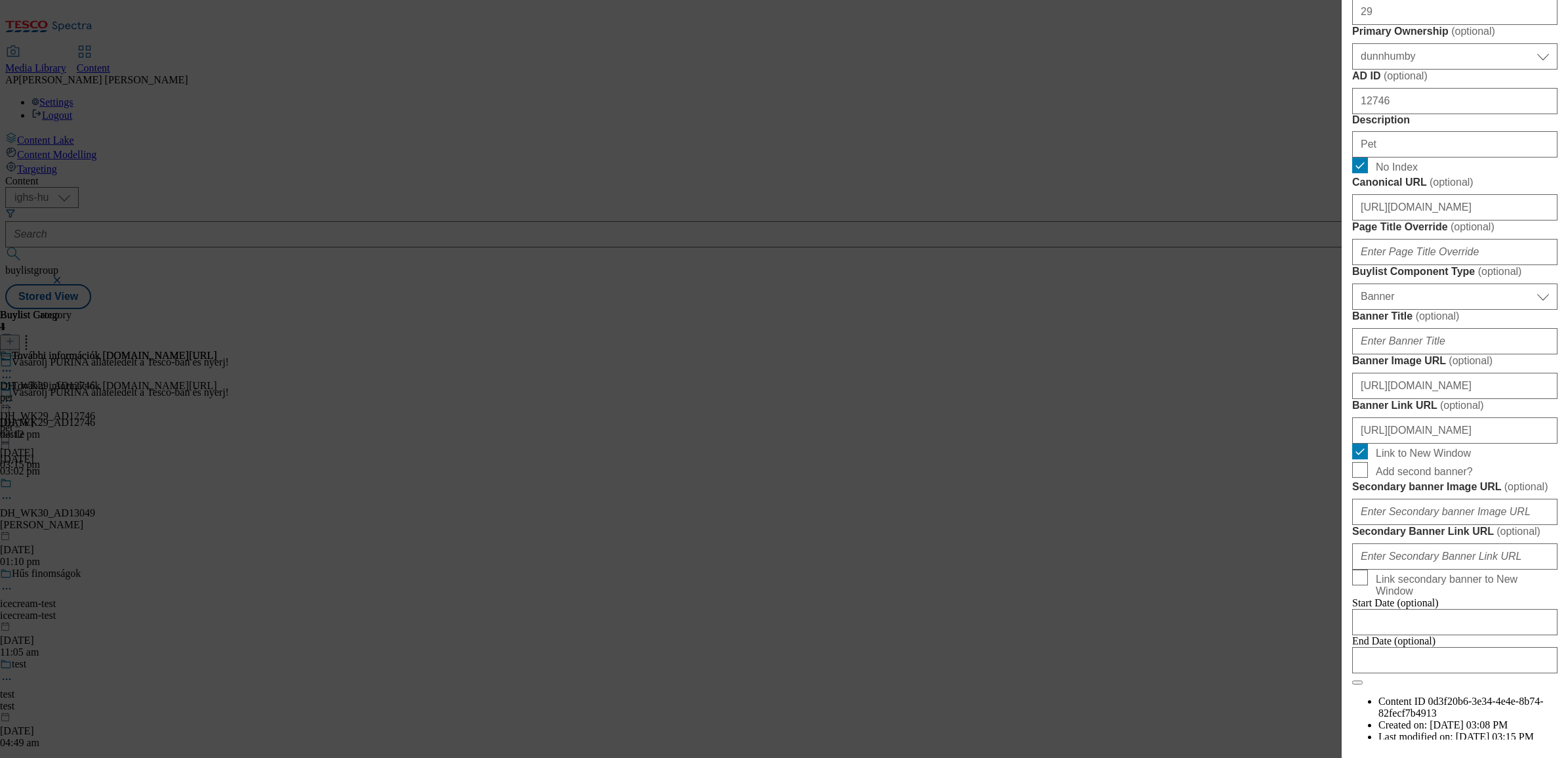
scroll to position [738, 0]
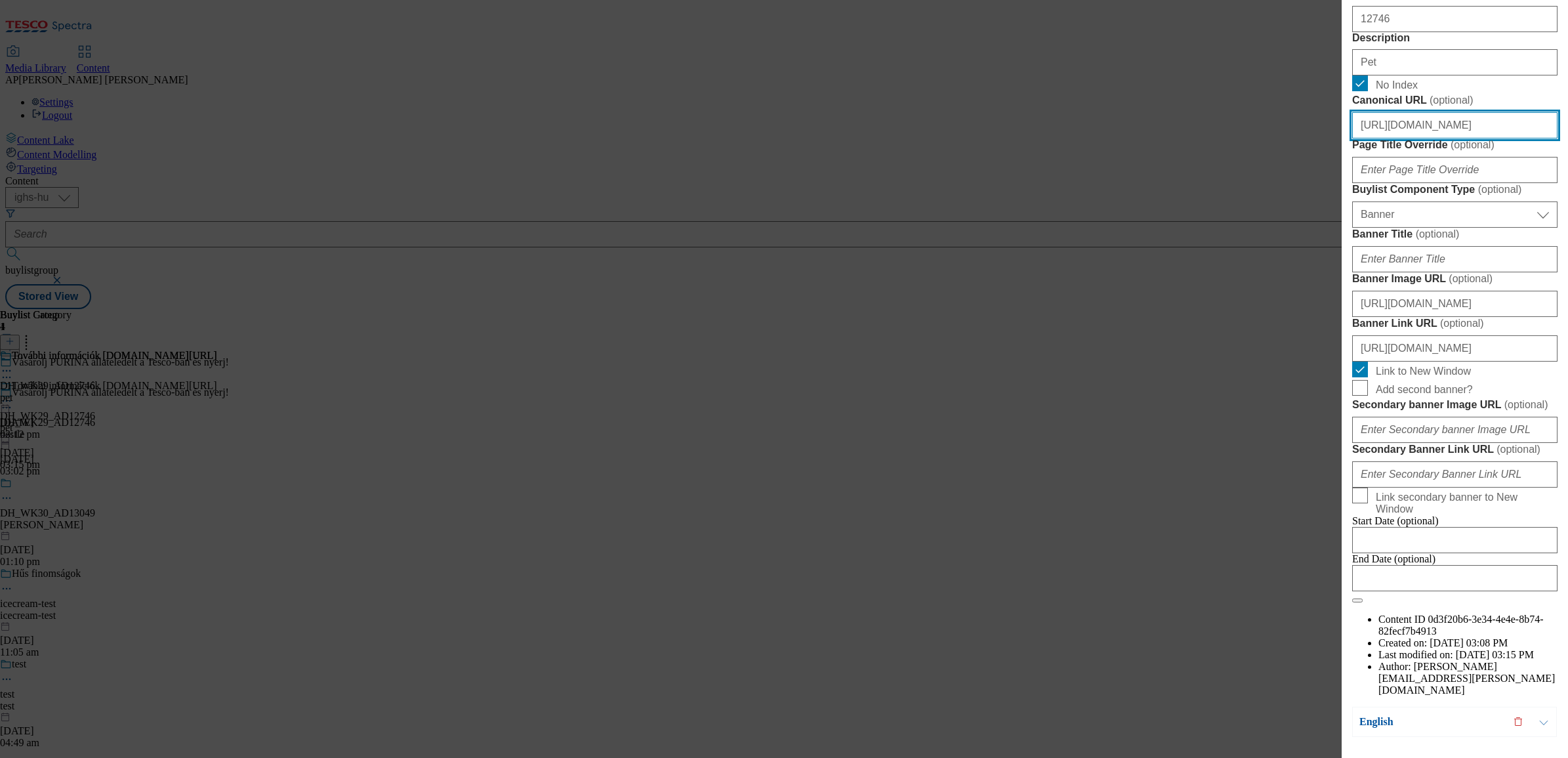
click at [1474, 138] on input "https://www.nyerjanestlevel.hu/allatokvilagnapja" at bounding box center [1455, 125] width 205 height 26
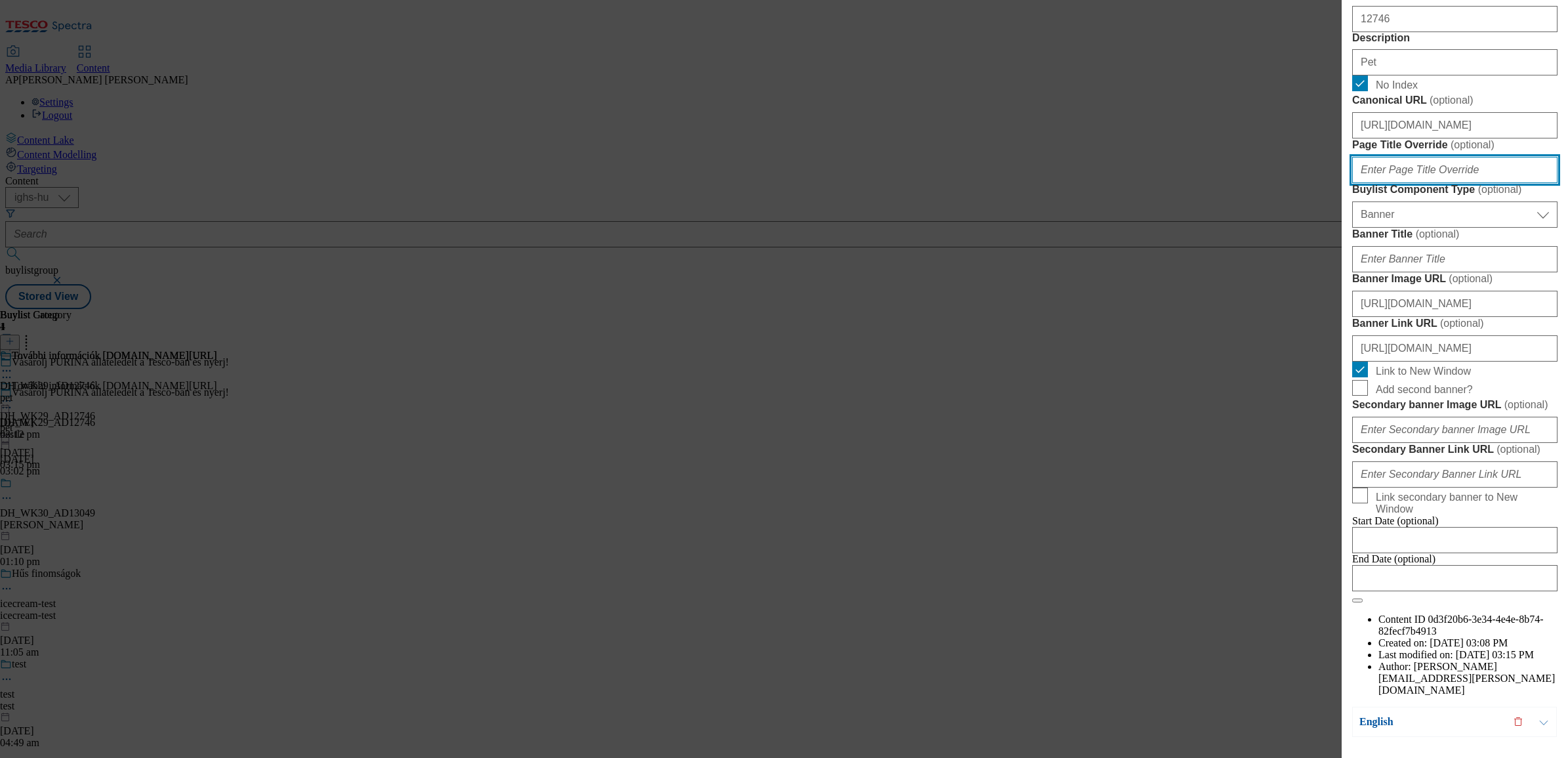
click at [1495, 183] on input "Page Title Override ( optional )" at bounding box center [1455, 169] width 205 height 26
paste input "https://www.nyerjanestlevel.hu/allatokvilagnapja"
type input "https://www.nyerjanestlevel.hu/allatokvilagnapja"
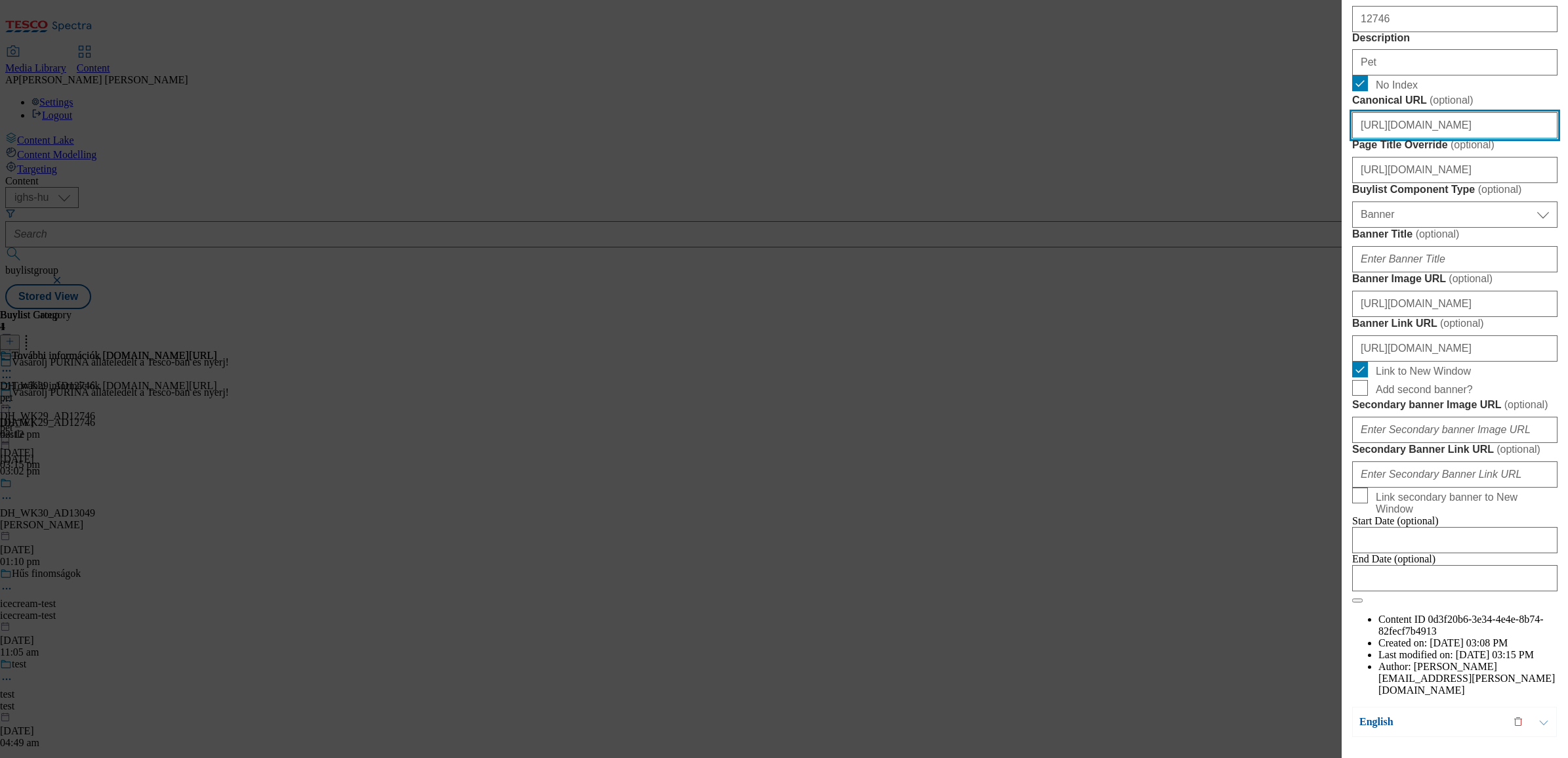
click at [1488, 138] on input "https://www.nyerjanestlevel.hu/allatokvilagnapja" at bounding box center [1455, 125] width 205 height 26
click at [1489, 138] on input "https://www.nyerjanestlevel.hu/allatokvilagnapja" at bounding box center [1455, 125] width 205 height 26
drag, startPoint x: 1475, startPoint y: 448, endPoint x: 1546, endPoint y: 447, distance: 71.0
click at [1546, 447] on div "Edit Buylist Locale 2 locales selected Hungarian English Tags 1 tags selected b…" at bounding box center [1455, 370] width 227 height 740
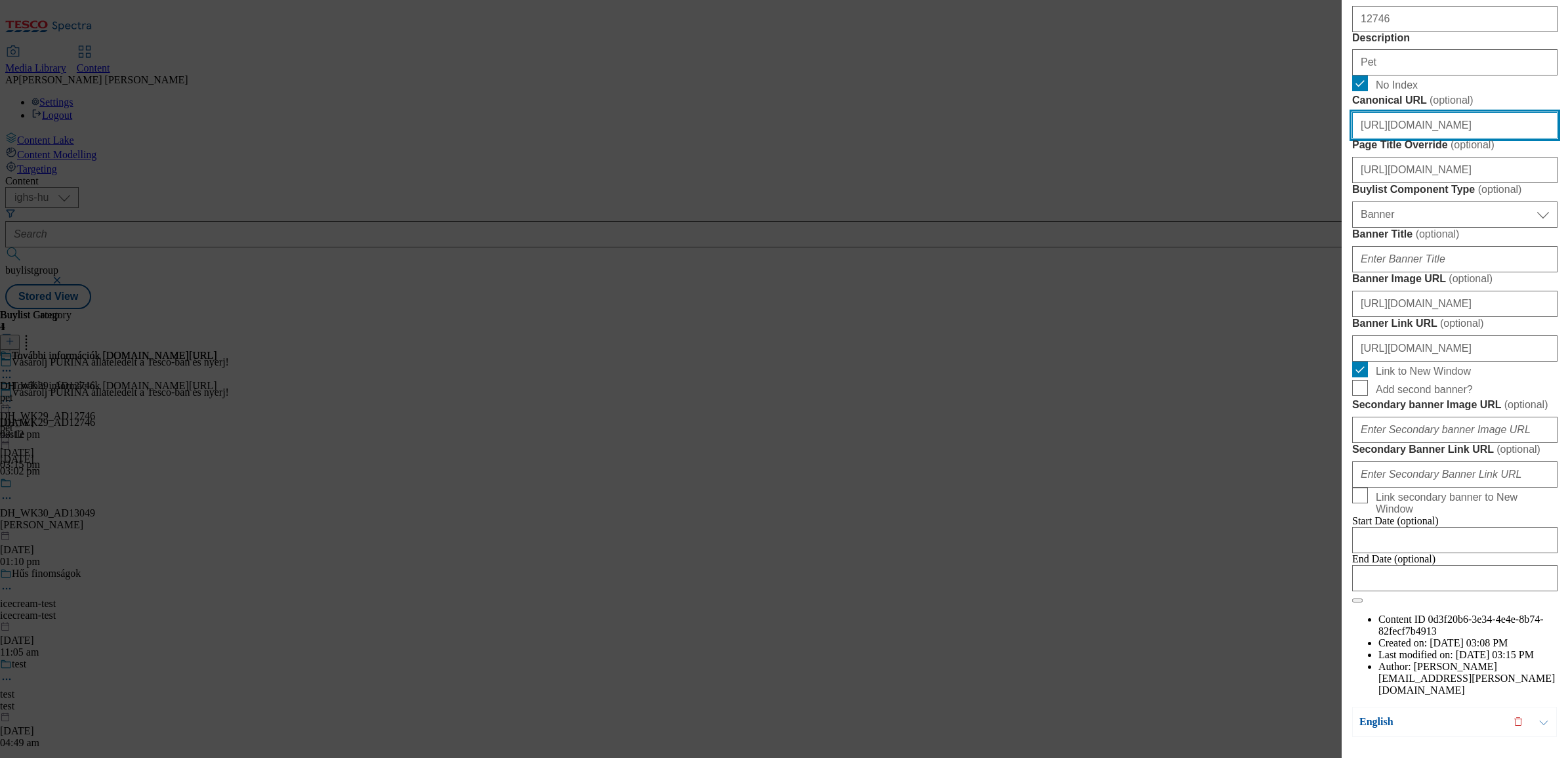
type input "https://www.nyerjanestlevel.hu"
click at [1530, 408] on form "Label DH_WK29_AD12746 Tracking Name DH_HU_AD12746_BH Friendly Name pet Buylist …" at bounding box center [1455, 66] width 205 height 1073
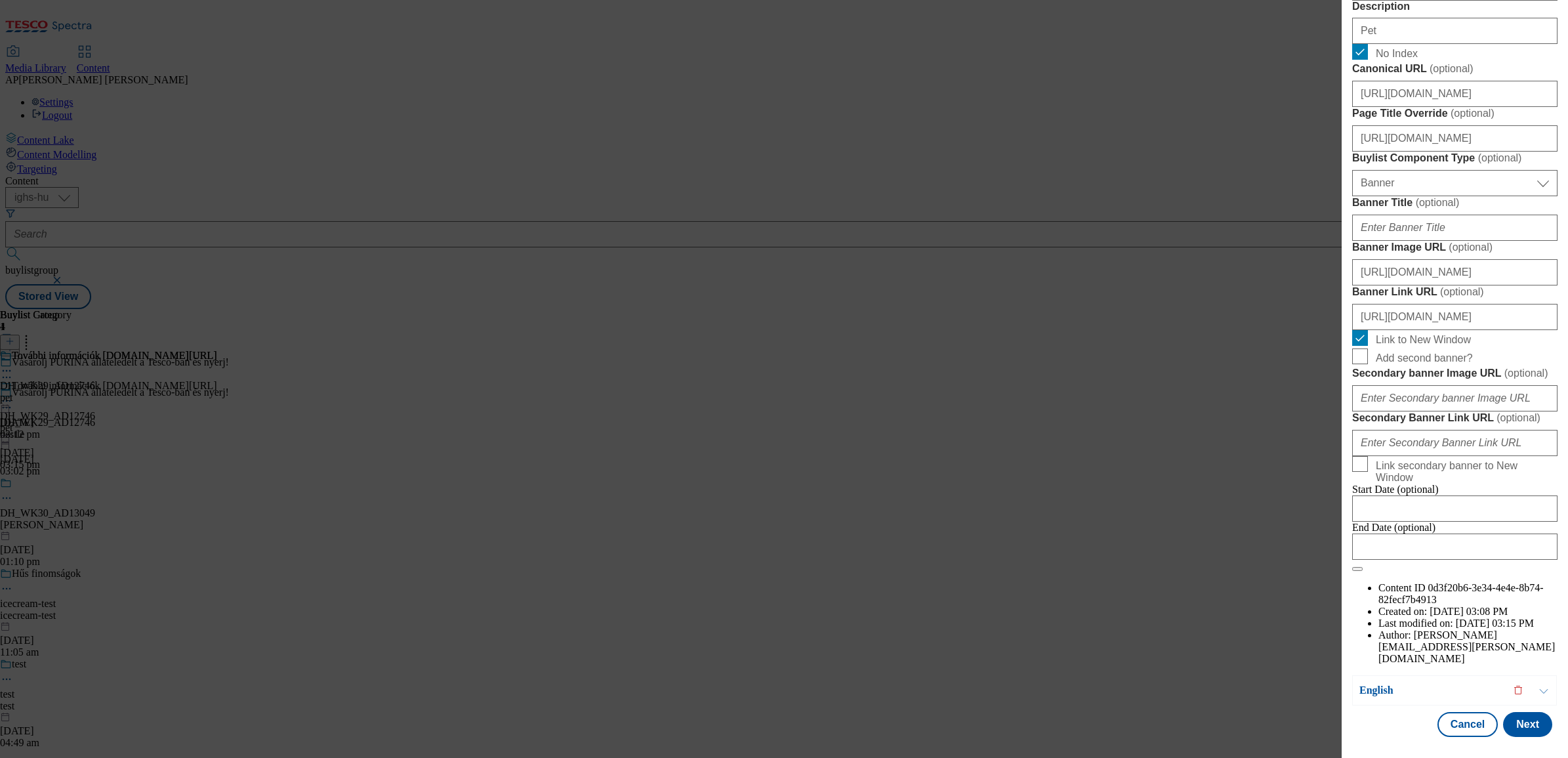
scroll to position [1262, 2]
click at [1514, 712] on button "Next" at bounding box center [1528, 724] width 49 height 25
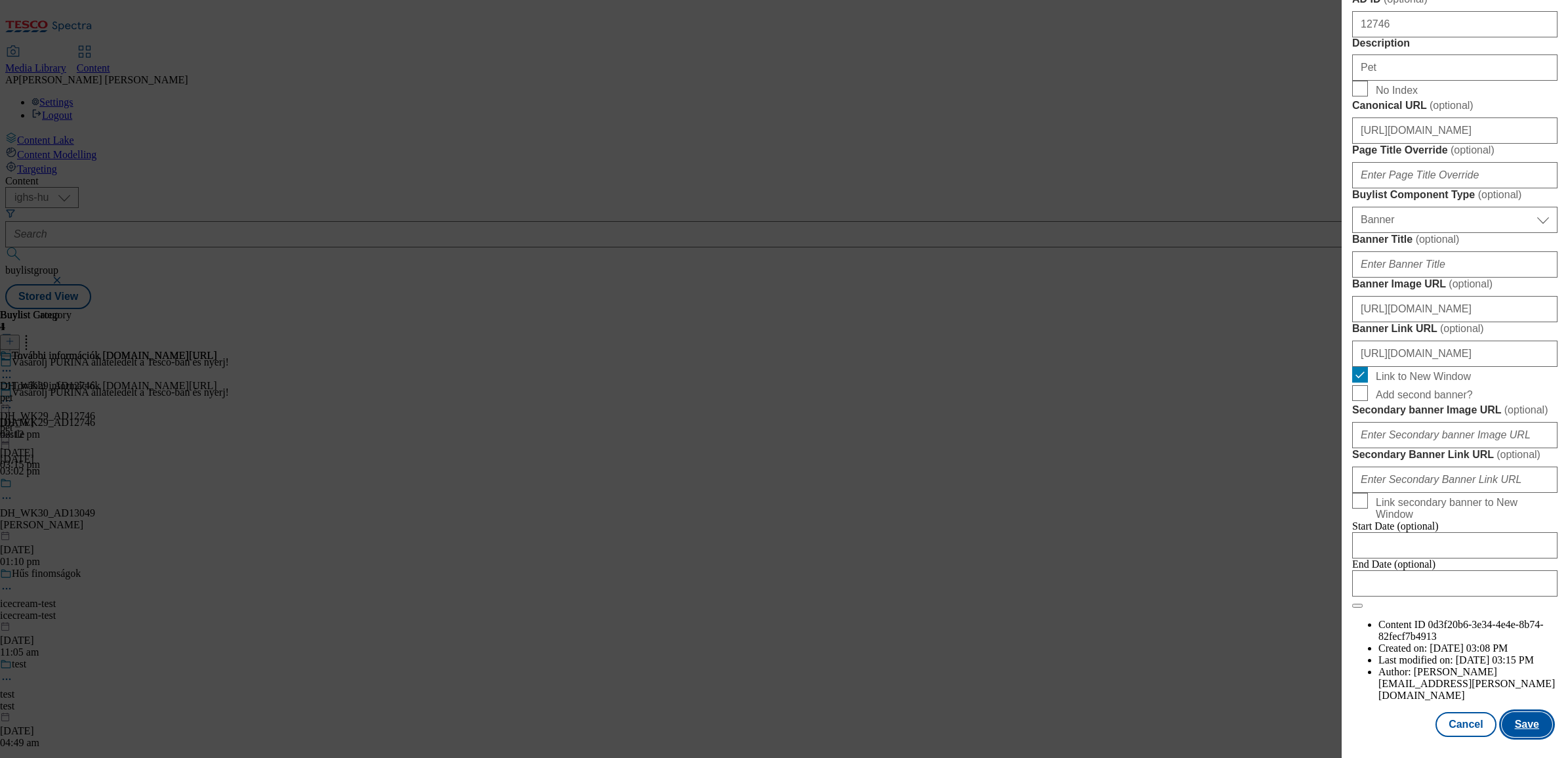
scroll to position [934, 2]
drag, startPoint x: 1470, startPoint y: 284, endPoint x: 1547, endPoint y: 286, distance: 77.0
click at [1547, 286] on div "Edit Buylist Locale 2 locales selected Hungarian English Tags 1 tags selected b…" at bounding box center [1455, 370] width 227 height 740
type input "https://www.nyerjanestlevel.hu"
click at [1515, 96] on span "No Index" at bounding box center [1464, 89] width 176 height 16
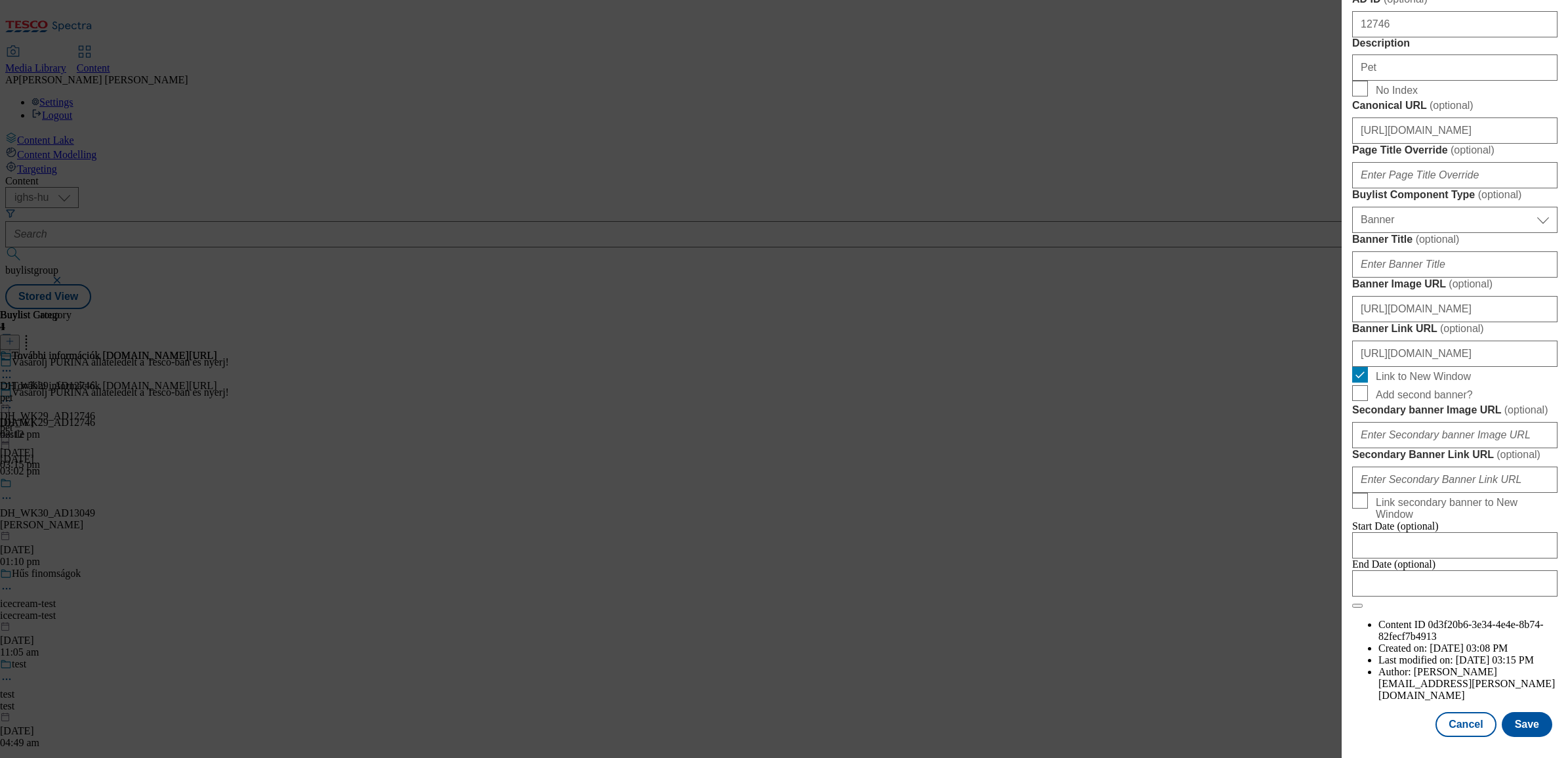
click at [0, 0] on input "No Index" at bounding box center [0, 0] width 0 height 0
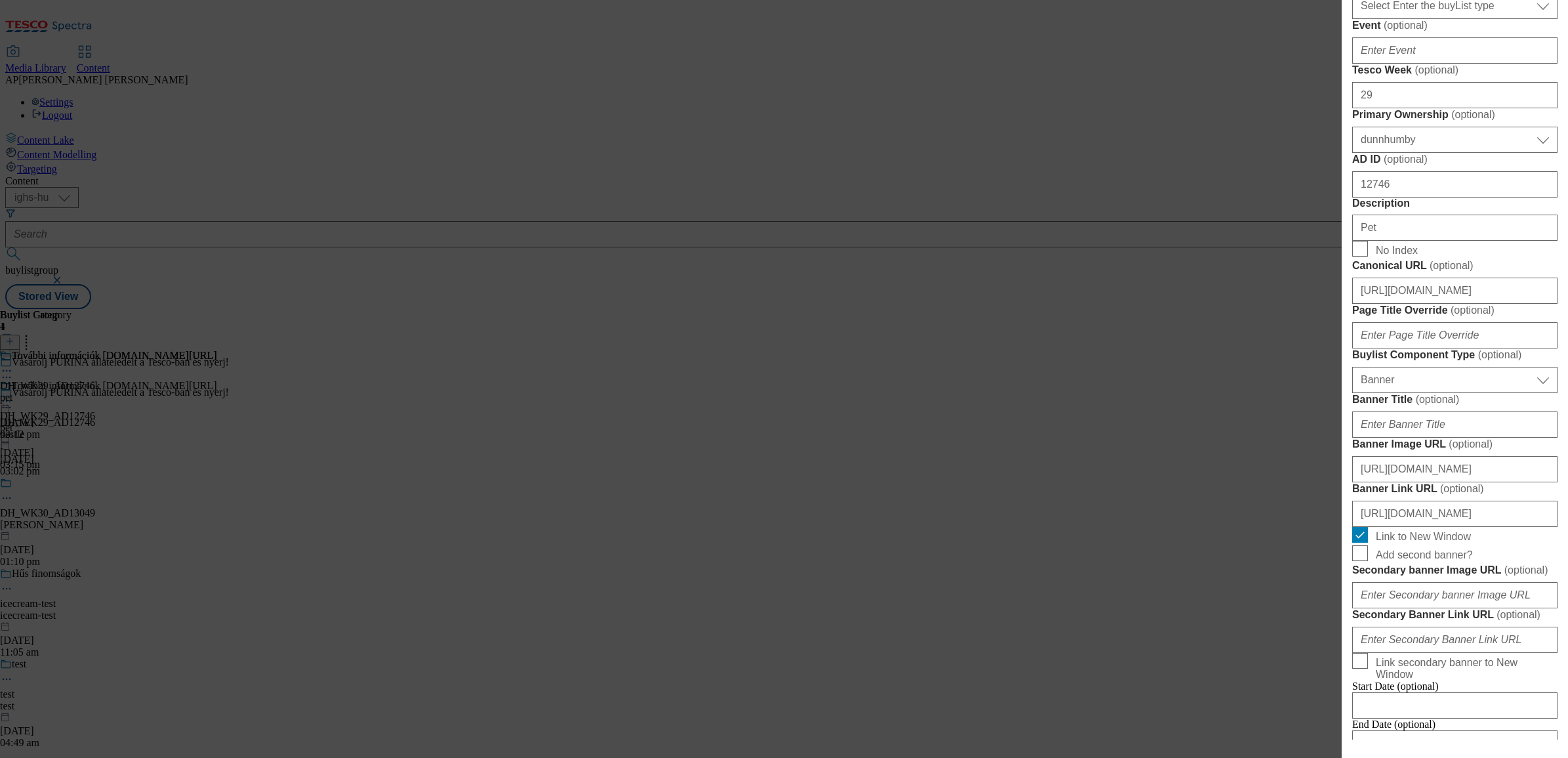
scroll to position [524, 2]
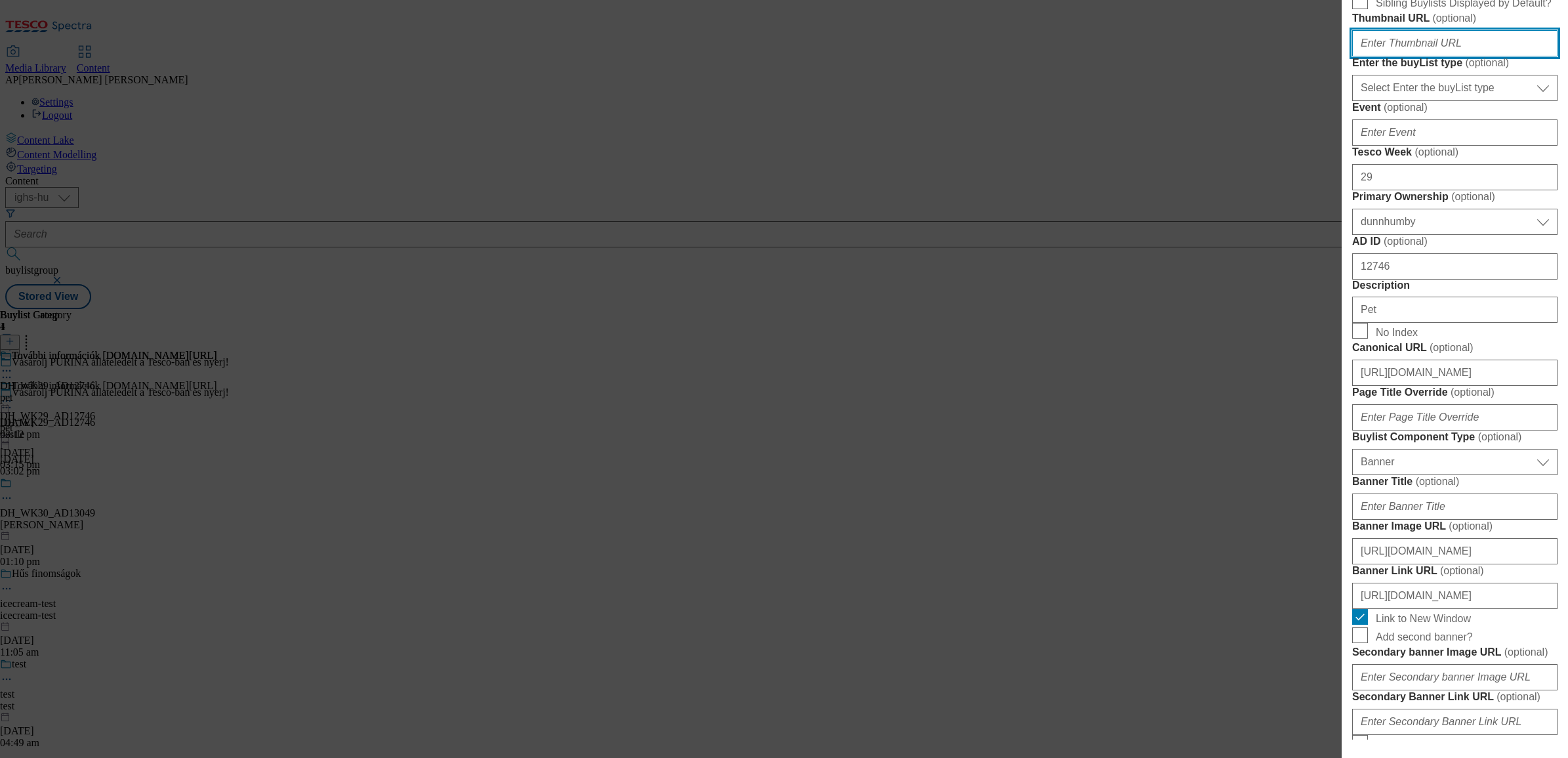
click at [1418, 57] on input "Thumbnail URL ( optional )" at bounding box center [1455, 43] width 205 height 26
paste input "https://www.nyerjanestlevel.hu/allatokvilagnapja"
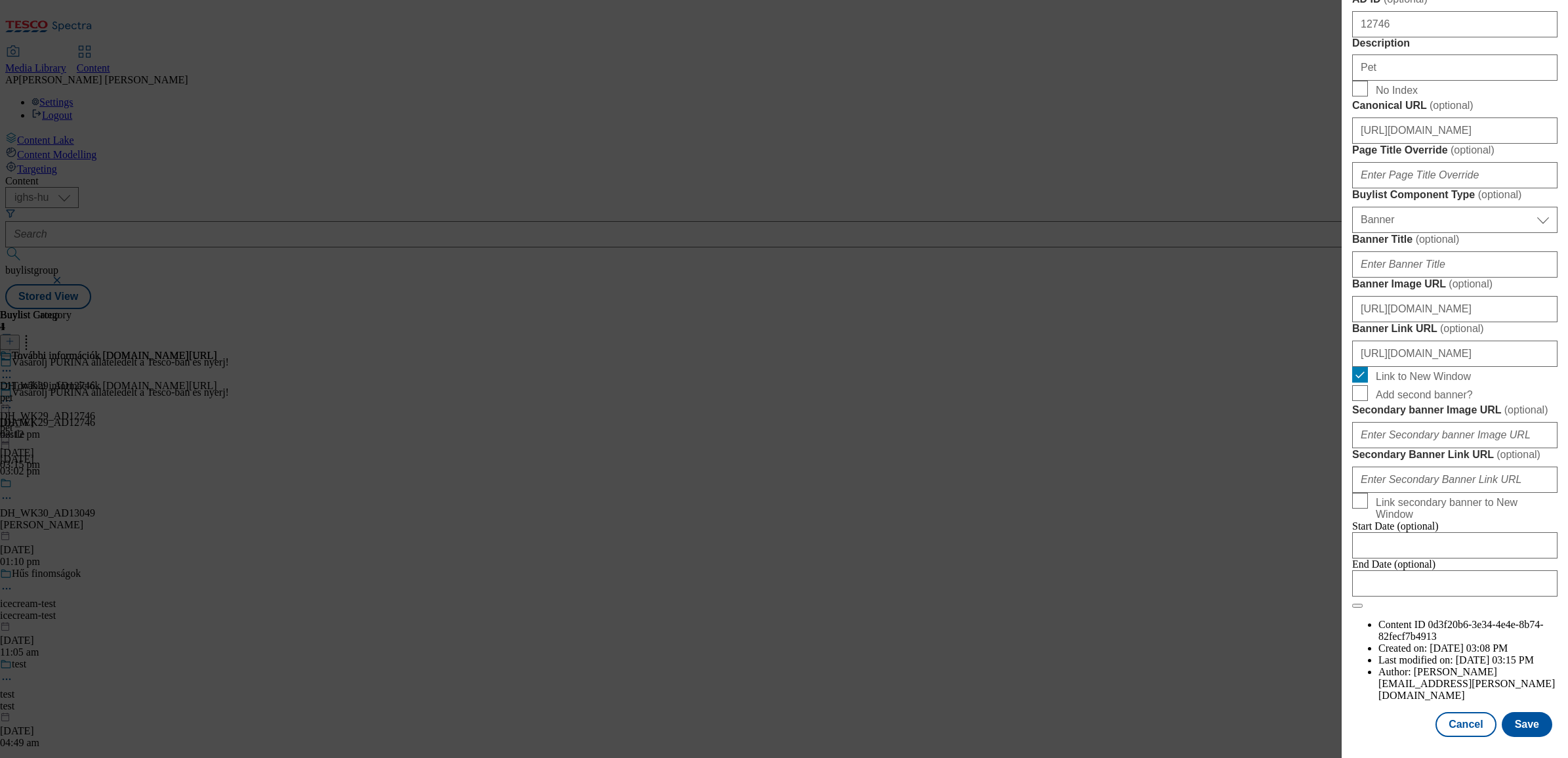
scroll to position [852, 2]
type input "https://www.nyerjanestlevel.hu/allatokvilagnapja"
drag, startPoint x: 1504, startPoint y: 366, endPoint x: 1280, endPoint y: 371, distance: 224.1
click at [1290, 372] on div "Edit Buylist Locale 2 locales selected Hungarian English Tags 1 tags selected b…" at bounding box center [784, 379] width 1568 height 758
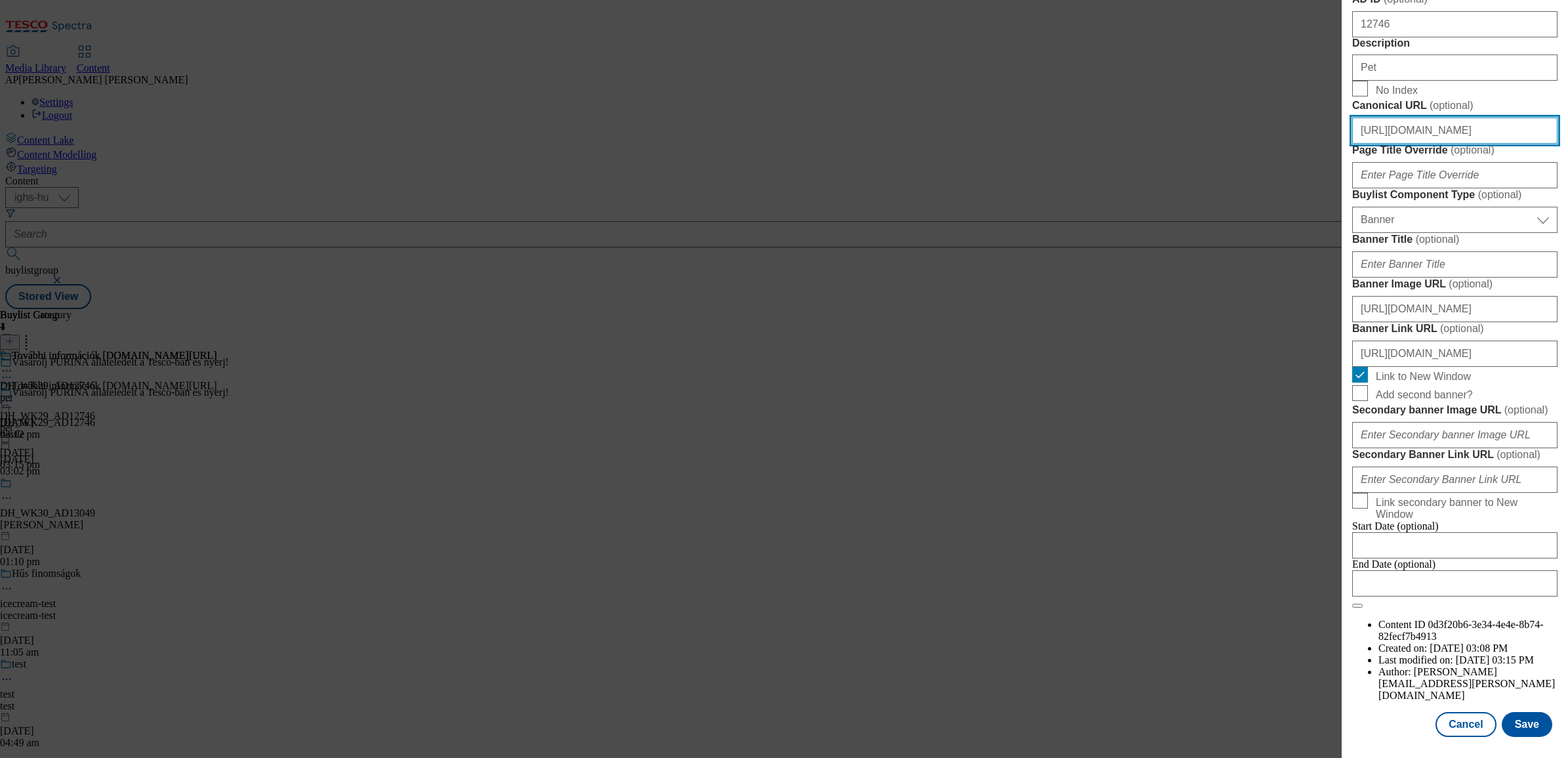
paste input "/allatokvilagnapja"
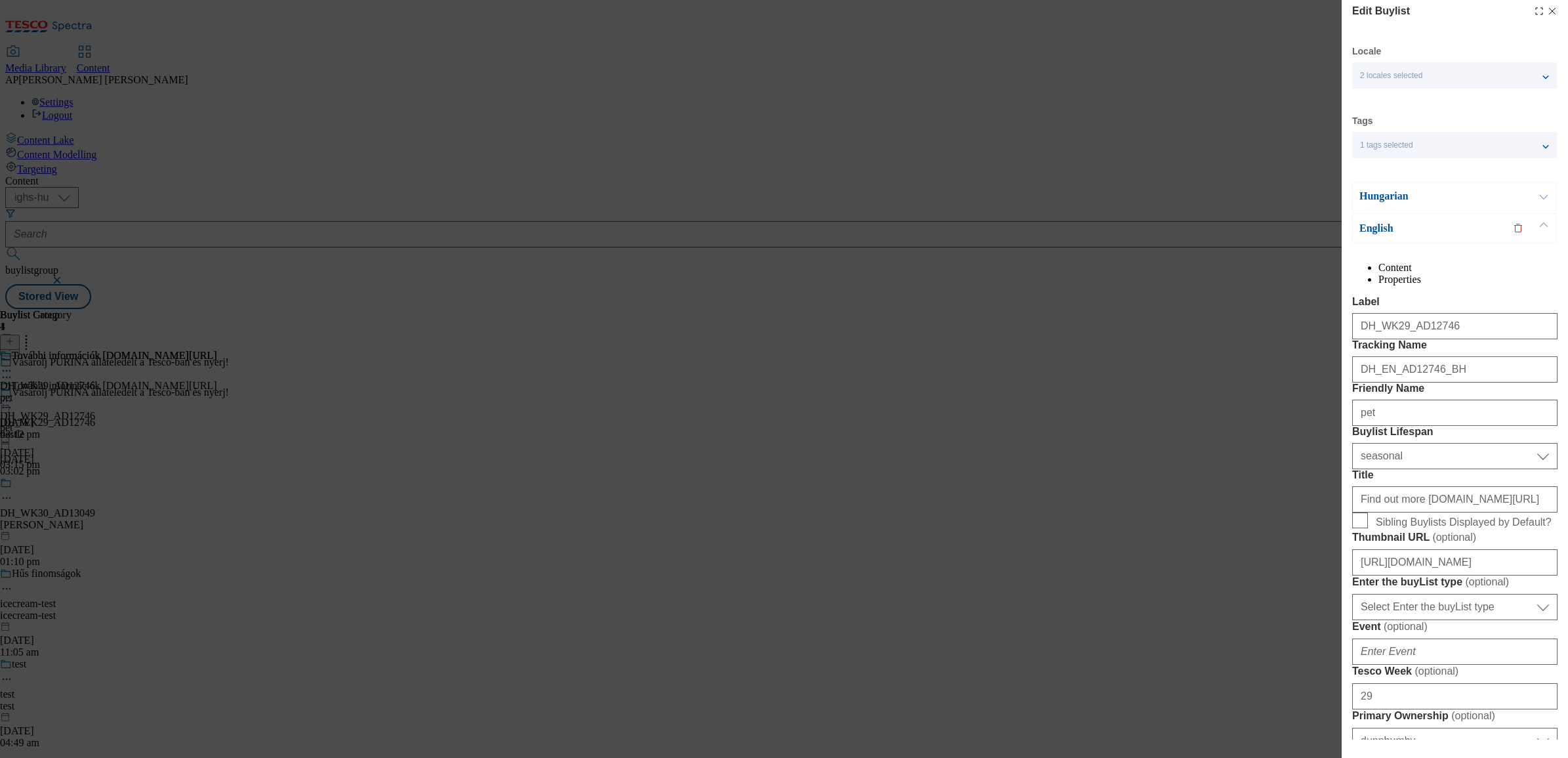
scroll to position [0, 0]
type input "https://www.nyerjanestlevel.hu/allatokvilagnapja"
click at [1543, 200] on button "Modal" at bounding box center [1544, 200] width 25 height 28
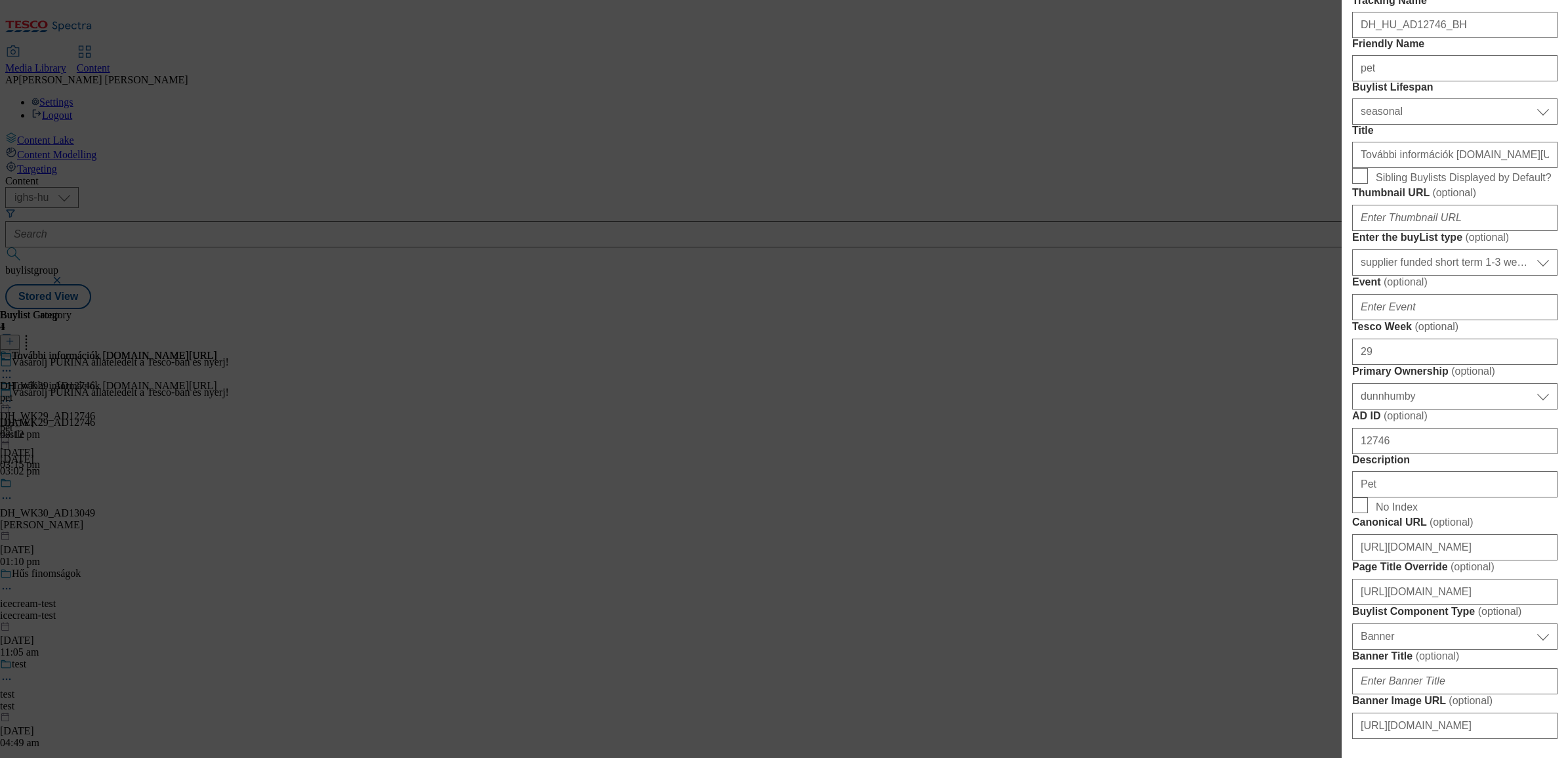
scroll to position [328, 0]
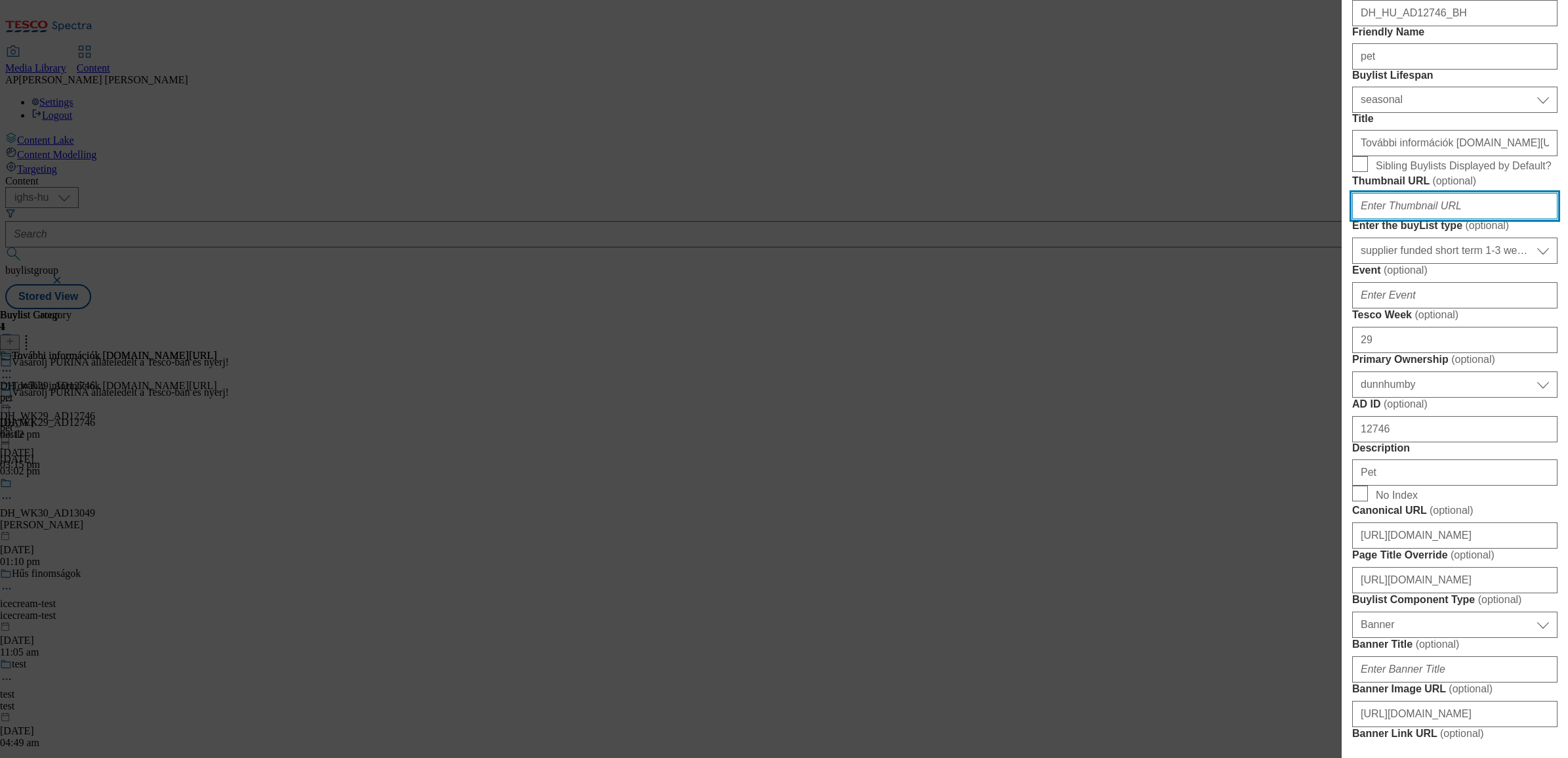
click at [1477, 219] on input "Thumbnail URL ( optional )" at bounding box center [1455, 205] width 205 height 26
paste input "https://www.nyerjanestlevel.hu/allatokvilagnapja"
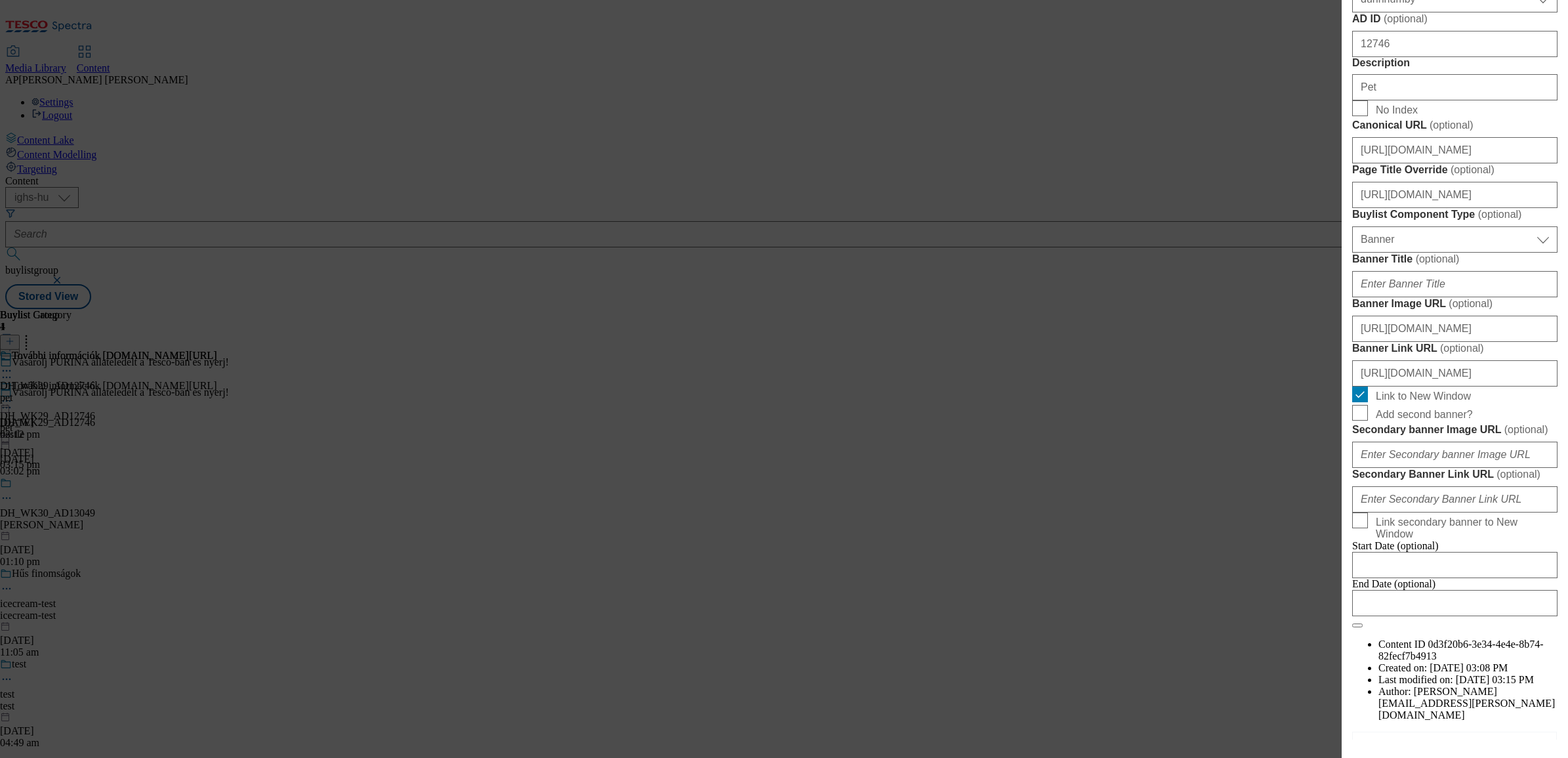
scroll to position [738, 0]
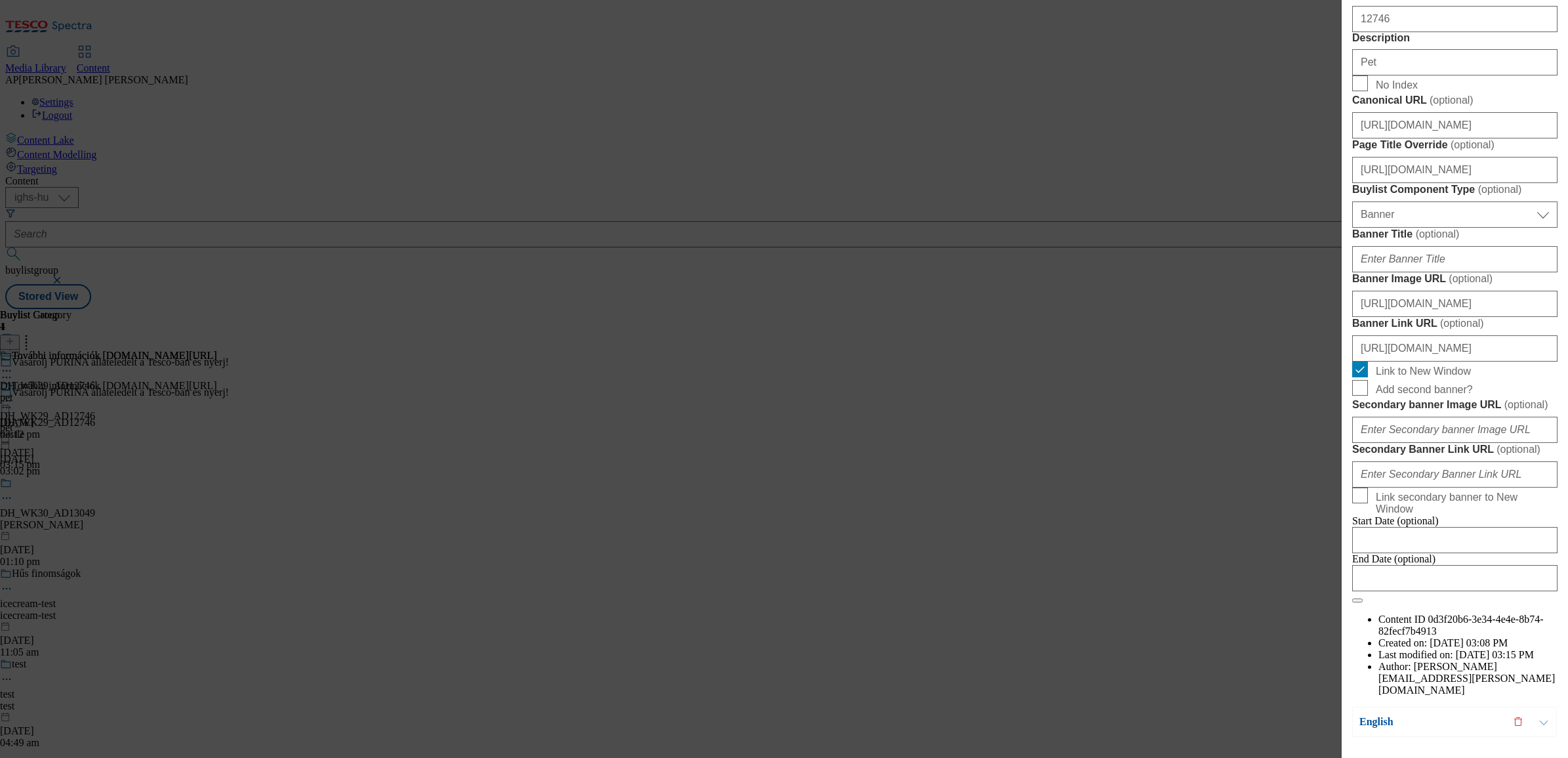
type input "https://www.nyerjanestlevel.hu/allatokvilagnapja"
drag, startPoint x: 1490, startPoint y: 447, endPoint x: 1277, endPoint y: 441, distance: 213.1
click at [1277, 441] on div "Edit Buylist Locale 2 locales selected Hungarian English Tags 1 tags selected b…" at bounding box center [784, 379] width 1568 height 758
paste input "/allatokvilagnapja"
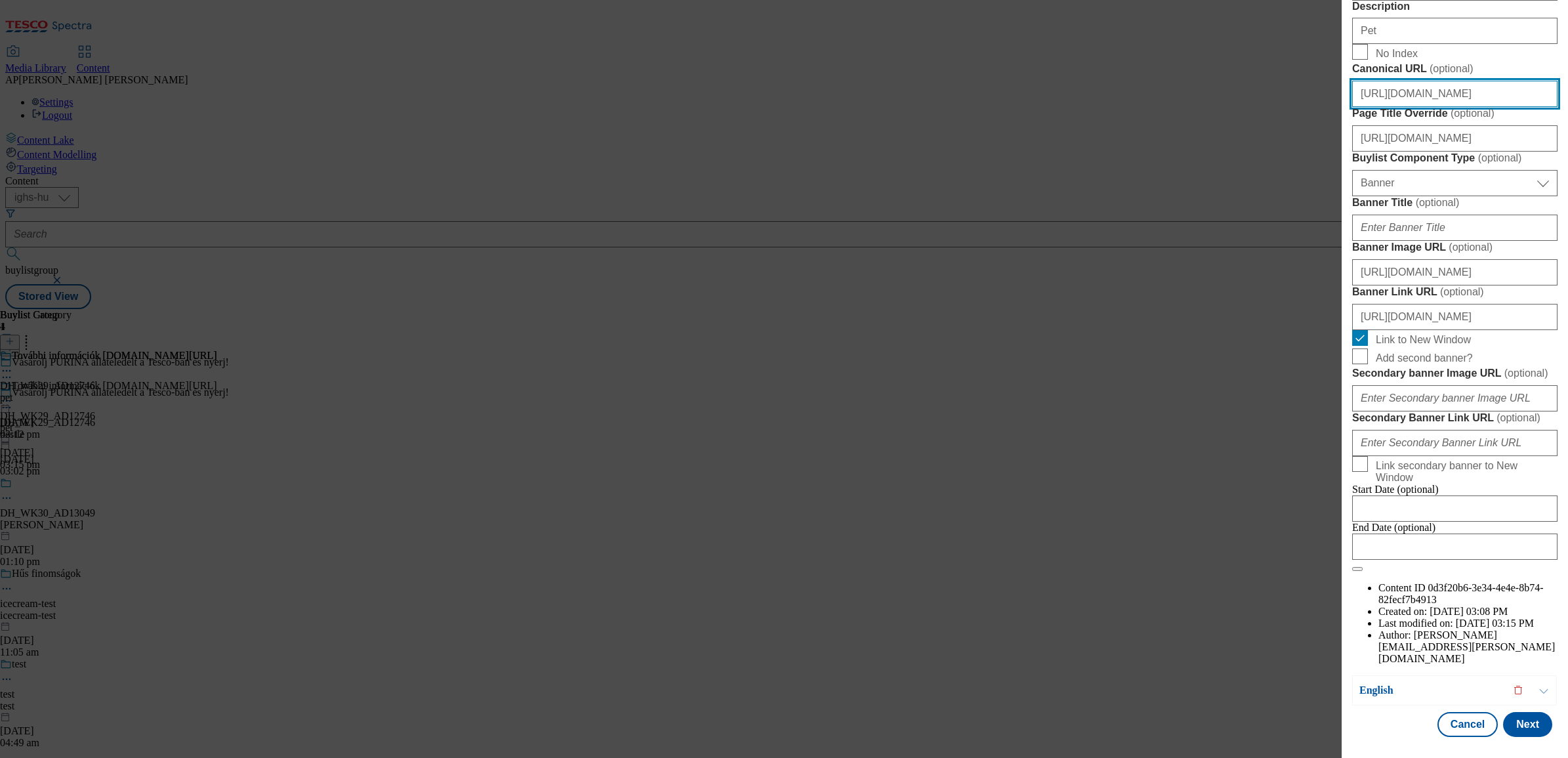
scroll to position [1262, 0]
type input "https://www.nyerjanestlevel.hu/allatokvilagnapja"
click at [1516, 712] on button "Next" at bounding box center [1528, 724] width 49 height 25
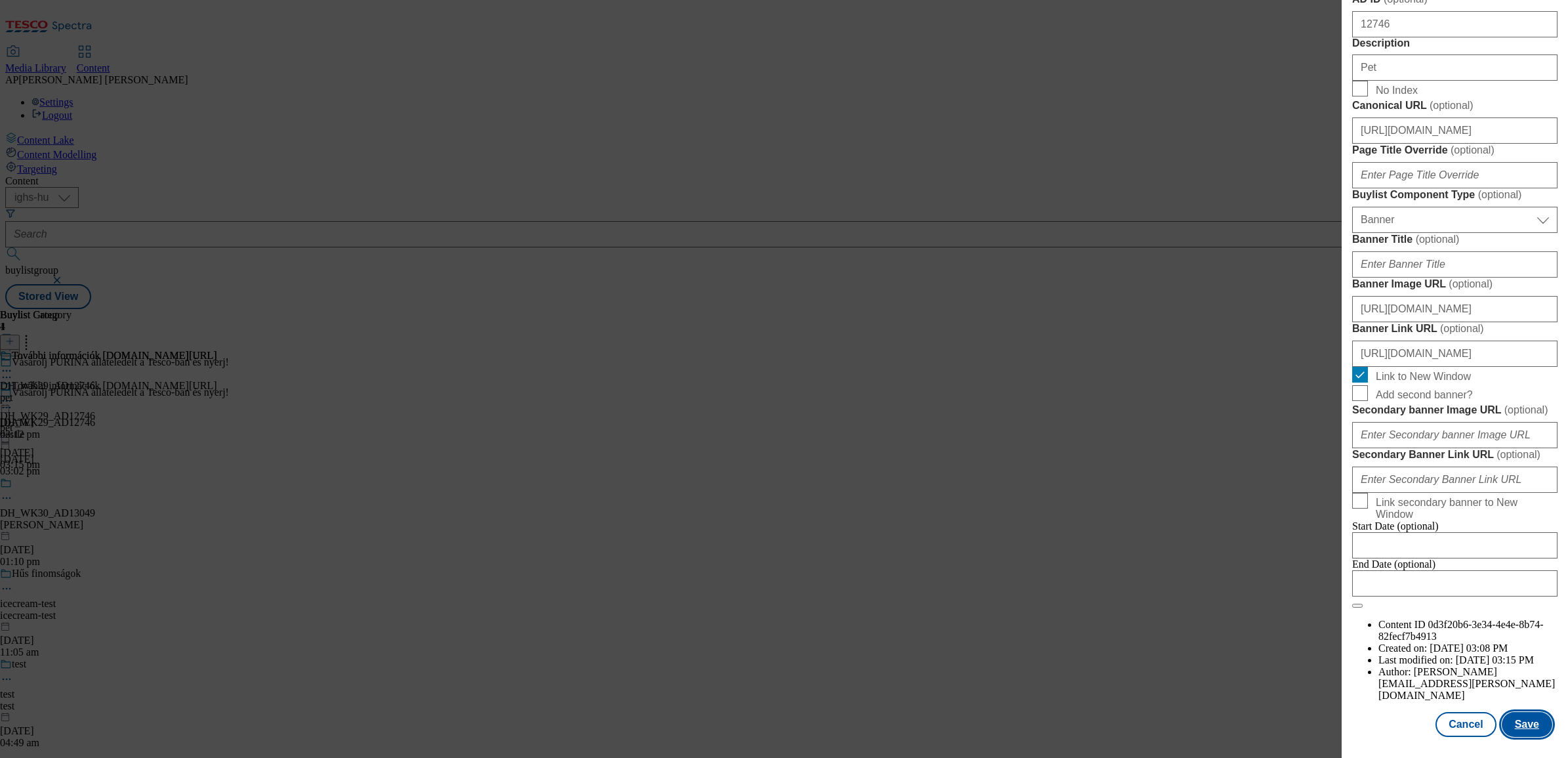
click at [1516, 712] on button "Save" at bounding box center [1527, 724] width 50 height 25
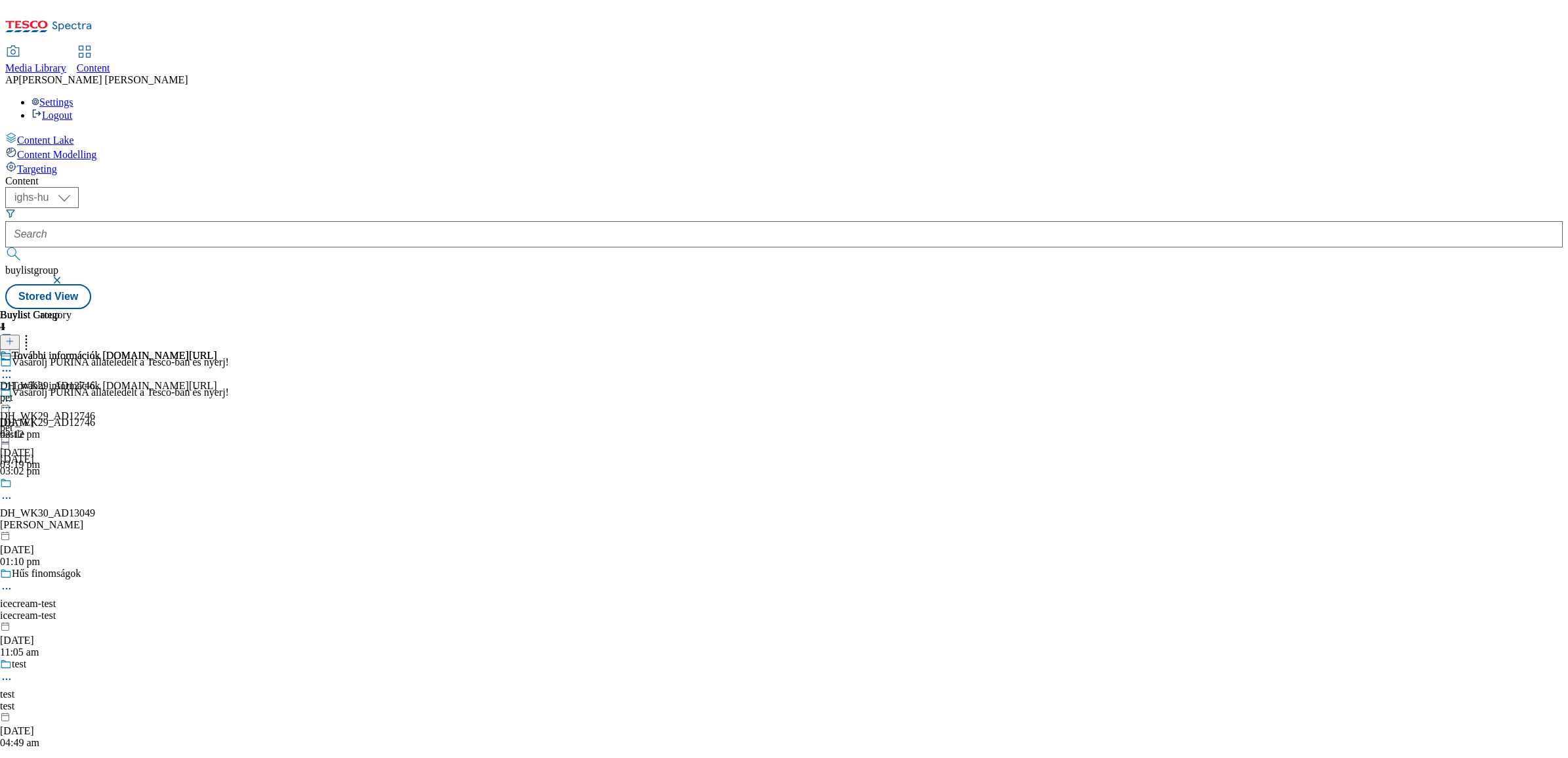
click at [13, 395] on icon at bounding box center [6, 401] width 13 height 13
click at [56, 424] on span "Edit" at bounding box center [47, 429] width 15 height 10
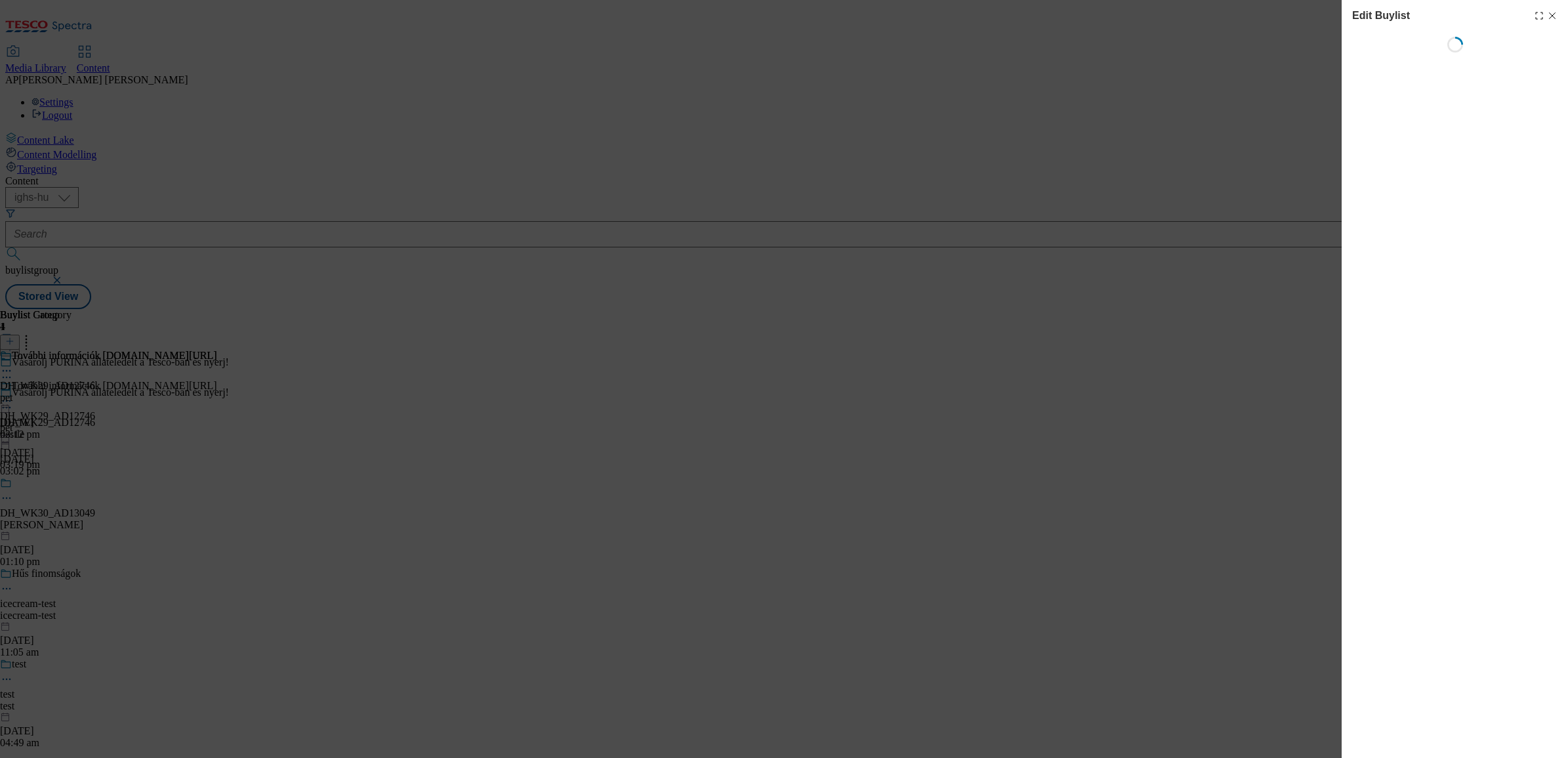
select select "seasonal"
select select "supplier funded short term 1-3 weeks"
select select "dunnhumby"
select select "Banner"
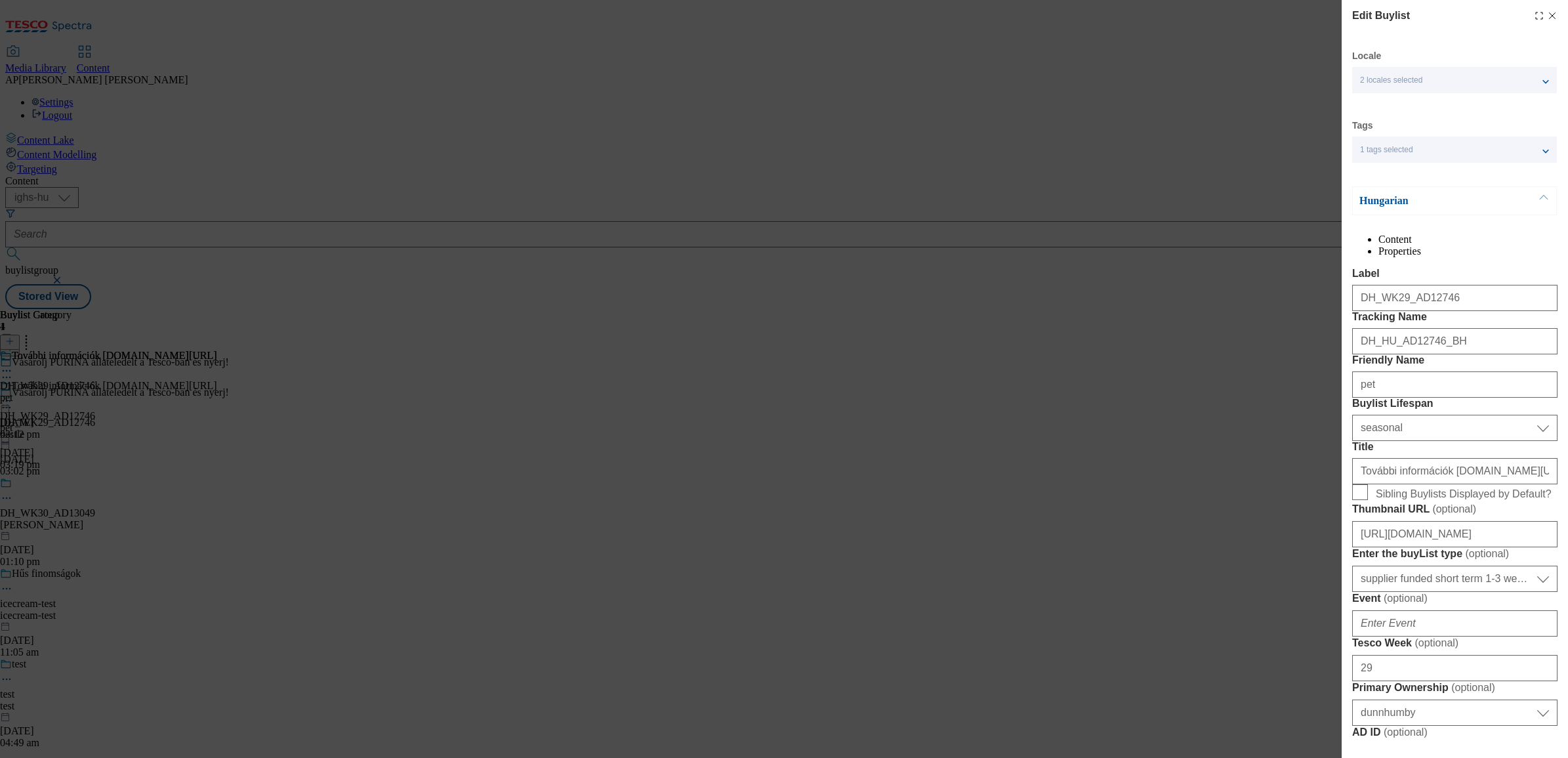
click at [1540, 159] on div "1 tags selected" at bounding box center [1455, 149] width 205 height 26
click at [1538, 153] on div "1 tags selected" at bounding box center [1455, 149] width 205 height 26
click at [1524, 84] on div "2 locales selected" at bounding box center [1455, 79] width 205 height 26
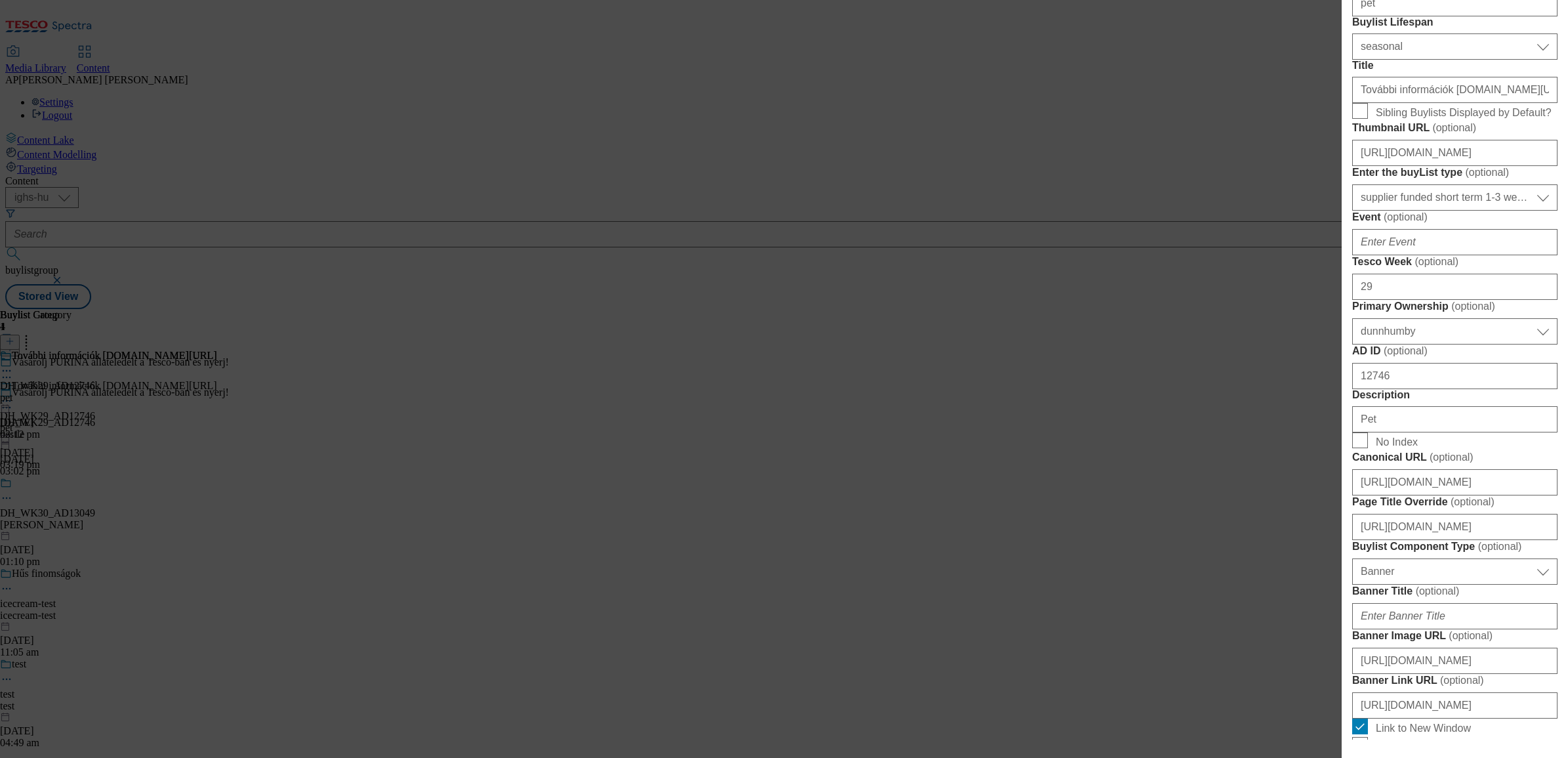
scroll to position [492, 0]
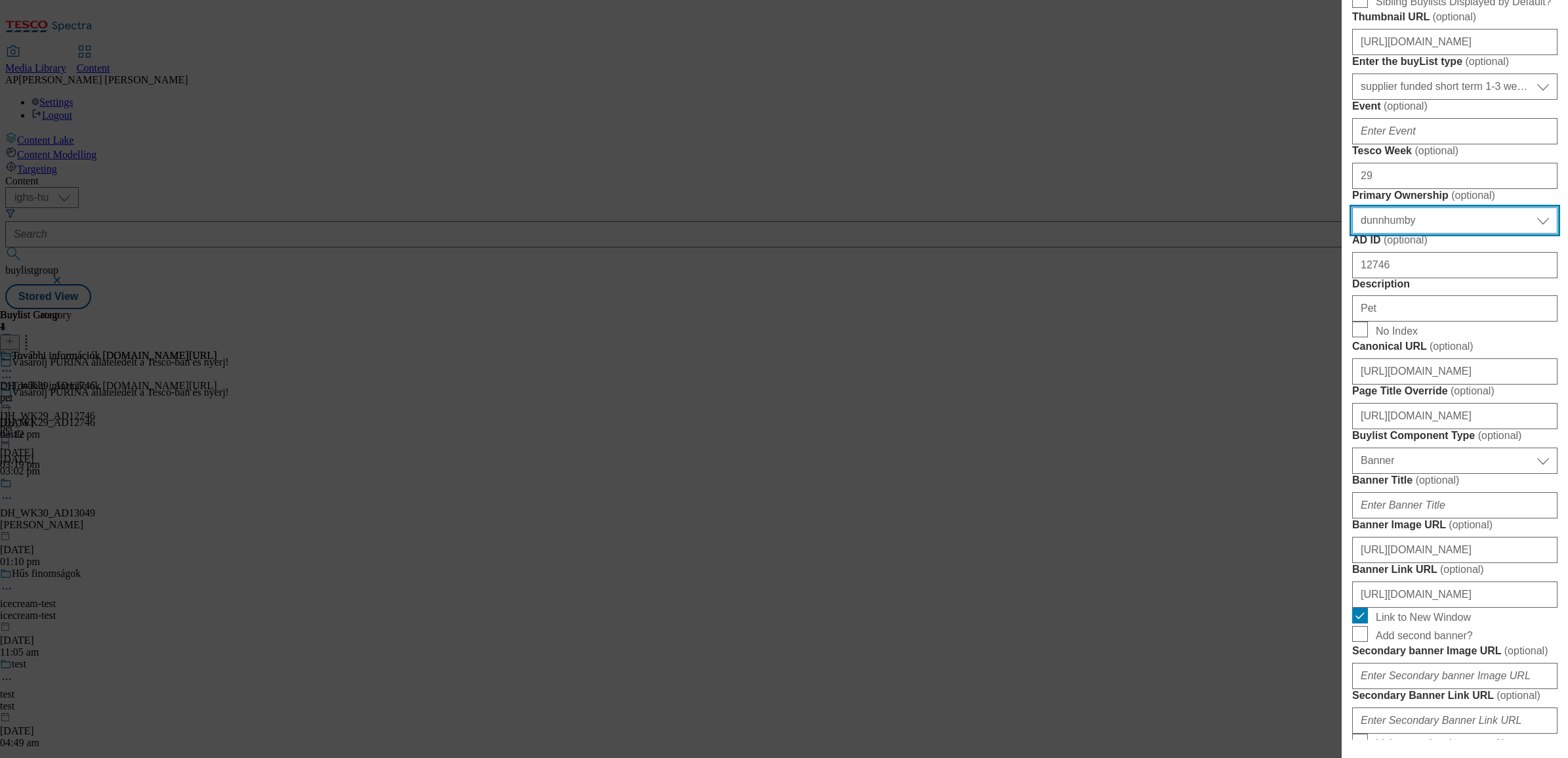
click at [1457, 234] on select "Select Primary Ownership tesco dunnhumby" at bounding box center [1455, 220] width 205 height 26
click at [1353, 234] on select "Select Primary Ownership tesco dunnhumby" at bounding box center [1455, 220] width 205 height 26
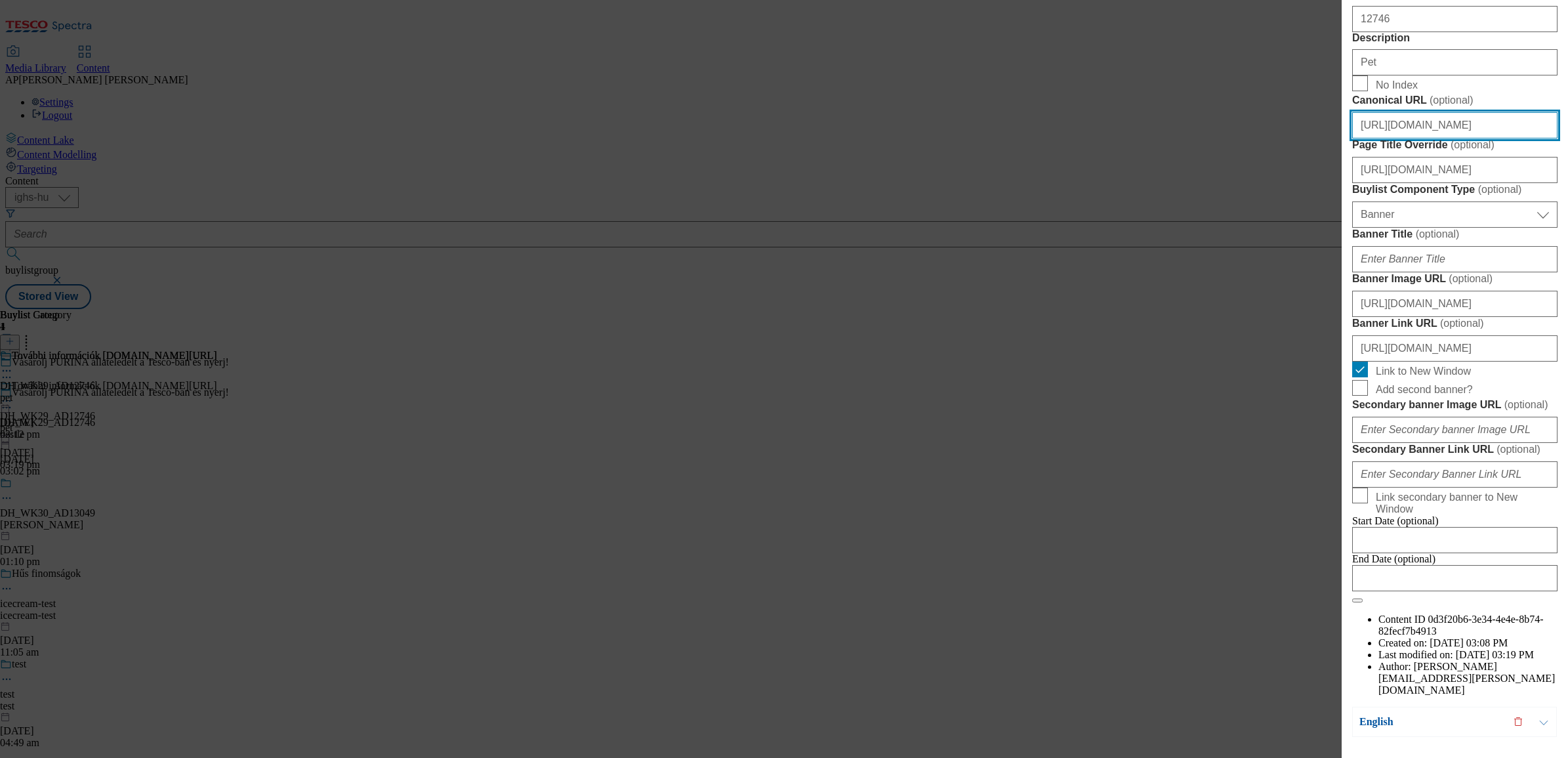
scroll to position [738, 2]
drag, startPoint x: 1474, startPoint y: 448, endPoint x: 1547, endPoint y: 450, distance: 73.0
click at [1547, 450] on div "Edit Buylist Locale 2 locales selected Hungarian English Tags 1 tags selected b…" at bounding box center [1455, 370] width 227 height 740
type input "https://www.nyerjanestlevel.hu"
click at [1291, 436] on div "Edit Buylist Locale 2 locales selected Hungarian English Tags 1 tags selected b…" at bounding box center [784, 379] width 1568 height 758
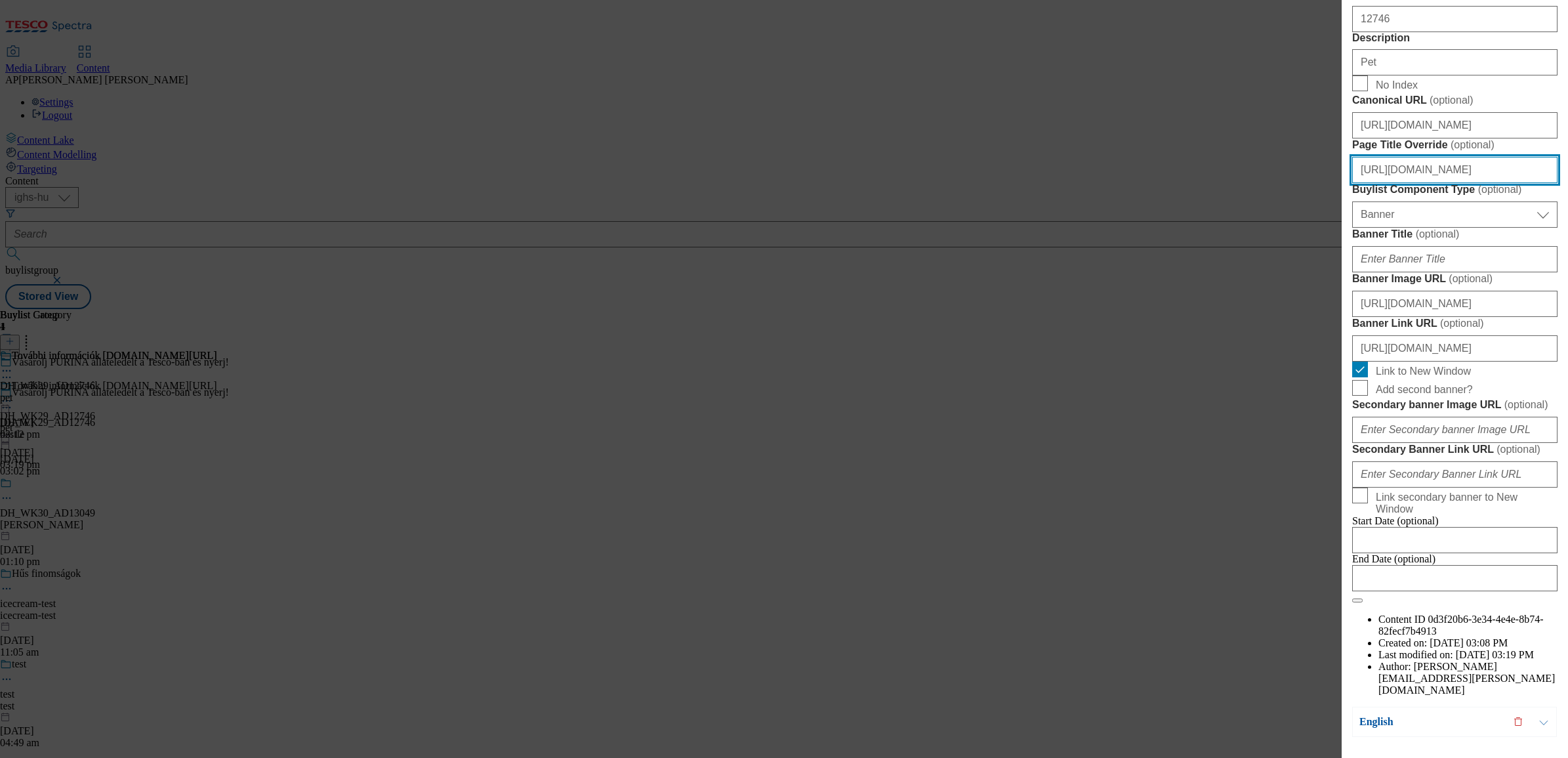
drag, startPoint x: 1349, startPoint y: 516, endPoint x: 1554, endPoint y: 516, distance: 205.0
click at [1554, 516] on div "Edit Buylist Locale 2 locales selected Hungarian English Tags 1 tags selected b…" at bounding box center [1455, 370] width 227 height 740
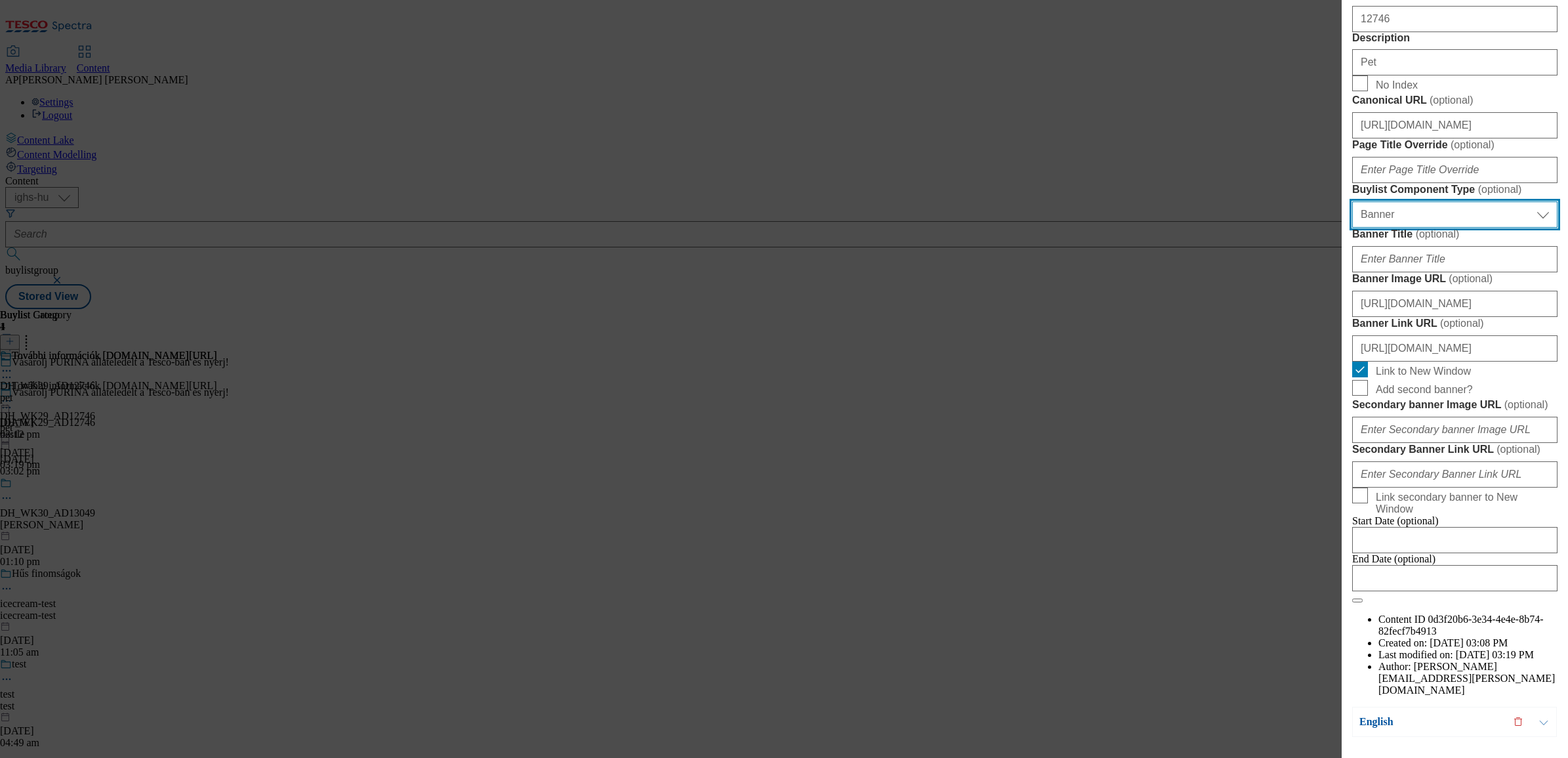
click at [1497, 227] on select "Select Buylist Component Type Banner Competition Header Meal" at bounding box center [1455, 214] width 205 height 26
click at [1283, 565] on div "Edit Buylist Locale 2 locales selected Hungarian English Tags 1 tags selected b…" at bounding box center [784, 379] width 1568 height 758
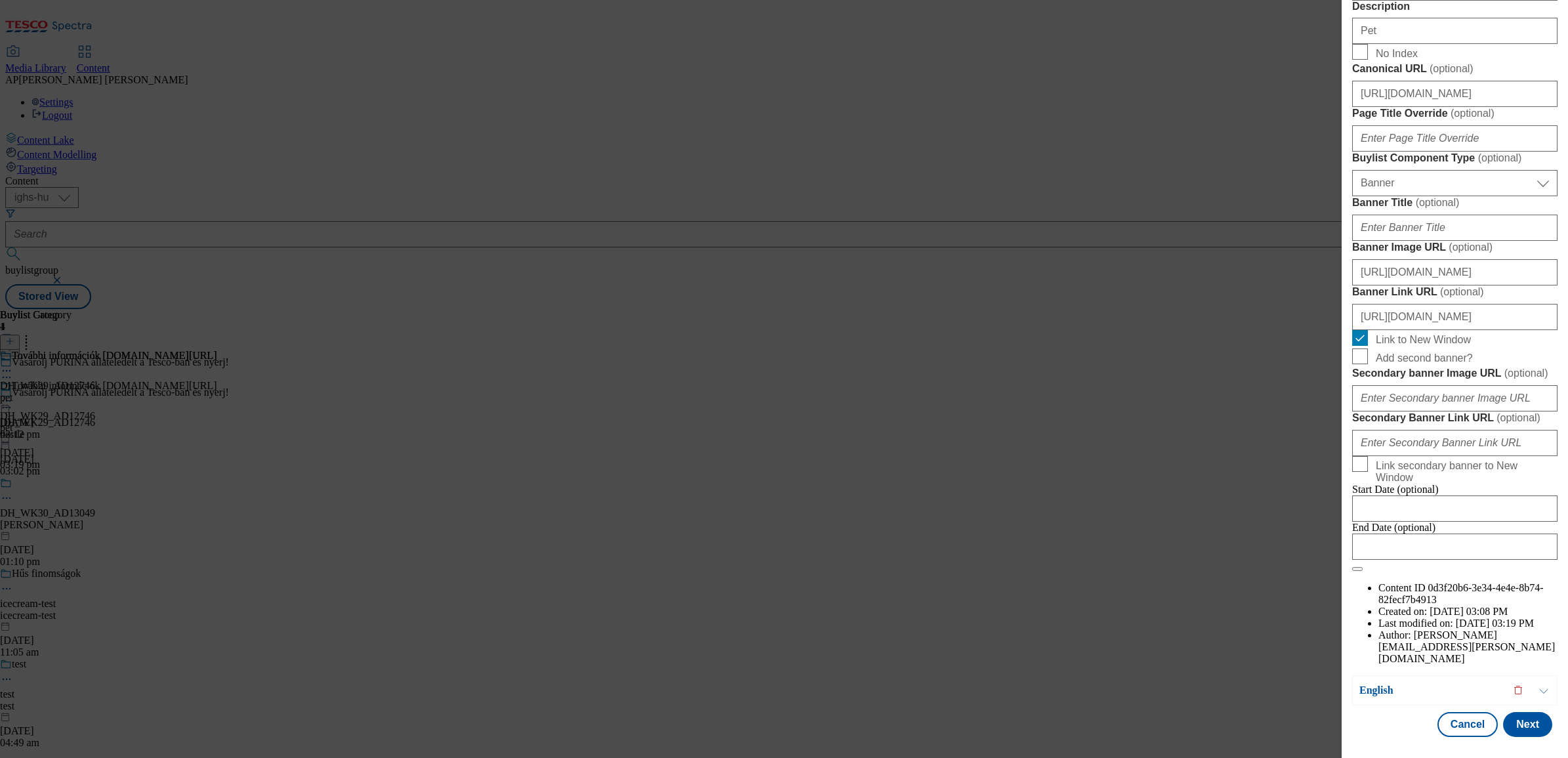
scroll to position [1262, 2]
click at [1516, 712] on button "Next" at bounding box center [1528, 724] width 49 height 25
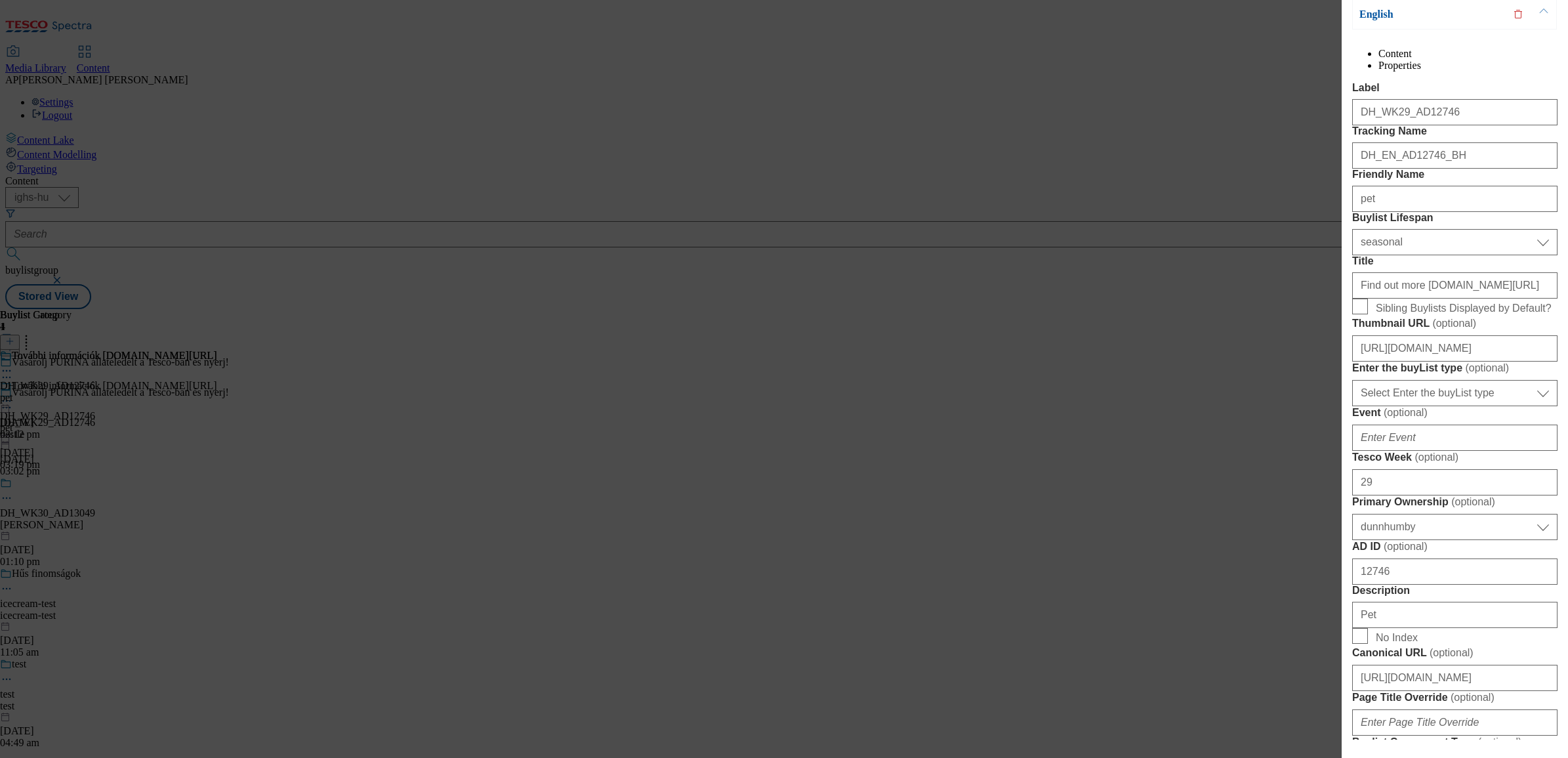
scroll to position [246, 2]
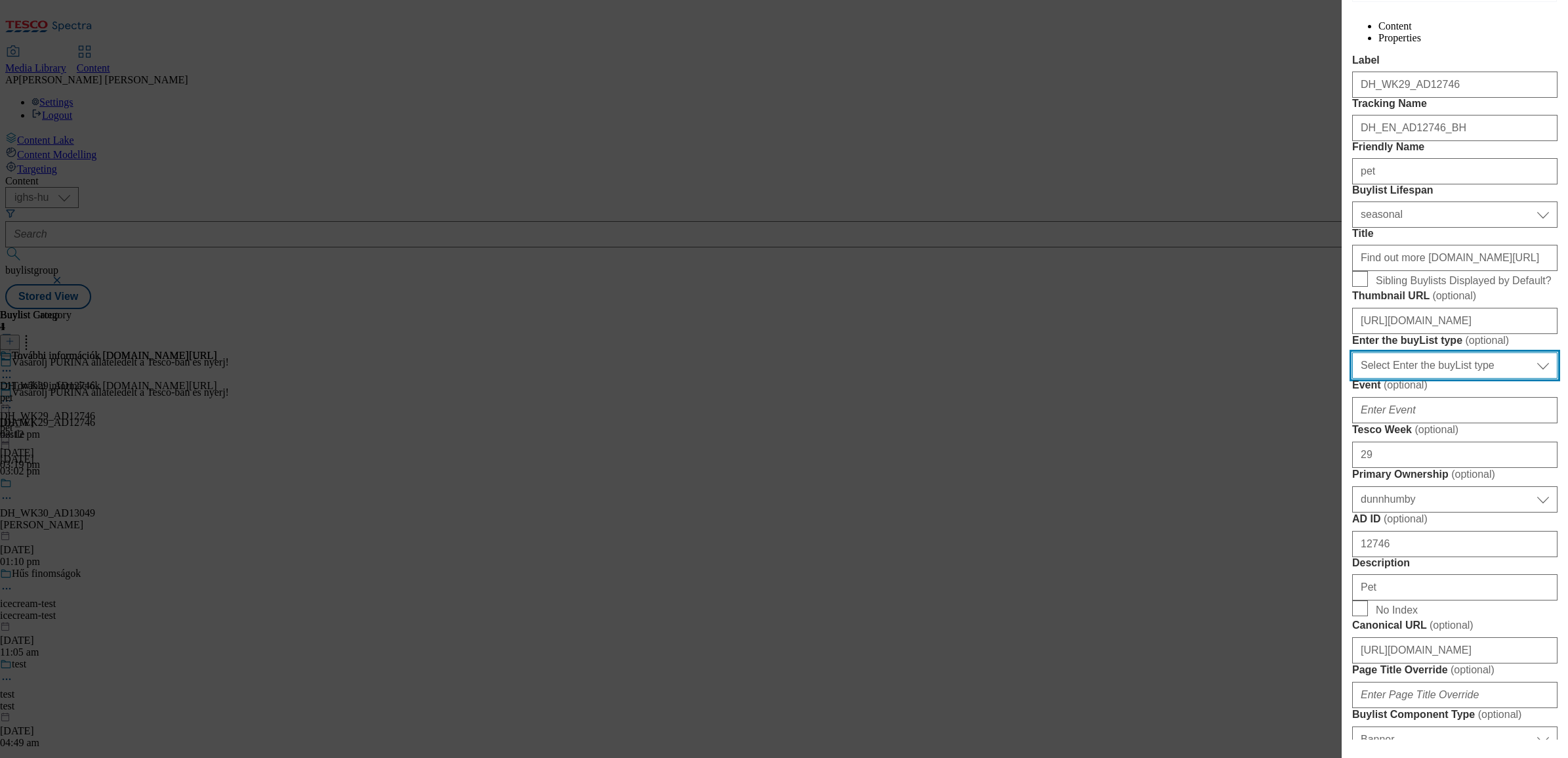
click at [1431, 378] on select "Select Enter the buyList type event supplier funded long term >4 weeks supplier…" at bounding box center [1455, 365] width 205 height 26
select select "supplier funded short term 1-3 weeks"
click at [1353, 378] on select "Select Enter the buyList type event supplier funded long term >4 weeks supplier…" at bounding box center [1455, 365] width 205 height 26
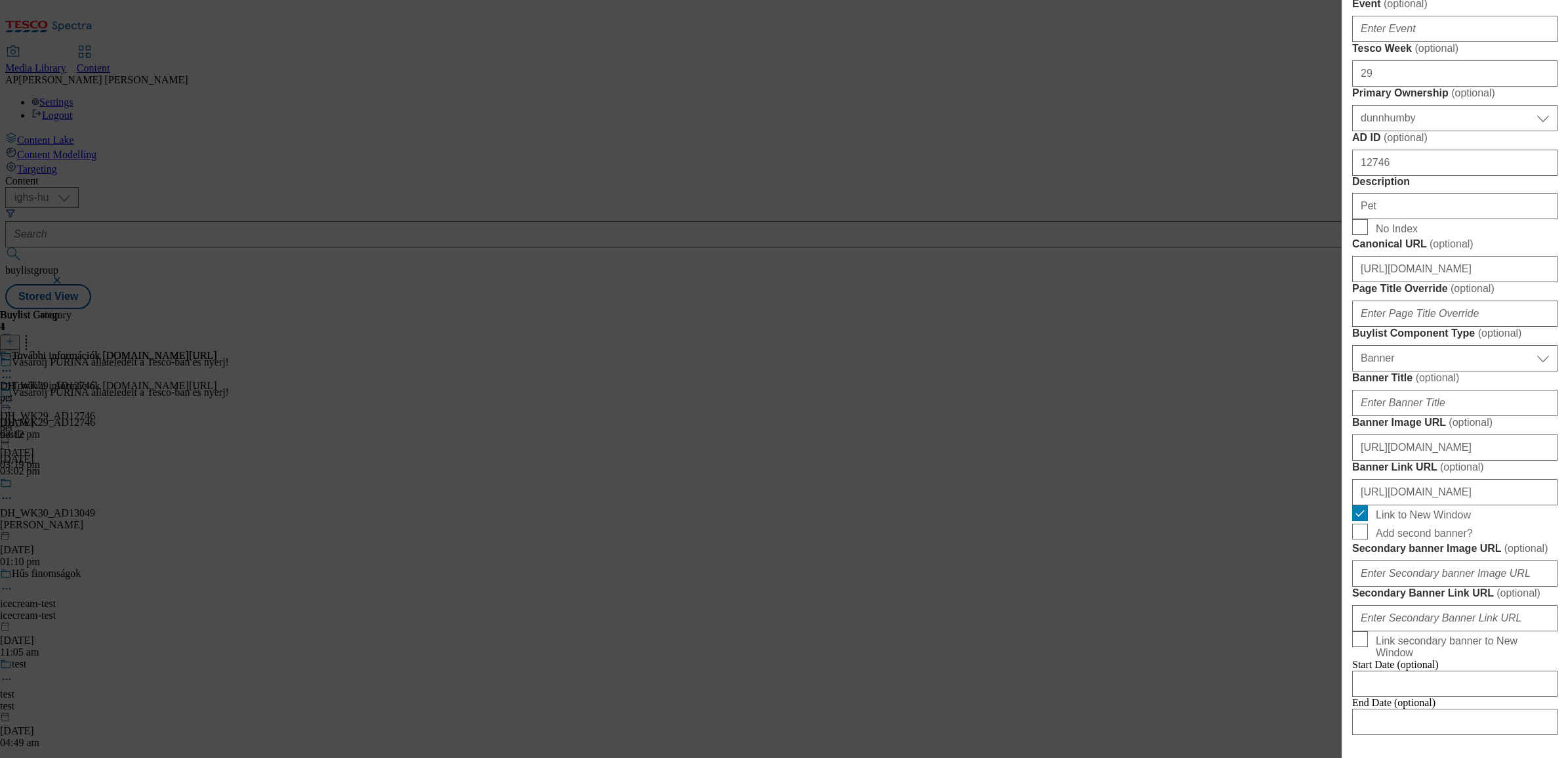
scroll to position [656, 2]
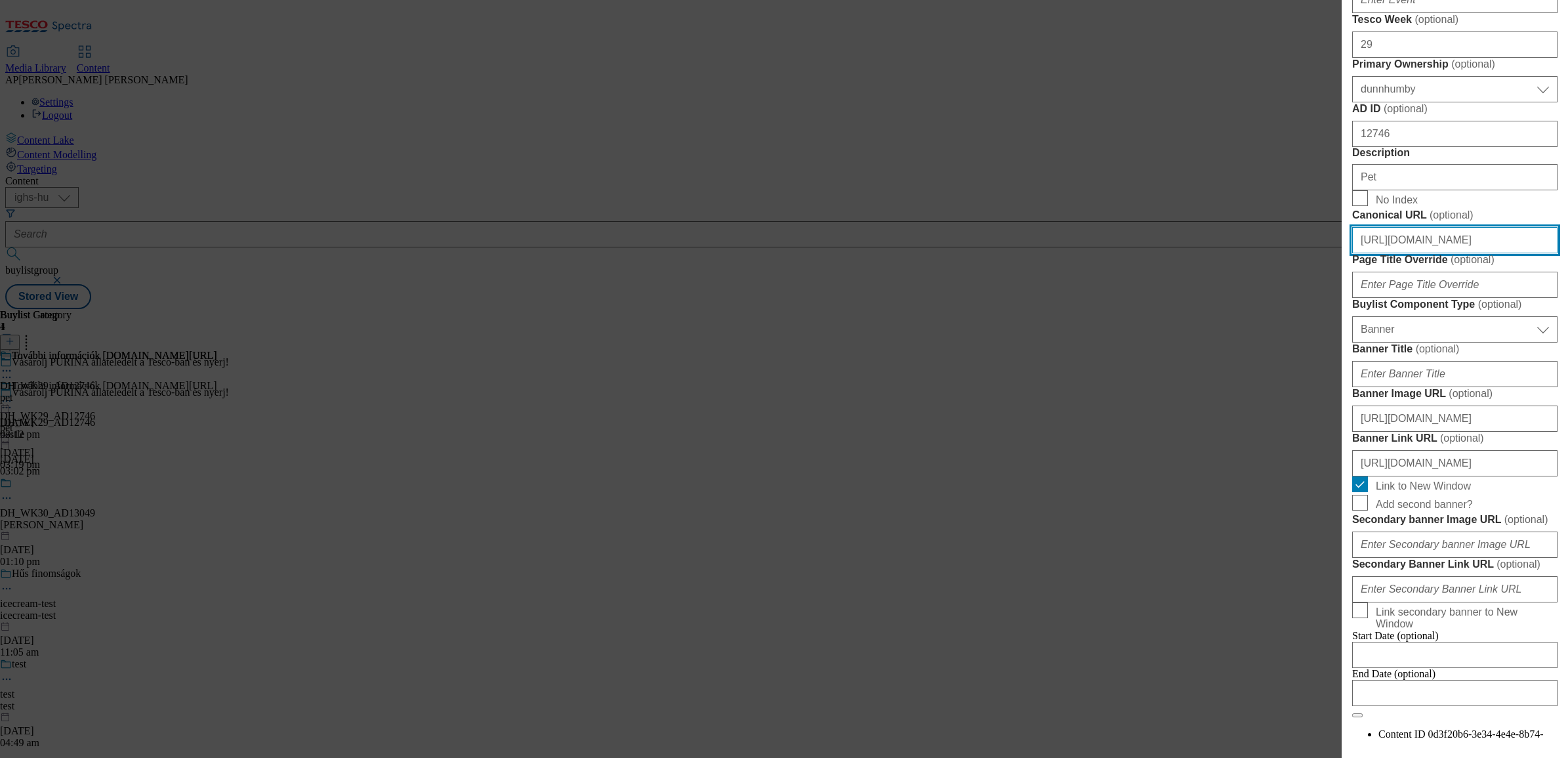
click at [1448, 253] on input "https://www.nyerjanestlevel.hu/allatokvilagnapja" at bounding box center [1455, 239] width 205 height 26
click at [1470, 253] on input "https://www.nyerjanestlevel.hu/allatokvilagnapja" at bounding box center [1455, 239] width 205 height 26
drag, startPoint x: 1473, startPoint y: 564, endPoint x: 1549, endPoint y: 555, distance: 76.5
click at [1549, 555] on div "Edit Buylist Locale 2 locales selected Hungarian English Tags 1 tags selected b…" at bounding box center [1455, 370] width 227 height 740
type input "https://www.nyerjanestlevel.hu"
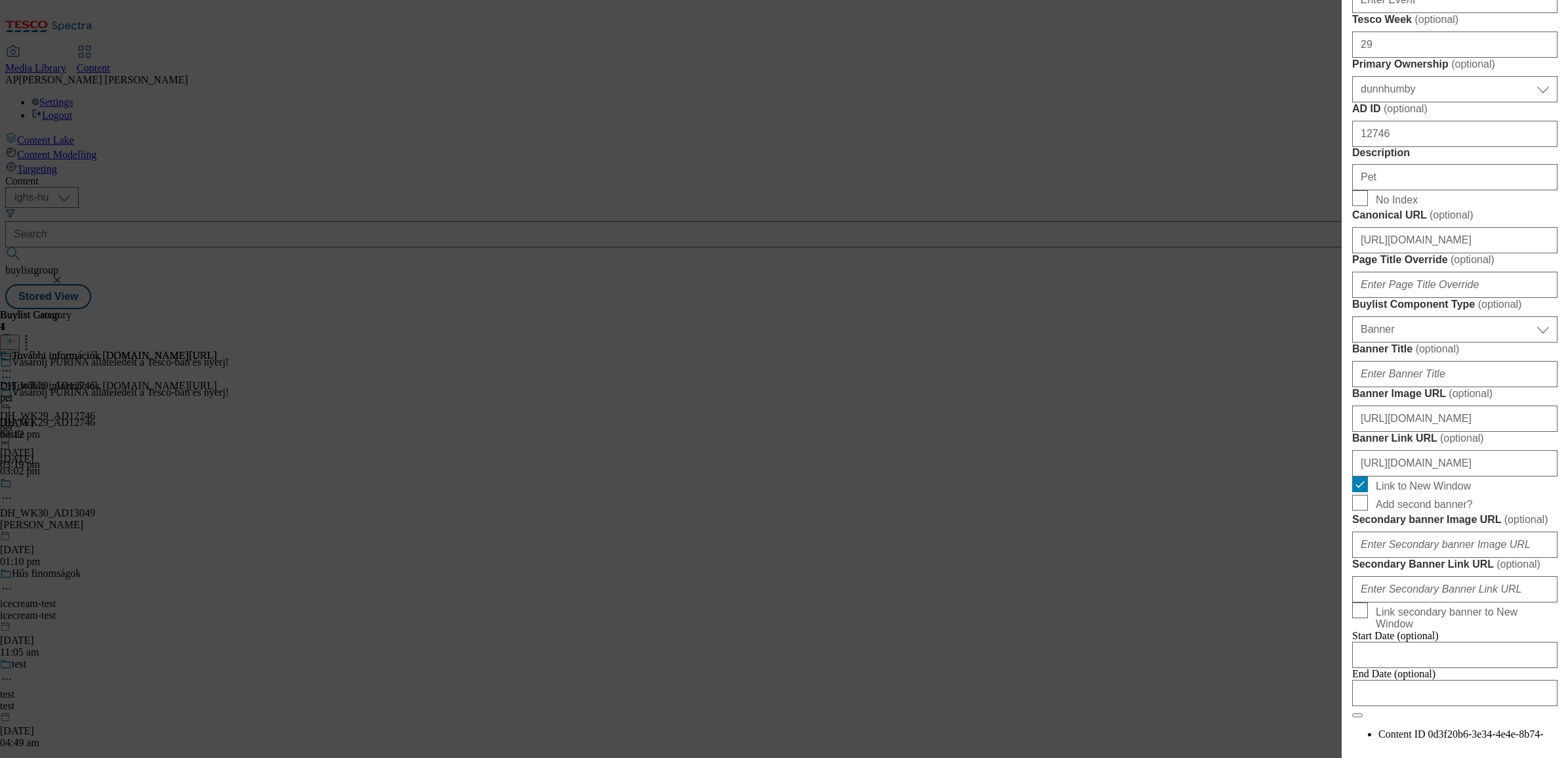
click at [1489, 520] on form "Label DH_WK29_AD12746 Tracking Name DH_EN_AD12746_BH Friendly Name pet Buylist …" at bounding box center [1455, 181] width 205 height 1073
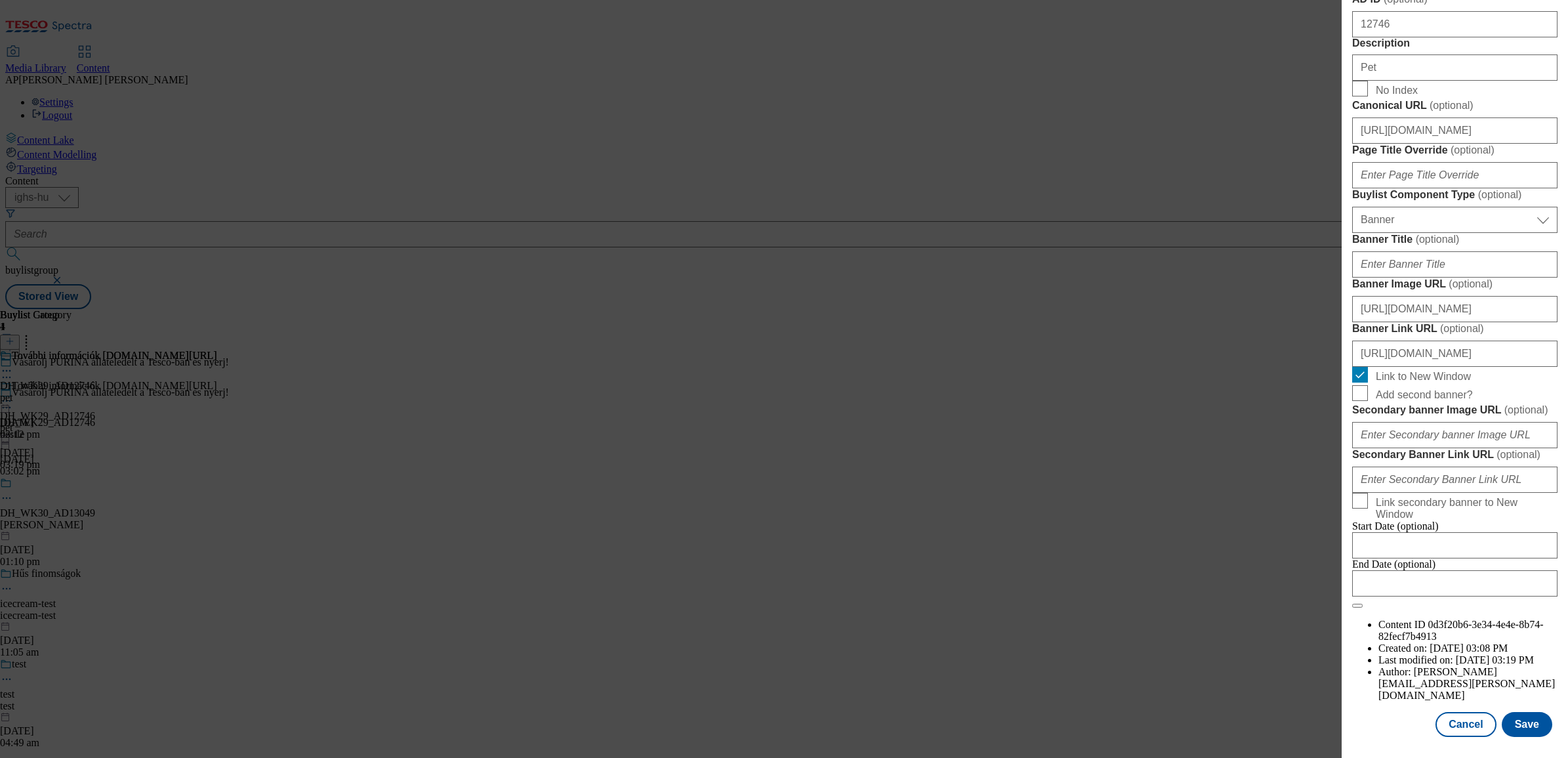
scroll to position [1265, 2]
click at [1514, 713] on button "Save" at bounding box center [1527, 724] width 50 height 25
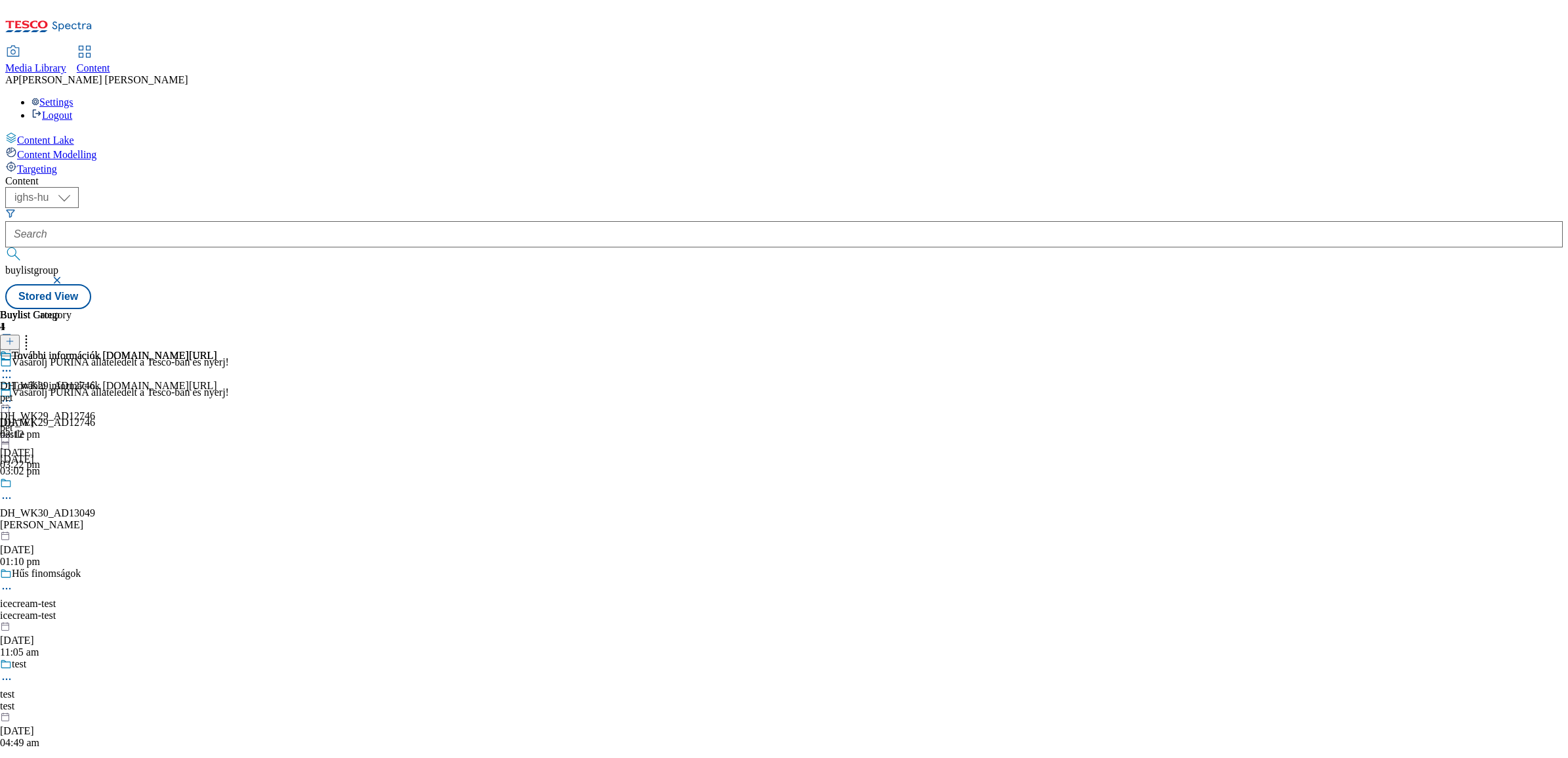
click at [13, 395] on icon at bounding box center [6, 401] width 13 height 13
click at [72, 484] on span "Preview" at bounding box center [56, 489] width 31 height 10
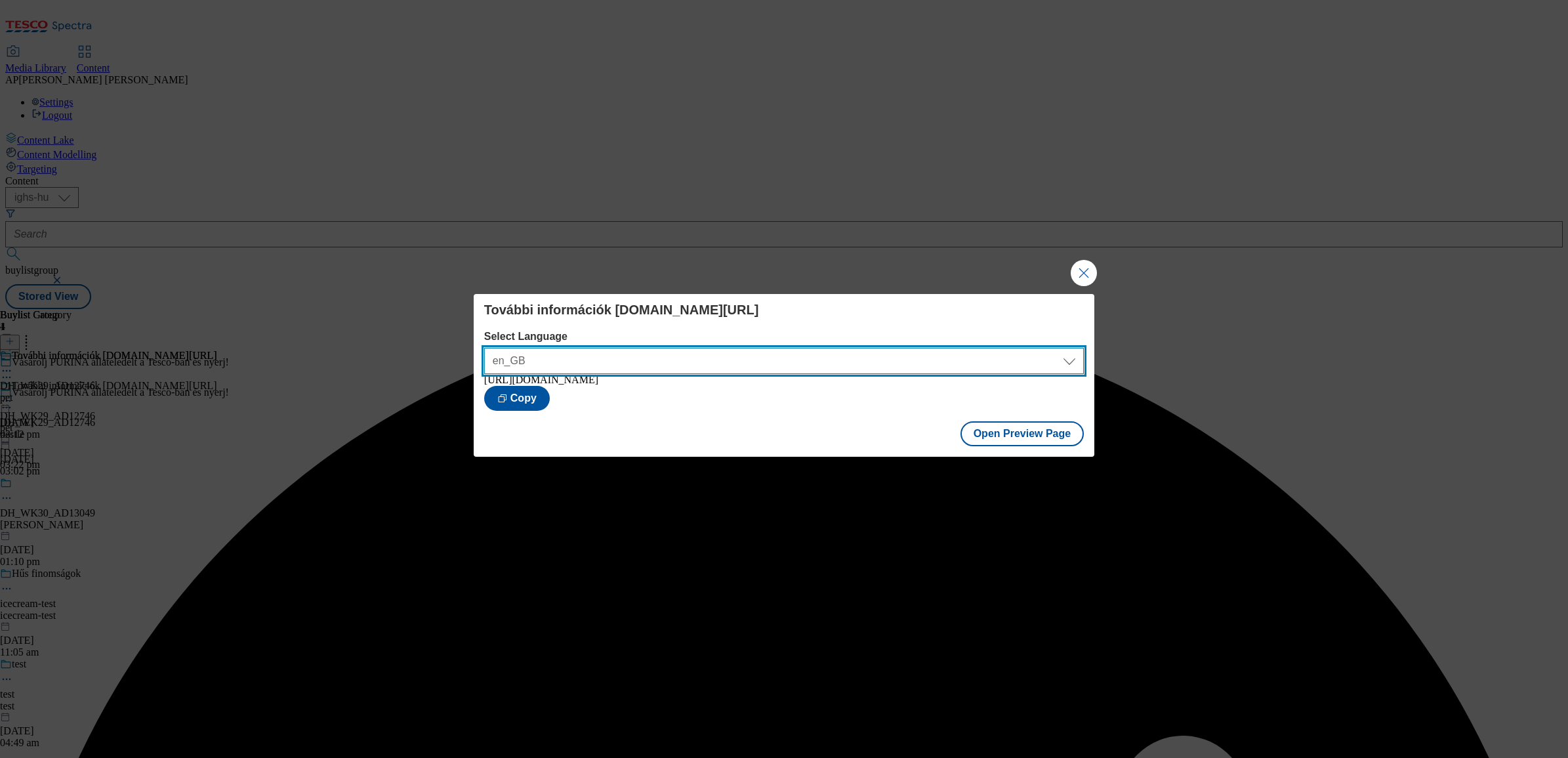
click at [1049, 353] on select "en_GB hu_HU" at bounding box center [784, 361] width 599 height 26
click at [484, 348] on select "en_GB hu_HU" at bounding box center [784, 361] width 599 height 26
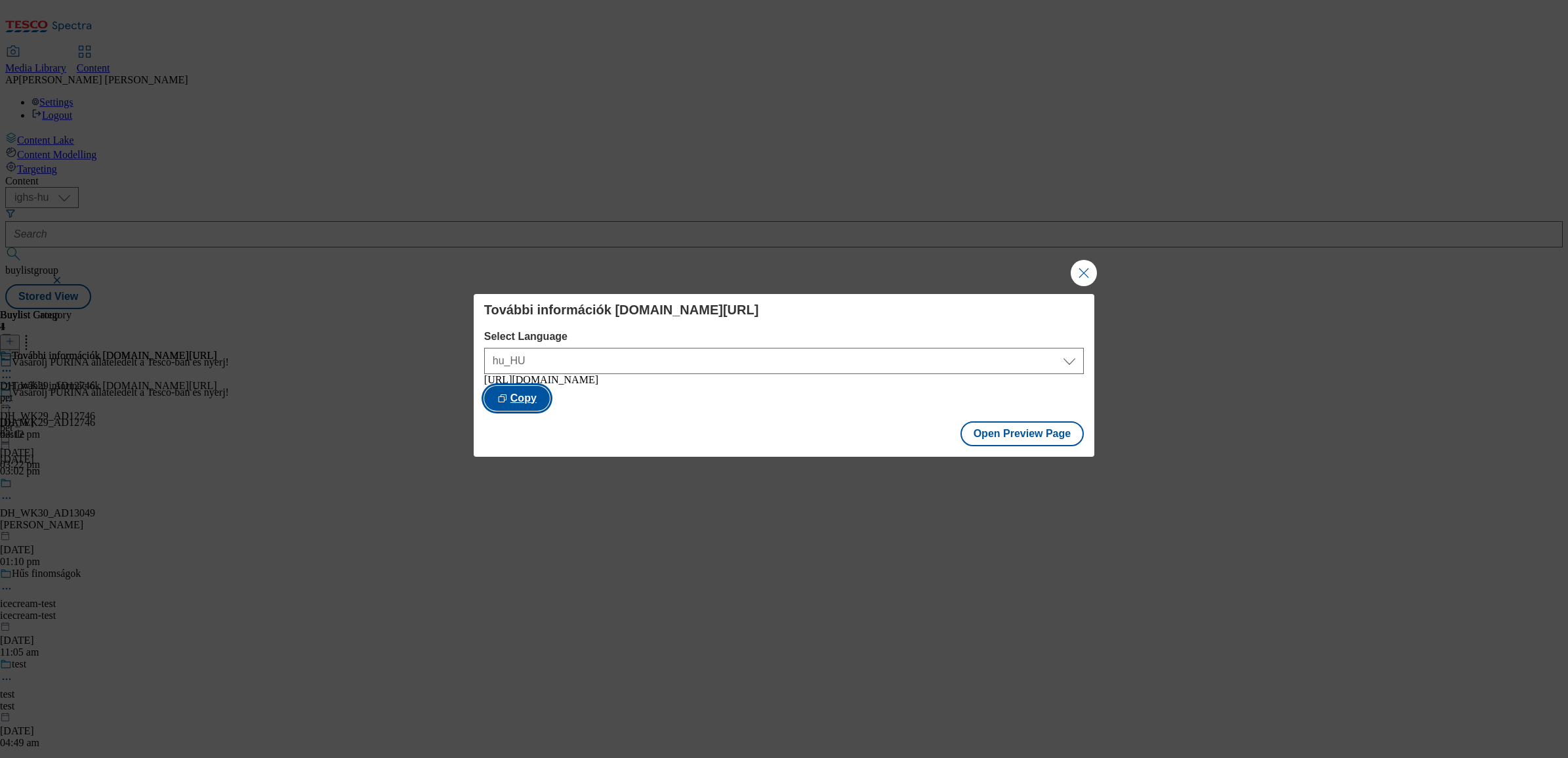
click at [550, 394] on button "Copy" at bounding box center [517, 398] width 66 height 25
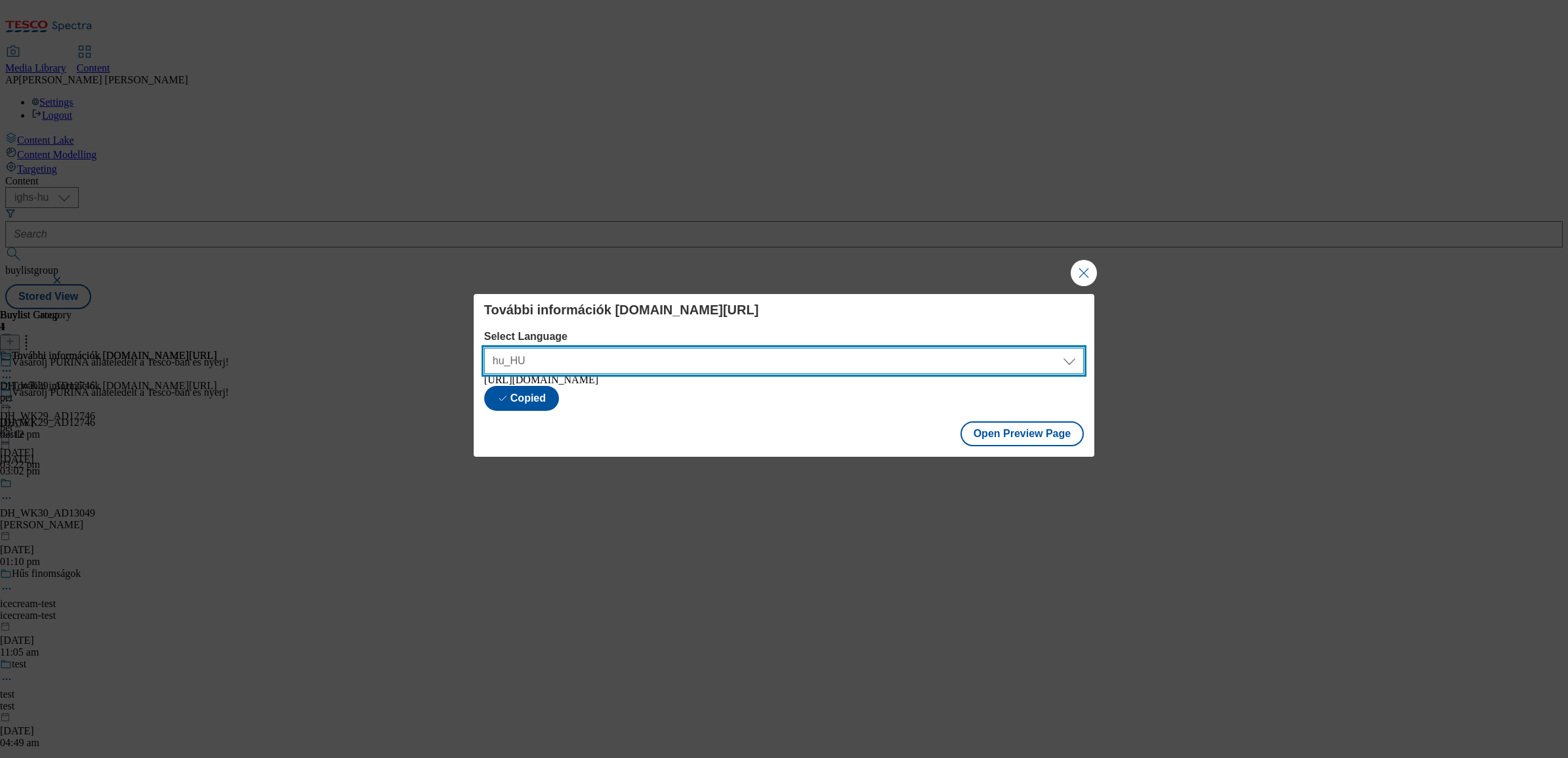
click at [1068, 351] on select "en_GB hu_HU" at bounding box center [784, 361] width 599 height 26
select select "https://bevasarlas.tesco.hu/groceries/en-GB/buylists/nestle/pet/preview"
click at [484, 348] on select "en_GB hu_HU" at bounding box center [784, 361] width 599 height 26
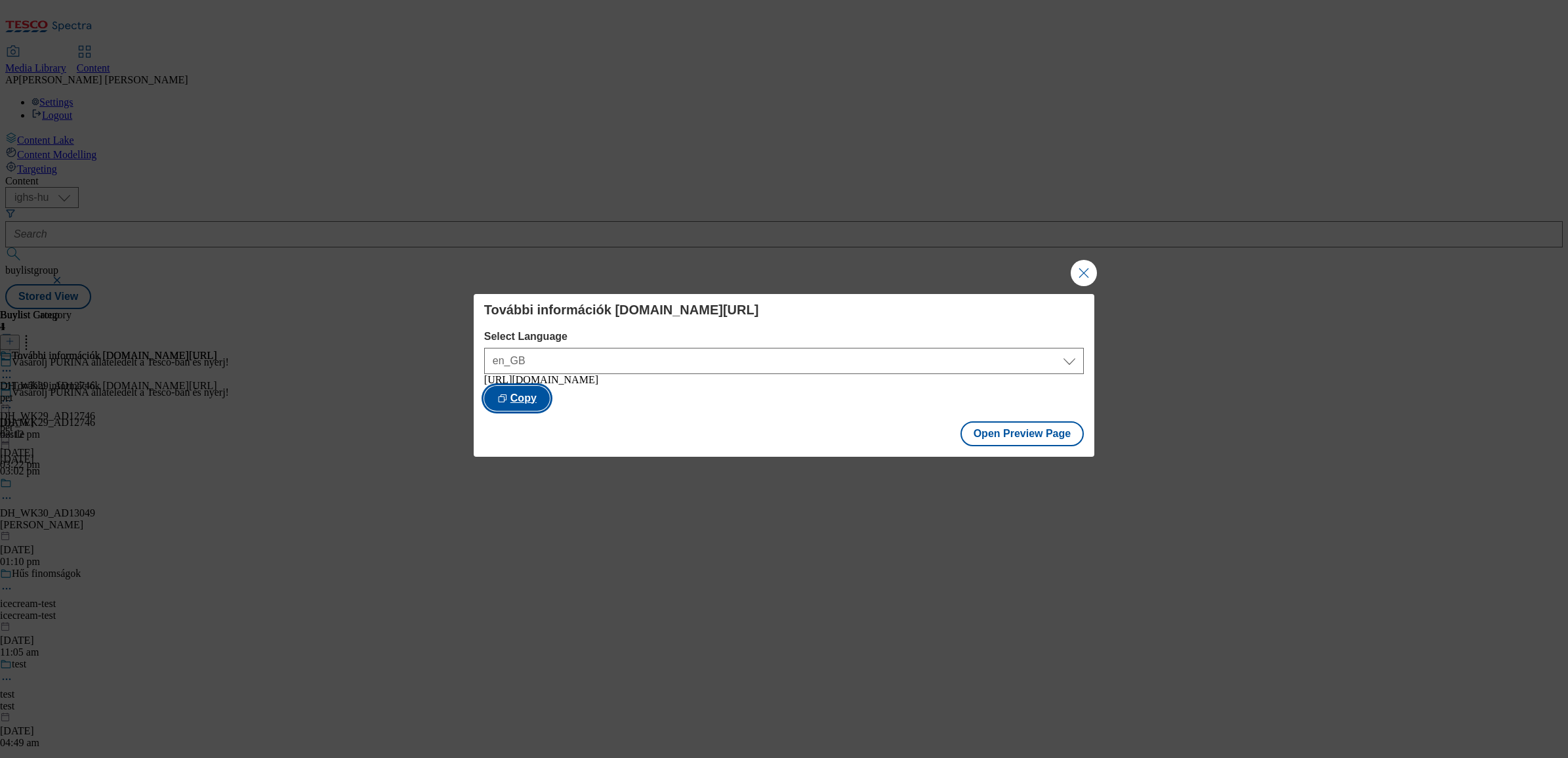
click at [550, 399] on button "Copy" at bounding box center [517, 398] width 66 height 25
click at [1081, 271] on button "Close Modal" at bounding box center [1083, 273] width 26 height 26
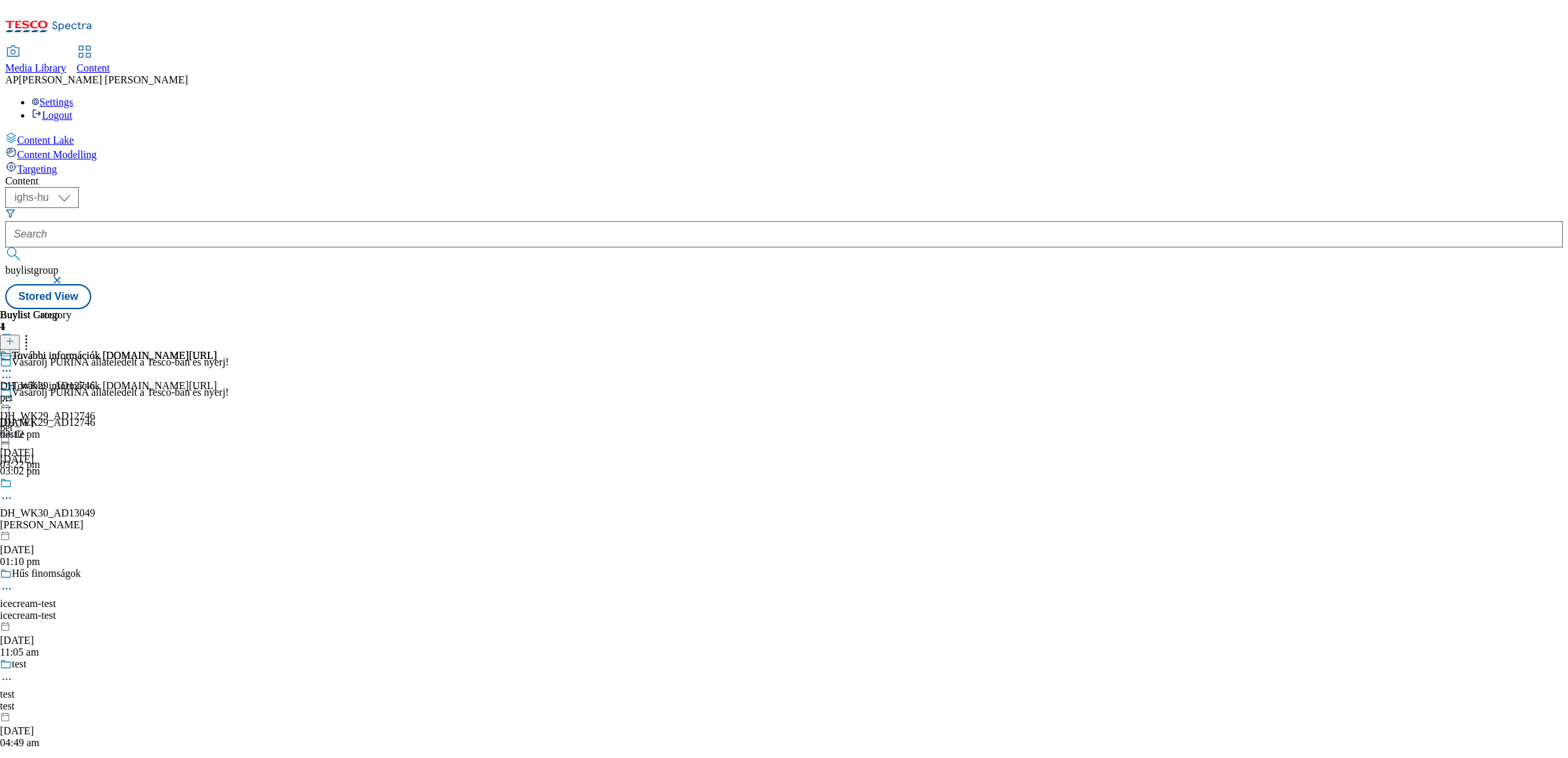
click at [13, 395] on icon at bounding box center [6, 401] width 13 height 13
click at [69, 529] on span "Publish" at bounding box center [55, 534] width 29 height 10
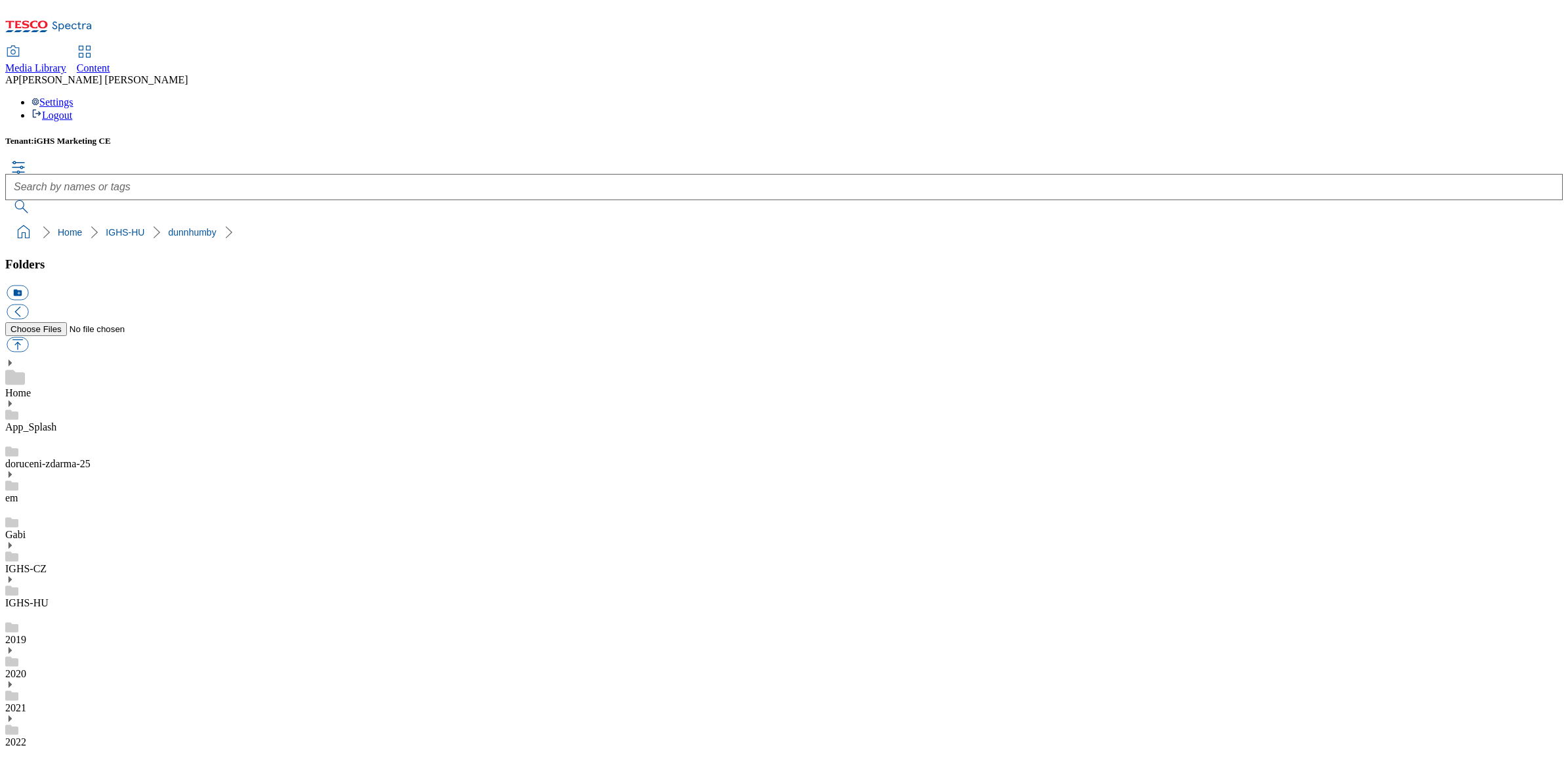
scroll to position [410, 0]
click at [405, 136] on div "Tenant: iGHS Marketing CE Home IGHS-[PERSON_NAME]" at bounding box center [784, 191] width 1558 height 109
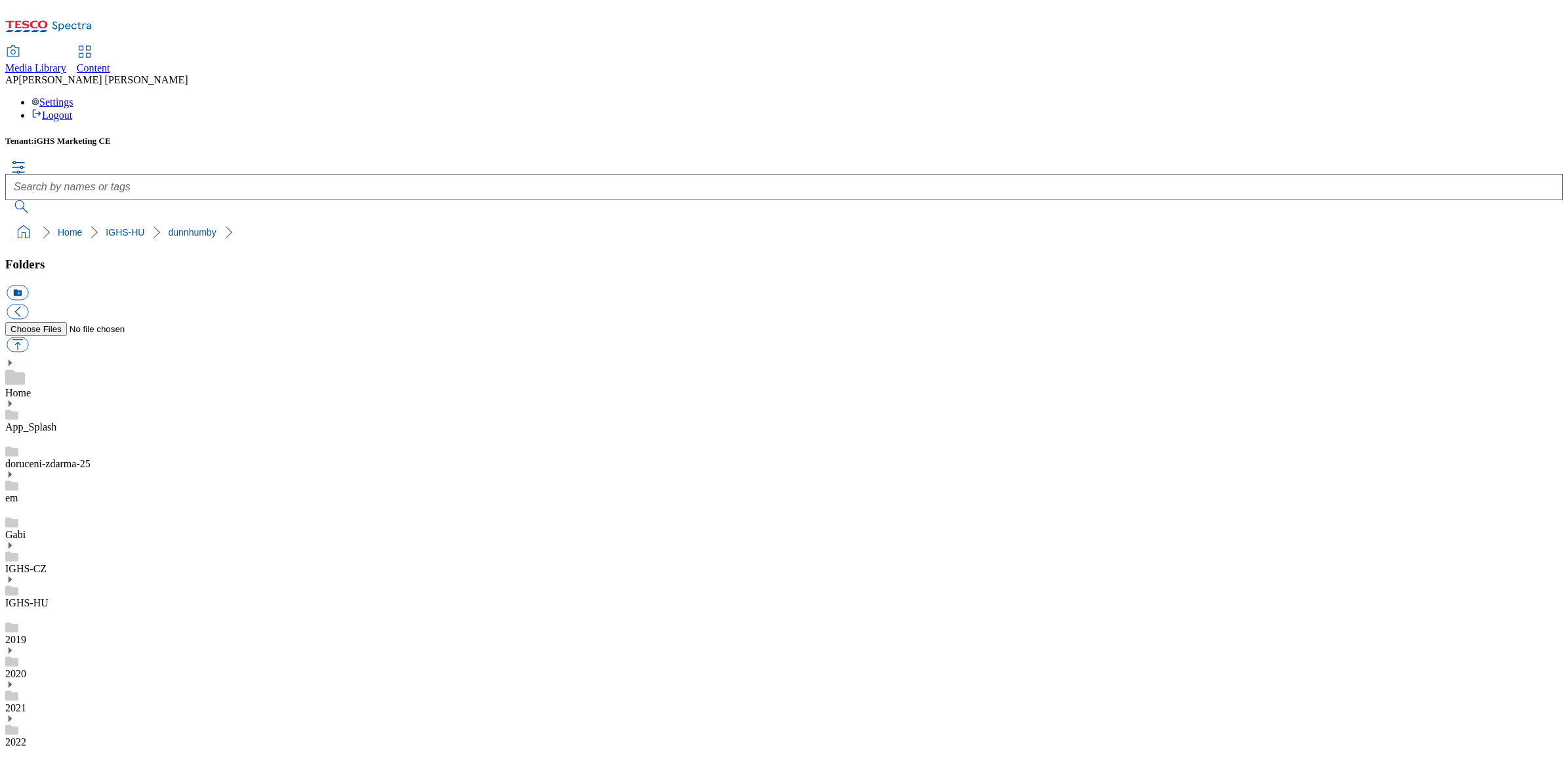
scroll to position [410, 0]
click at [334, 136] on div "Tenant: iGHS Marketing CE" at bounding box center [784, 141] width 1558 height 11
click at [28, 336] on button "button" at bounding box center [17, 344] width 22 height 15
type input "C:\fakepath\Purina_Tesco_Állatok-VN_Banner_918x110px_250821-(3).jpg"
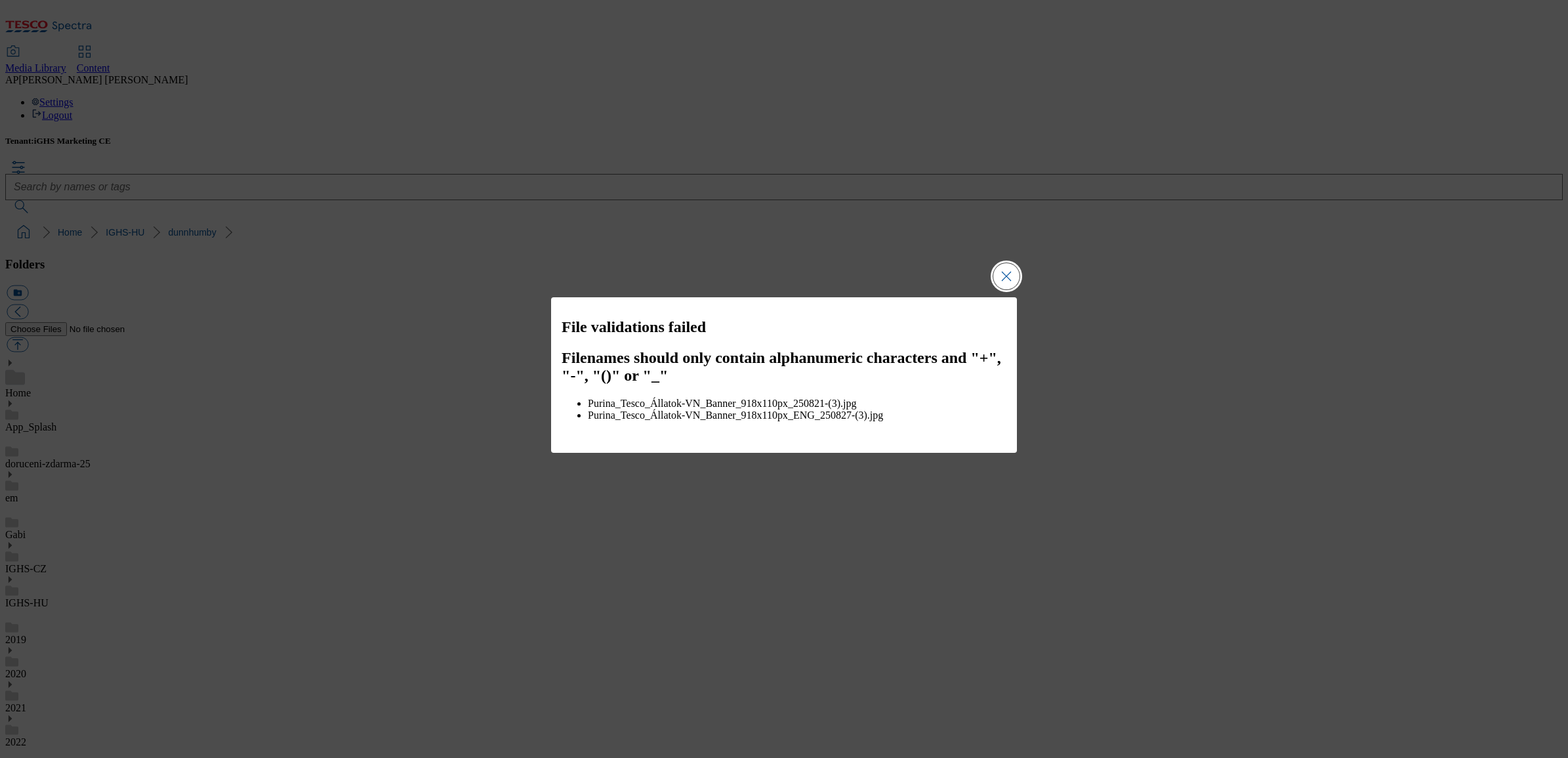
click at [1010, 283] on button "Close Modal" at bounding box center [1006, 276] width 26 height 26
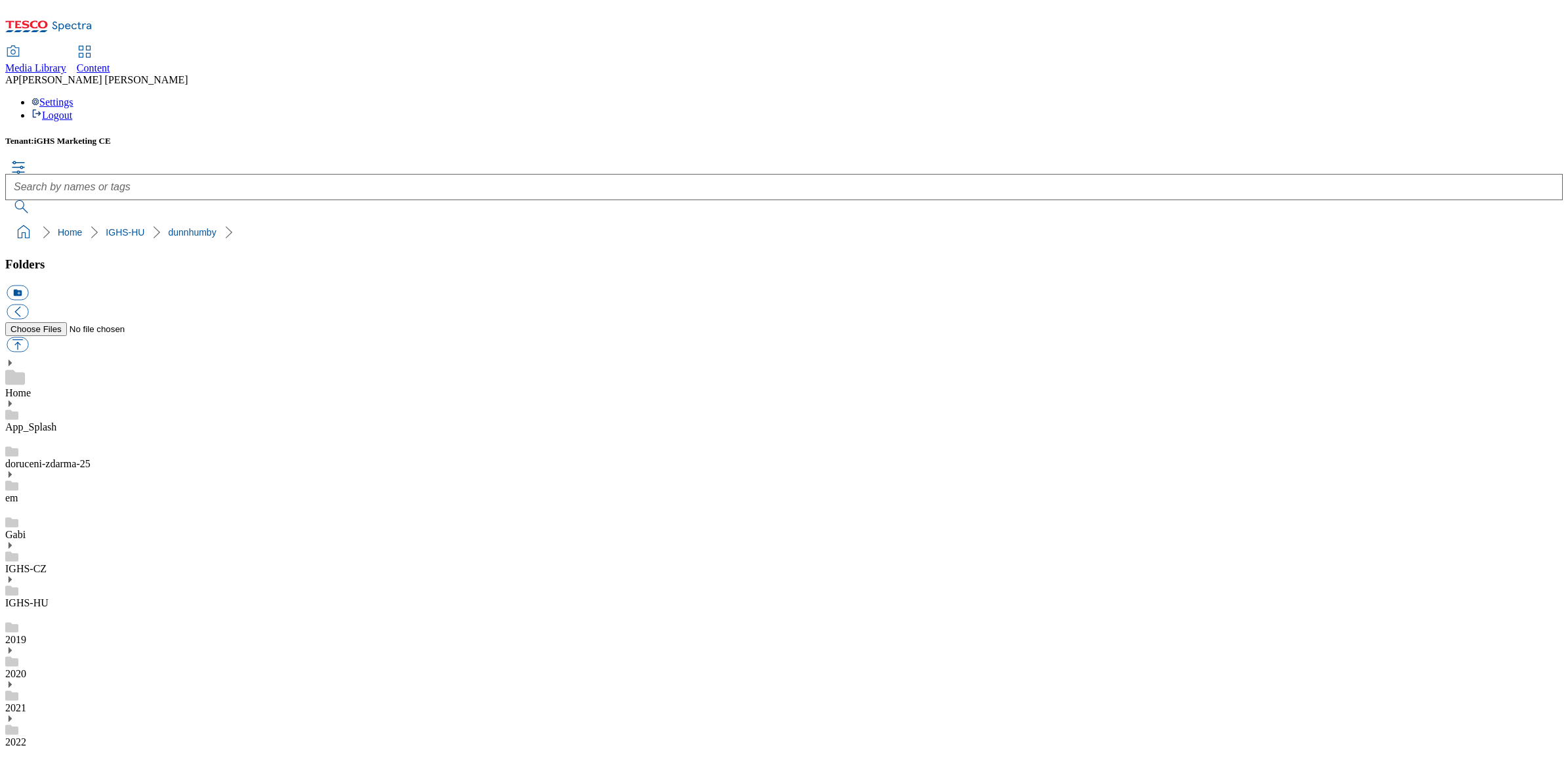
click at [876, 156] on div "Tenant: iGHS Marketing CE Home IGHS-[PERSON_NAME]" at bounding box center [784, 191] width 1558 height 109
click at [28, 336] on button "button" at bounding box center [17, 344] width 22 height 15
type input "C:\fakepath\Purina_Tesco_918x110px_ENG_FAI.jpg"
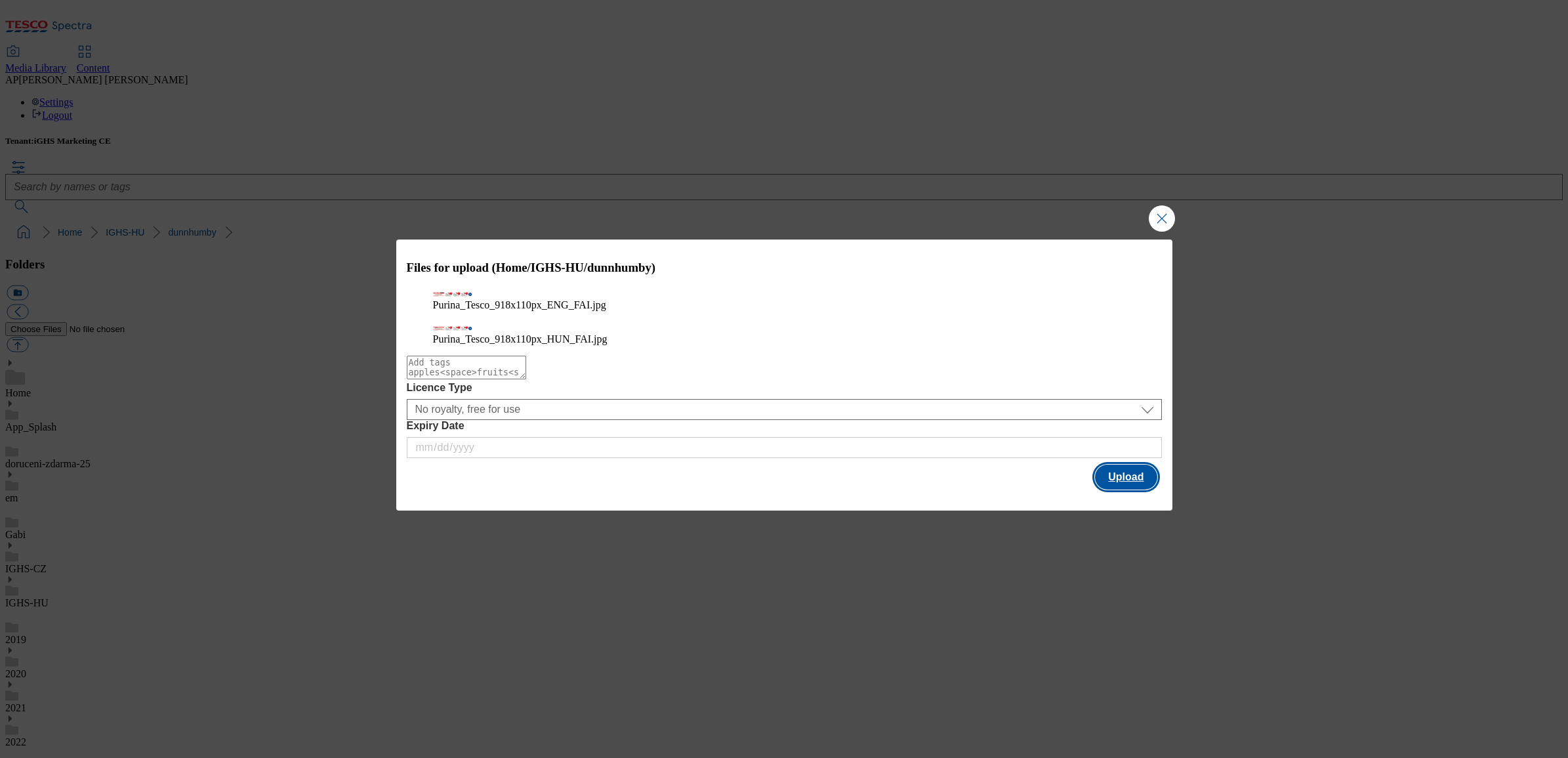
click at [1131, 487] on button "Upload" at bounding box center [1126, 477] width 62 height 25
